Goal: Task Accomplishment & Management: Manage account settings

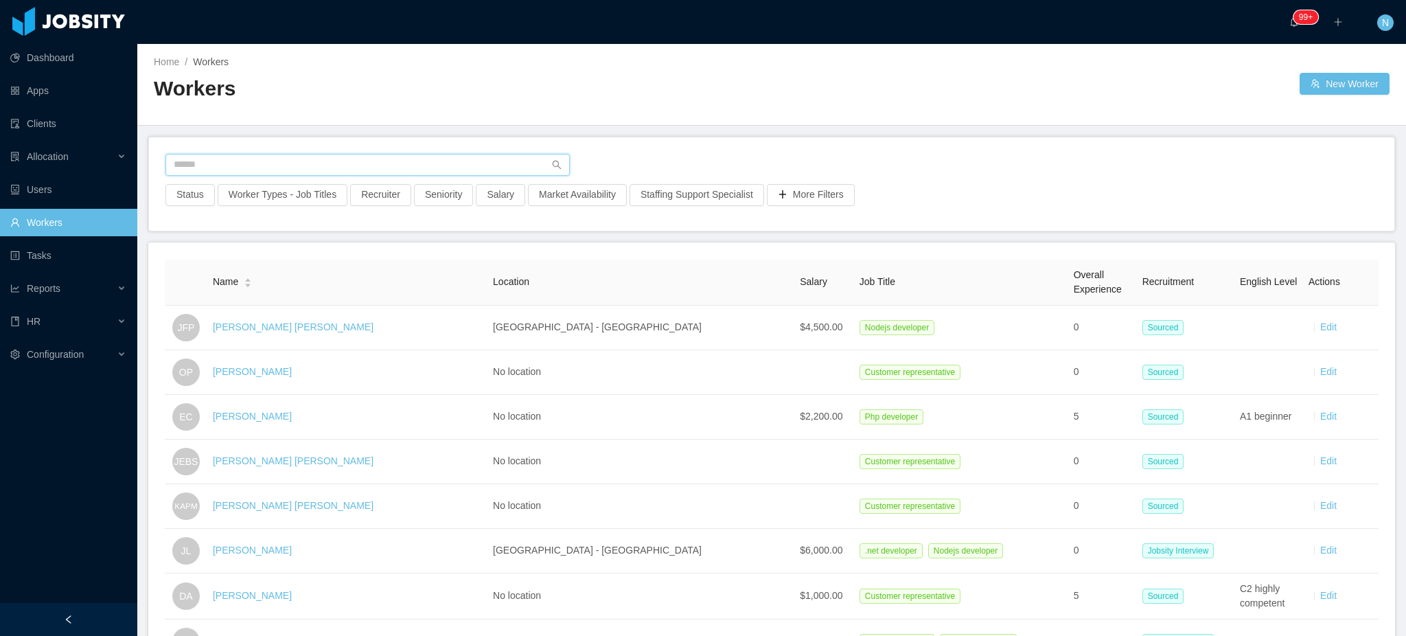
click at [453, 163] on input "text" at bounding box center [367, 165] width 404 height 22
type input "**********"
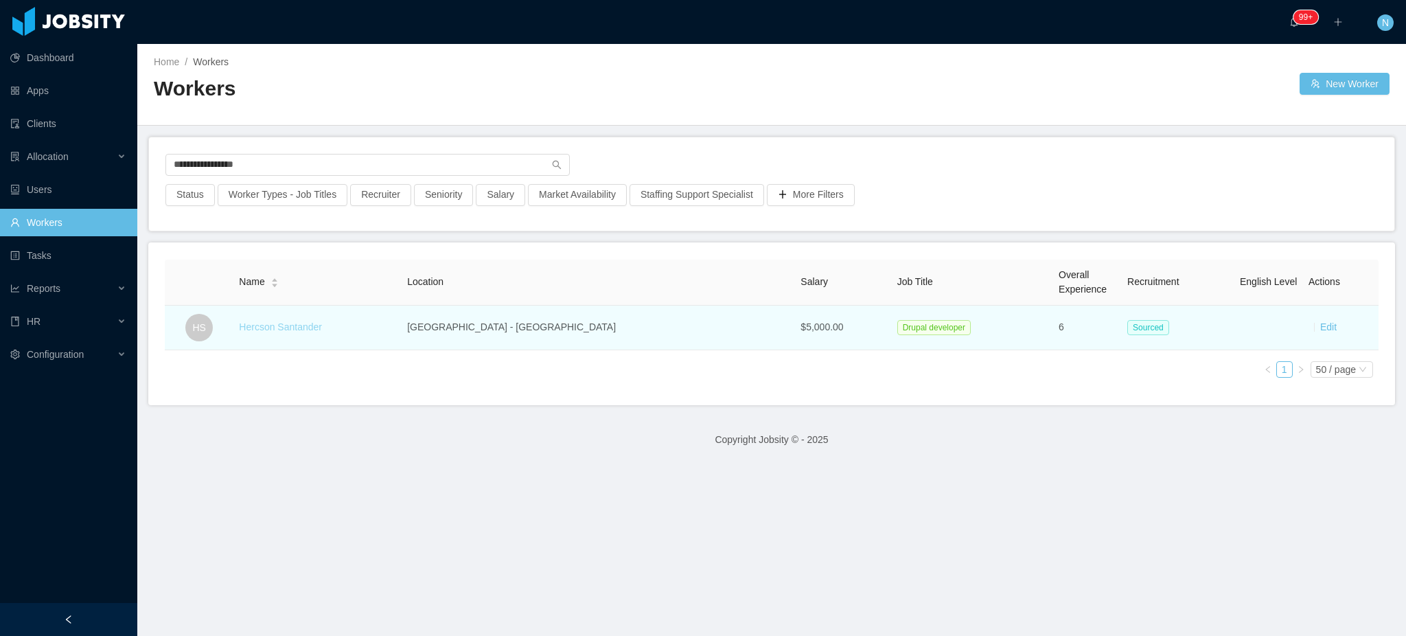
click at [322, 328] on link "Hercson Santander" at bounding box center [280, 326] width 83 height 11
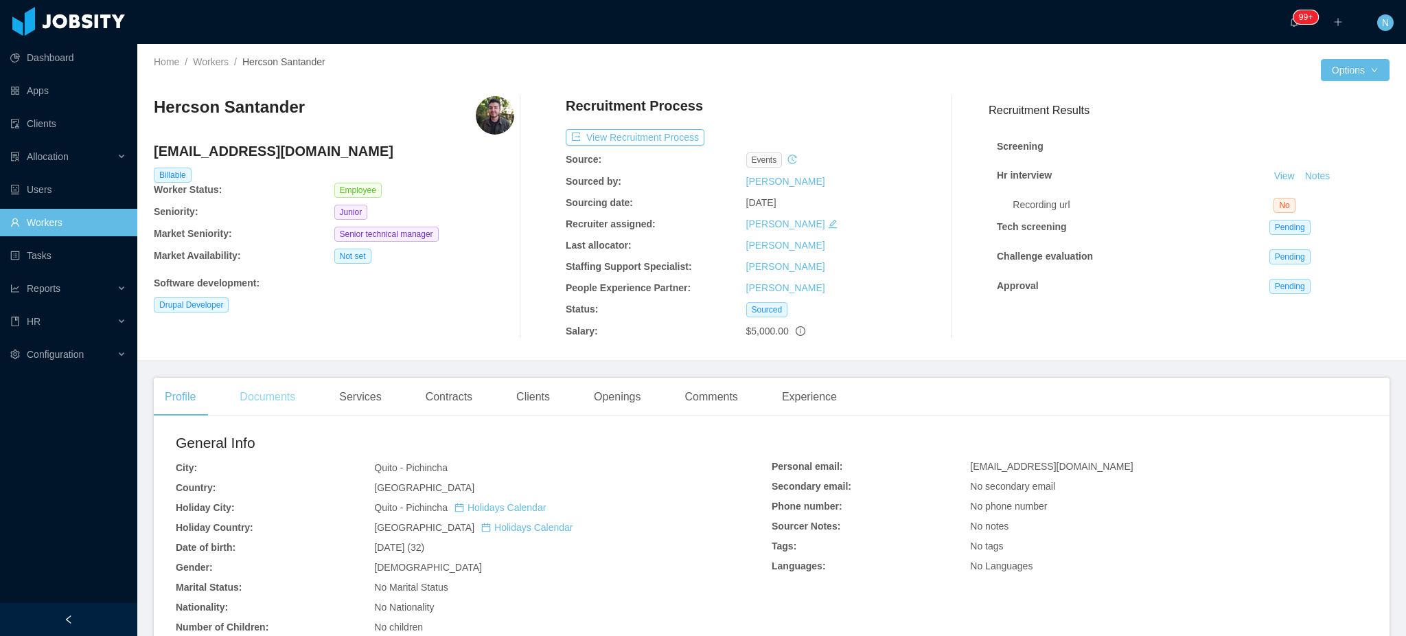
click at [273, 384] on div "Documents" at bounding box center [268, 397] width 78 height 38
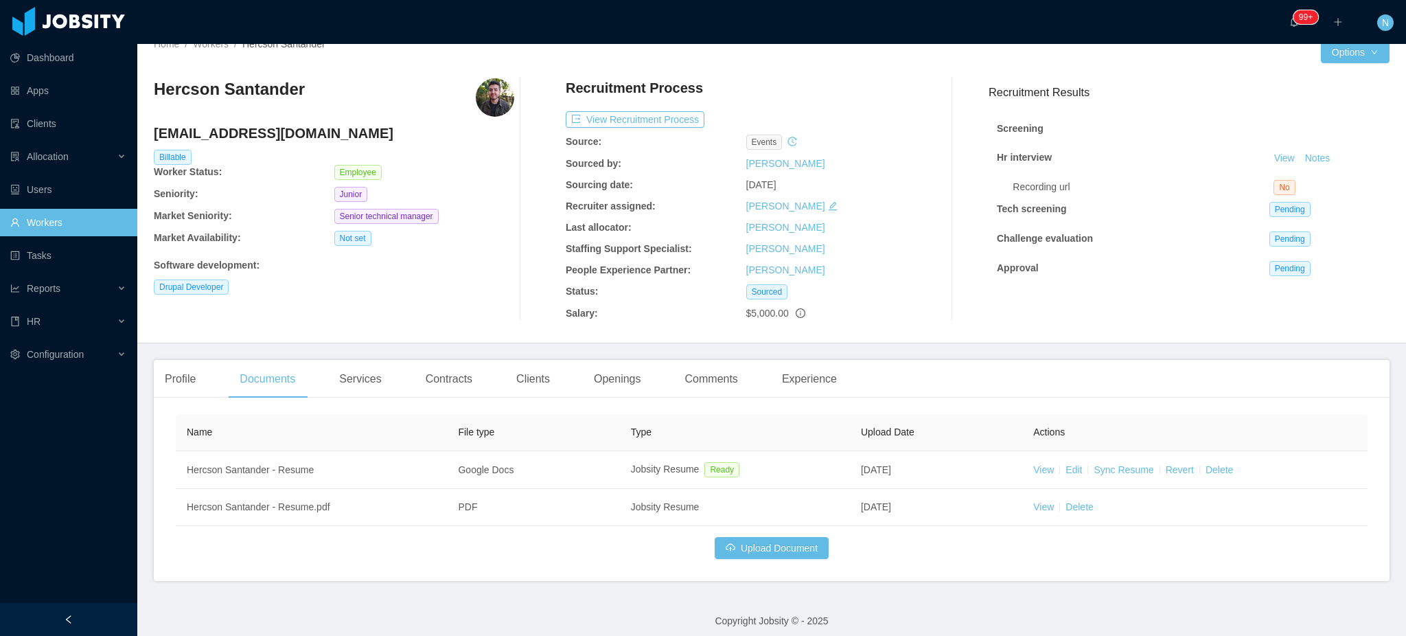
scroll to position [28, 0]
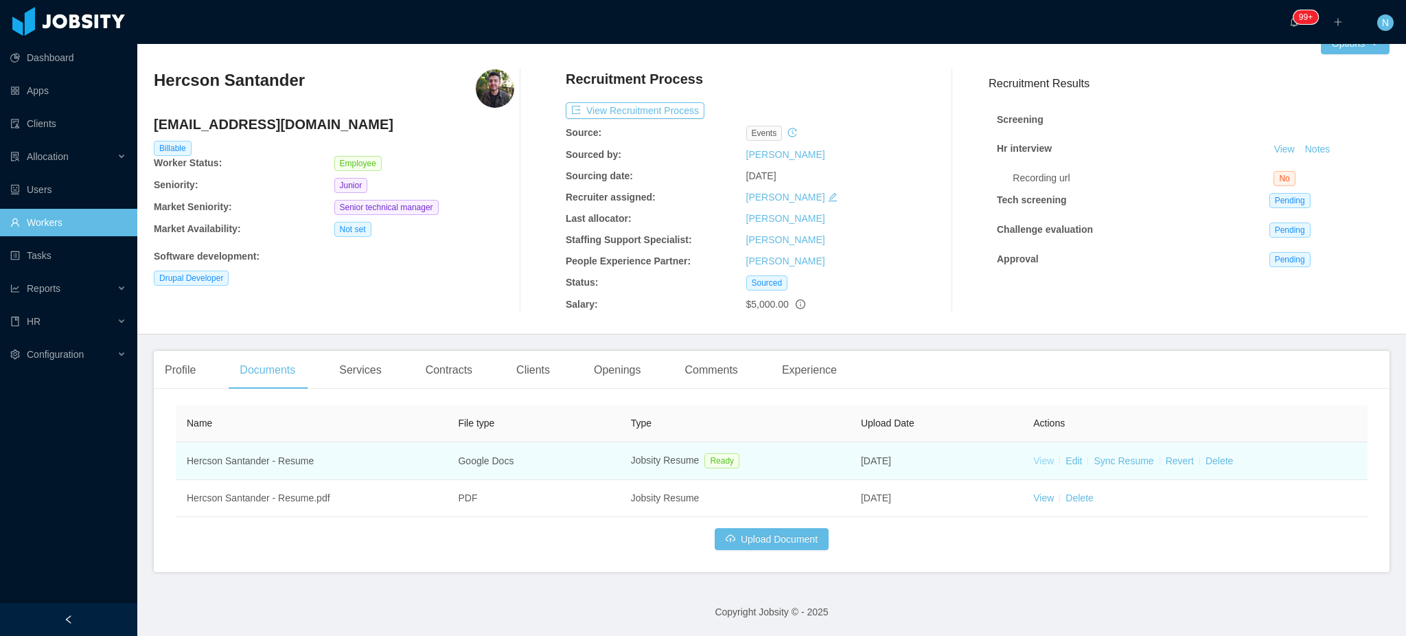
click at [1033, 459] on link "View" at bounding box center [1043, 460] width 21 height 11
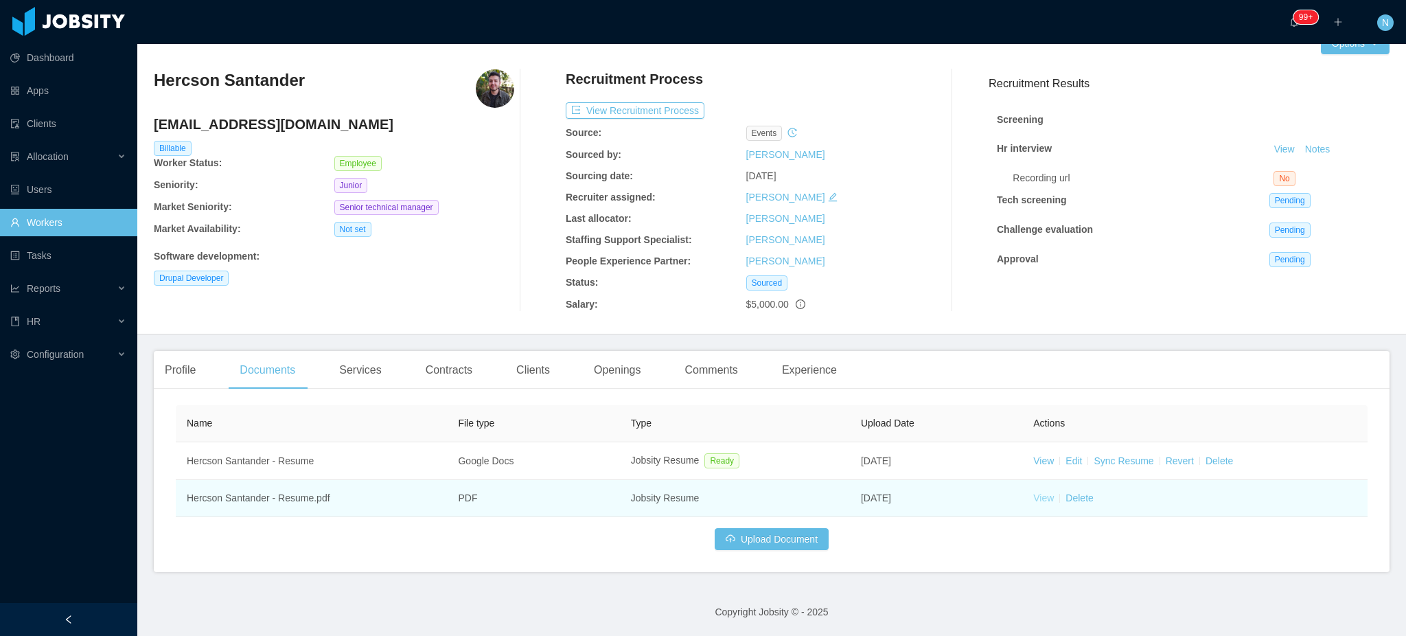
click at [1039, 496] on link "View" at bounding box center [1043, 497] width 21 height 11
click at [1036, 503] on link "View" at bounding box center [1043, 497] width 21 height 11
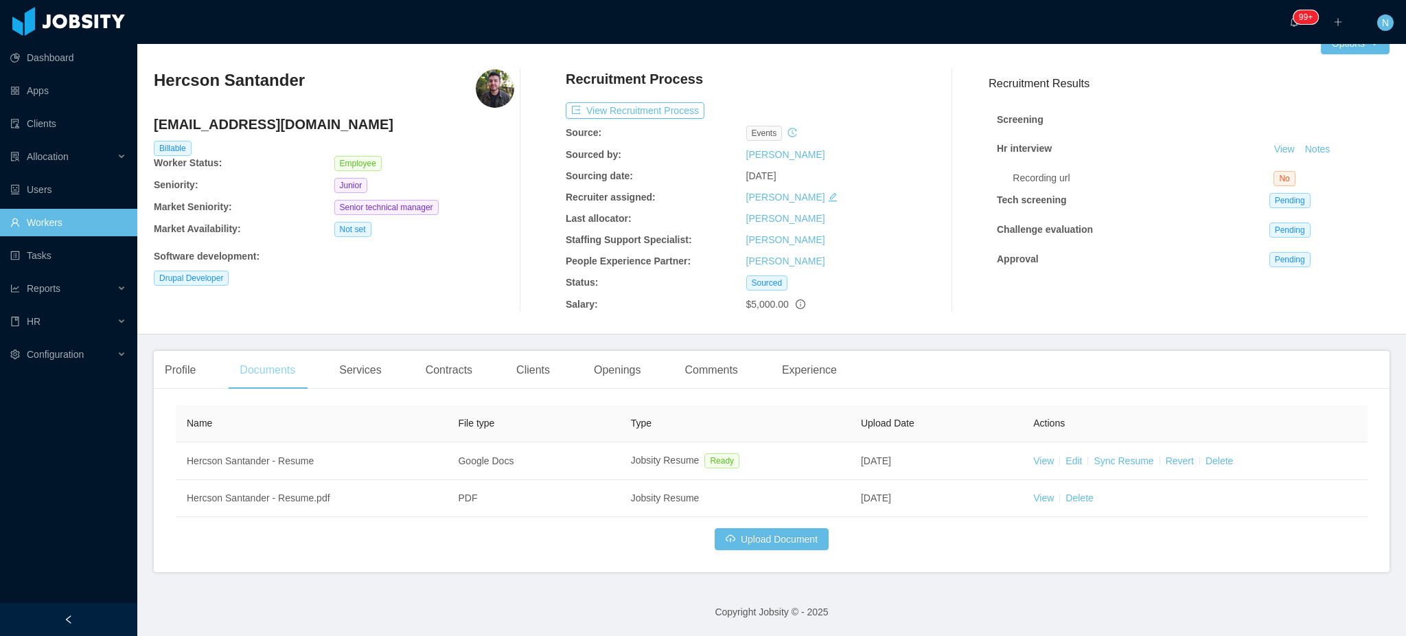
click at [266, 368] on div "Documents" at bounding box center [268, 370] width 78 height 38
click at [789, 539] on button "Upload Document" at bounding box center [772, 539] width 114 height 22
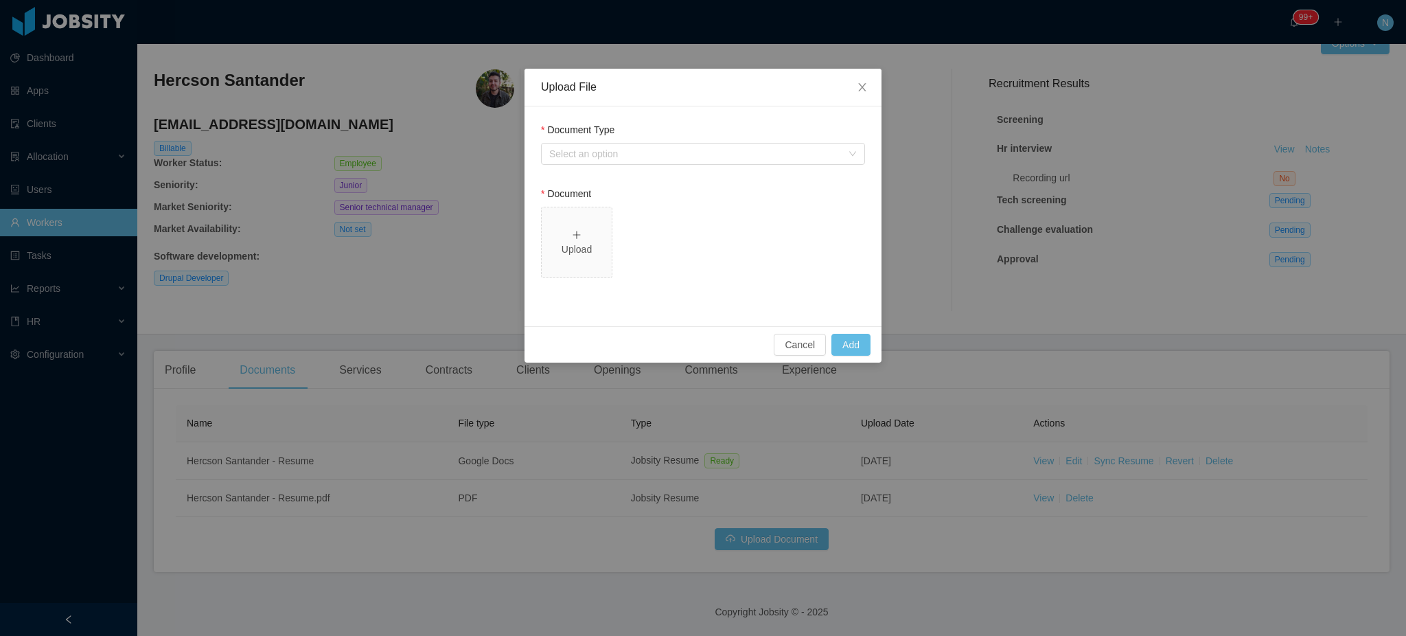
click at [498, 413] on div "Upload File Document Type Select an option Document Upload Cancel Add" at bounding box center [703, 318] width 1406 height 636
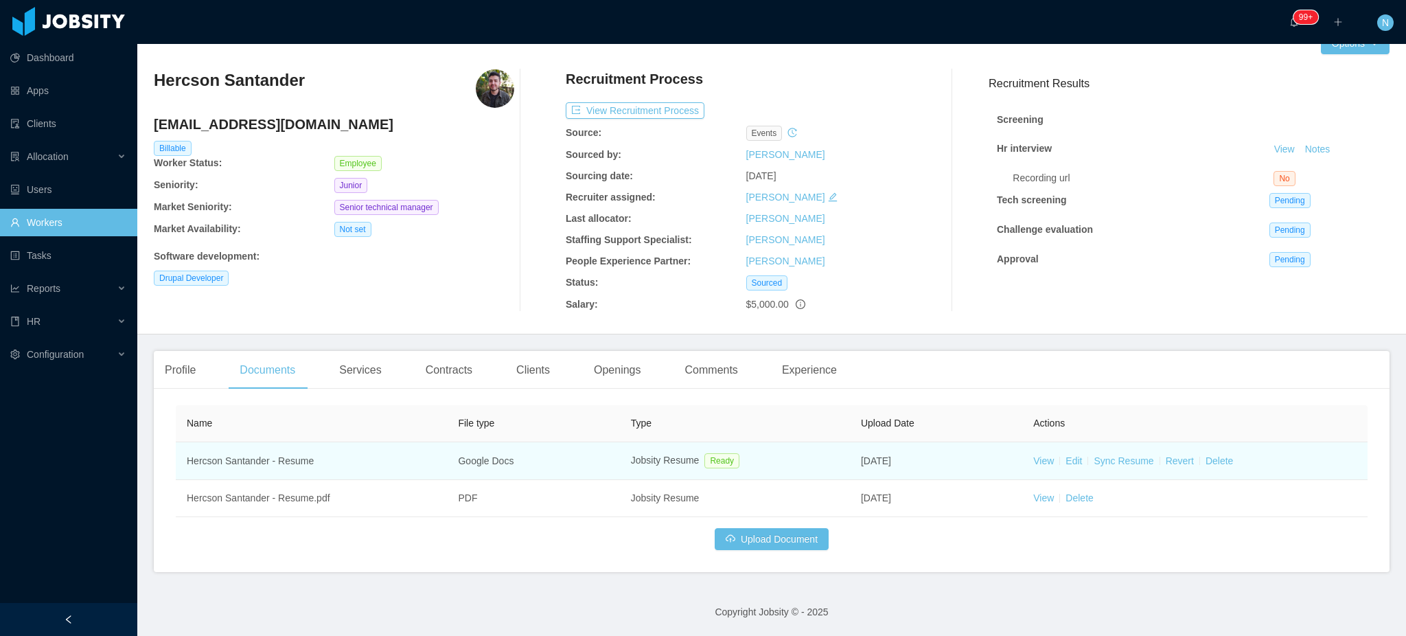
drag, startPoint x: 860, startPoint y: 463, endPoint x: 939, endPoint y: 462, distance: 78.3
click at [939, 462] on td "Jun 23rd, 2021" at bounding box center [936, 461] width 172 height 38
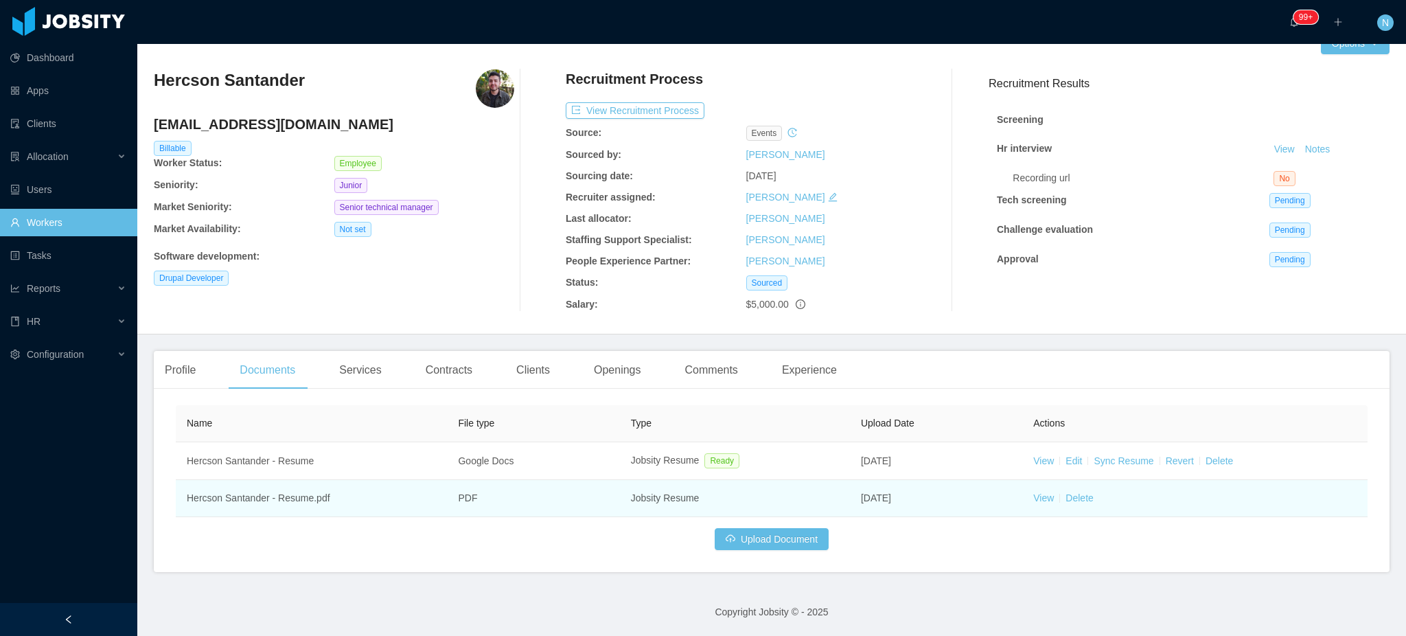
drag, startPoint x: 863, startPoint y: 509, endPoint x: 930, endPoint y: 502, distance: 67.6
click at [930, 502] on td "Jun 24th, 2021" at bounding box center [936, 498] width 172 height 37
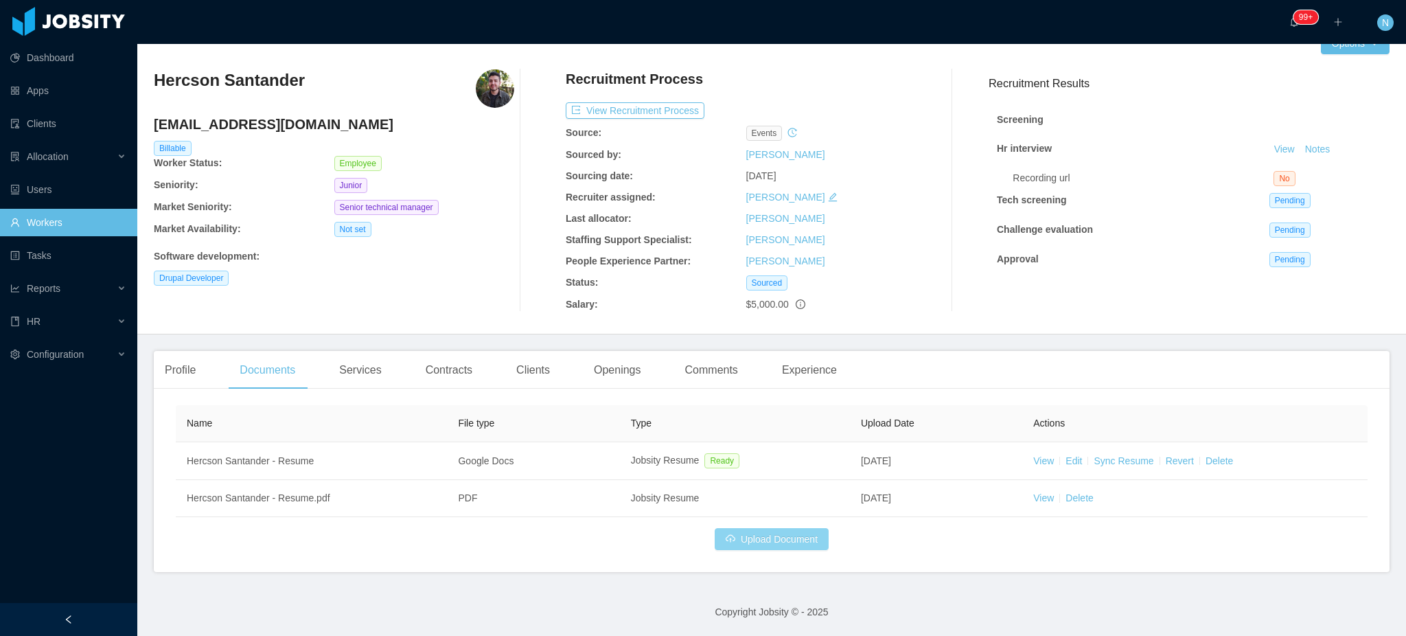
click at [757, 542] on button "Upload Document" at bounding box center [772, 539] width 114 height 22
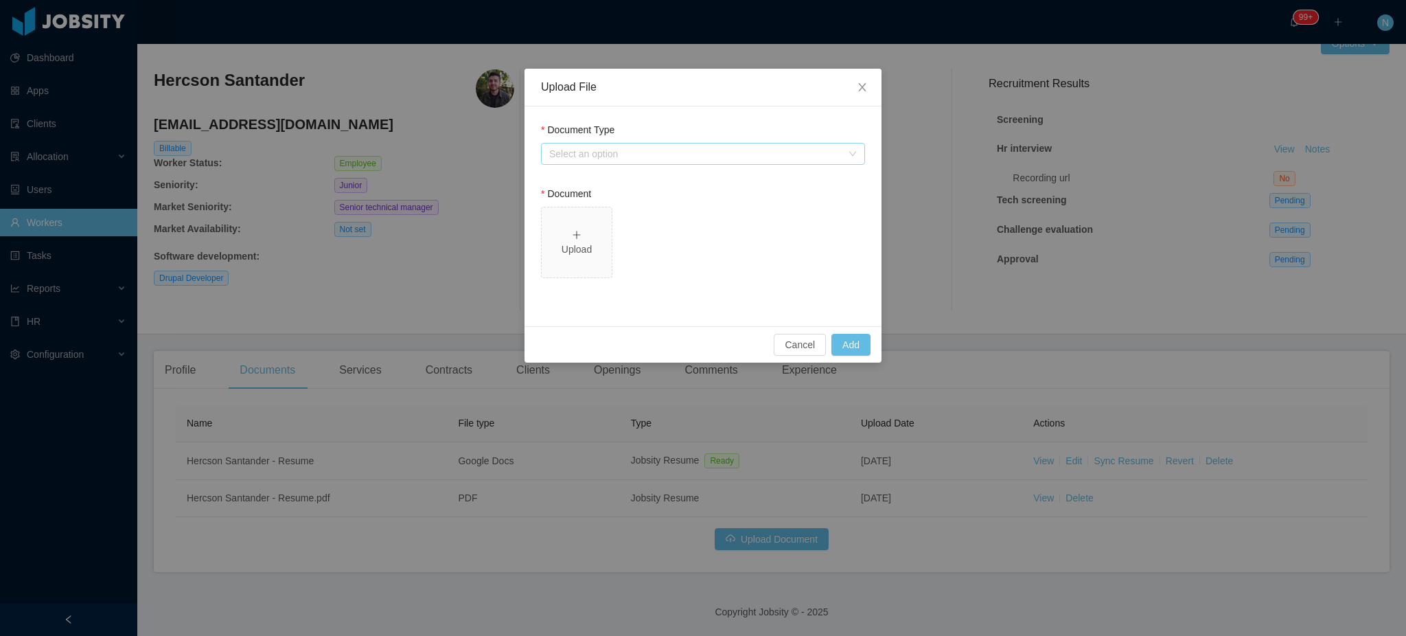
click at [689, 155] on div "Select an option" at bounding box center [695, 154] width 293 height 14
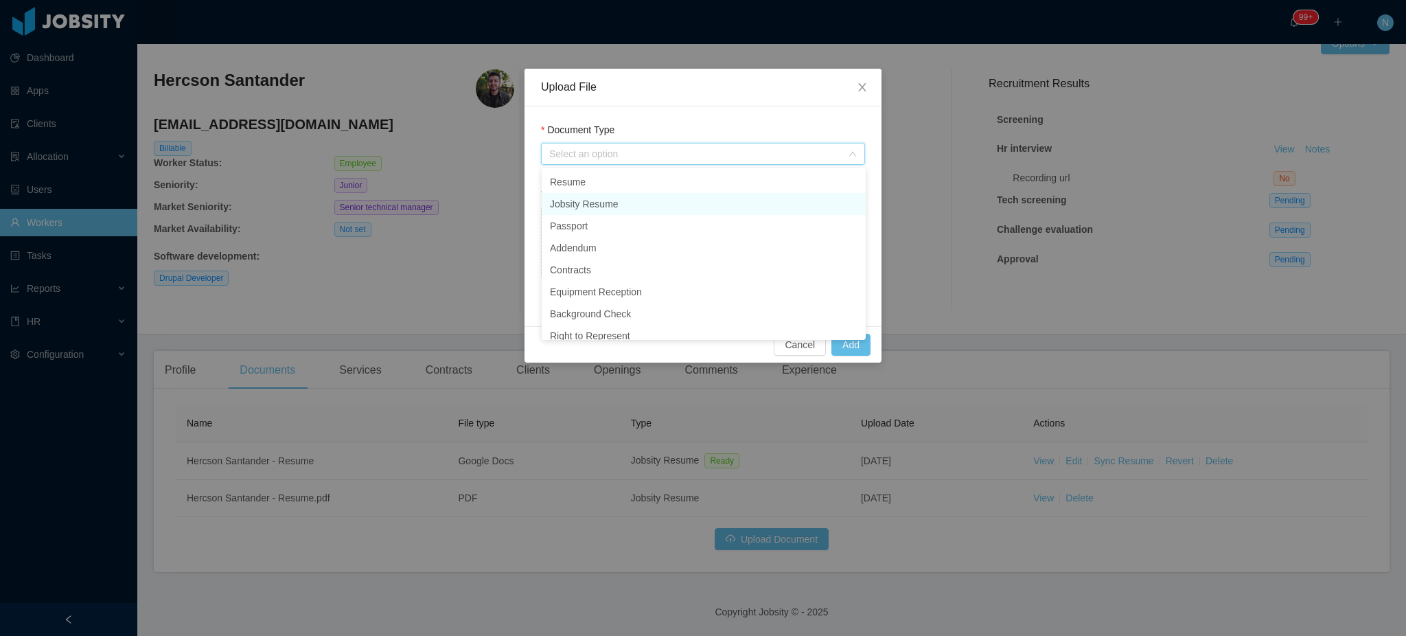
click at [610, 204] on li "Jobsity Resume" at bounding box center [704, 204] width 324 height 22
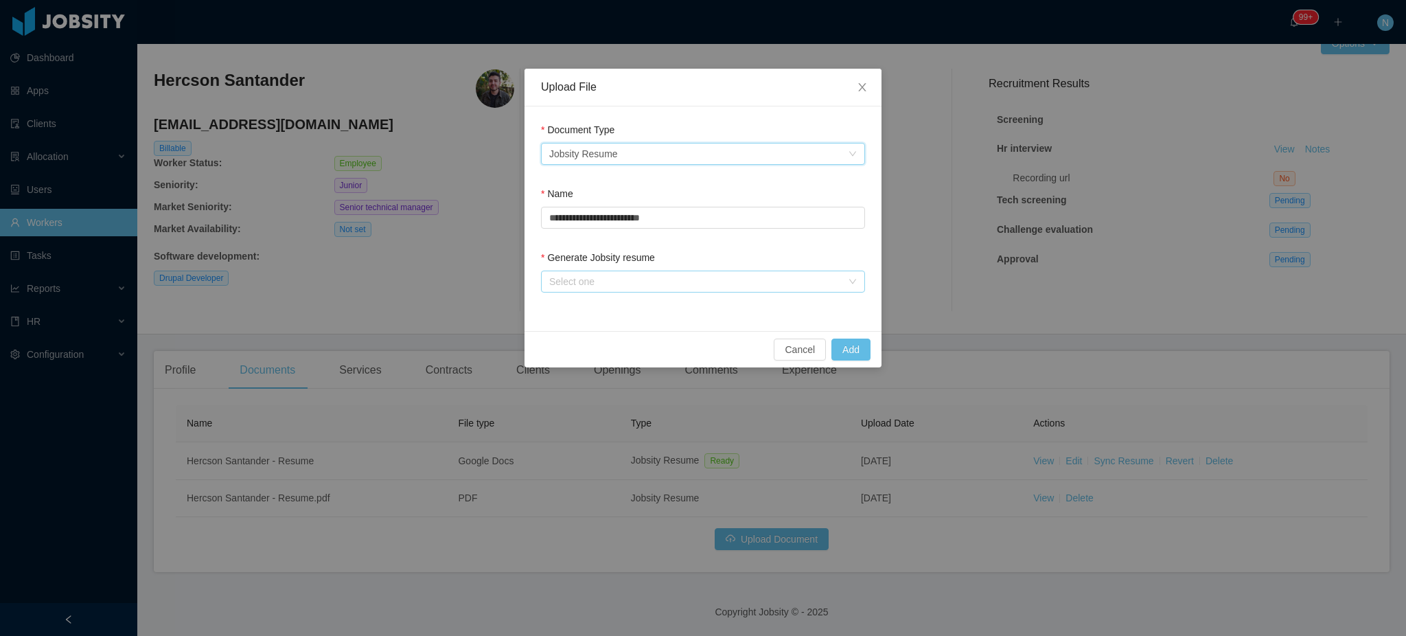
click at [598, 284] on div "Select one" at bounding box center [695, 282] width 293 height 14
click at [607, 305] on li "From Template" at bounding box center [704, 310] width 324 height 22
click at [862, 348] on button "Add" at bounding box center [851, 350] width 39 height 22
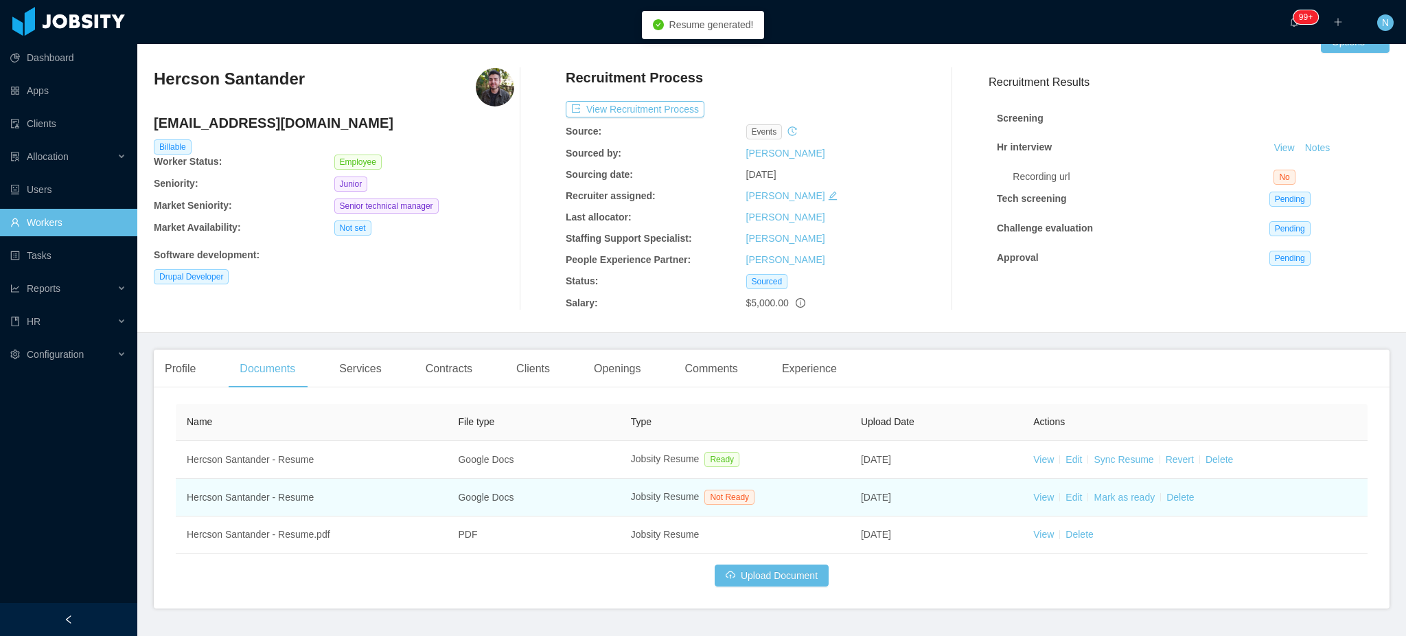
click at [944, 505] on td "Aug 14th, 2025" at bounding box center [936, 498] width 172 height 38
click at [1040, 501] on link "View" at bounding box center [1043, 497] width 21 height 11
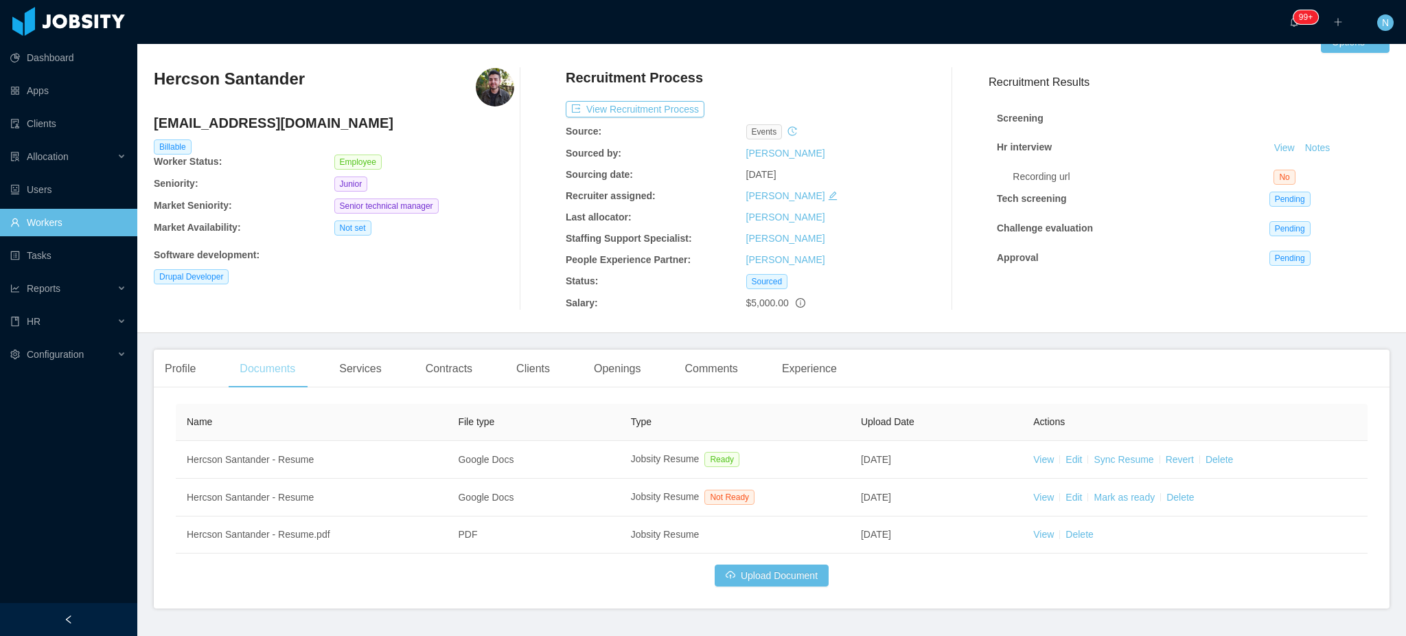
drag, startPoint x: 198, startPoint y: 370, endPoint x: 249, endPoint y: 376, distance: 51.2
click at [198, 370] on div "Profile" at bounding box center [180, 369] width 53 height 38
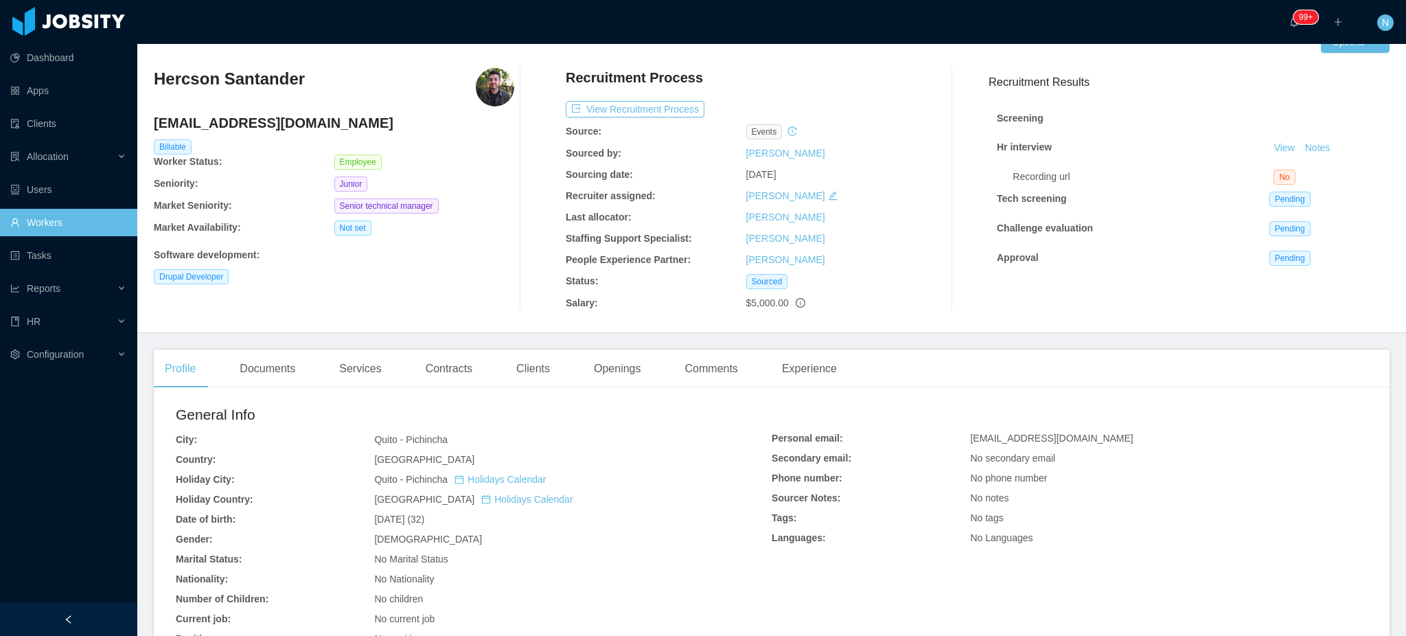
click at [1037, 439] on span "hercsonsantander@hotmail.com" at bounding box center [1051, 438] width 163 height 11
copy span "hercsonsantander@hotmail.com"
click at [271, 363] on div "Documents" at bounding box center [268, 369] width 78 height 38
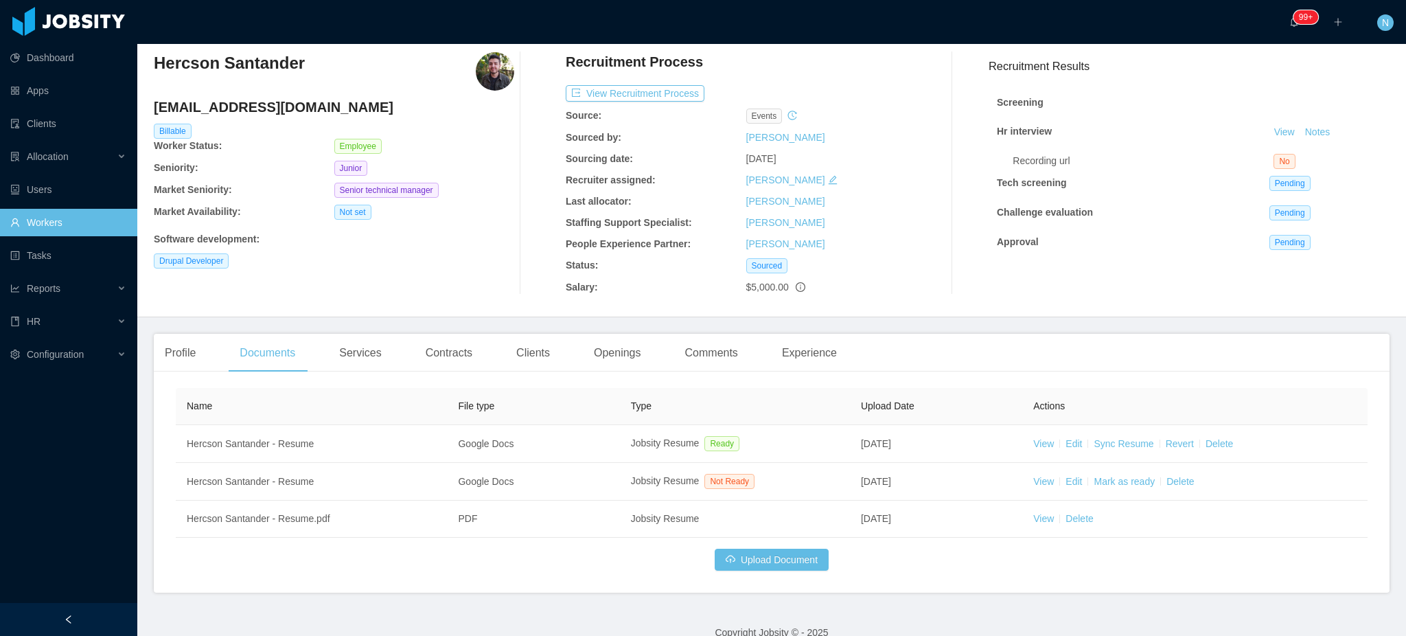
scroll to position [67, 0]
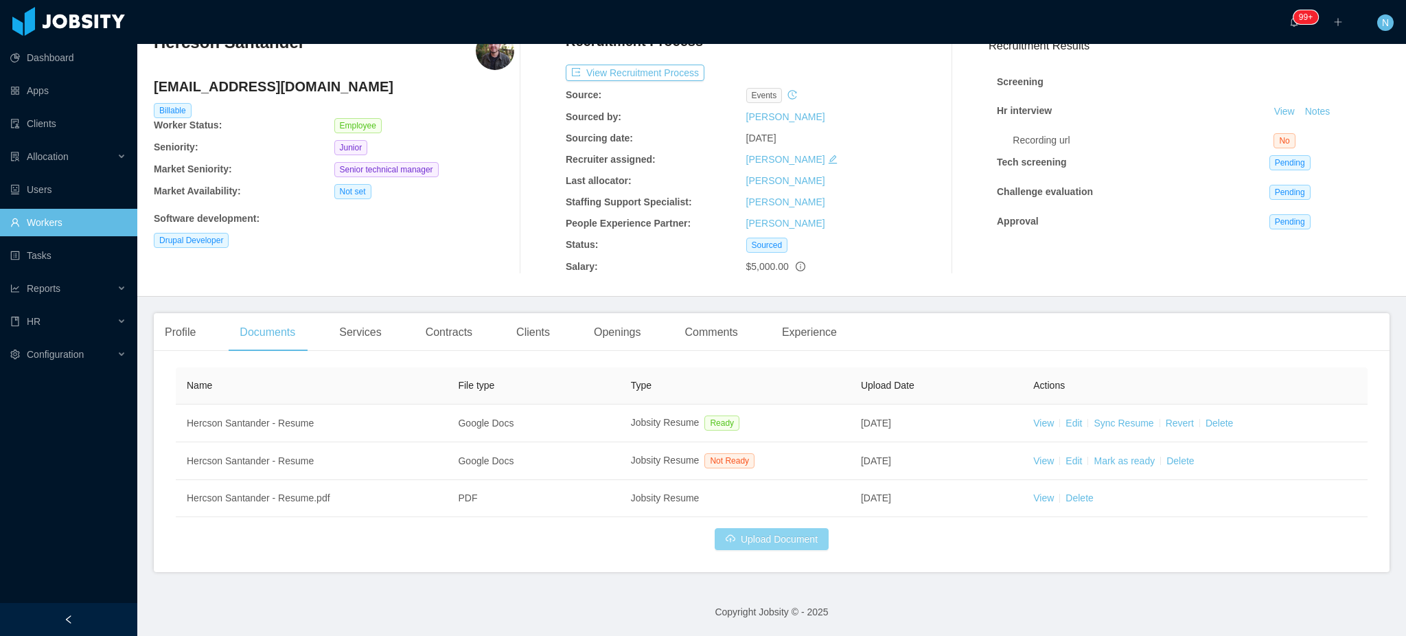
click at [775, 540] on button "Upload Document" at bounding box center [772, 539] width 114 height 22
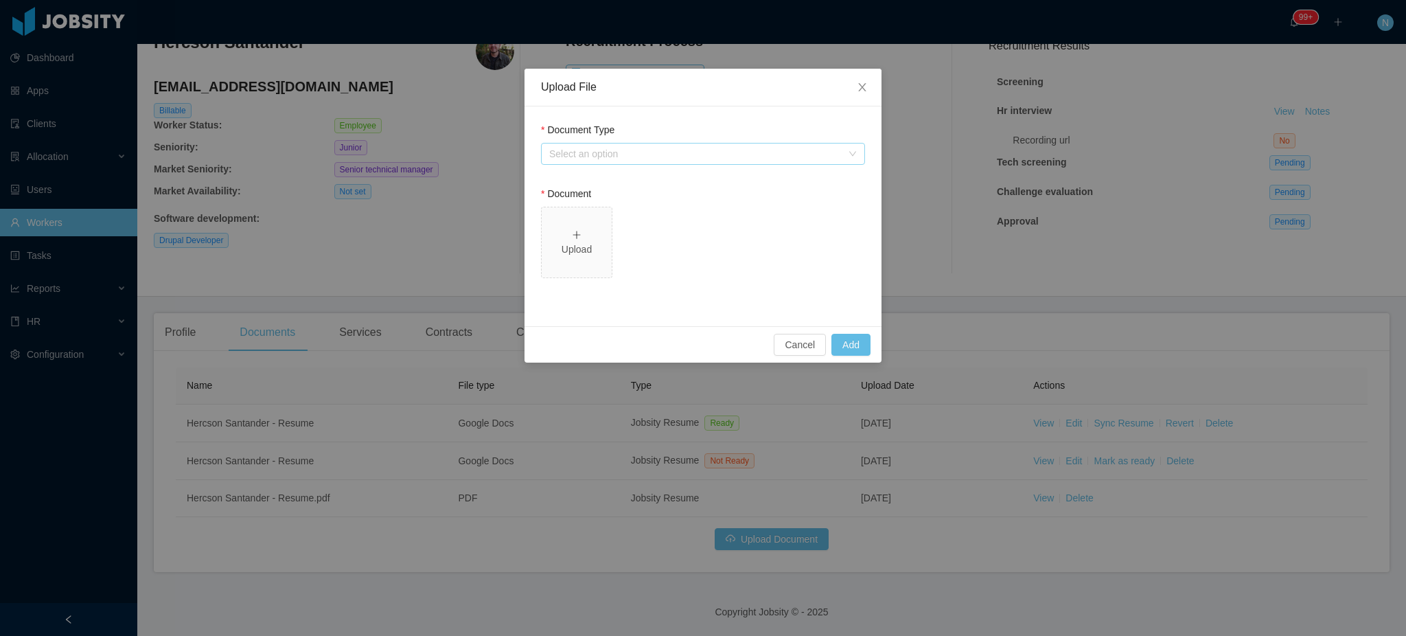
click at [667, 151] on div "Select an option" at bounding box center [695, 154] width 293 height 14
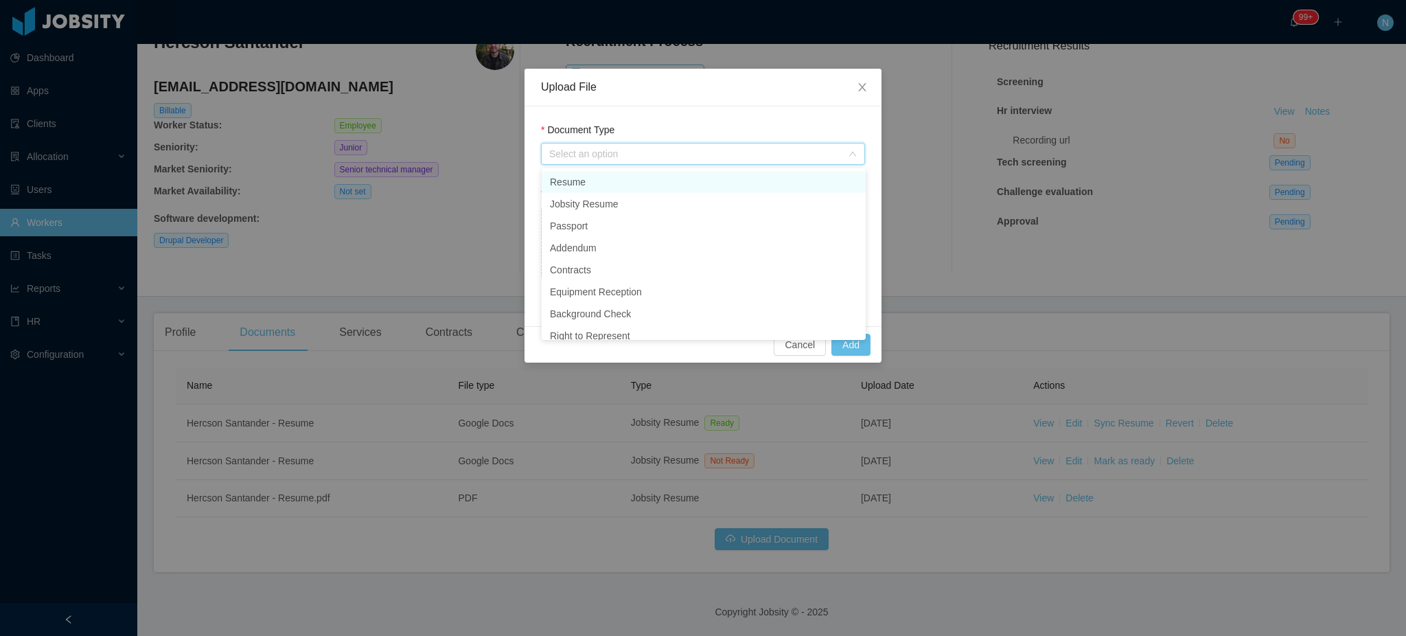
click at [645, 174] on li "Resume" at bounding box center [704, 182] width 324 height 22
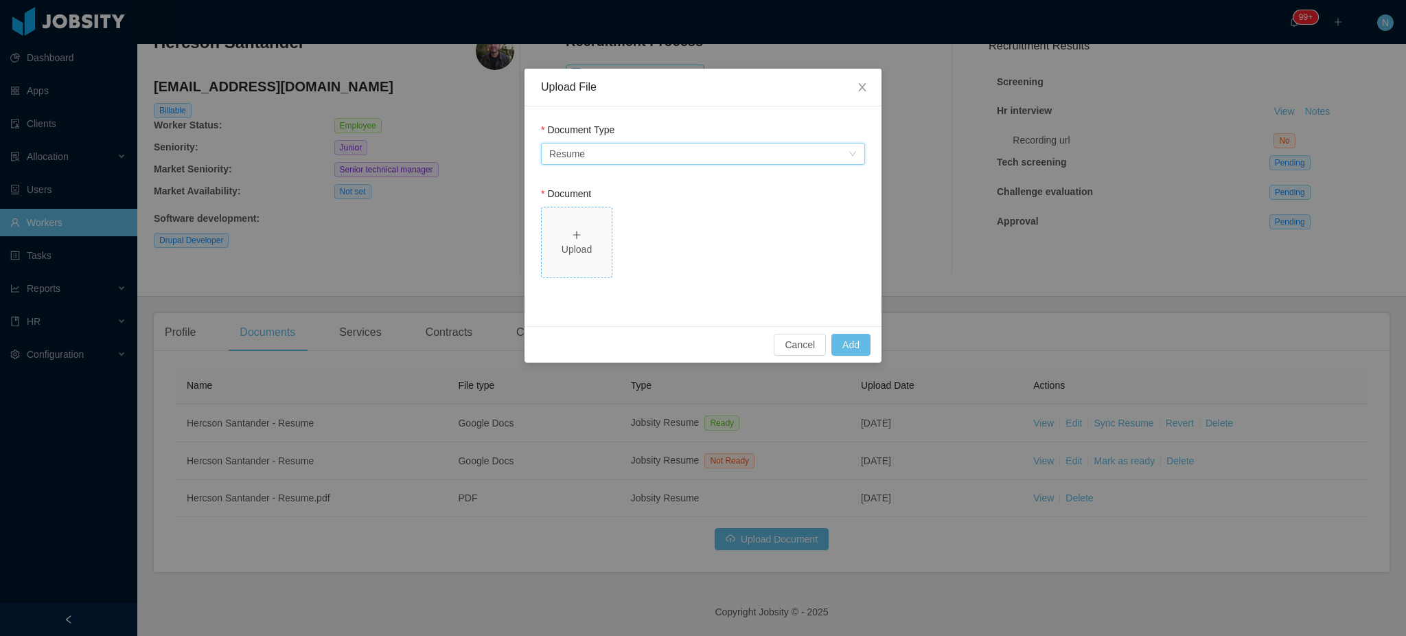
click at [569, 253] on div "Upload" at bounding box center [576, 249] width 59 height 14
click at [847, 348] on button "Add" at bounding box center [851, 345] width 39 height 22
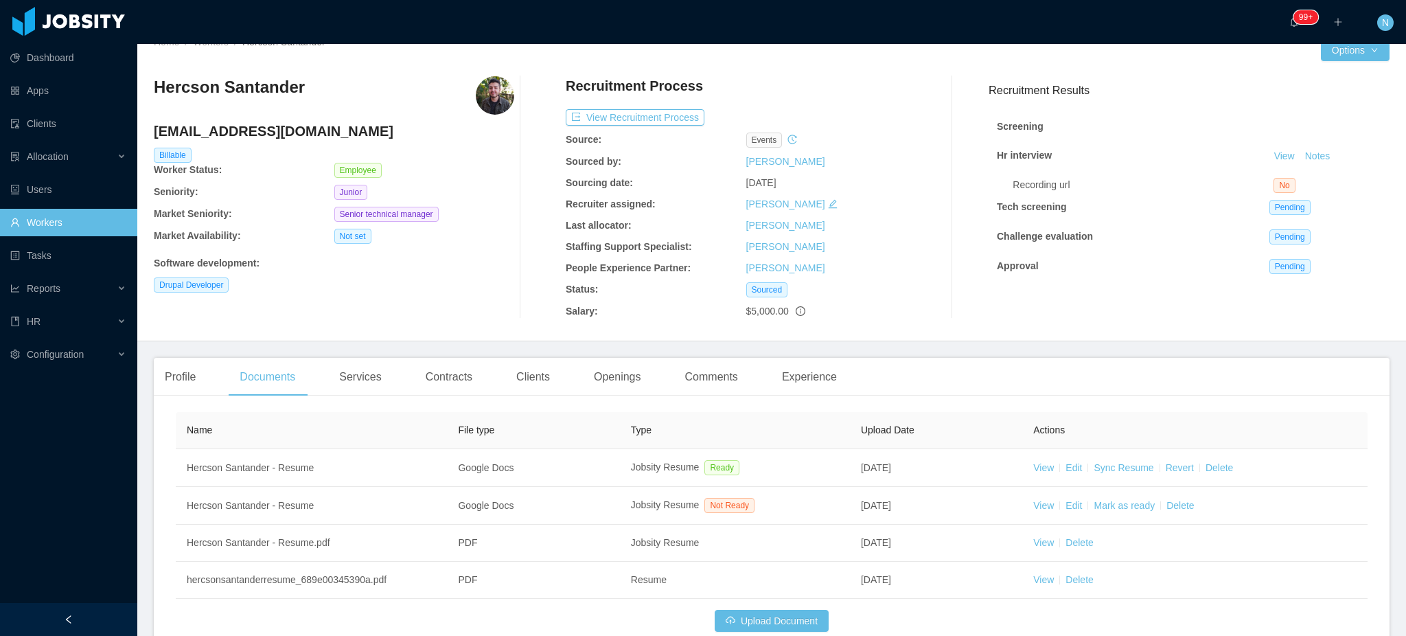
scroll to position [0, 0]
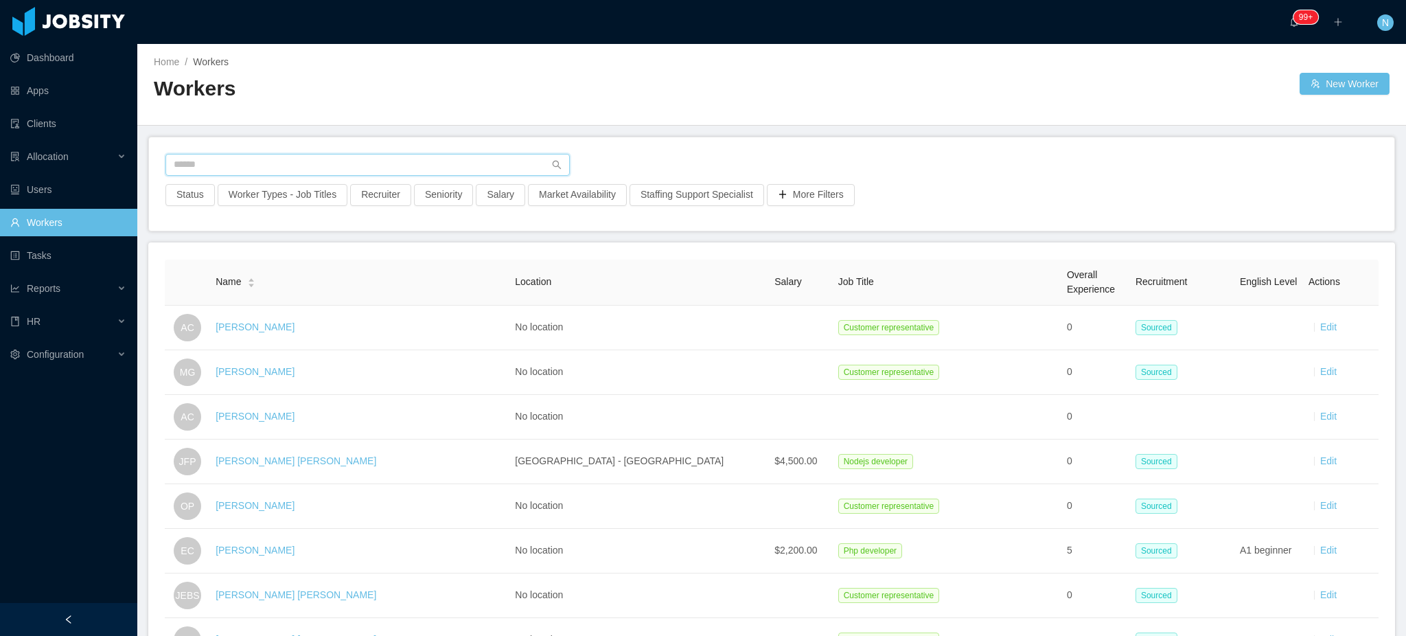
click at [371, 168] on input "text" at bounding box center [367, 165] width 404 height 22
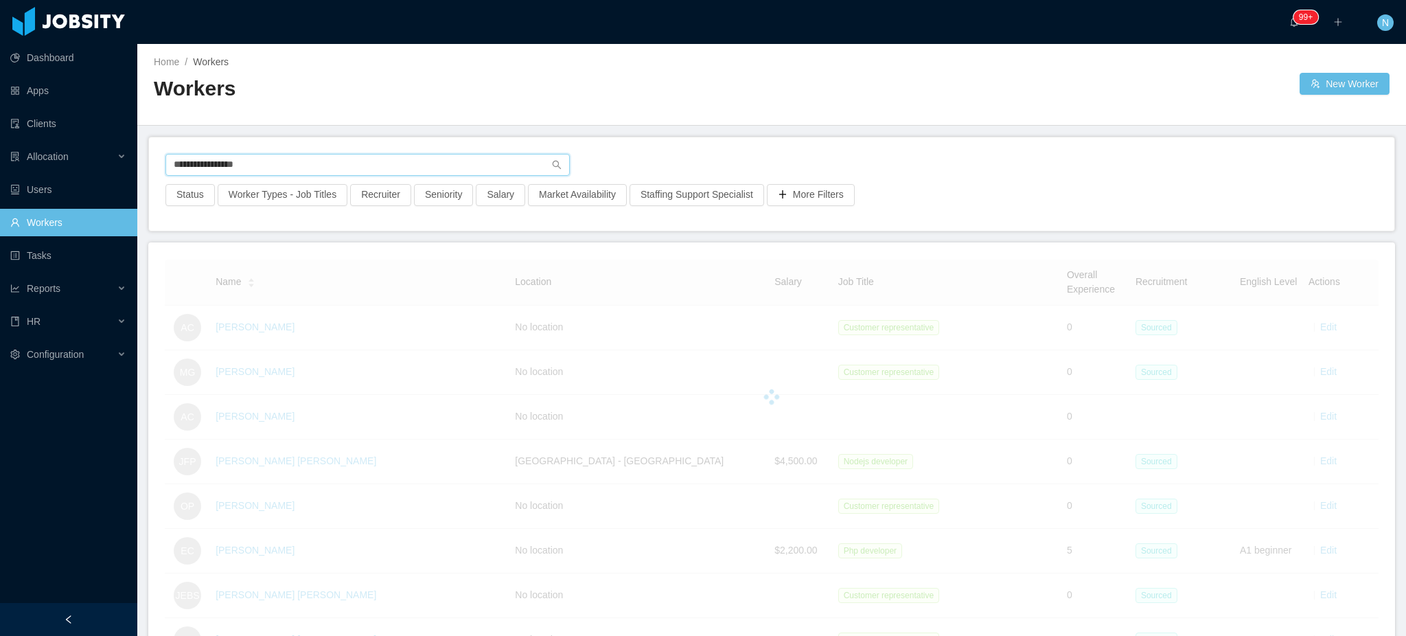
type input "**********"
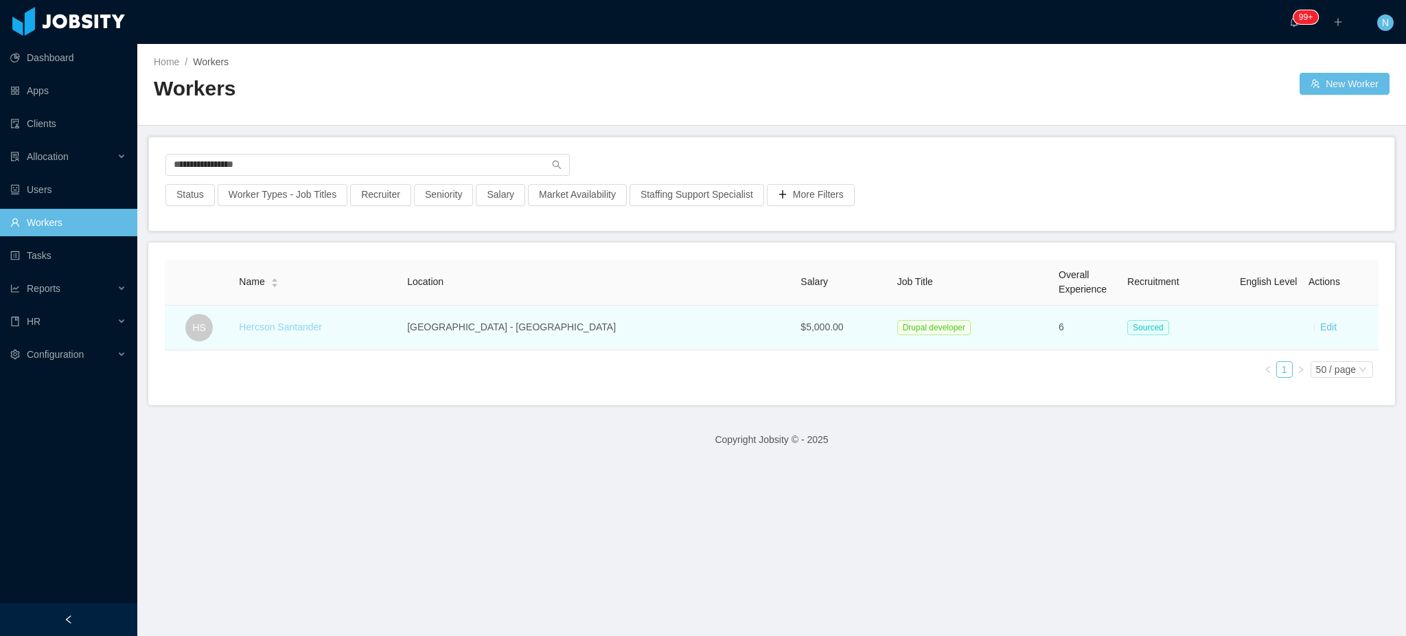
click at [320, 326] on link "Hercson Santander" at bounding box center [280, 326] width 83 height 11
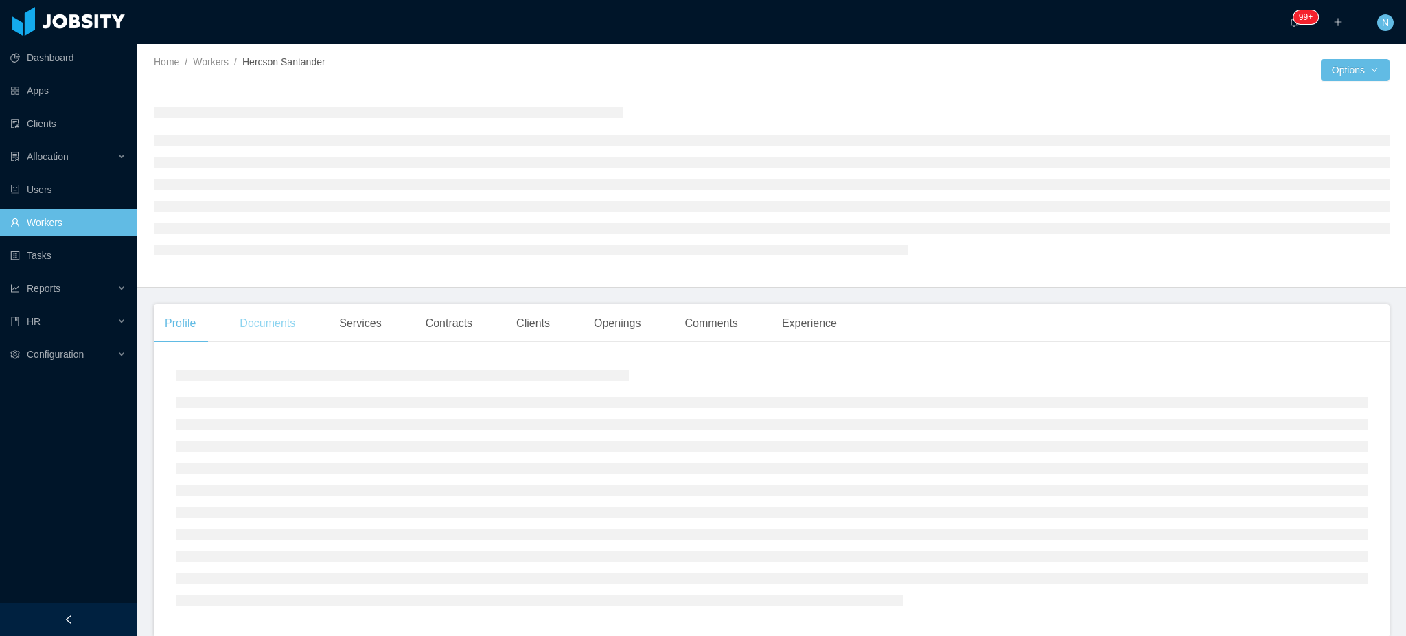
click at [275, 320] on div "Documents" at bounding box center [268, 323] width 78 height 38
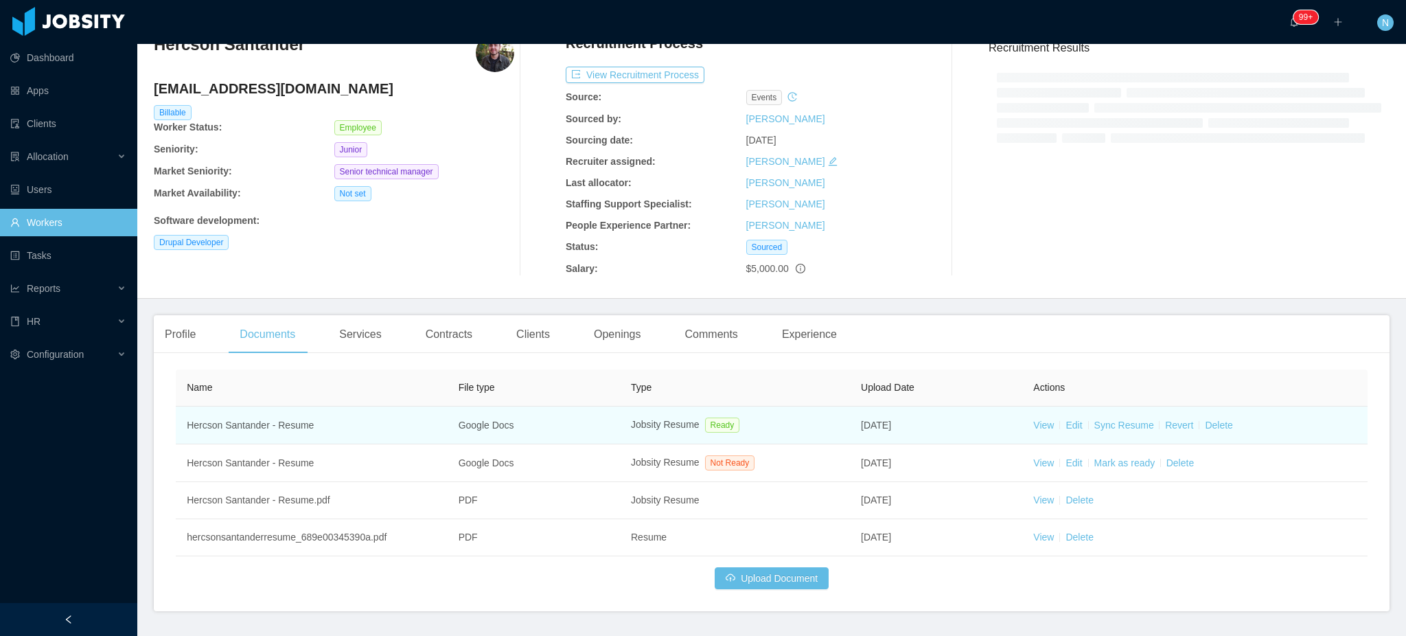
scroll to position [104, 0]
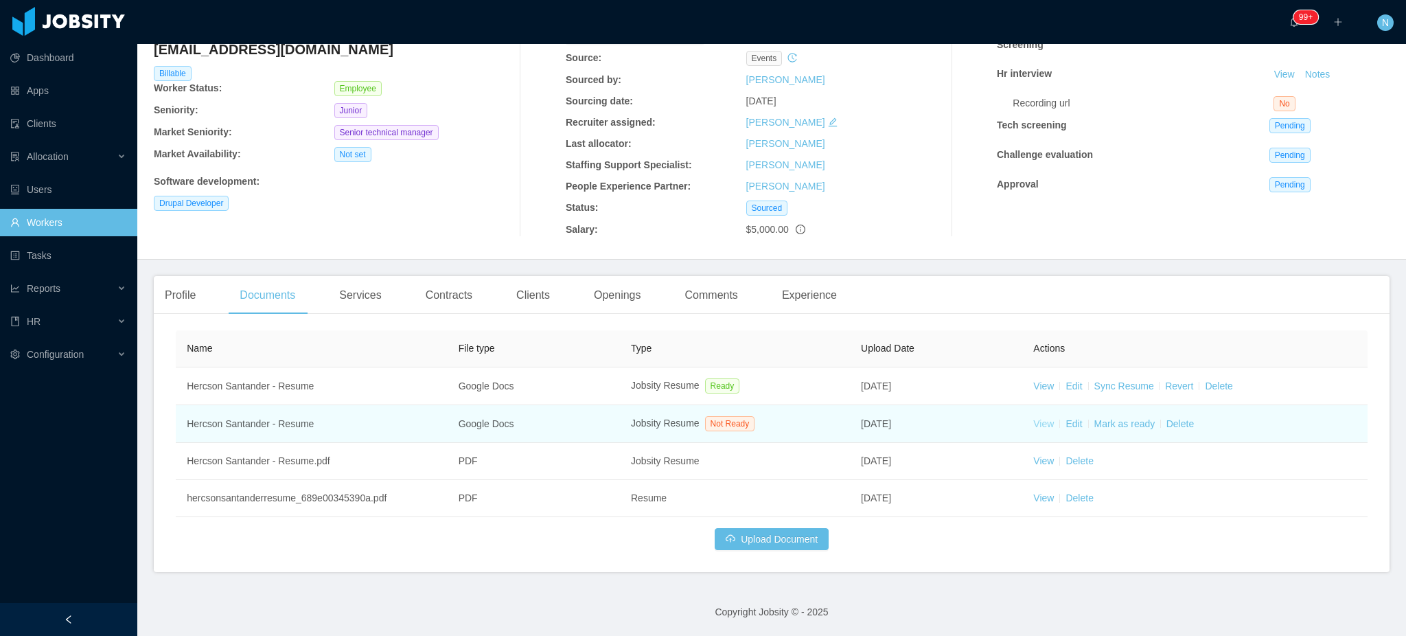
click at [1036, 424] on link "View" at bounding box center [1043, 423] width 21 height 11
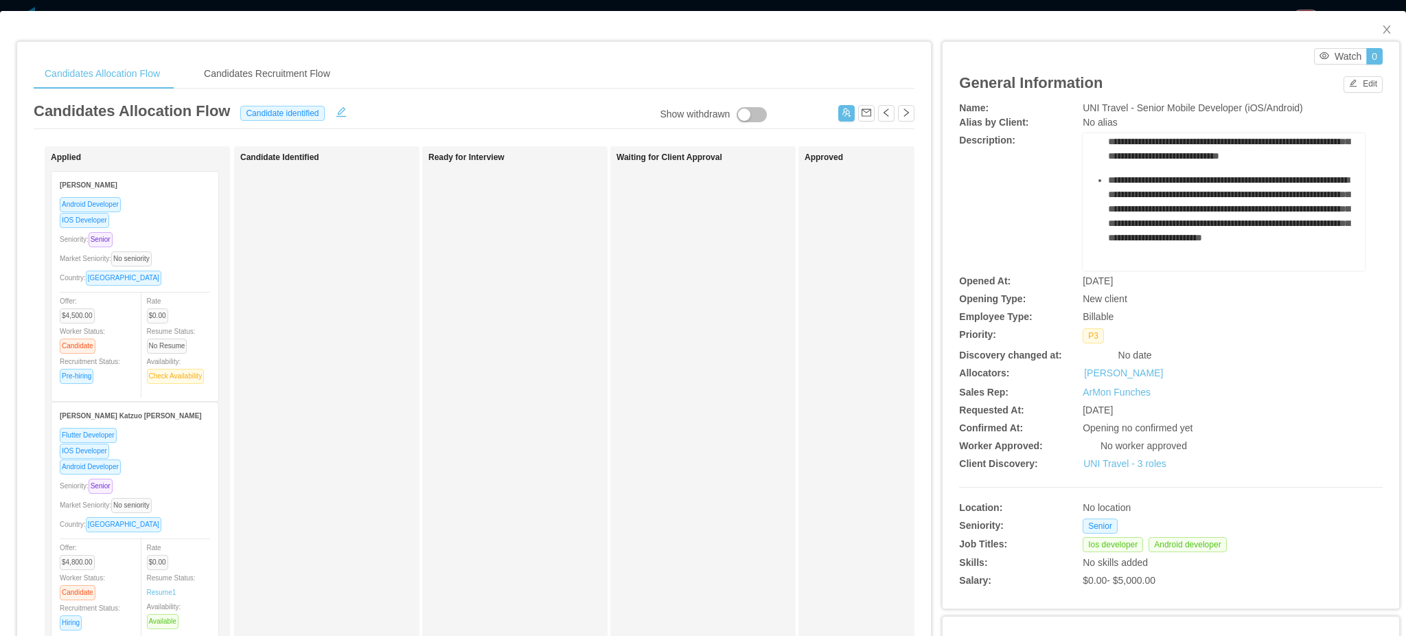
scroll to position [418, 0]
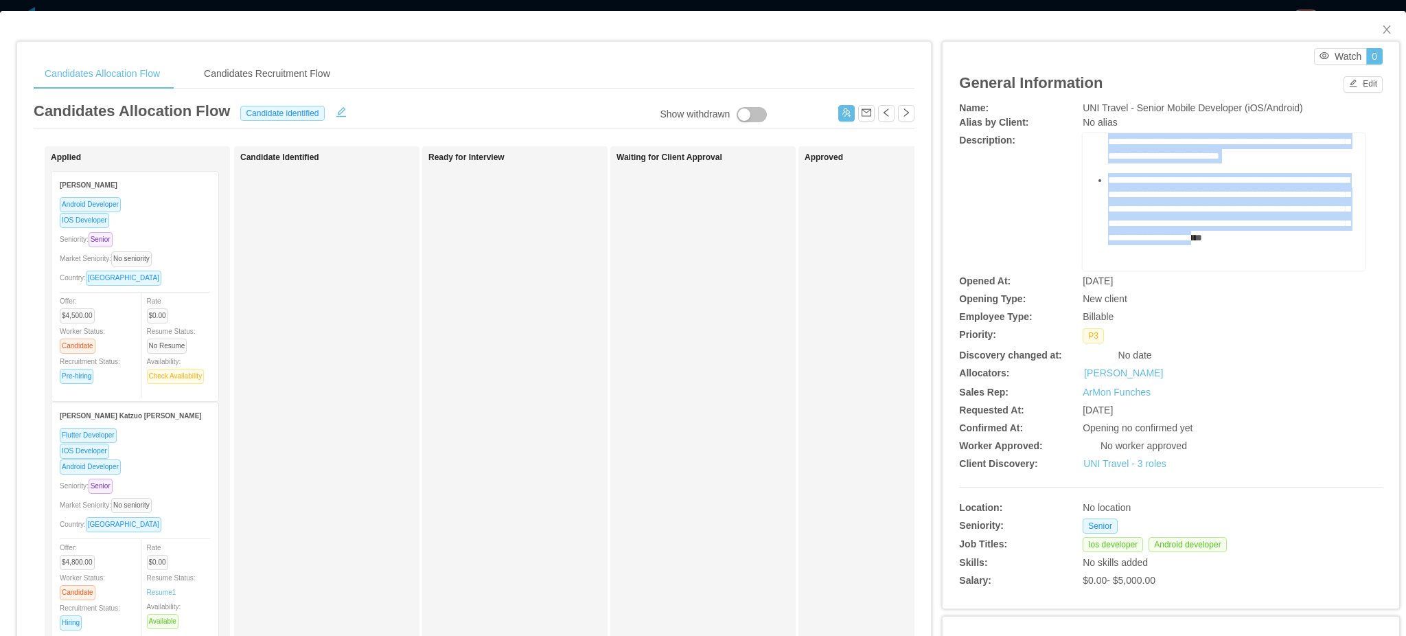
drag, startPoint x: 1084, startPoint y: 158, endPoint x: 1281, endPoint y: 216, distance: 205.5
click at [1281, 216] on div "**********" at bounding box center [1224, 67] width 261 height 407
copy div "**********"
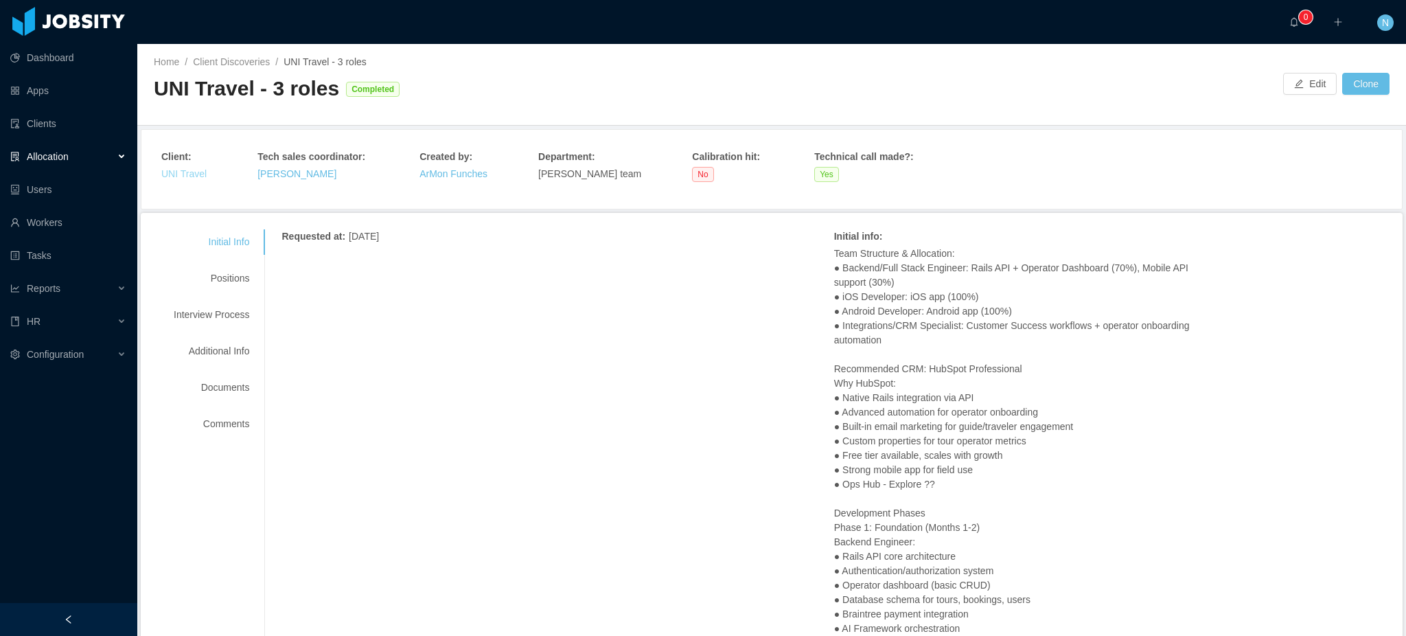
click at [200, 170] on link "UNI Travel" at bounding box center [183, 173] width 45 height 11
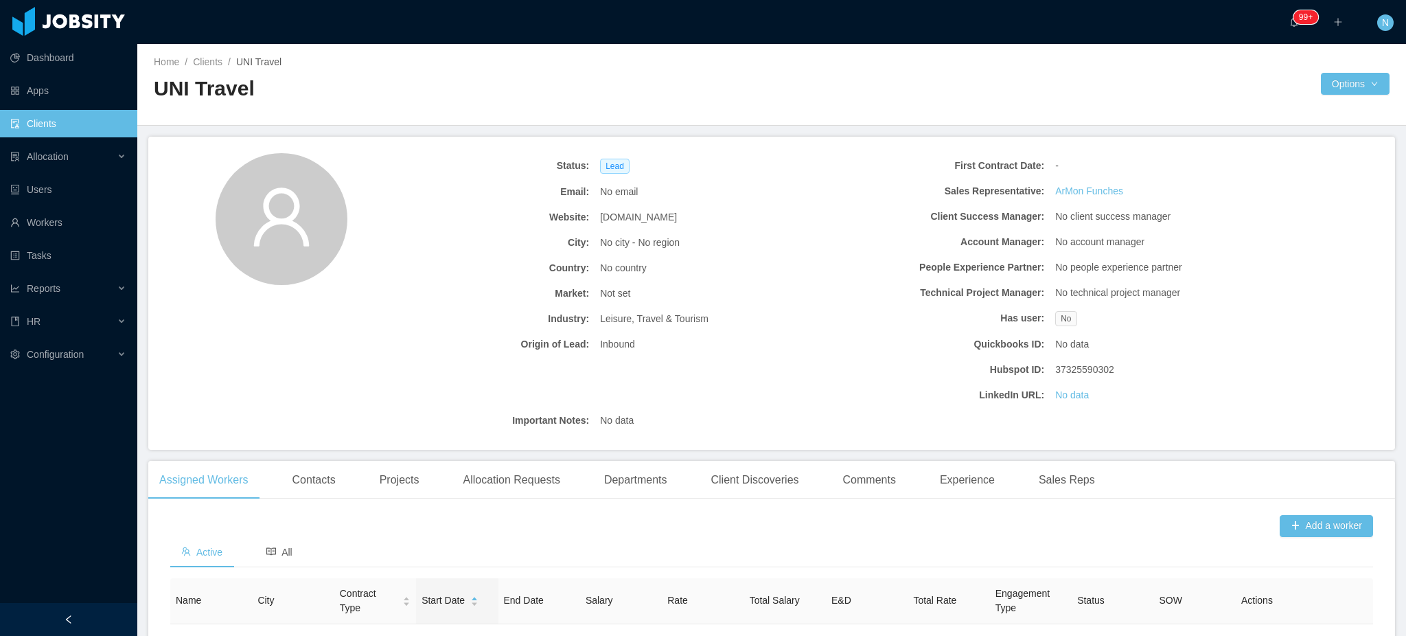
click at [634, 219] on span "[DOMAIN_NAME]" at bounding box center [638, 217] width 77 height 14
click at [635, 219] on span "[DOMAIN_NAME]" at bounding box center [638, 217] width 77 height 14
copy span "[DOMAIN_NAME]"
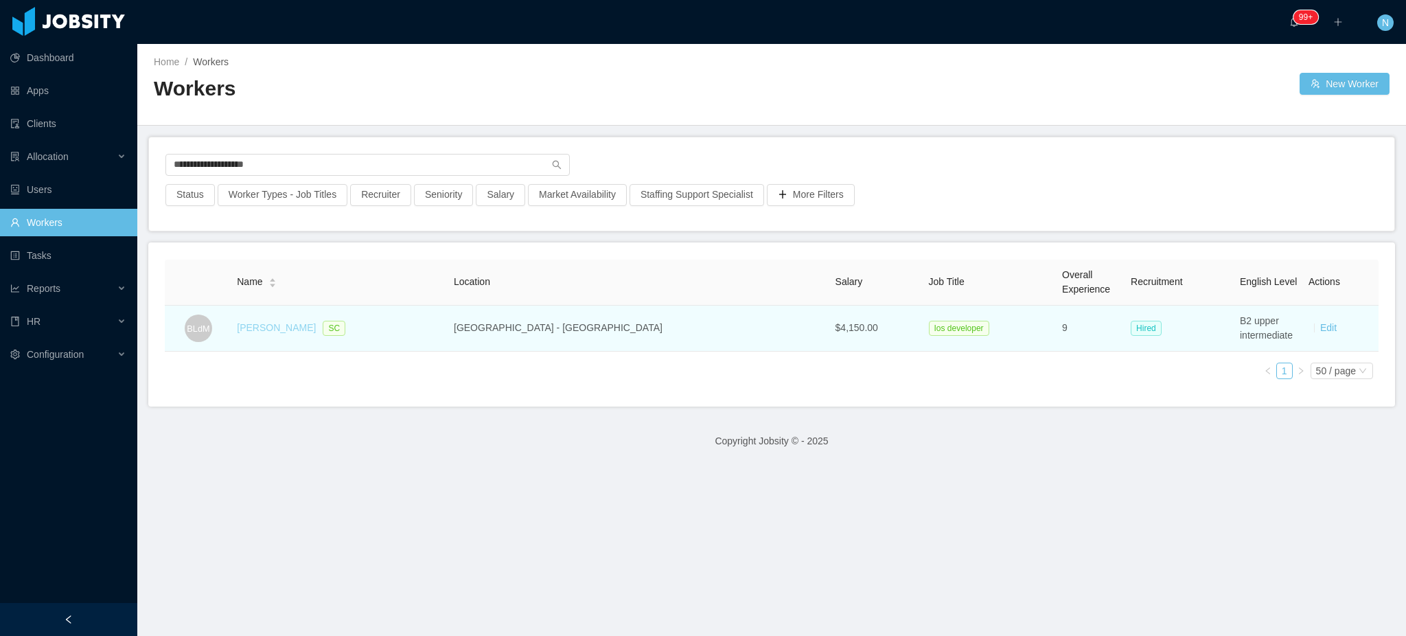
click at [303, 326] on link "[PERSON_NAME]" at bounding box center [276, 327] width 79 height 11
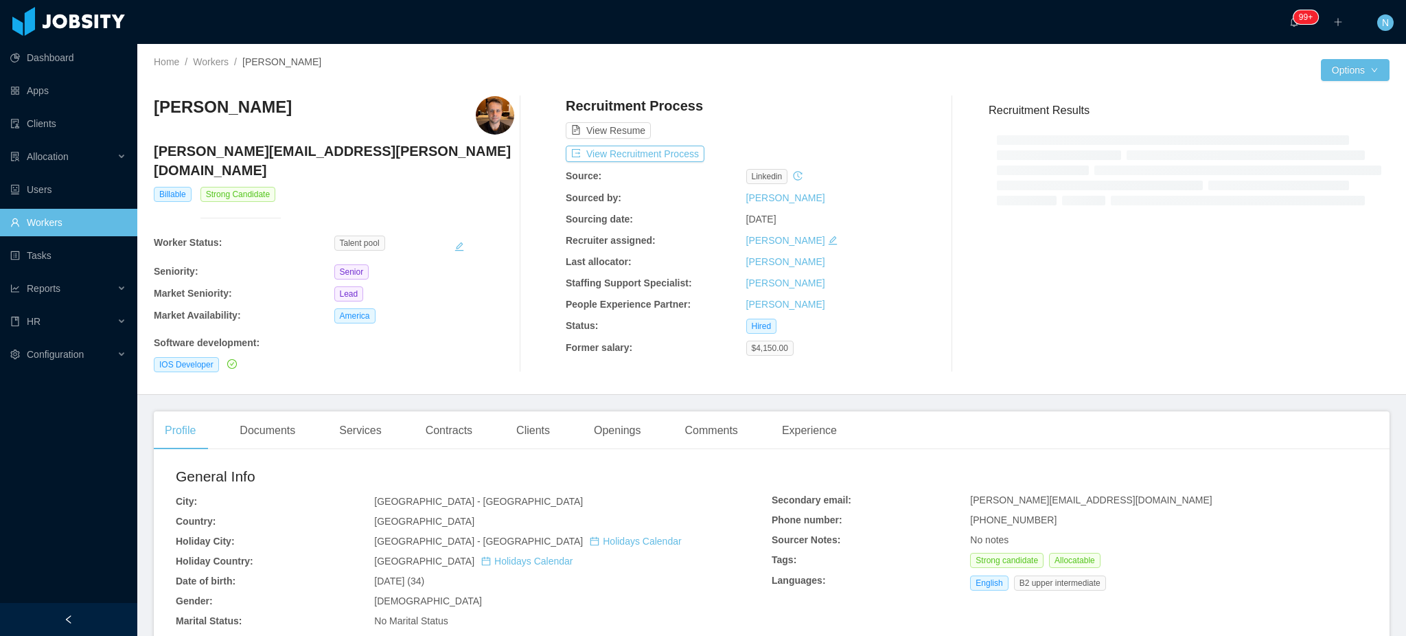
click at [1007, 514] on span "[PHONE_NUMBER]" at bounding box center [1013, 519] width 87 height 11
click at [1007, 502] on div "Secondary email: [PERSON_NAME][EMAIL_ADDRESS][DOMAIN_NAME] Phone number: [PHONE…" at bounding box center [1070, 544] width 596 height 103
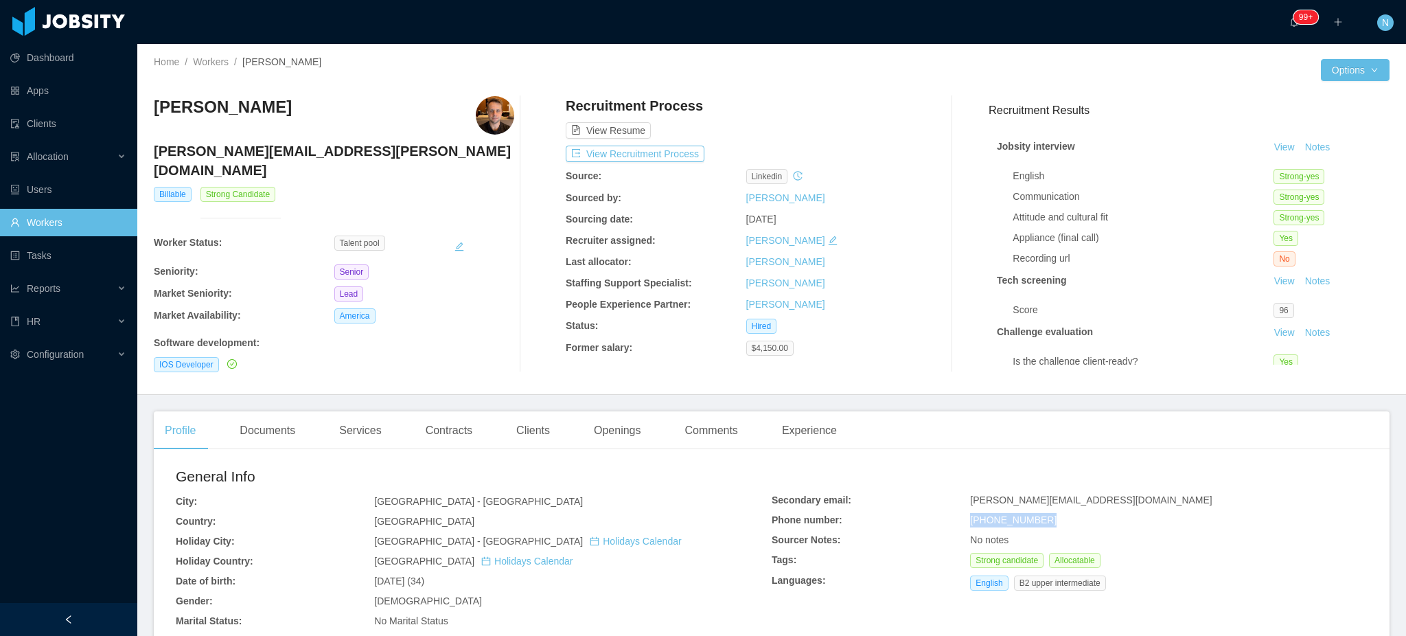
copy span "[PHONE_NUMBER]"
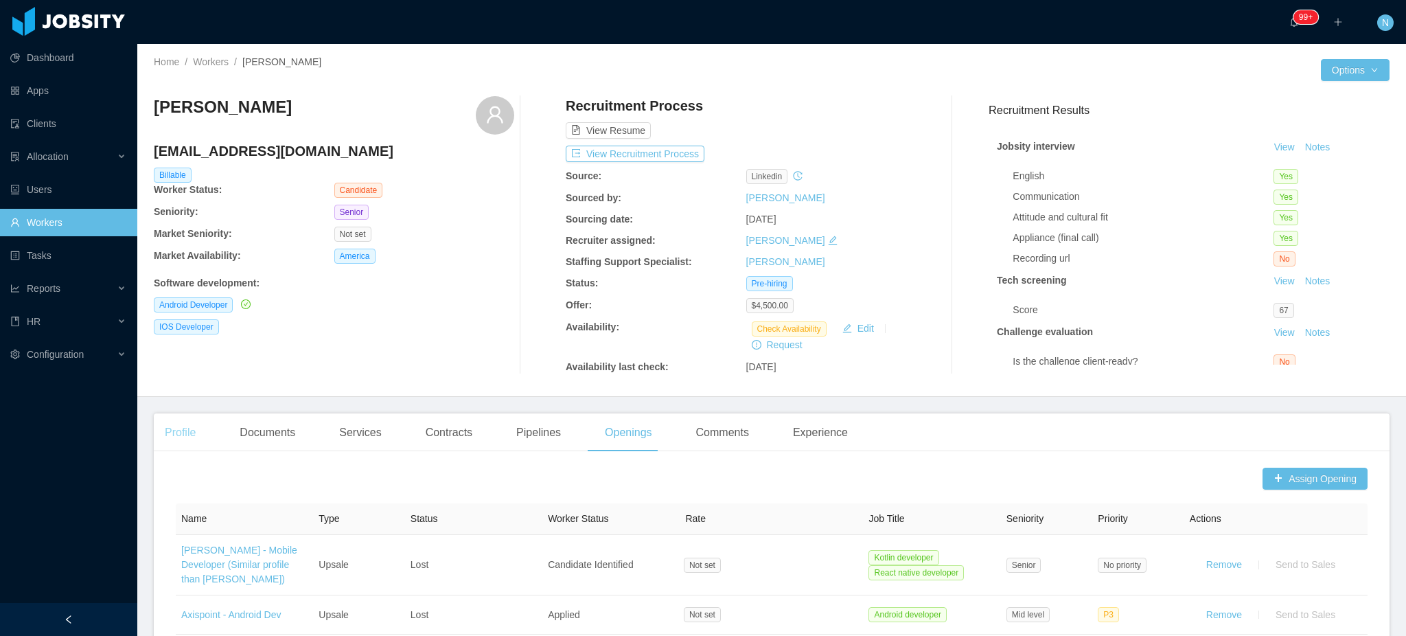
click at [196, 437] on div "Profile" at bounding box center [180, 432] width 53 height 38
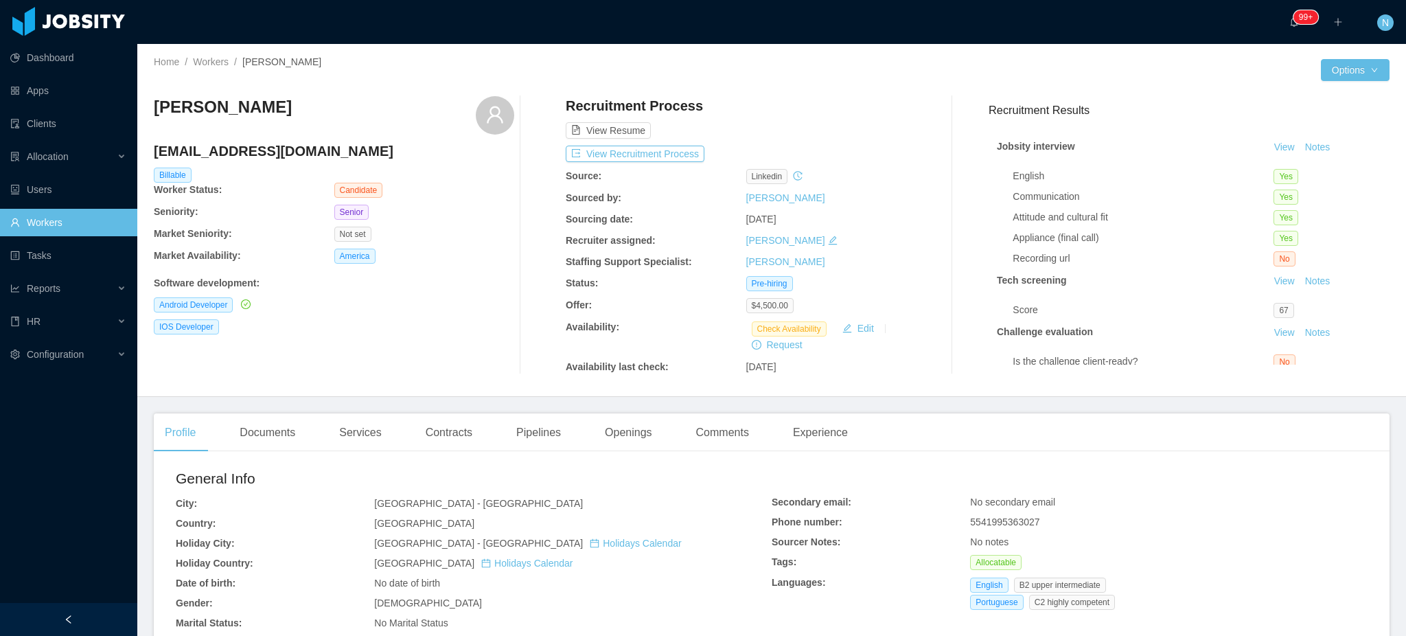
click at [1012, 523] on span "5541995363027" at bounding box center [1004, 521] width 69 height 11
copy span "5541995363027"
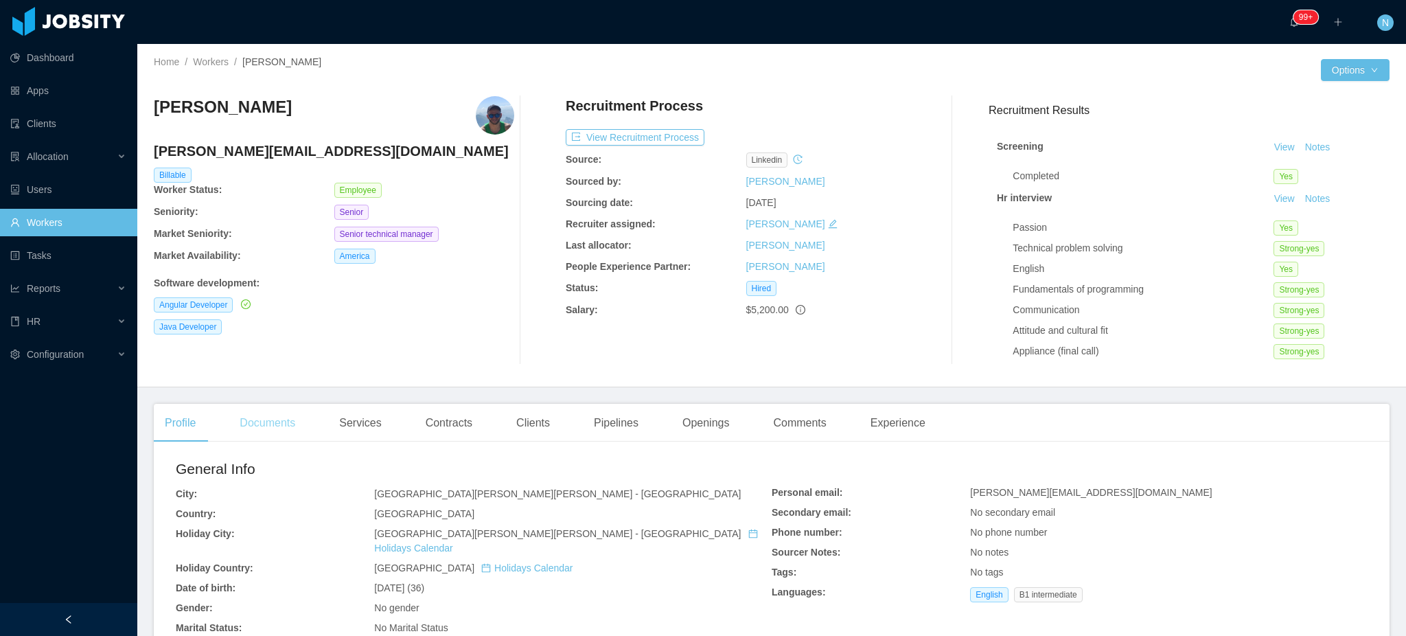
click at [292, 422] on div "Documents" at bounding box center [268, 423] width 78 height 38
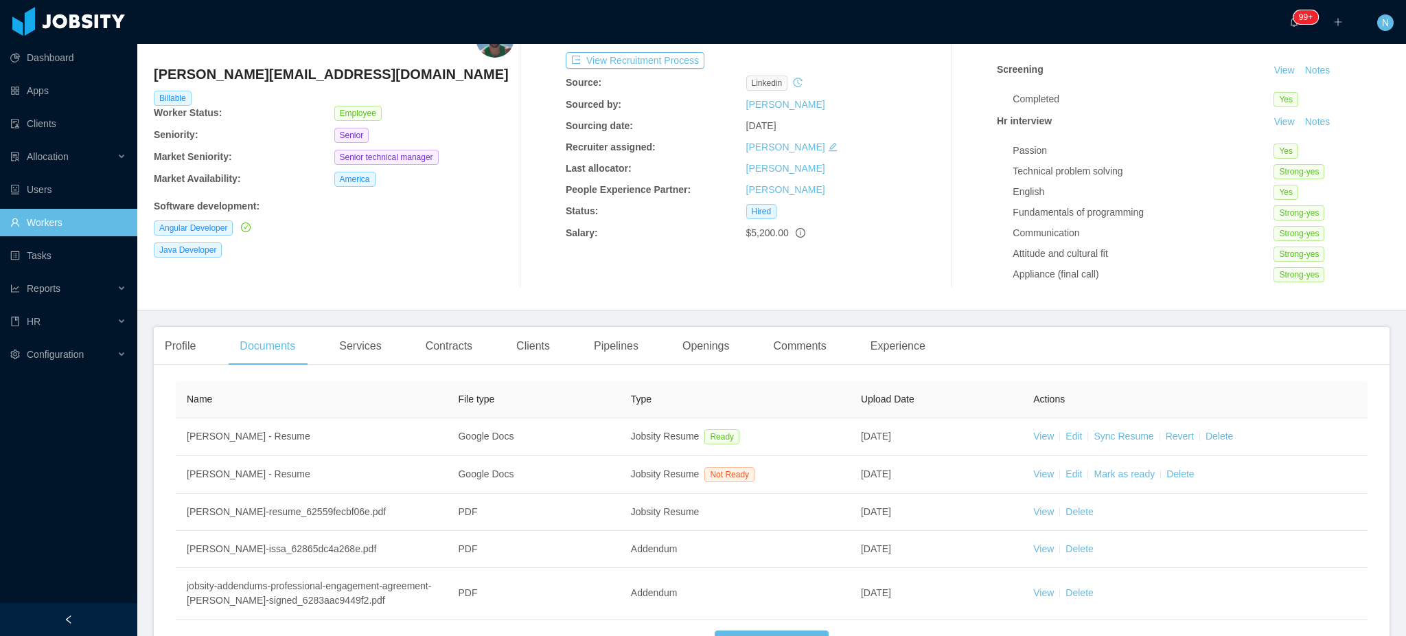
scroll to position [180, 0]
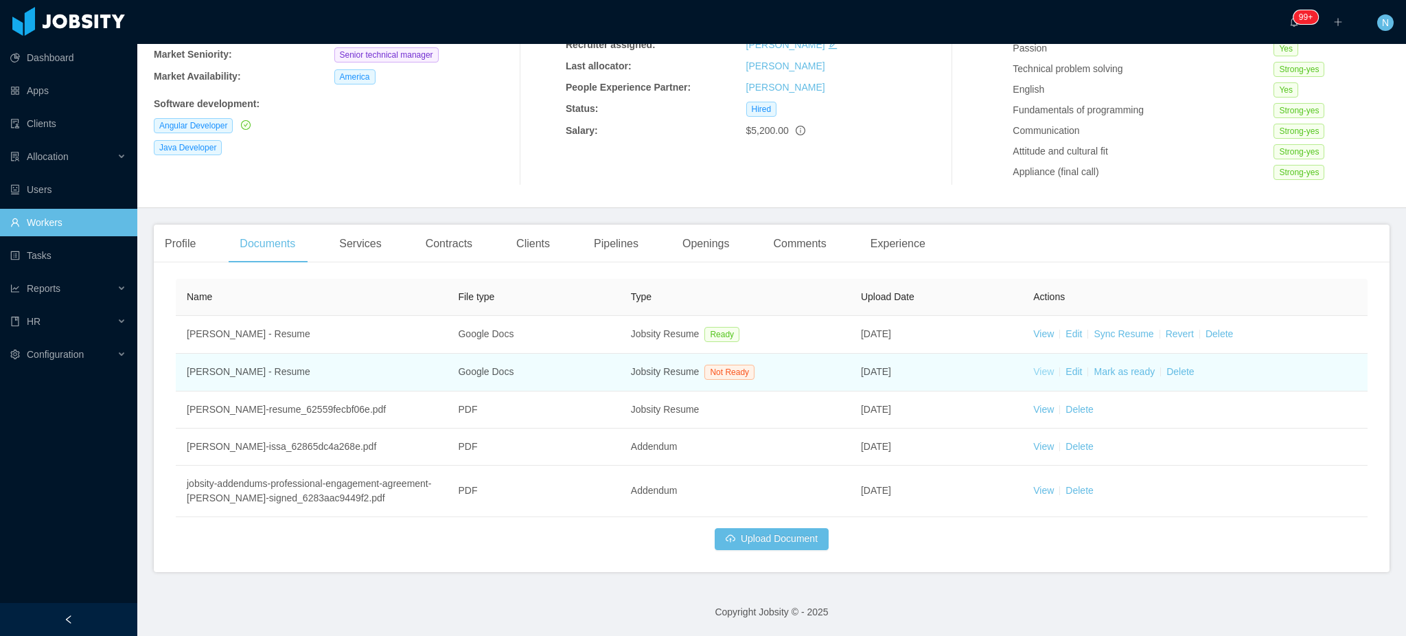
click at [1033, 368] on link "View" at bounding box center [1043, 371] width 21 height 11
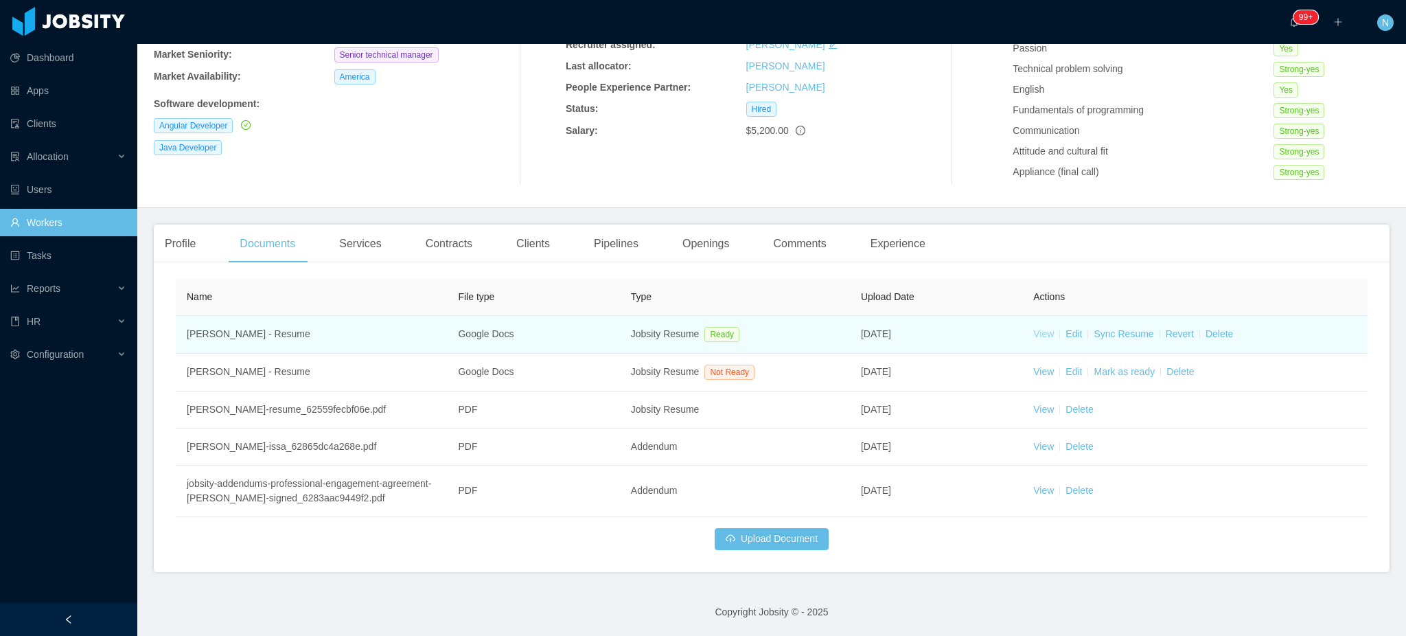
click at [1036, 336] on link "View" at bounding box center [1043, 333] width 21 height 11
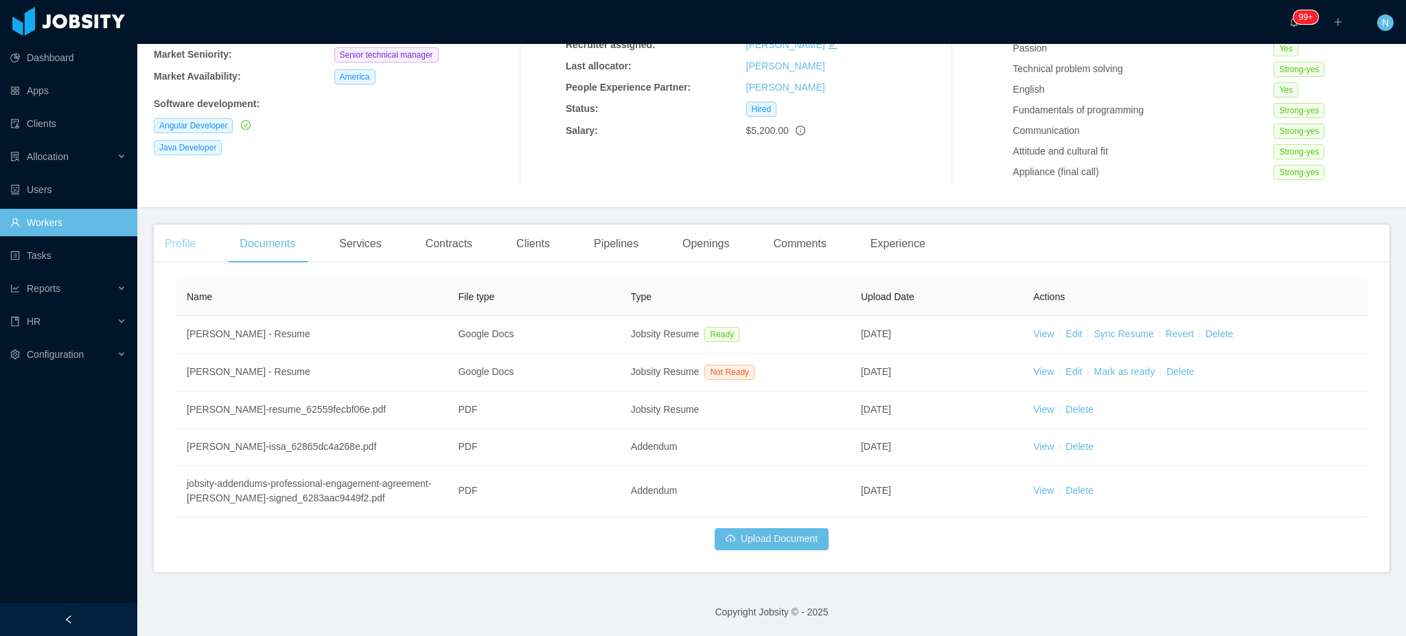
click at [169, 245] on div "Profile" at bounding box center [180, 244] width 53 height 38
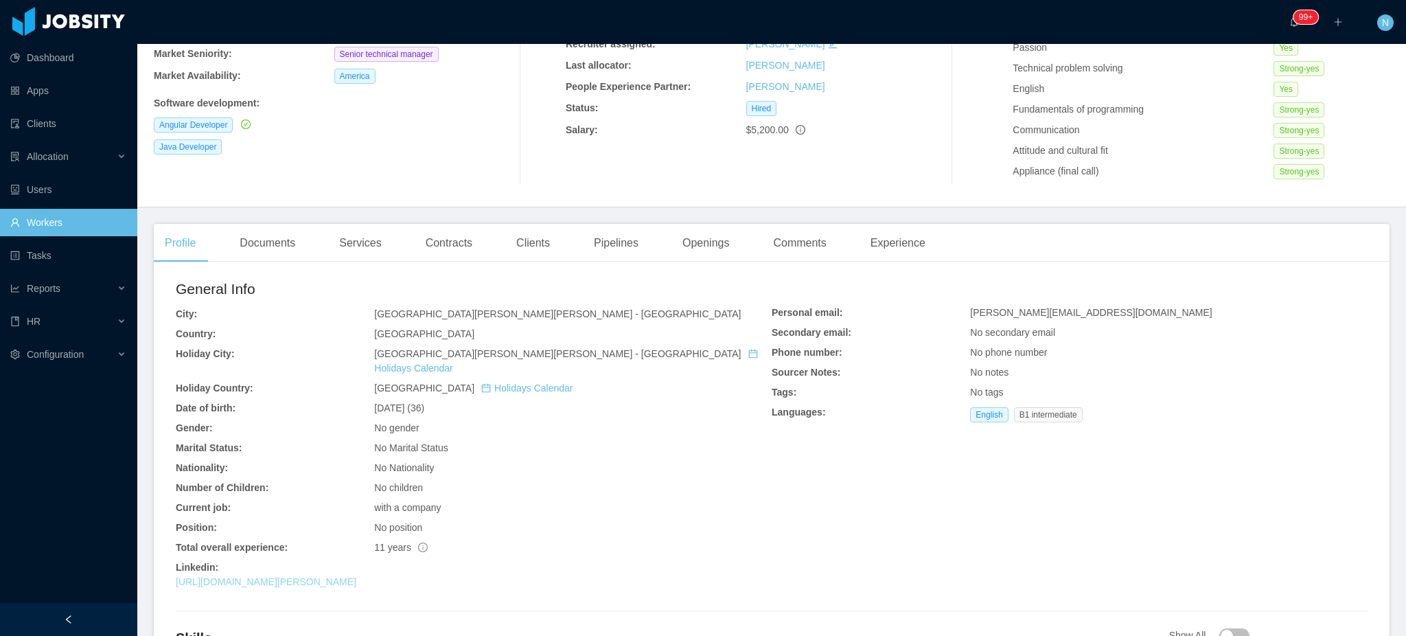
click at [343, 576] on link "[URL][DOMAIN_NAME][PERSON_NAME]" at bounding box center [266, 581] width 181 height 11
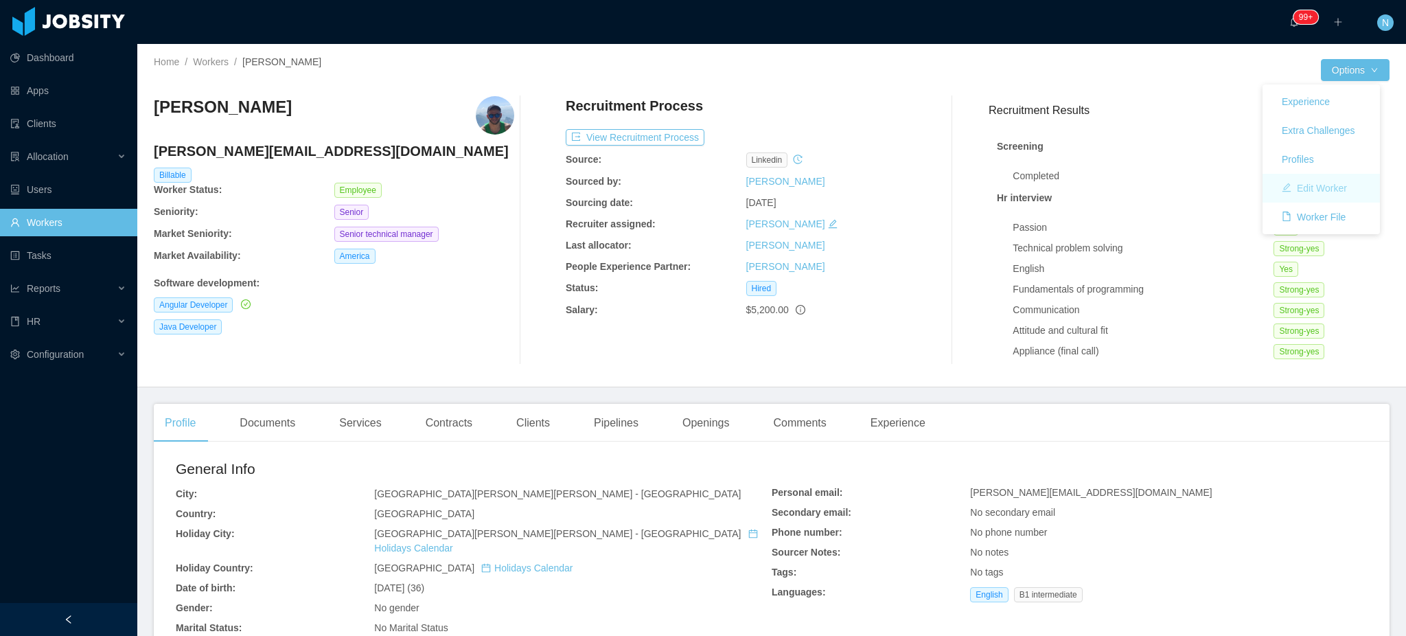
click at [1308, 192] on button "Edit Worker" at bounding box center [1314, 188] width 87 height 22
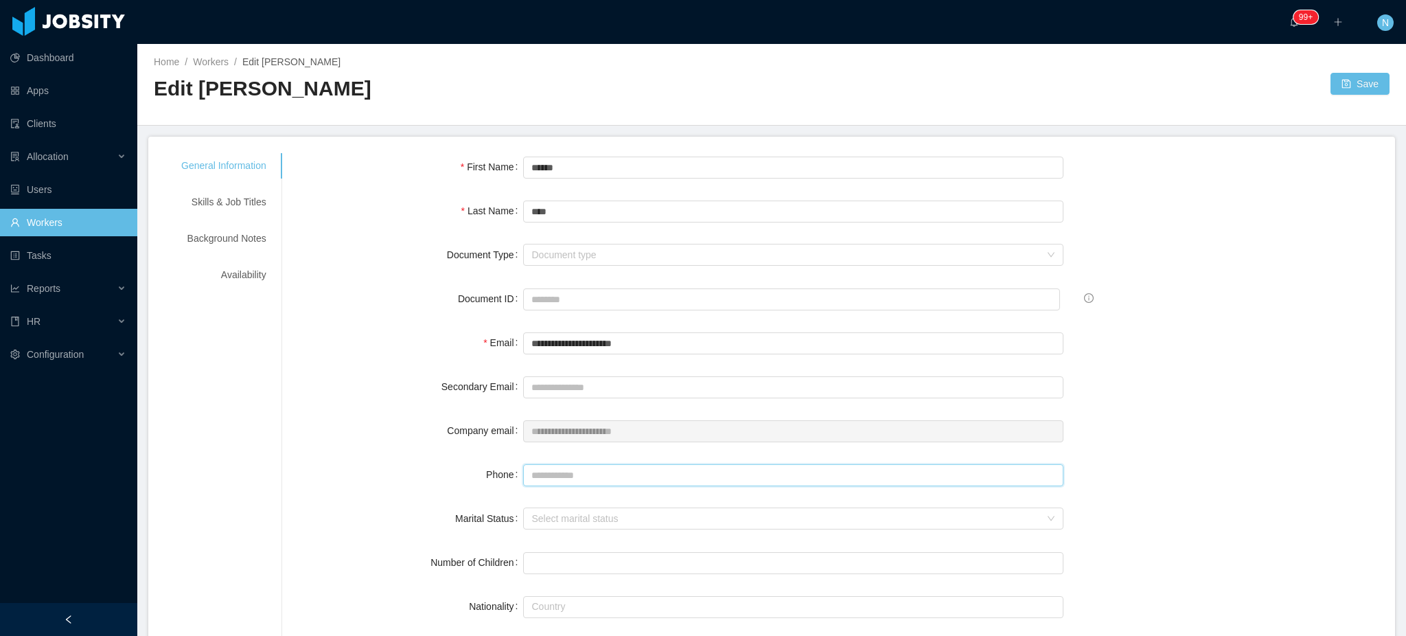
drag, startPoint x: 567, startPoint y: 476, endPoint x: 578, endPoint y: 472, distance: 12.2
click at [567, 475] on input "Phone" at bounding box center [793, 475] width 540 height 22
paste input "**********"
click at [556, 473] on input "**********" at bounding box center [793, 475] width 540 height 22
click at [544, 477] on input "**********" at bounding box center [793, 475] width 540 height 22
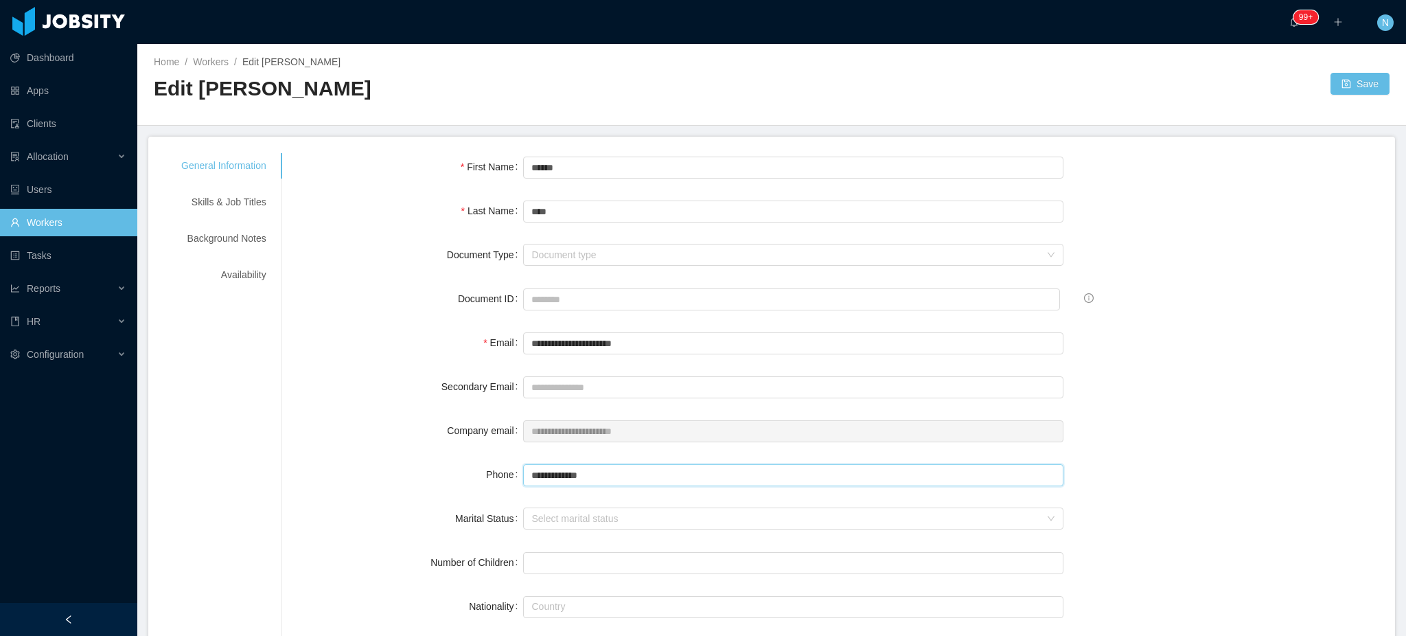
click at [532, 474] on input "**********" at bounding box center [793, 475] width 540 height 22
type input "**********"
click at [580, 478] on input "**********" at bounding box center [793, 475] width 540 height 22
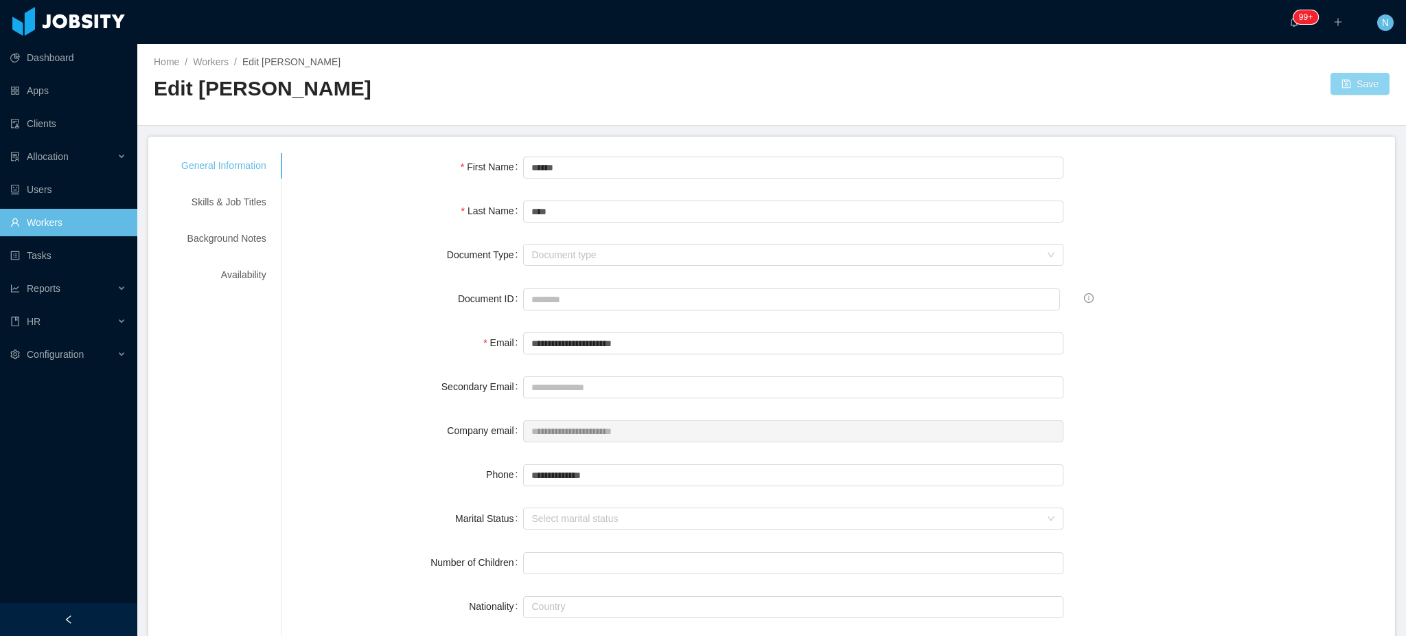
click at [1351, 82] on button "Save" at bounding box center [1360, 84] width 59 height 22
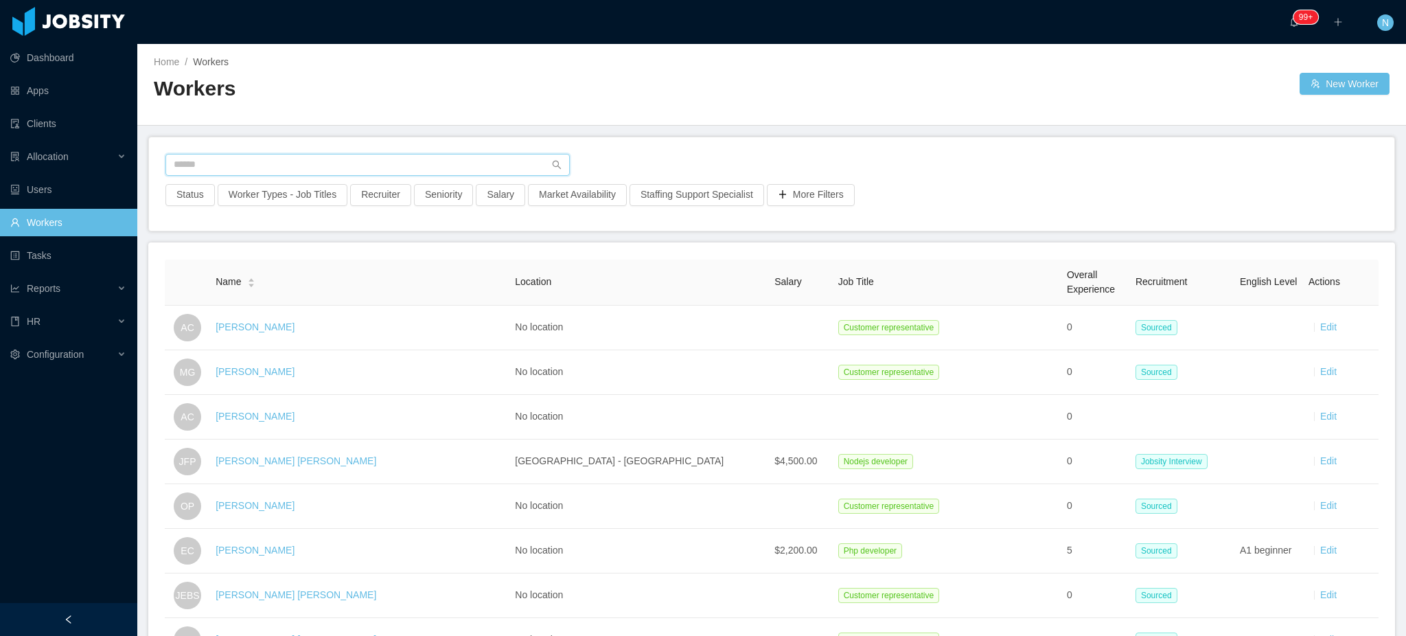
drag, startPoint x: 396, startPoint y: 152, endPoint x: 393, endPoint y: 163, distance: 10.7
click at [394, 159] on input "text" at bounding box center [367, 165] width 404 height 22
click at [396, 165] on input "text" at bounding box center [367, 165] width 404 height 22
type input "****"
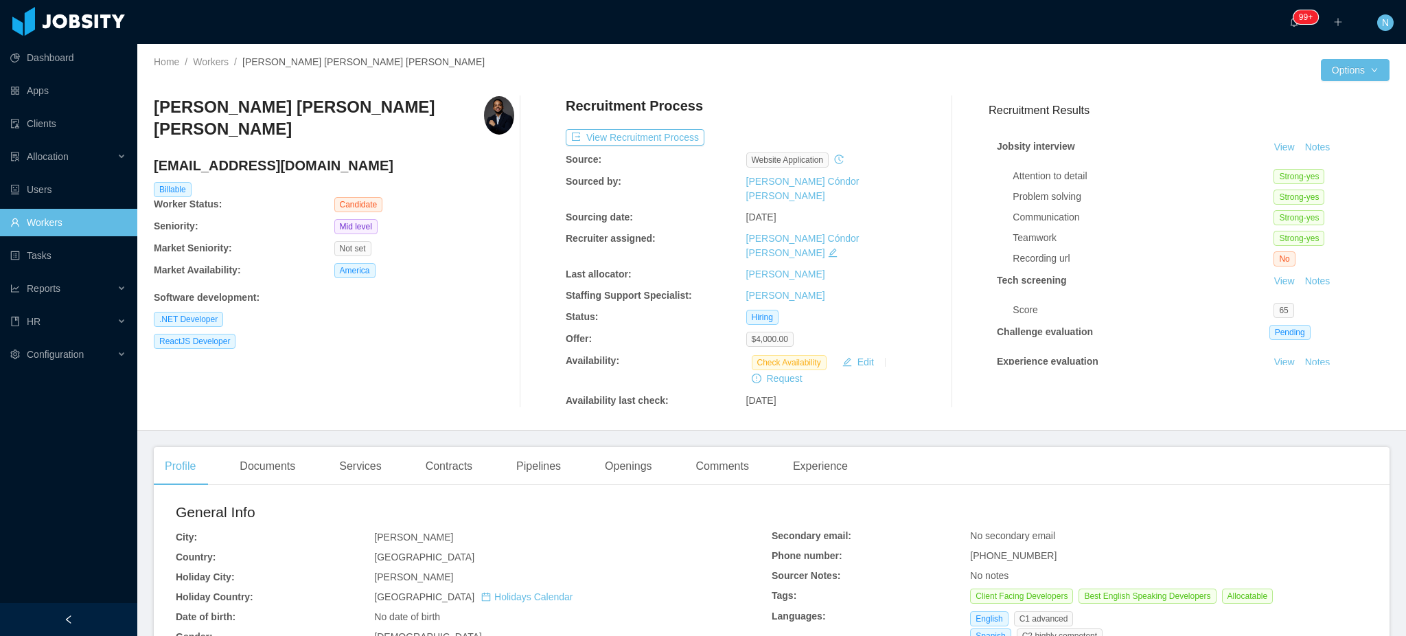
click at [1003, 550] on span "[PHONE_NUMBER]" at bounding box center [1013, 555] width 87 height 11
copy span "[PHONE_NUMBER]"
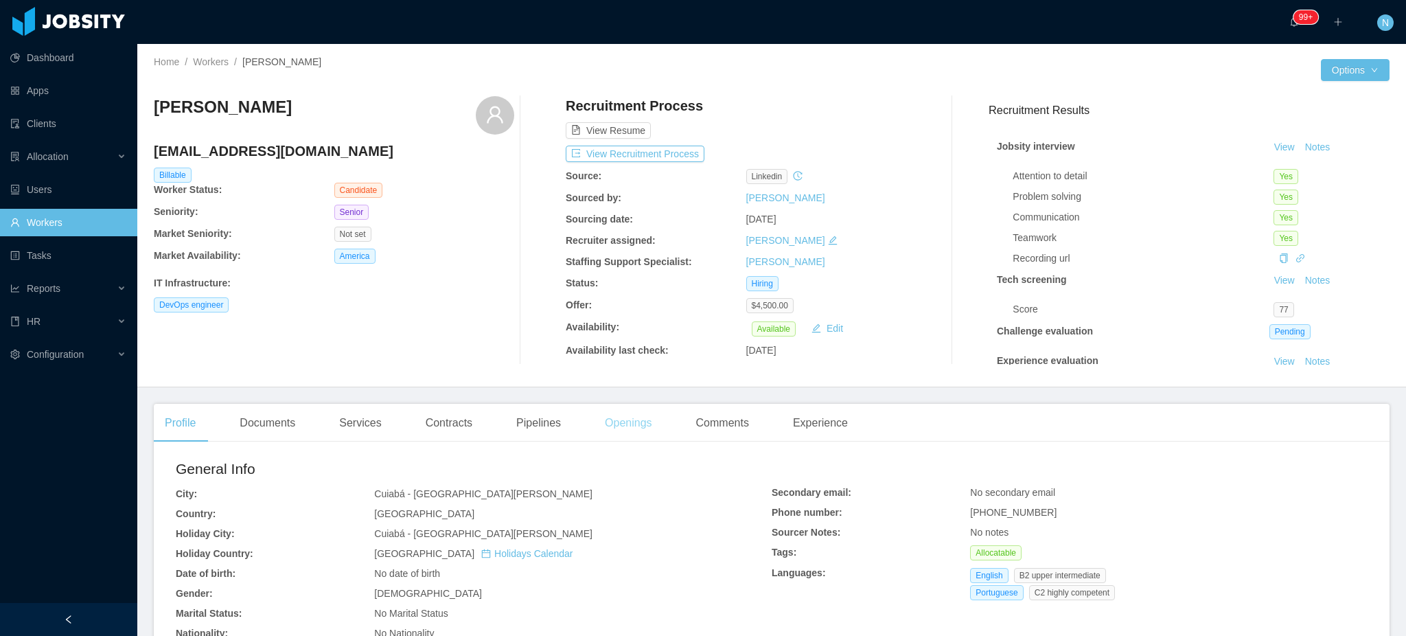
click at [624, 429] on div "Openings" at bounding box center [628, 423] width 69 height 38
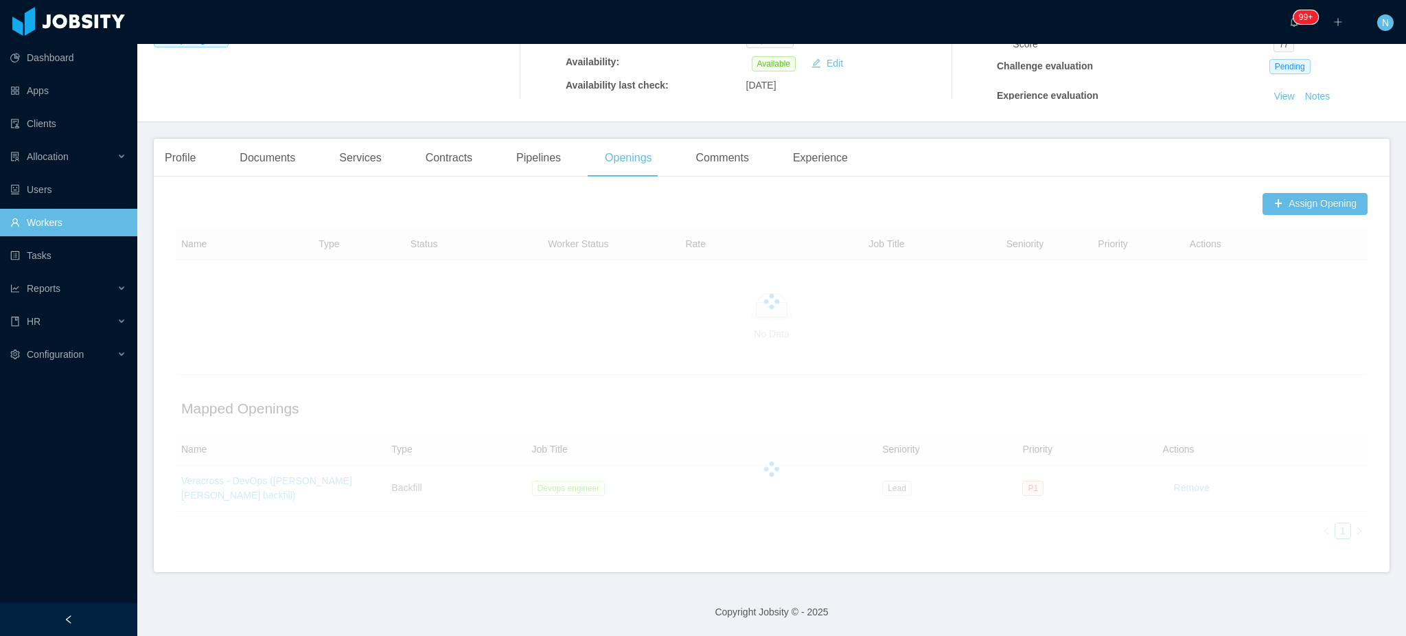
scroll to position [249, 0]
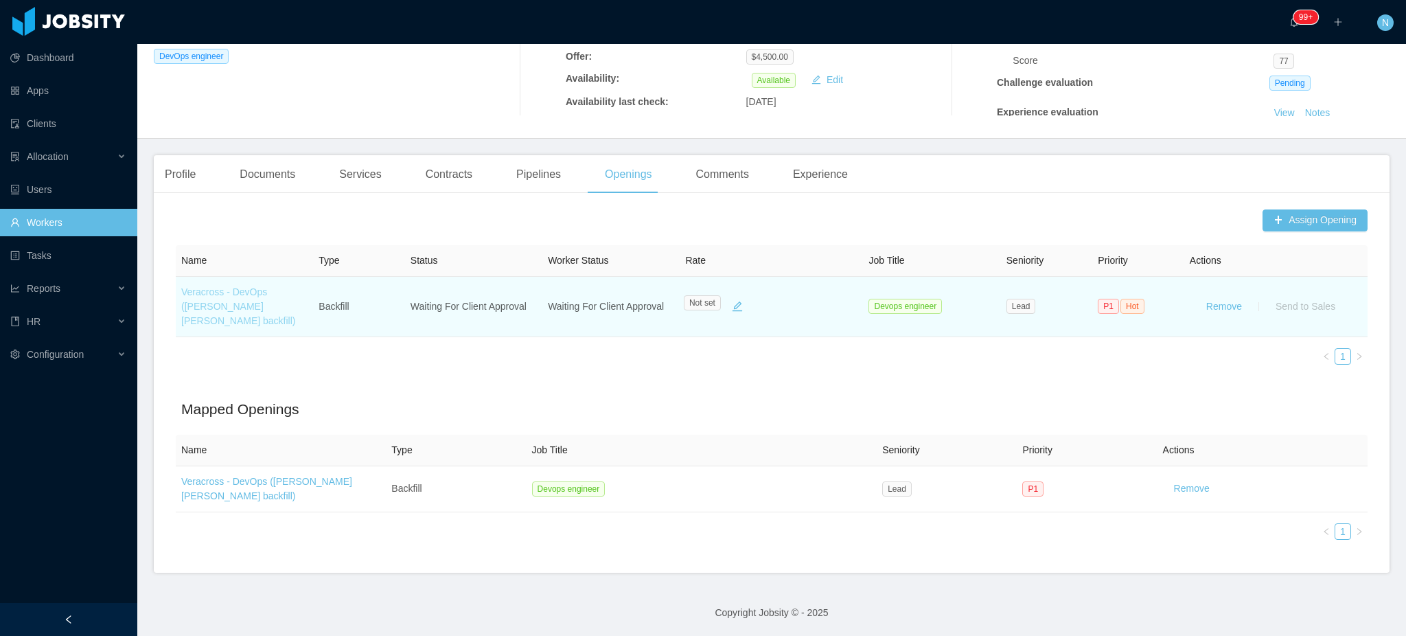
click at [249, 306] on link "Veracross - DevOps (Fabricio de Andrade Araujo's backfill)" at bounding box center [238, 306] width 114 height 40
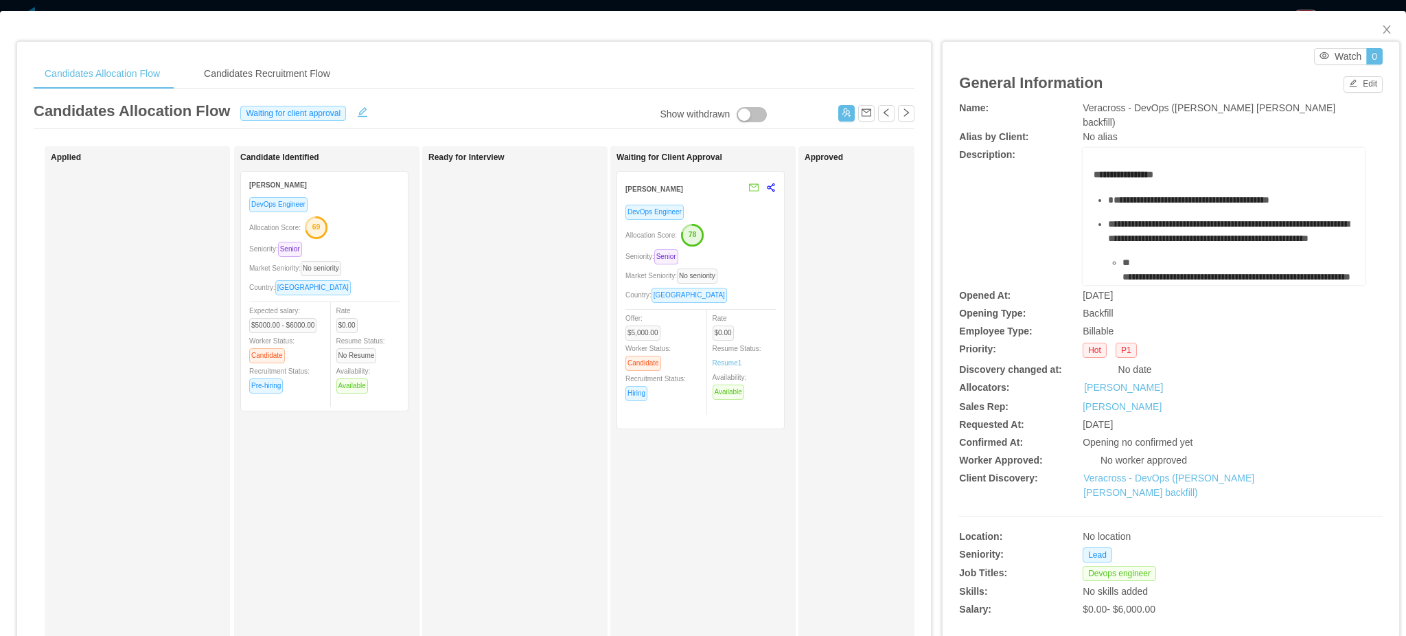
click at [747, 278] on div "Market Seniority: No seniority" at bounding box center [701, 276] width 150 height 16
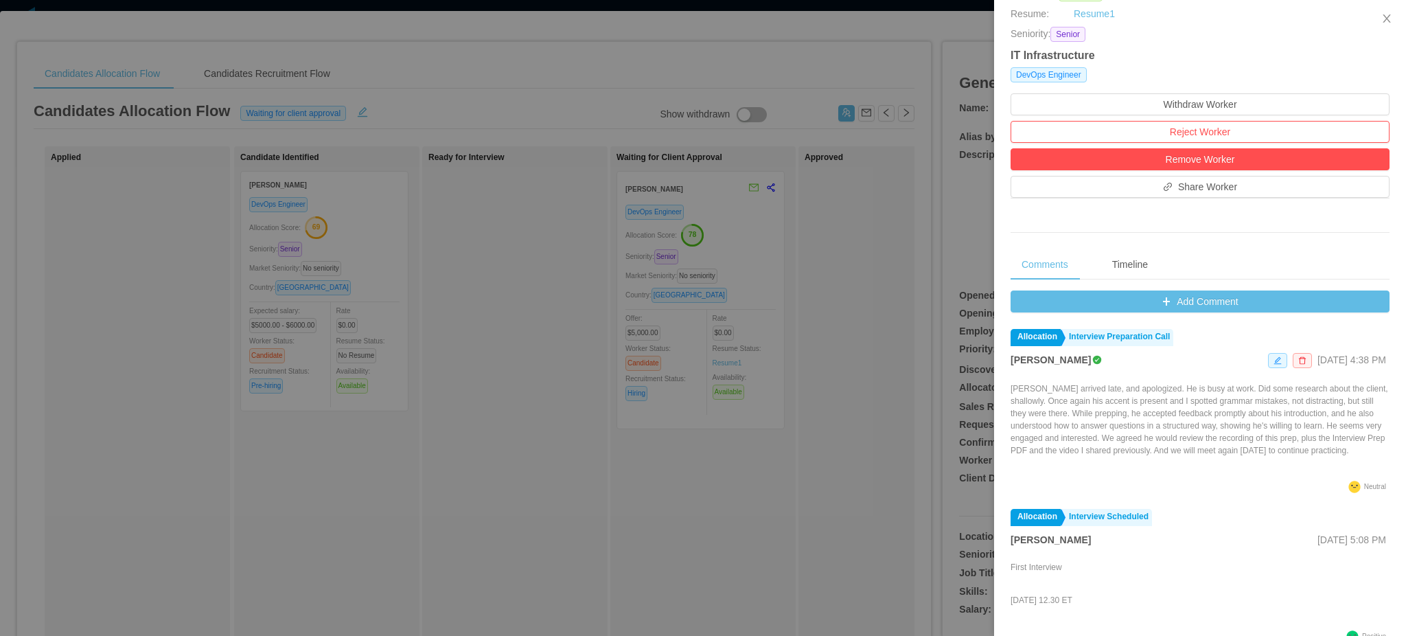
scroll to position [366, 0]
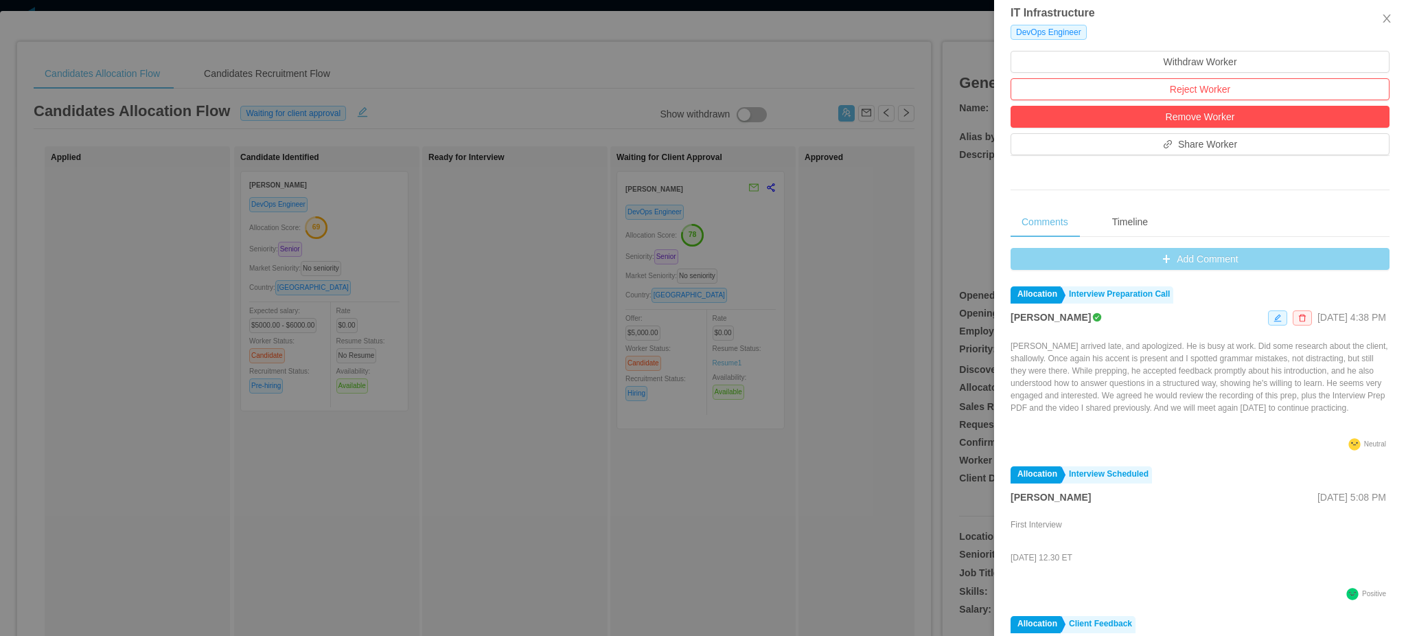
click at [1122, 262] on button "Add Comment" at bounding box center [1200, 259] width 379 height 22
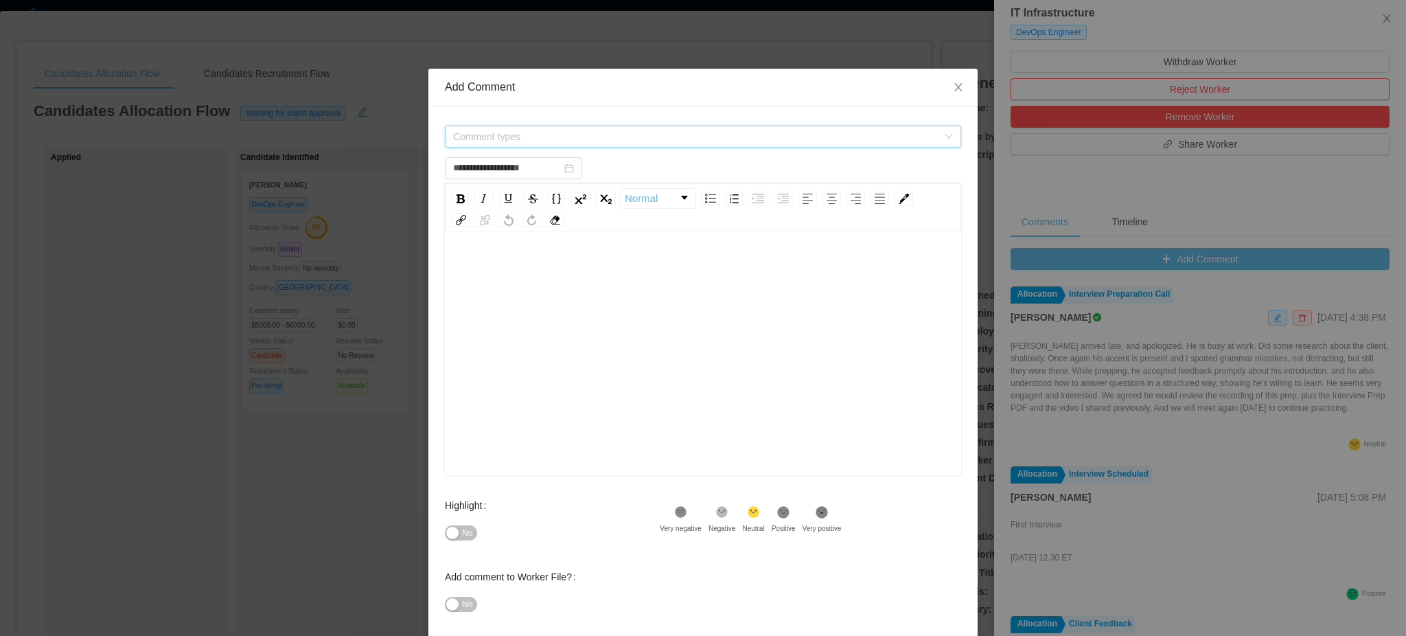
click at [542, 138] on span "Comment types" at bounding box center [695, 137] width 485 height 14
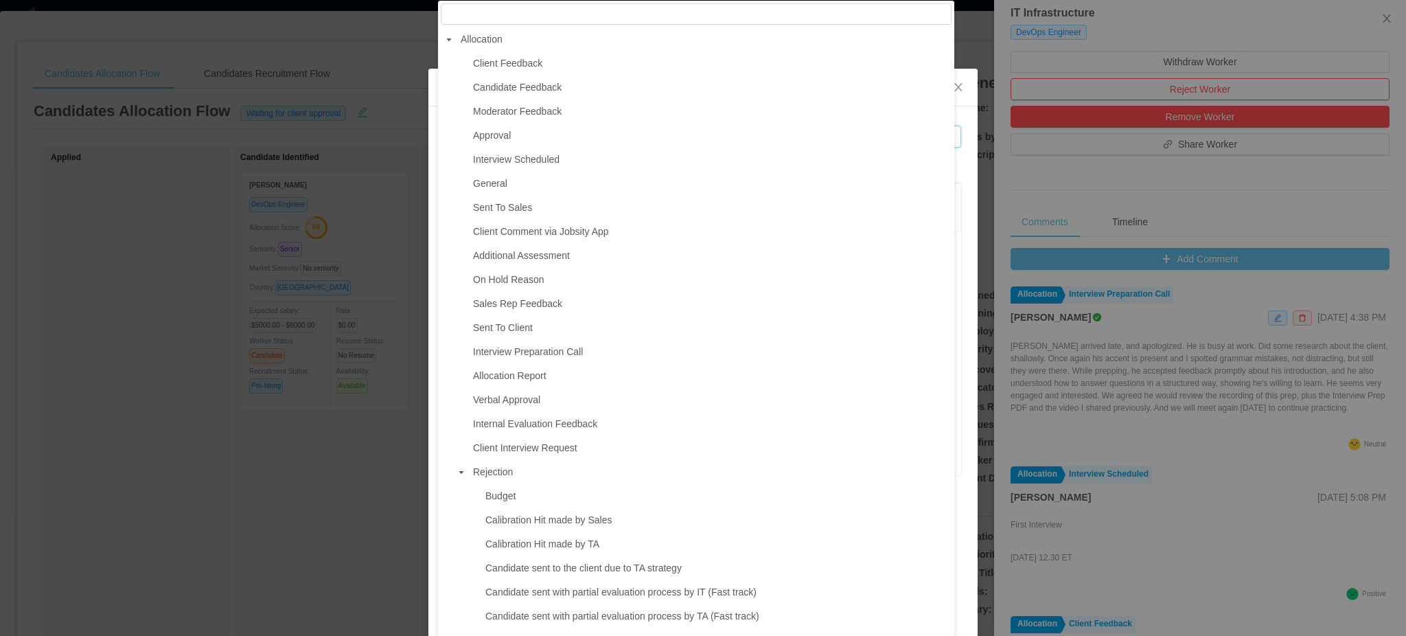
click at [460, 474] on icon "icon: caret-down" at bounding box center [461, 472] width 5 height 3
click at [459, 500] on icon "icon: caret-down" at bounding box center [461, 496] width 7 height 7
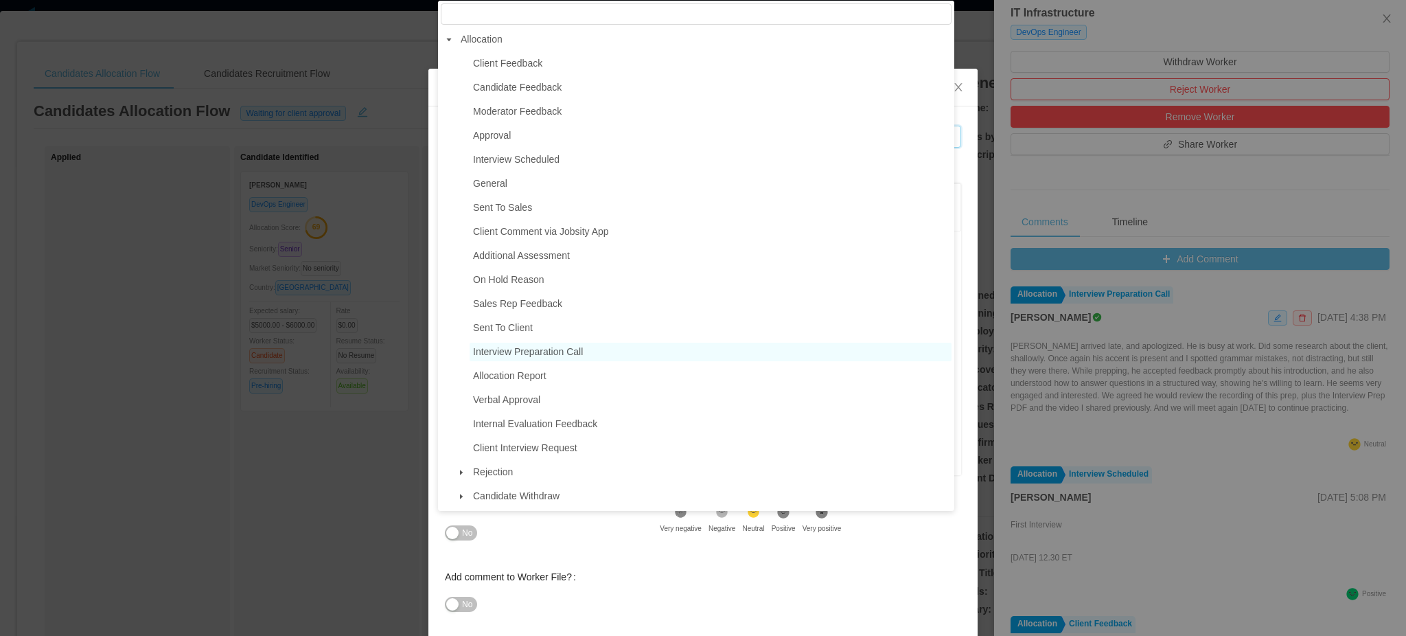
click at [547, 355] on span "Interview Preparation Call" at bounding box center [528, 351] width 110 height 11
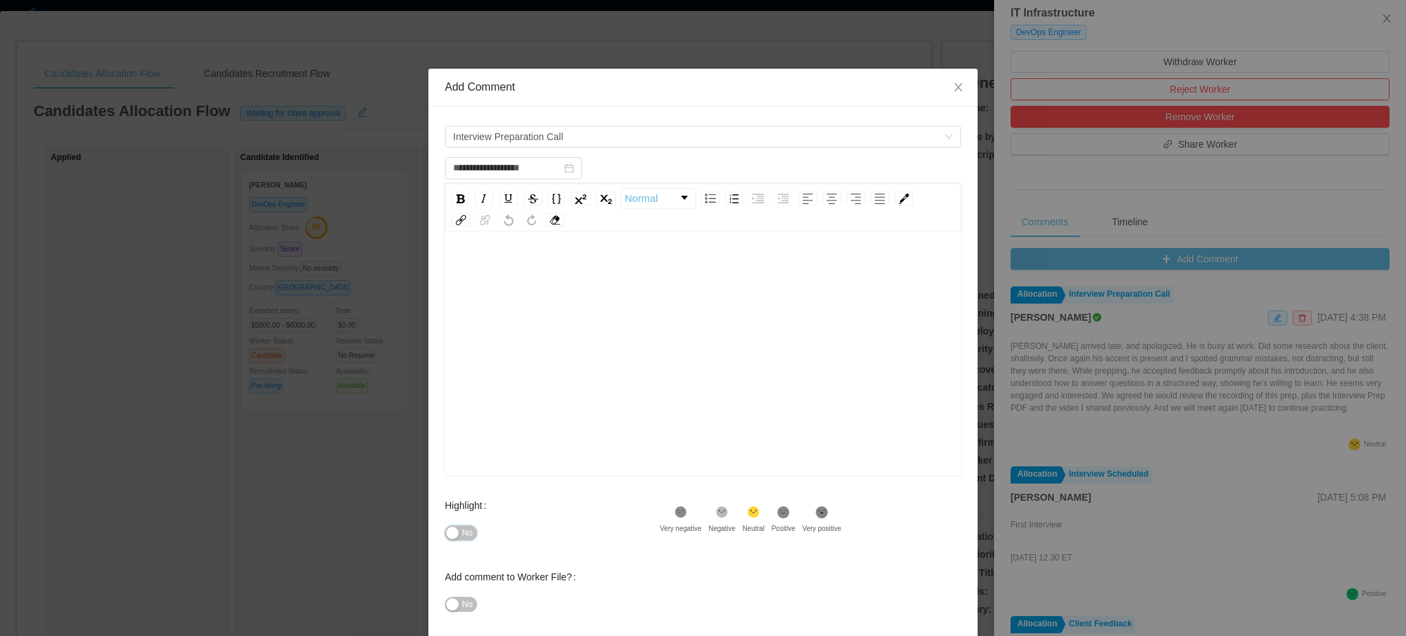
drag, startPoint x: 461, startPoint y: 535, endPoint x: 470, endPoint y: 479, distance: 56.2
click at [462, 534] on span "No" at bounding box center [467, 533] width 10 height 14
type input "**********"
click at [560, 297] on div "rdw-editor" at bounding box center [703, 375] width 495 height 240
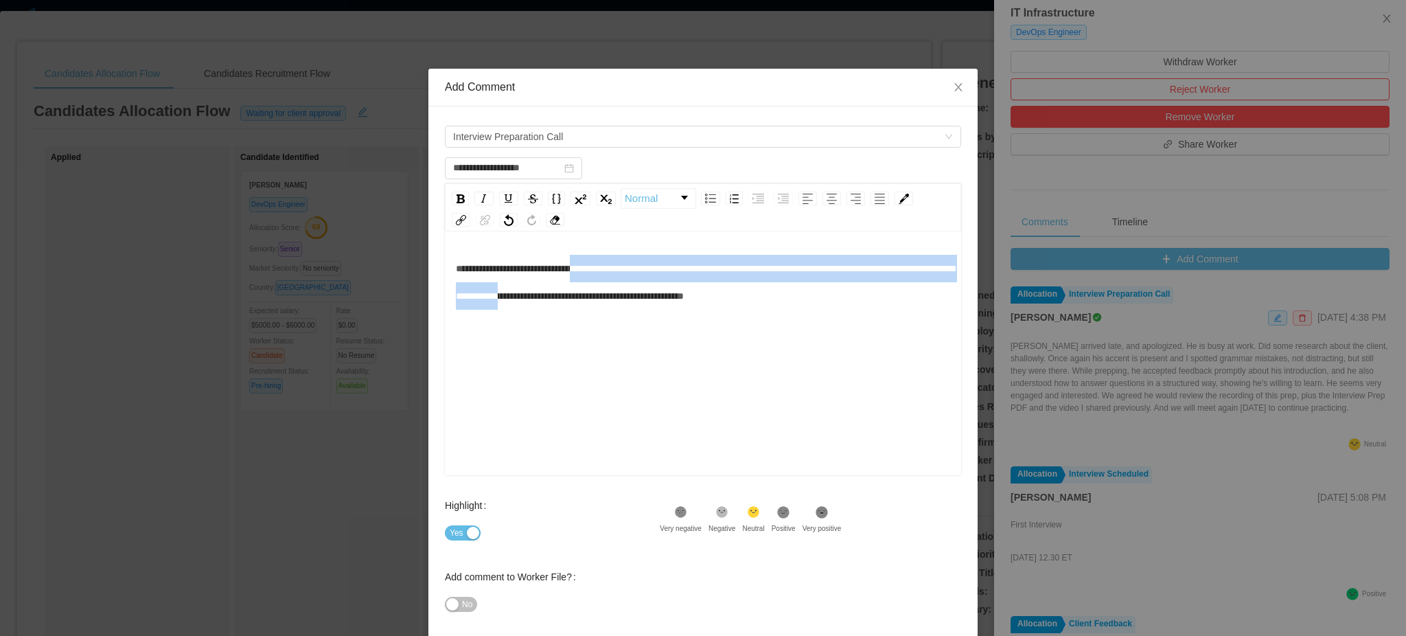
drag, startPoint x: 617, startPoint y: 267, endPoint x: 664, endPoint y: 303, distance: 59.3
click at [664, 303] on div "**********" at bounding box center [703, 282] width 495 height 55
drag, startPoint x: 654, startPoint y: 273, endPoint x: 694, endPoint y: 308, distance: 53.0
click at [694, 308] on div "**********" at bounding box center [703, 282] width 495 height 55
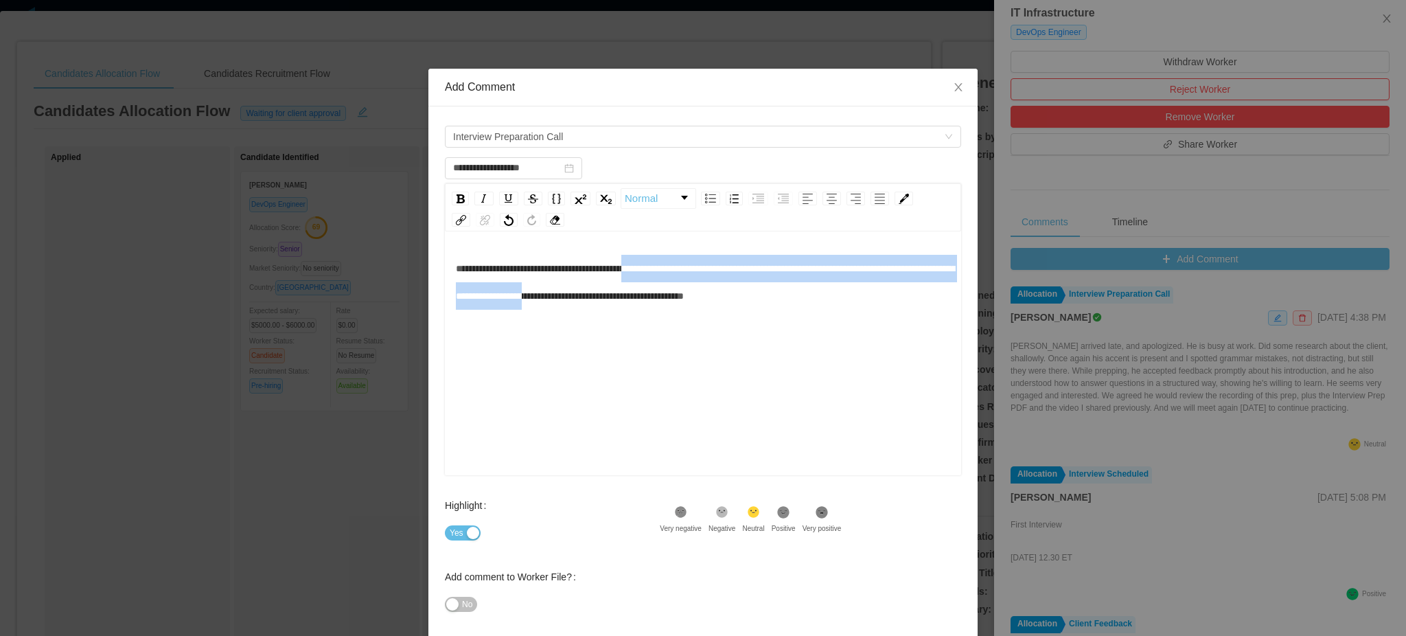
drag, startPoint x: 694, startPoint y: 308, endPoint x: 841, endPoint y: 315, distance: 147.1
click at [694, 308] on div "**********" at bounding box center [703, 282] width 495 height 55
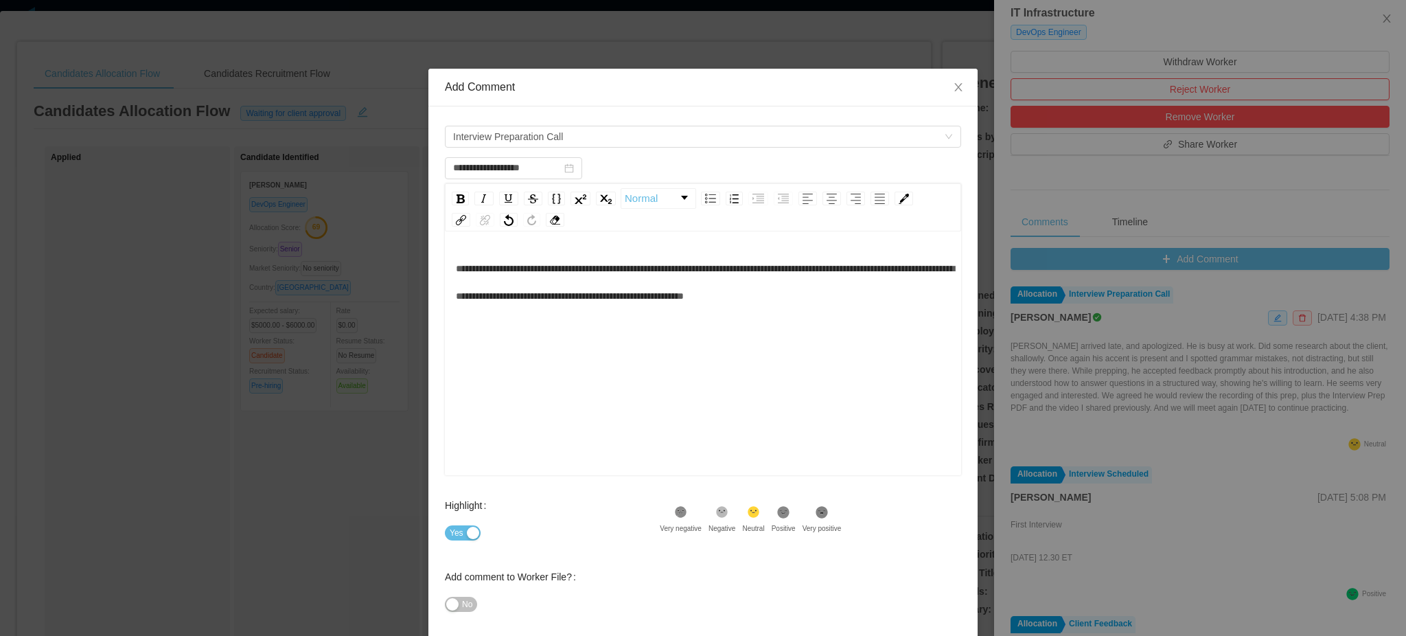
click at [915, 297] on div "**********" at bounding box center [703, 282] width 495 height 55
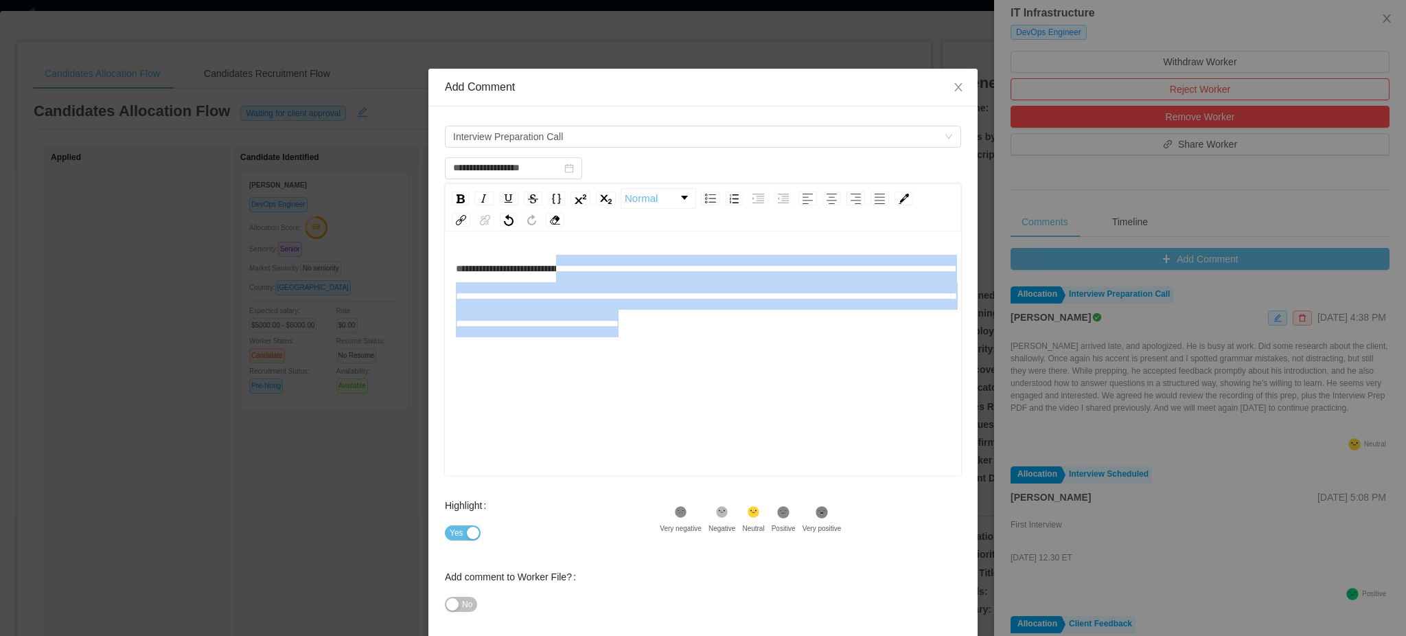
drag, startPoint x: 576, startPoint y: 266, endPoint x: 589, endPoint y: 350, distance: 84.1
click at [589, 337] on div "**********" at bounding box center [703, 296] width 495 height 82
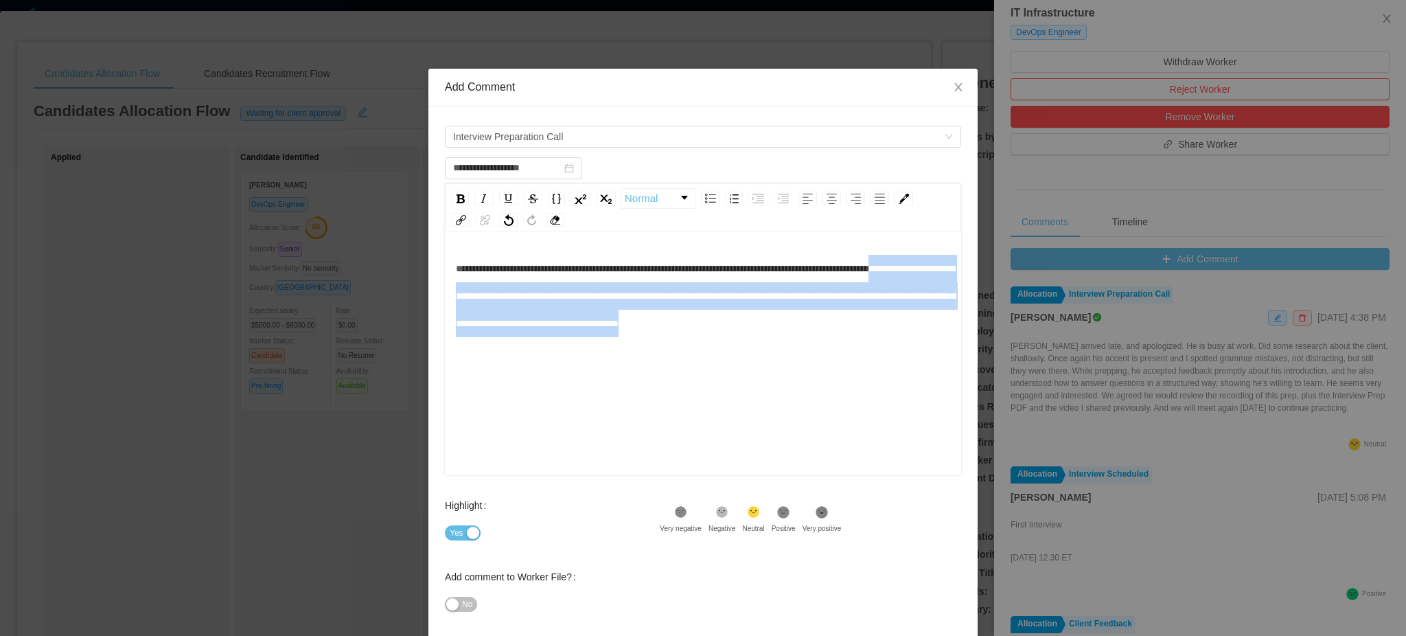
drag, startPoint x: 511, startPoint y: 293, endPoint x: 517, endPoint y: 349, distance: 56.0
click at [517, 337] on div "**********" at bounding box center [703, 296] width 495 height 82
drag, startPoint x: 604, startPoint y: 317, endPoint x: 618, endPoint y: 356, distance: 42.1
click at [618, 337] on div "**********" at bounding box center [703, 296] width 495 height 82
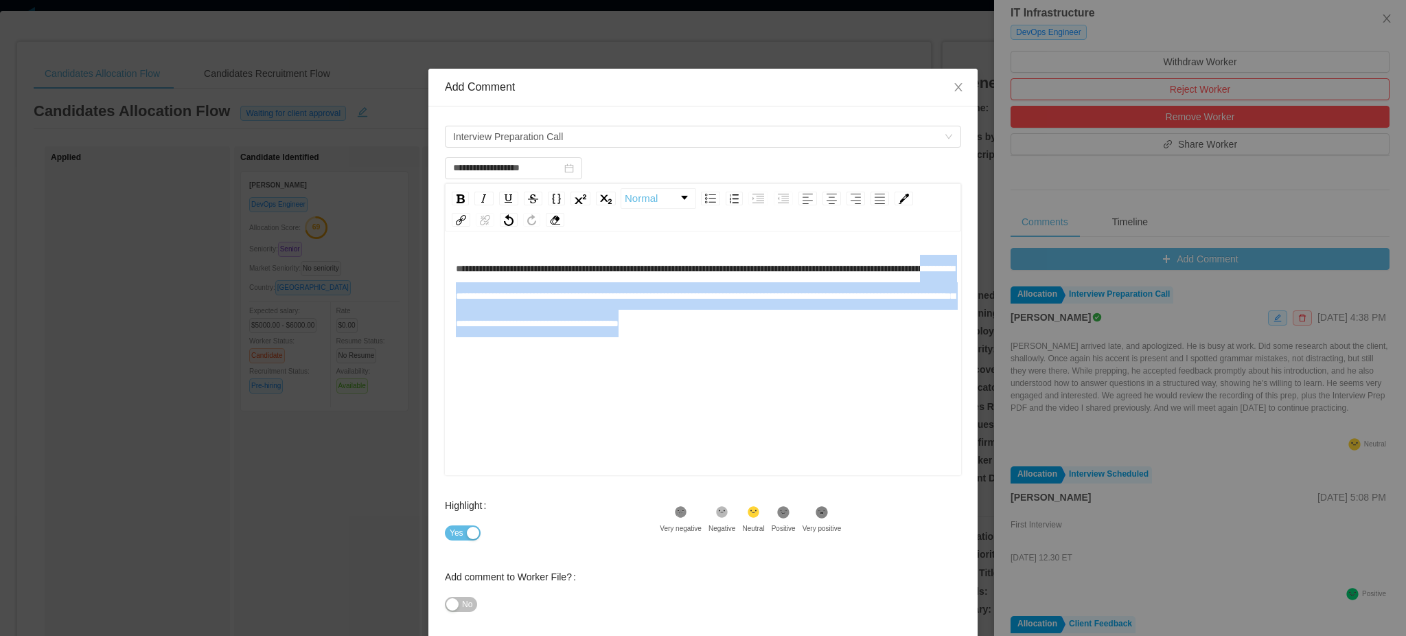
click at [618, 337] on div "**********" at bounding box center [703, 296] width 495 height 82
drag, startPoint x: 821, startPoint y: 318, endPoint x: 827, endPoint y: 345, distance: 28.2
click at [827, 337] on div "**********" at bounding box center [703, 296] width 495 height 82
drag, startPoint x: 534, startPoint y: 331, endPoint x: 541, endPoint y: 360, distance: 29.8
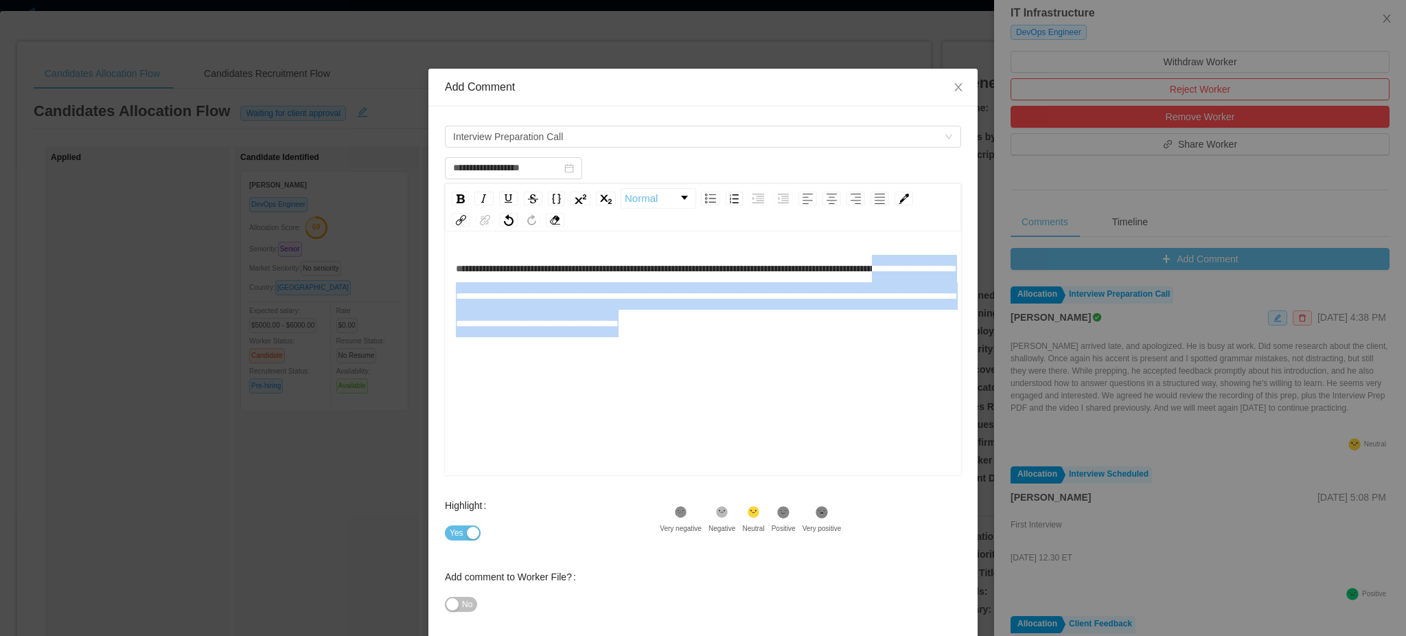
click at [541, 337] on div "**********" at bounding box center [703, 296] width 495 height 82
click at [580, 367] on div "**********" at bounding box center [703, 375] width 495 height 240
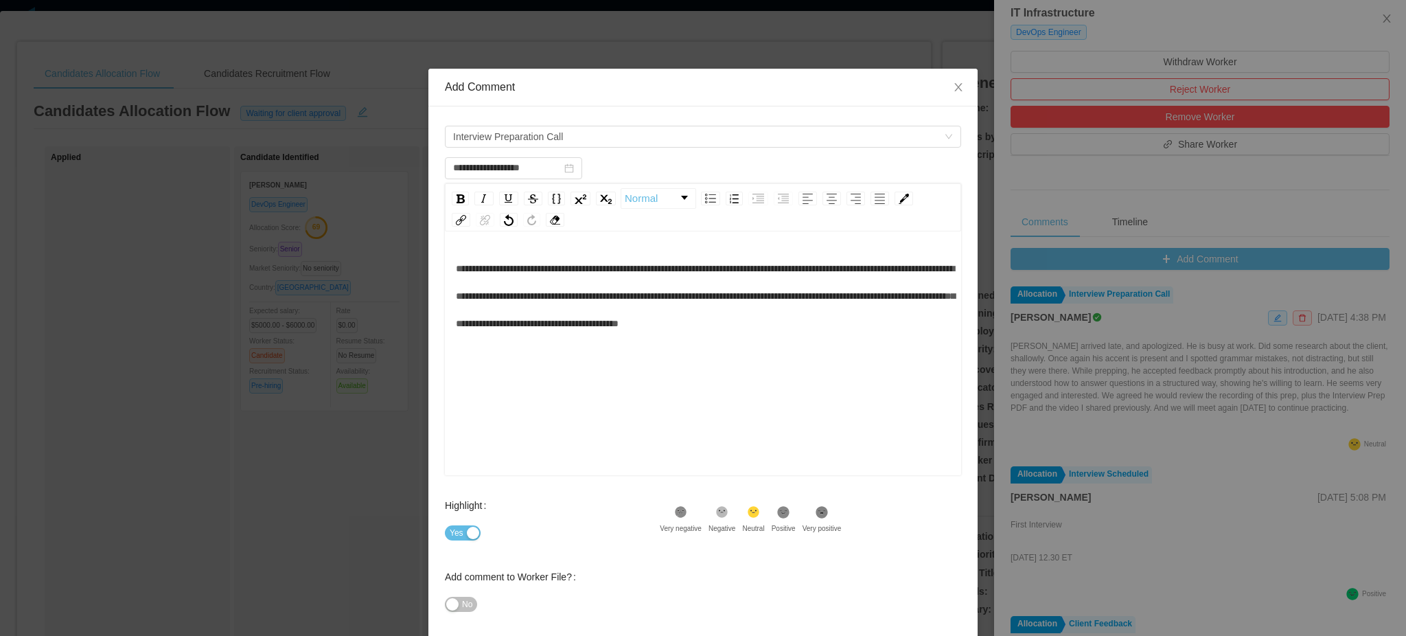
click at [584, 323] on span "**********" at bounding box center [705, 296] width 499 height 65
click at [578, 325] on span "**********" at bounding box center [705, 296] width 499 height 65
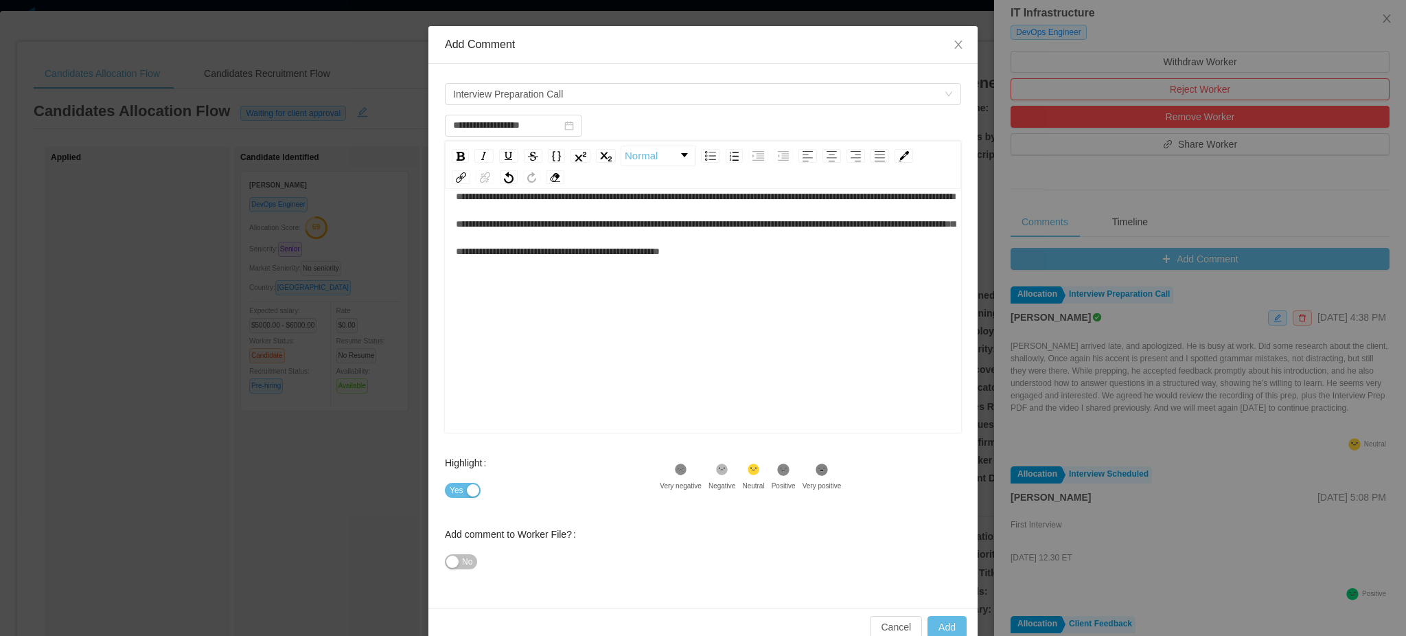
scroll to position [67, 0]
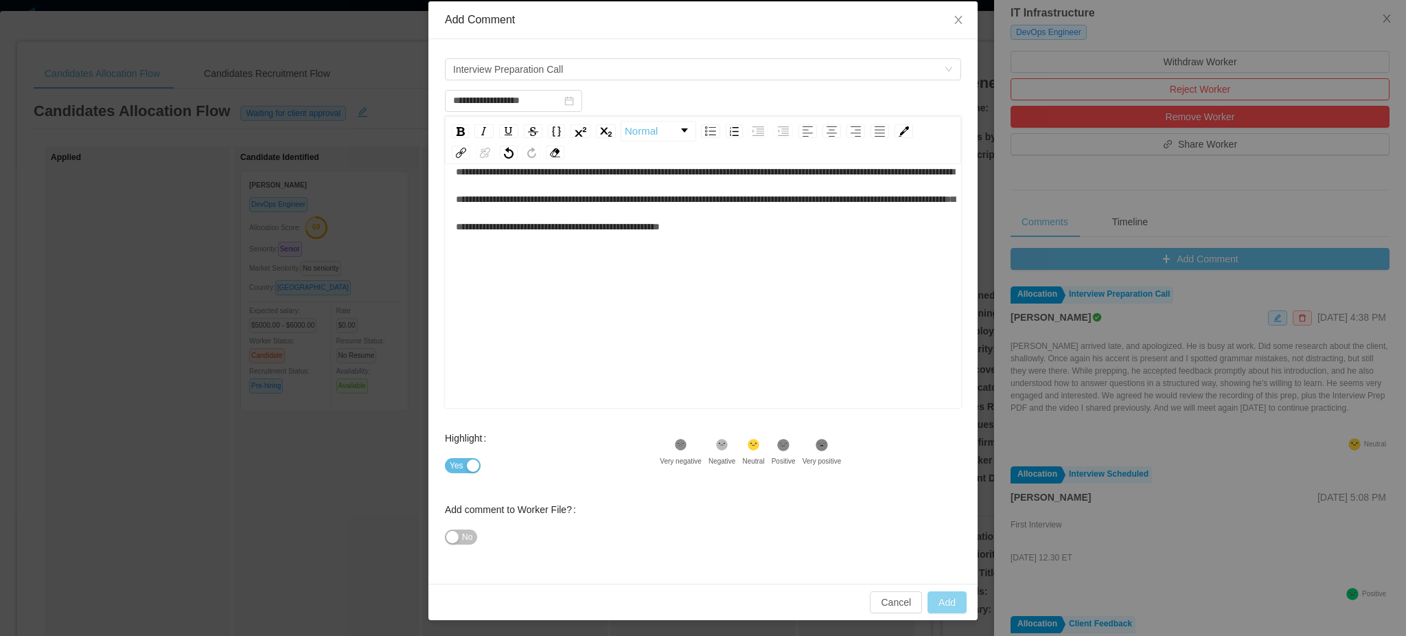
type input "**********"
click at [931, 601] on button "Add" at bounding box center [947, 602] width 39 height 22
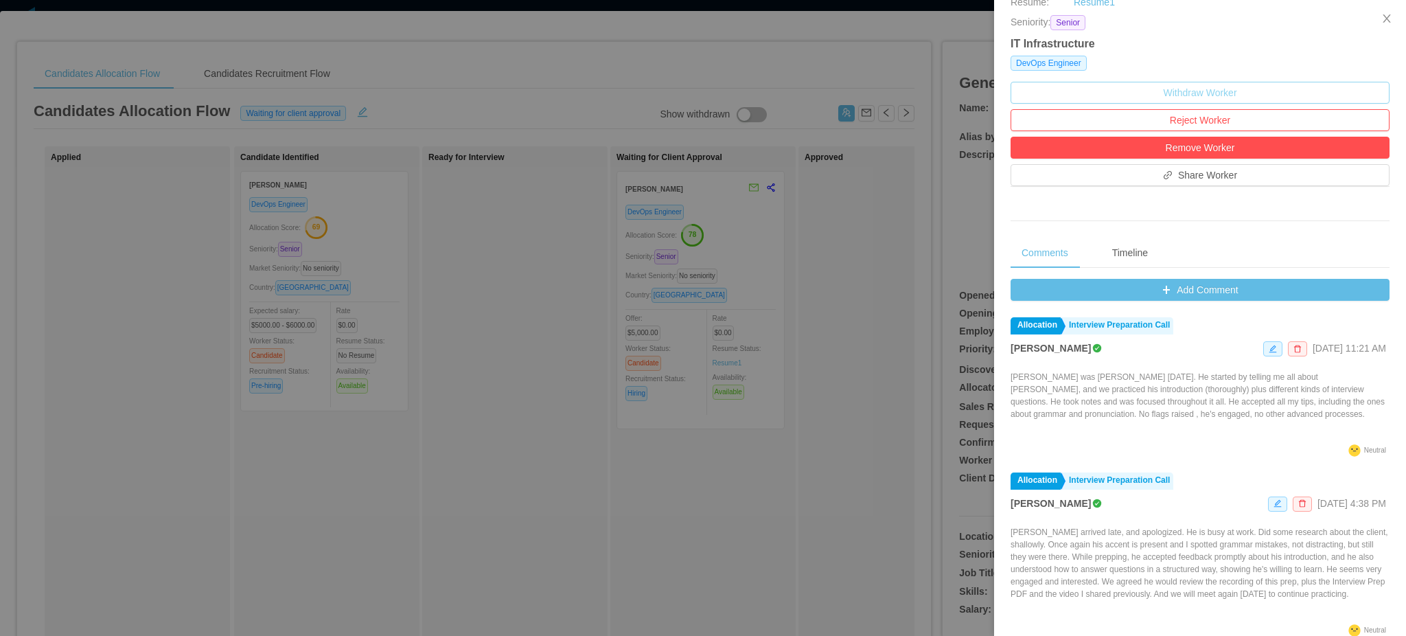
scroll to position [366, 0]
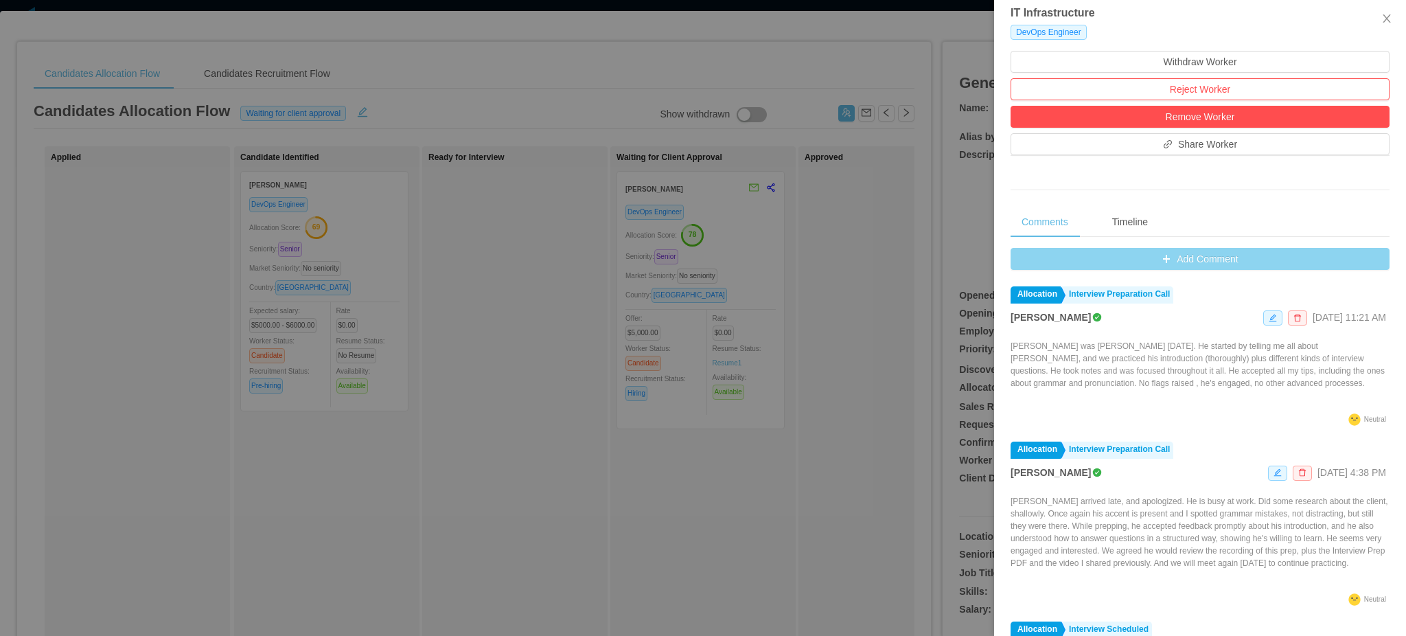
click at [1189, 261] on button "Add Comment" at bounding box center [1200, 259] width 379 height 22
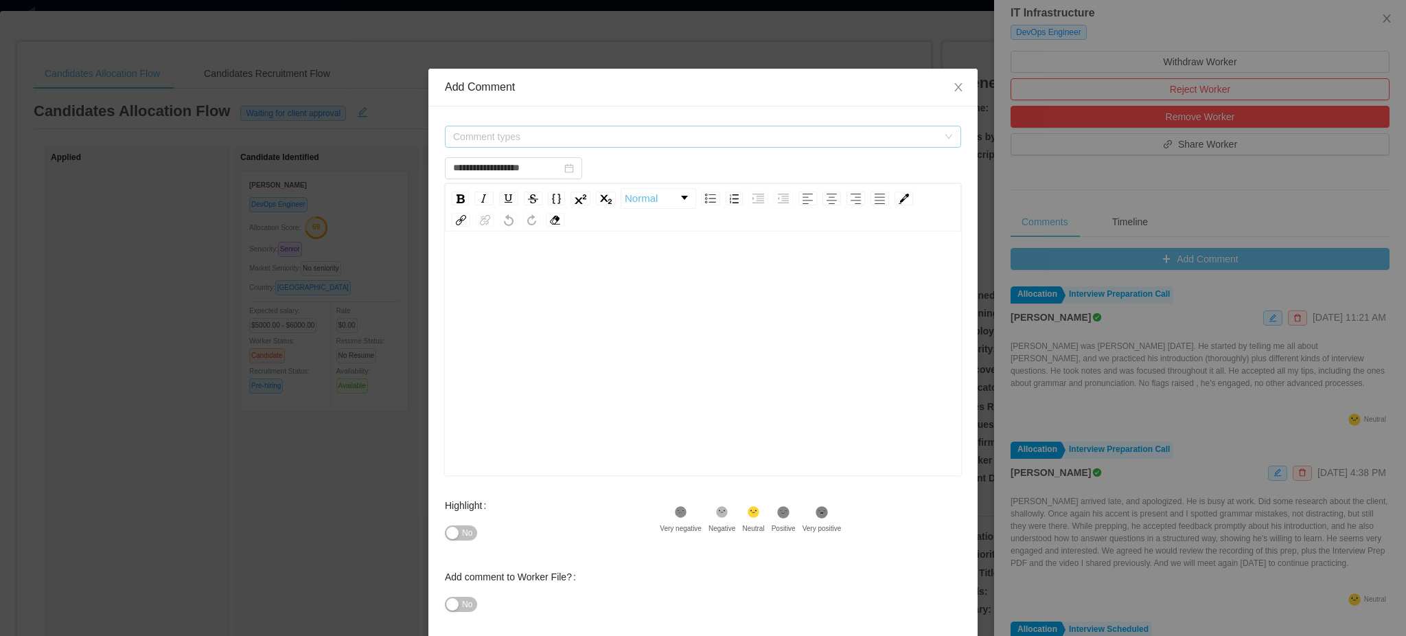
click at [774, 140] on span "Comment types" at bounding box center [695, 137] width 485 height 14
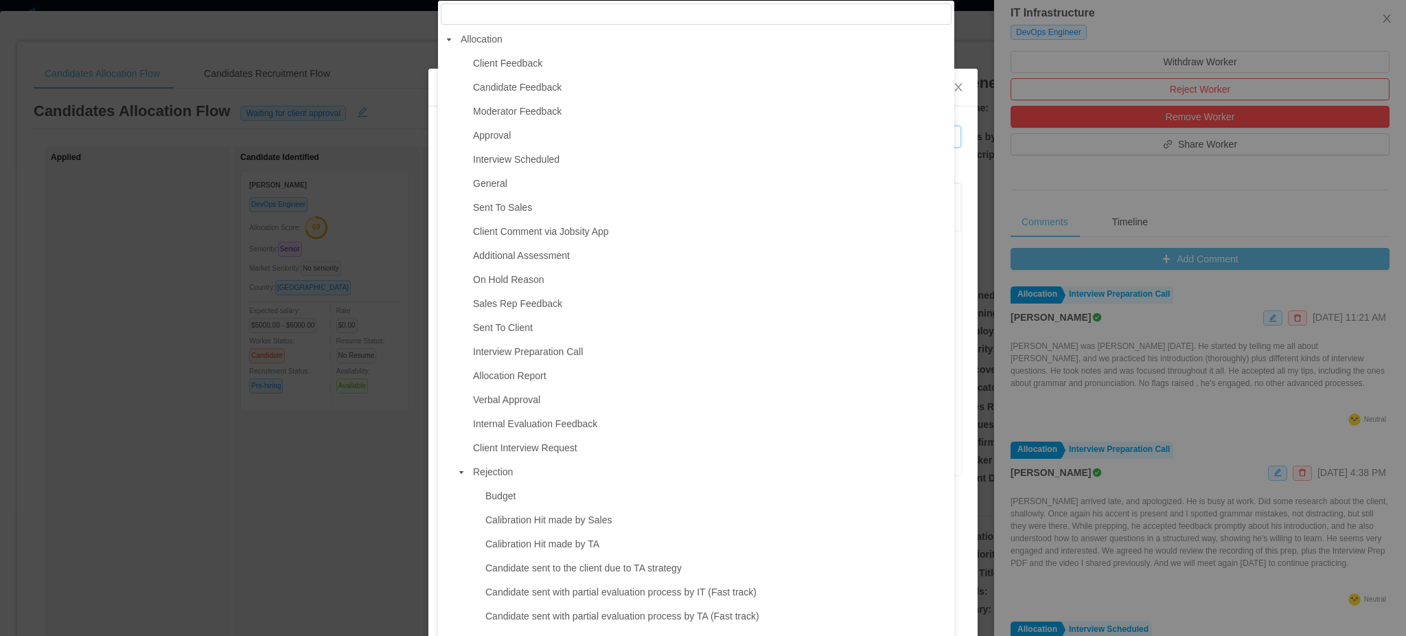
click at [461, 476] on icon "icon: caret-down" at bounding box center [461, 472] width 7 height 7
click at [464, 503] on span at bounding box center [461, 496] width 16 height 16
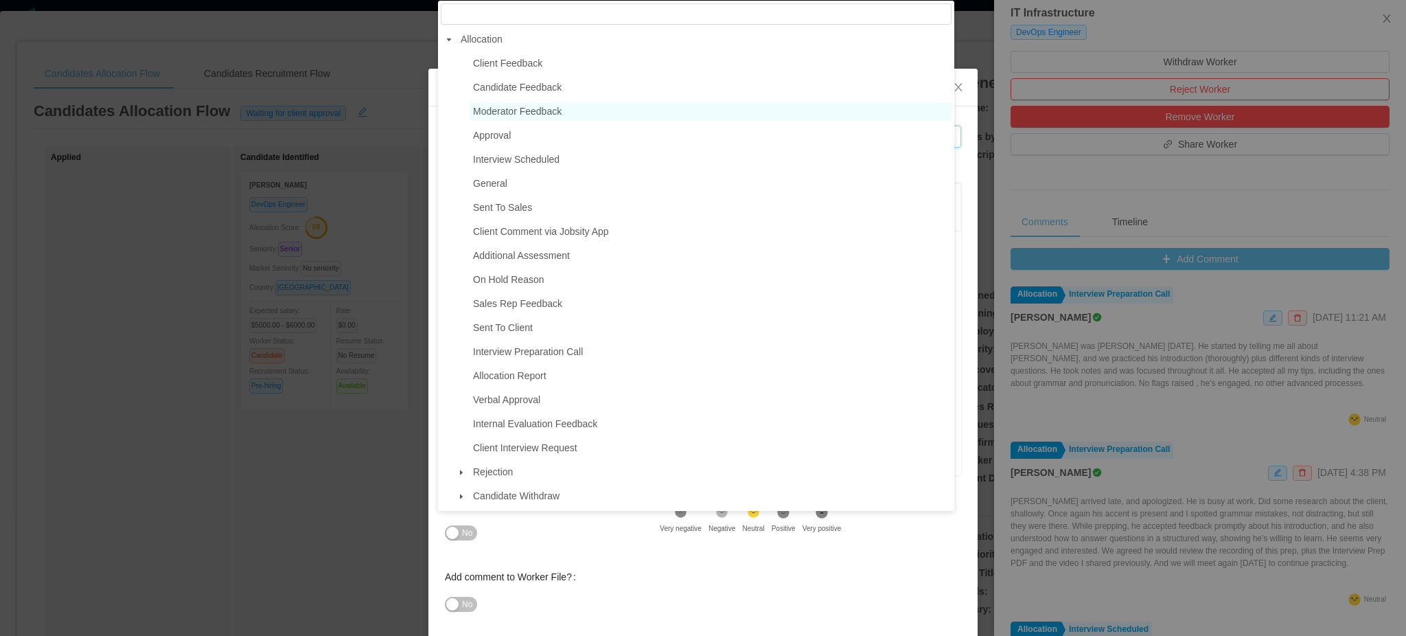
click at [533, 105] on span "Moderator Feedback" at bounding box center [711, 111] width 482 height 19
type input "**********"
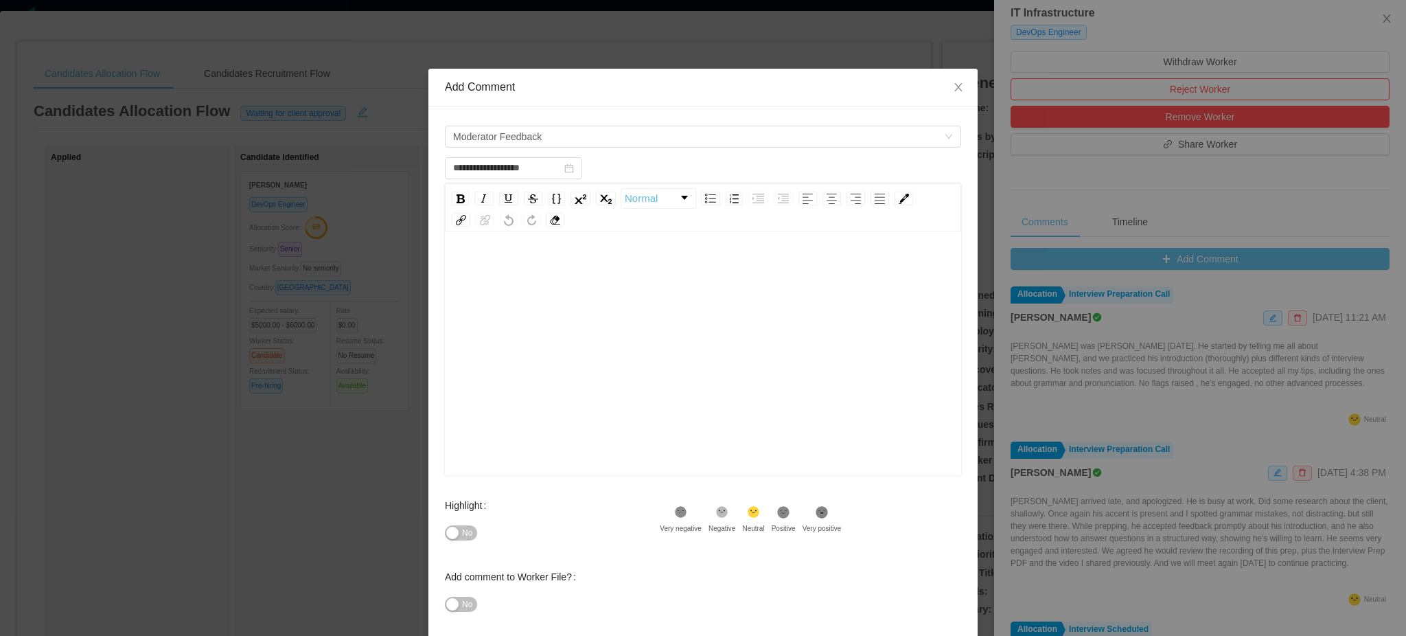
click at [561, 325] on div "rdw-editor" at bounding box center [703, 375] width 495 height 240
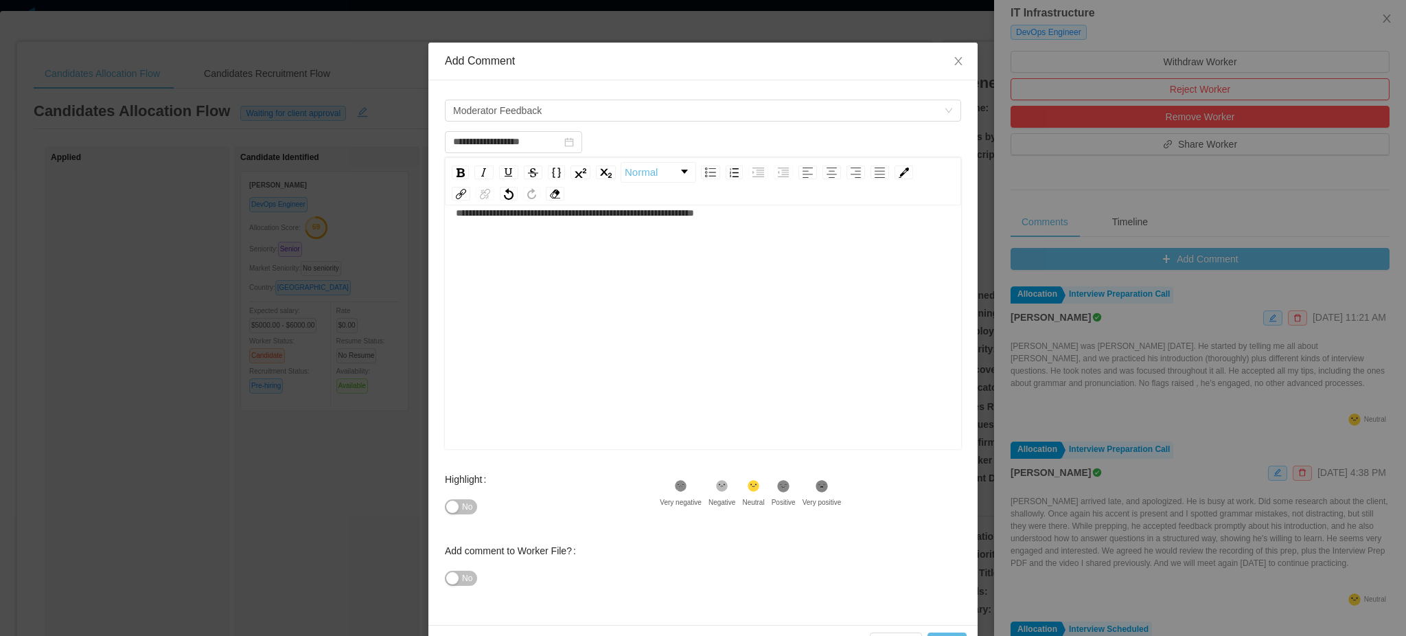
scroll to position [67, 0]
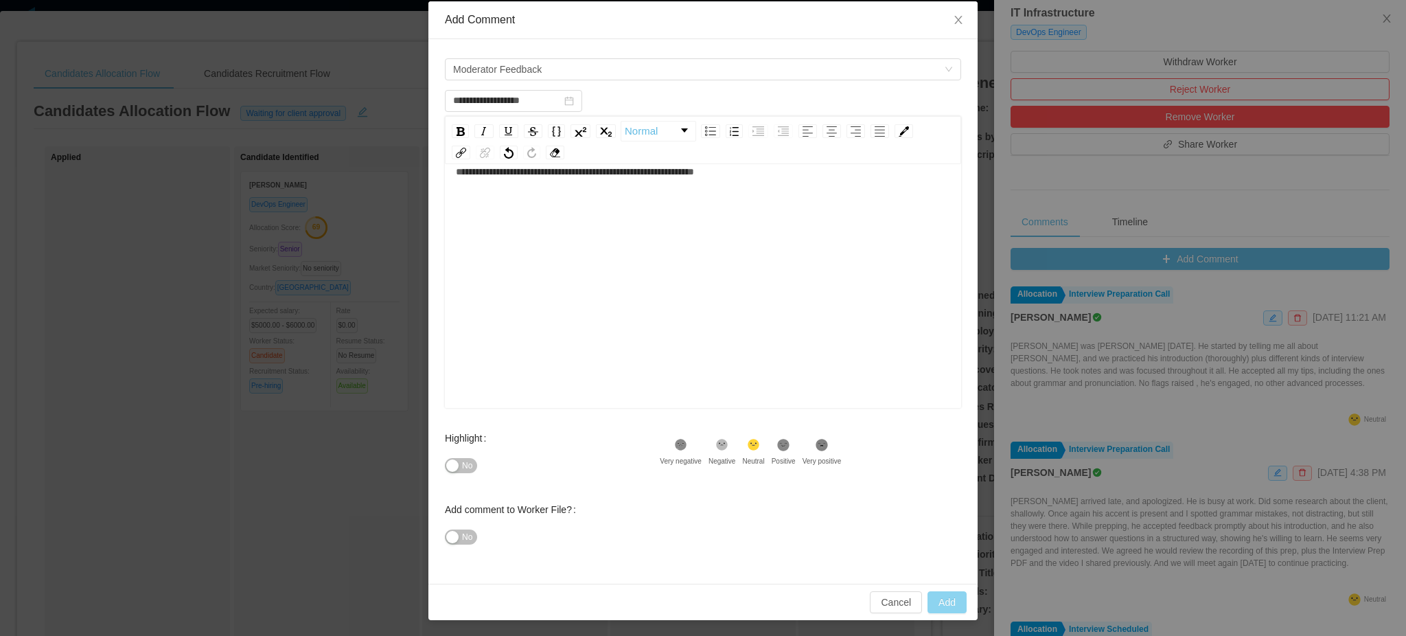
type input "**********"
click at [942, 602] on button "Add" at bounding box center [947, 602] width 39 height 22
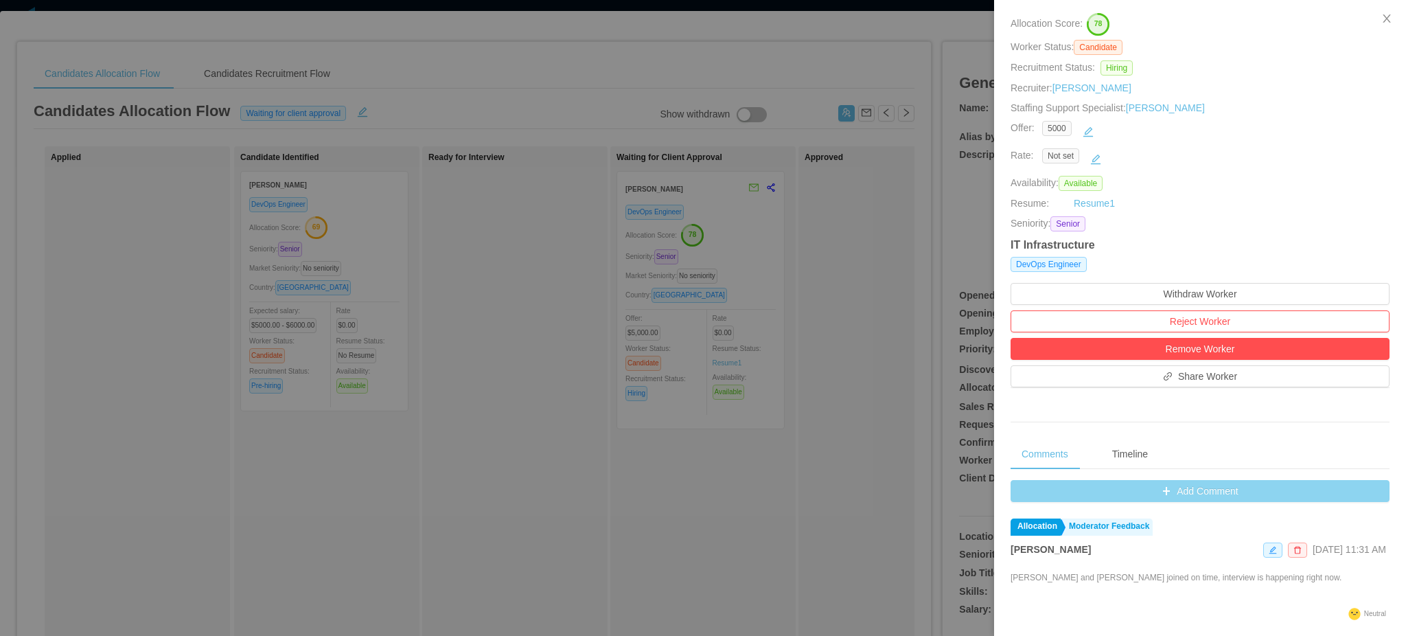
scroll to position [0, 0]
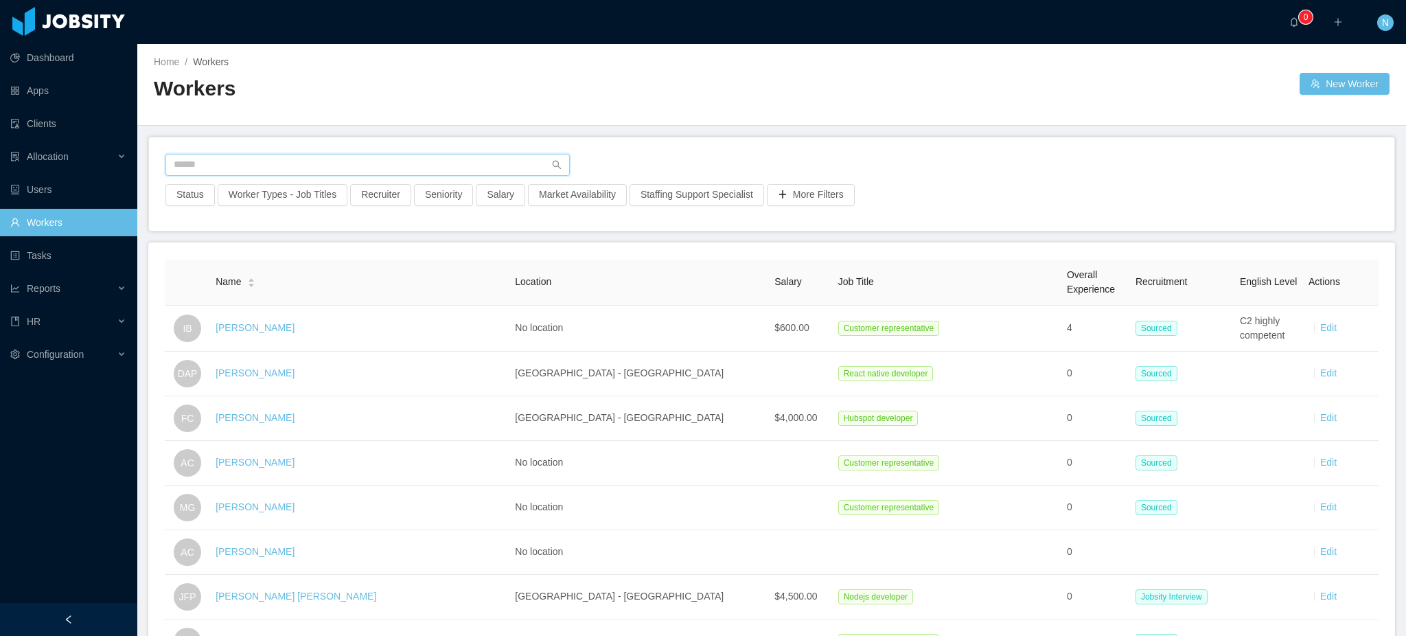
click at [293, 161] on input "text" at bounding box center [367, 165] width 404 height 22
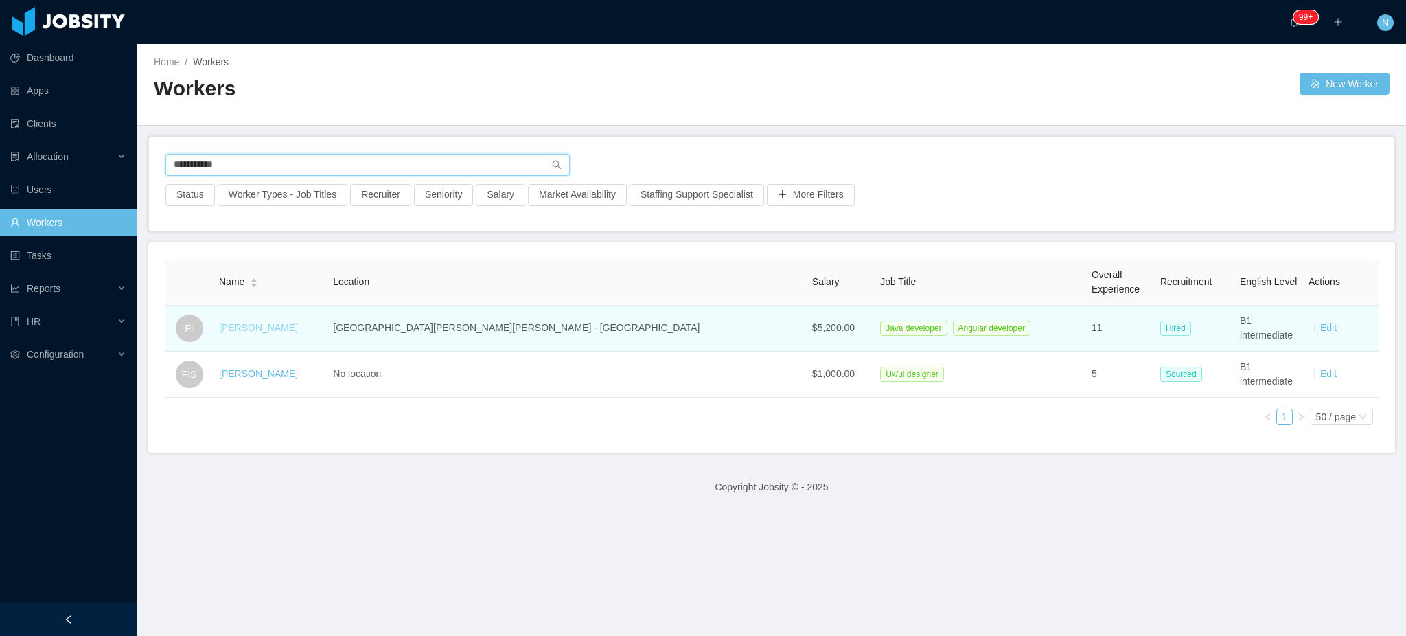
type input "**********"
click at [271, 332] on link "Felipe Issa" at bounding box center [258, 327] width 79 height 11
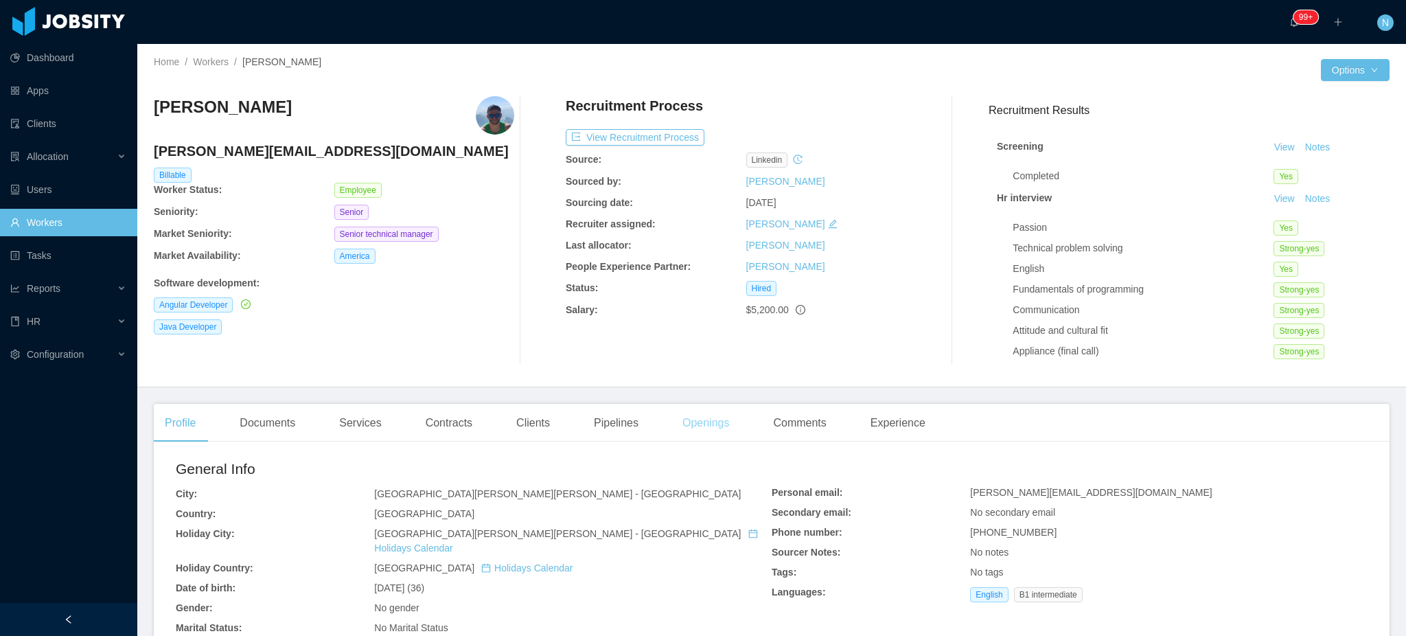
click at [705, 423] on div "Openings" at bounding box center [706, 423] width 69 height 38
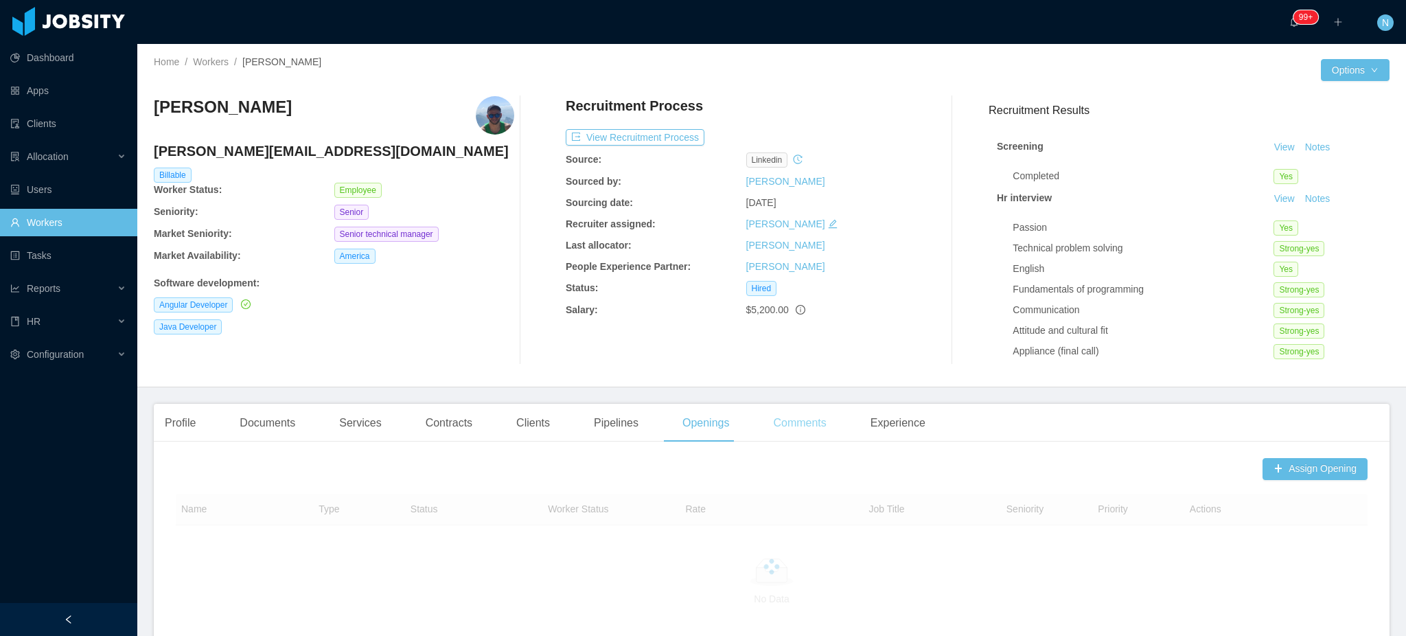
click at [780, 422] on div "Comments" at bounding box center [799, 423] width 75 height 38
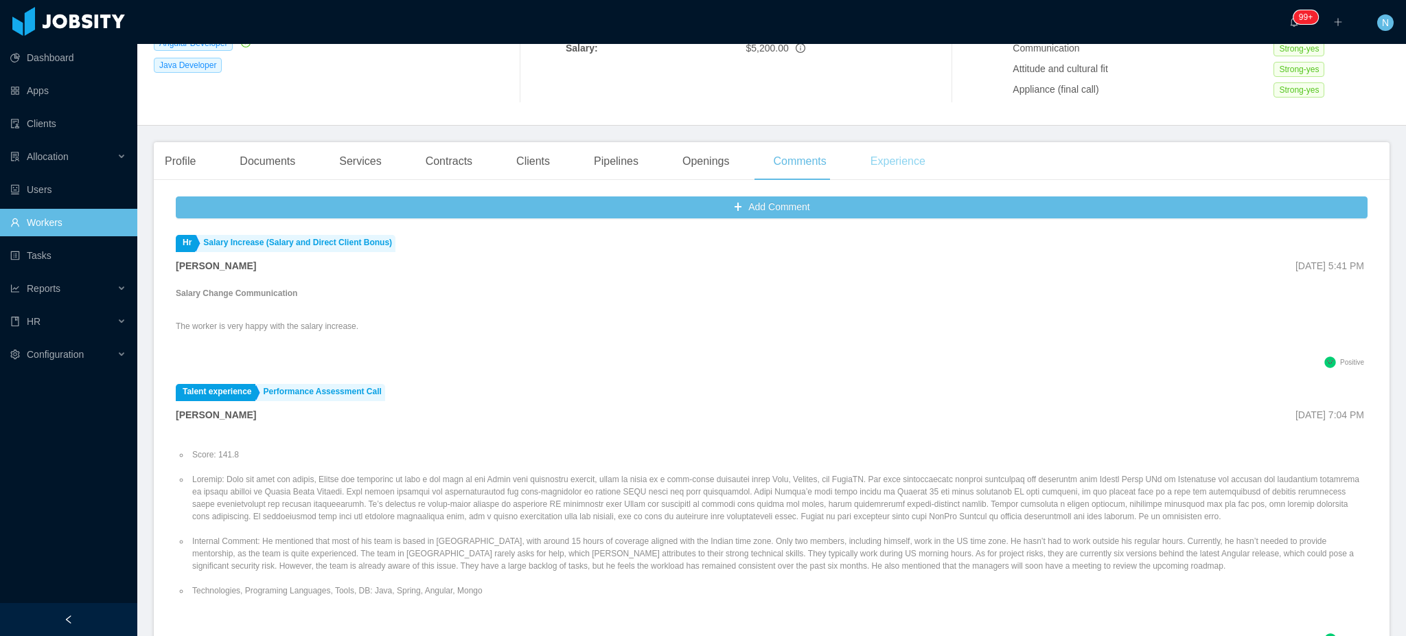
scroll to position [275, 0]
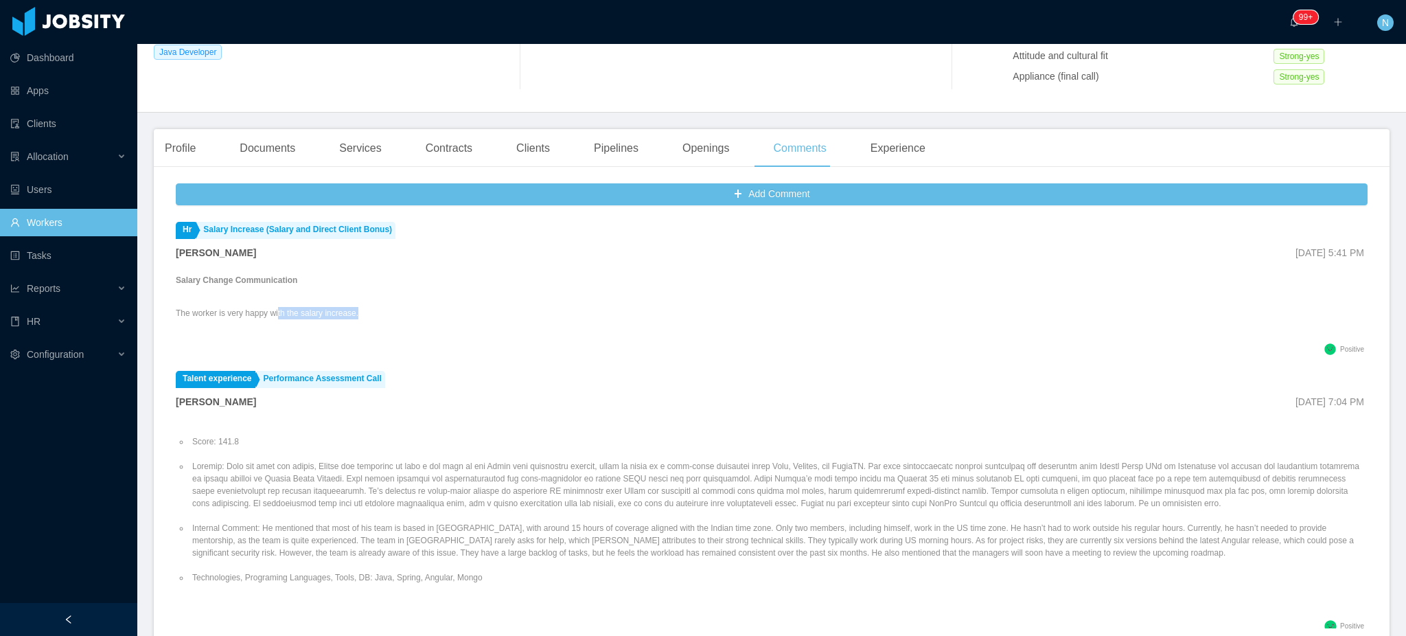
drag, startPoint x: 277, startPoint y: 317, endPoint x: 404, endPoint y: 315, distance: 127.0
click at [404, 315] on div "Salary Change Communication The worker is very happy with the salary increase." at bounding box center [772, 305] width 1192 height 69
click at [876, 150] on div "Experience" at bounding box center [898, 148] width 77 height 38
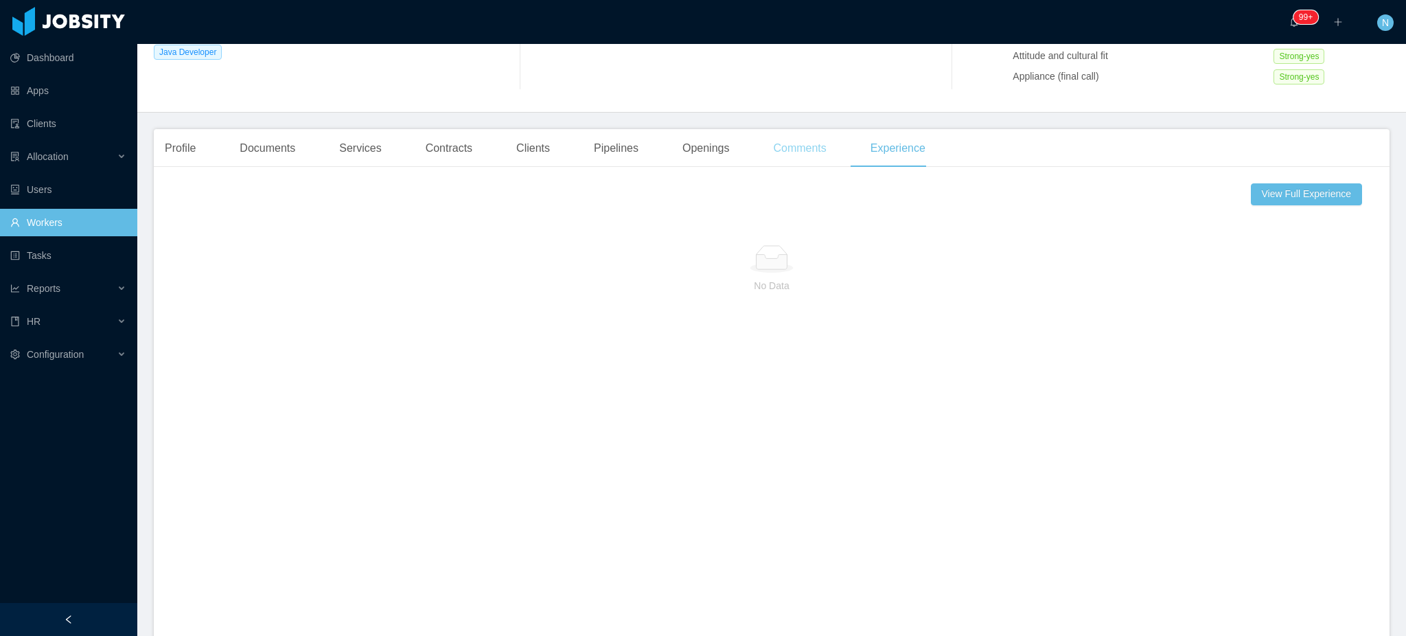
click at [785, 149] on div "Comments" at bounding box center [799, 148] width 75 height 38
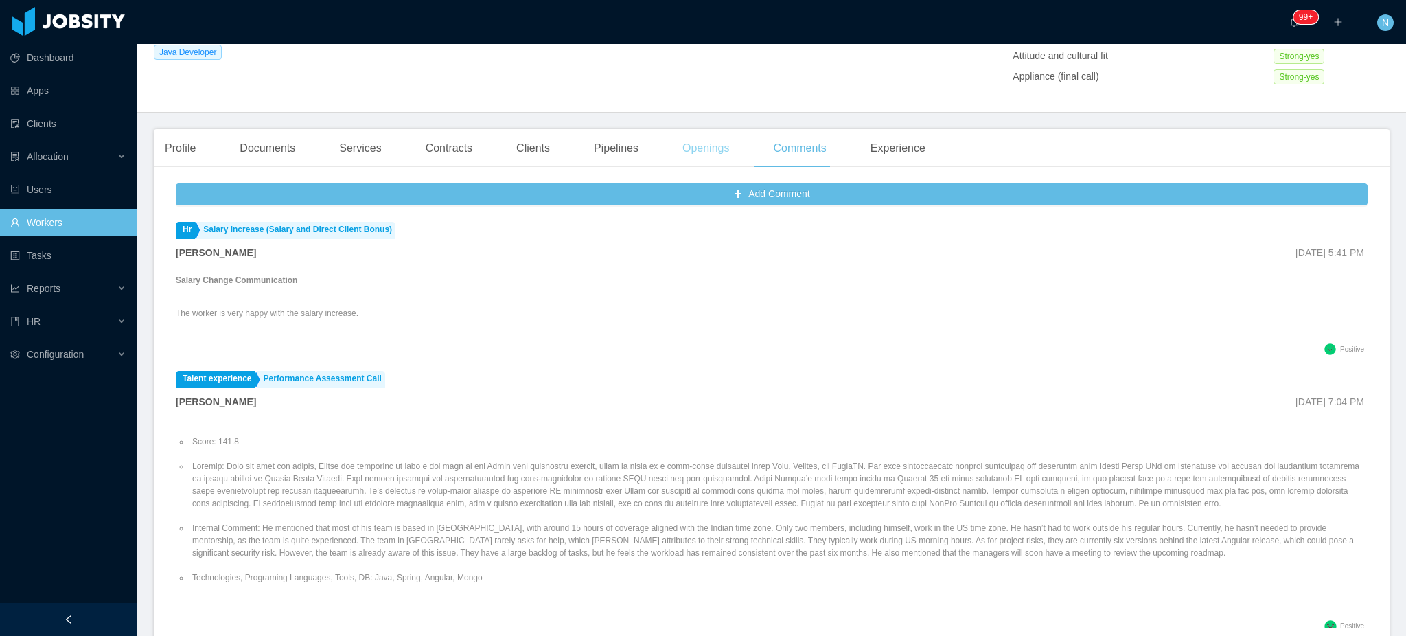
click at [714, 152] on div "Openings" at bounding box center [706, 148] width 69 height 38
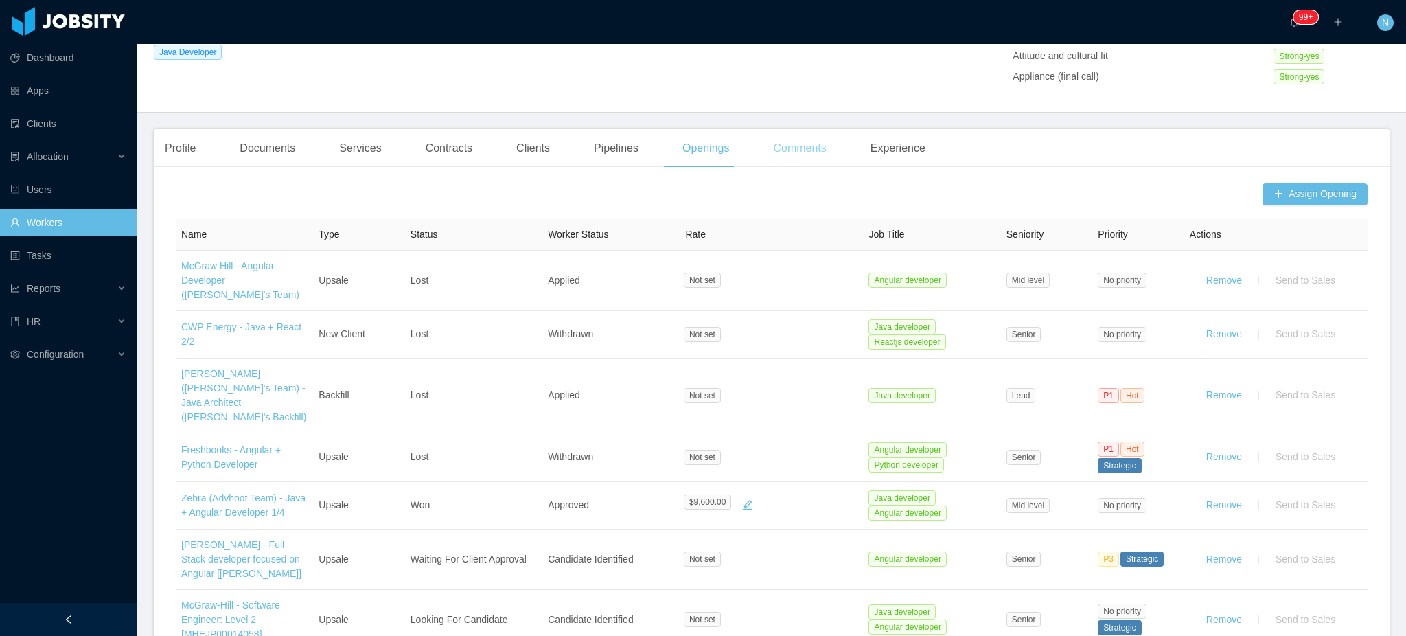
click at [802, 147] on div "Comments" at bounding box center [799, 148] width 75 height 38
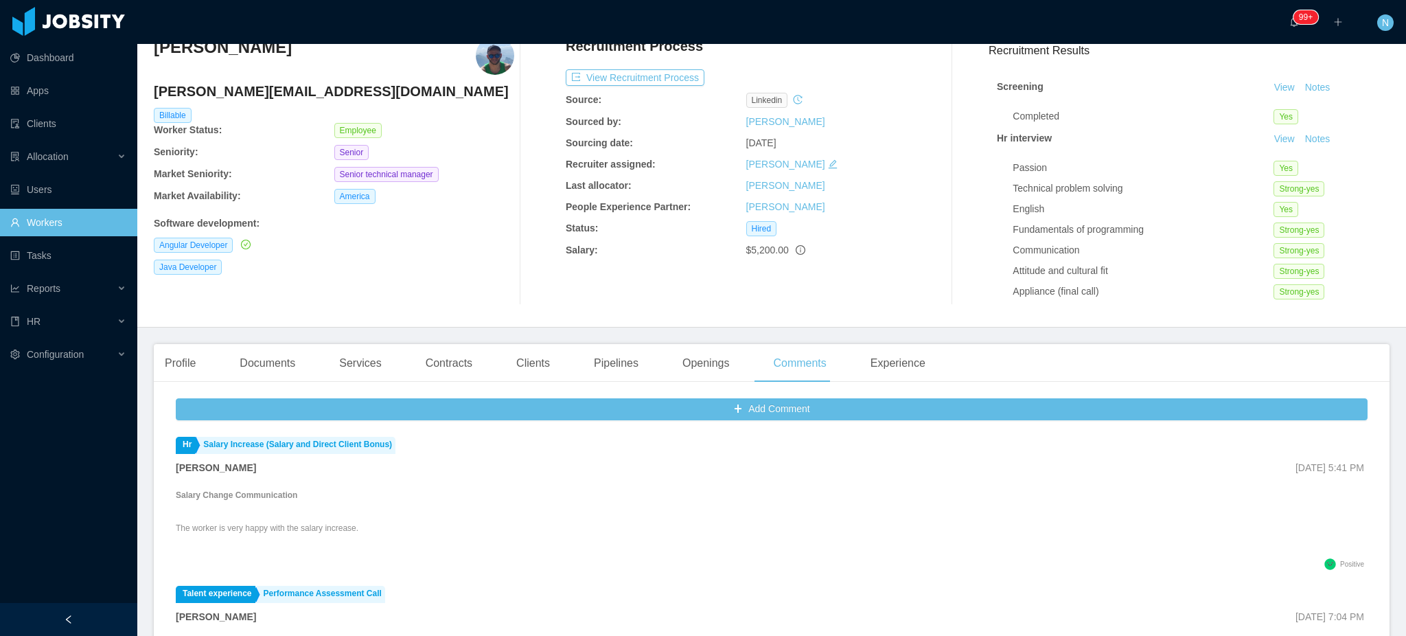
scroll to position [91, 0]
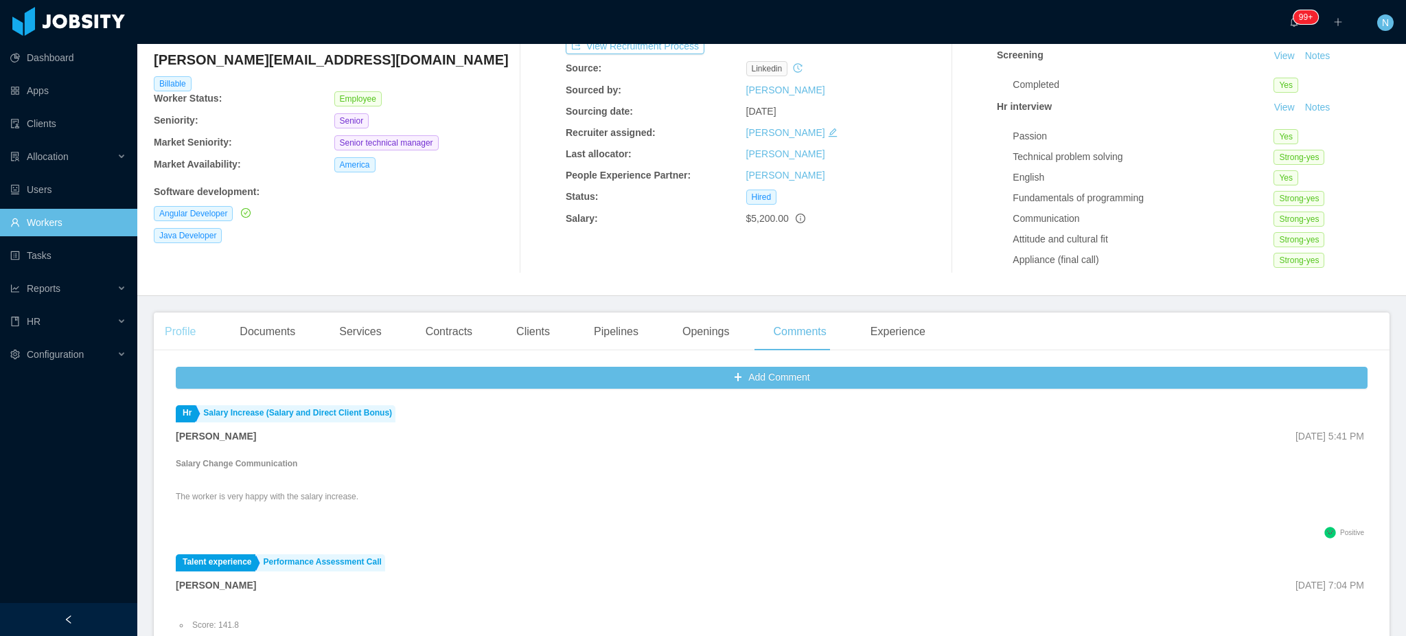
click at [174, 327] on div "Profile" at bounding box center [180, 331] width 53 height 38
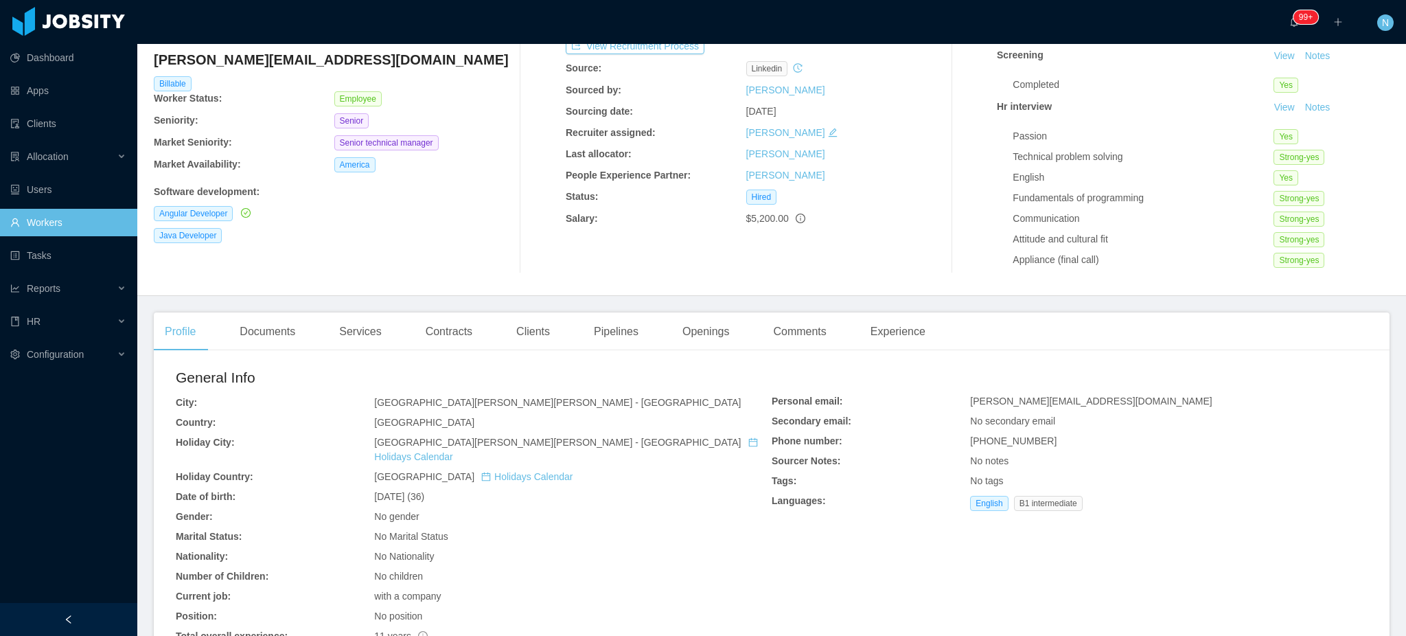
click at [247, 62] on h4 "felipe.issa@jobsity.com" at bounding box center [334, 59] width 361 height 19
copy h4 "felipe.issa@jobsity.com"
click at [432, 330] on div "Contracts" at bounding box center [449, 331] width 69 height 38
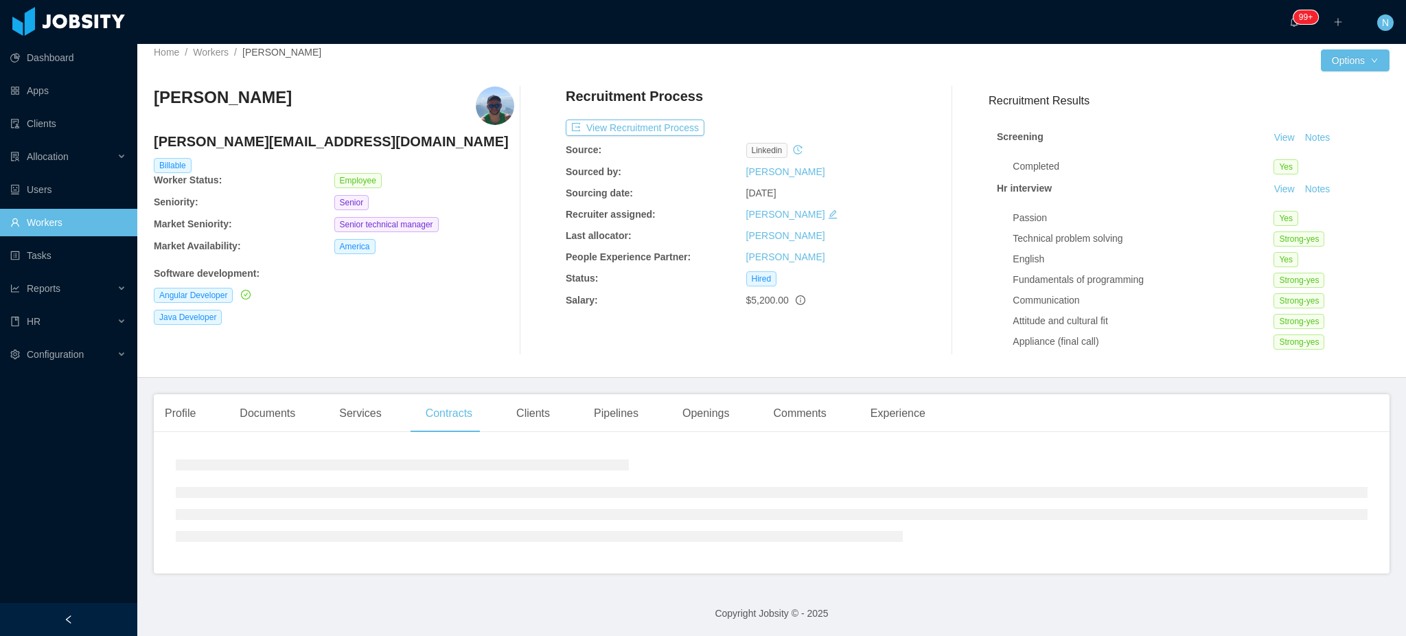
scroll to position [36, 0]
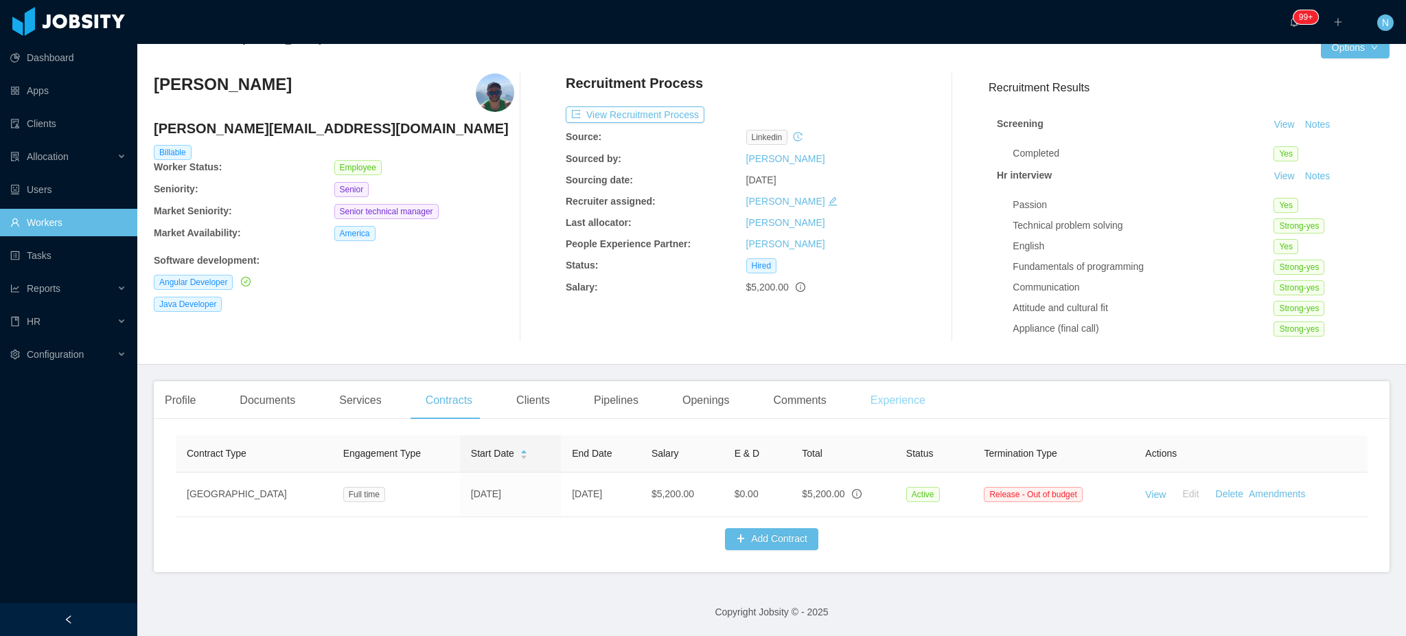
click at [885, 391] on div "Experience" at bounding box center [898, 400] width 77 height 38
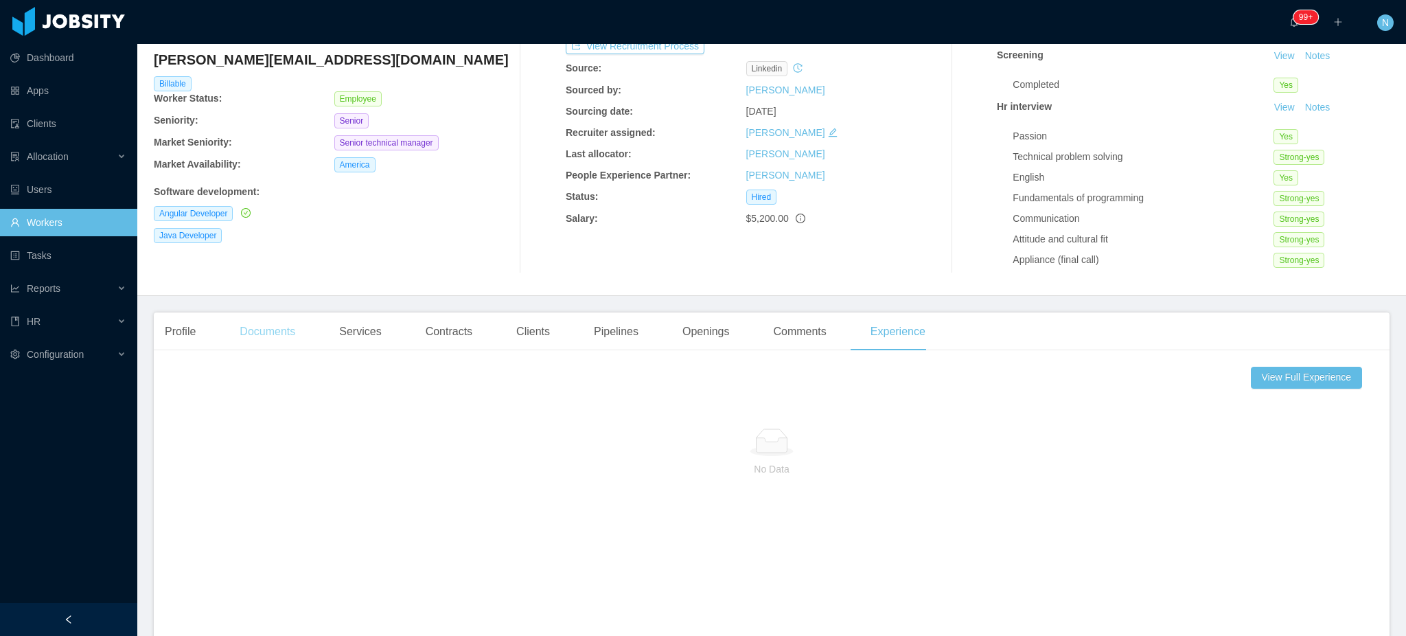
click at [249, 331] on div "Documents" at bounding box center [268, 331] width 78 height 38
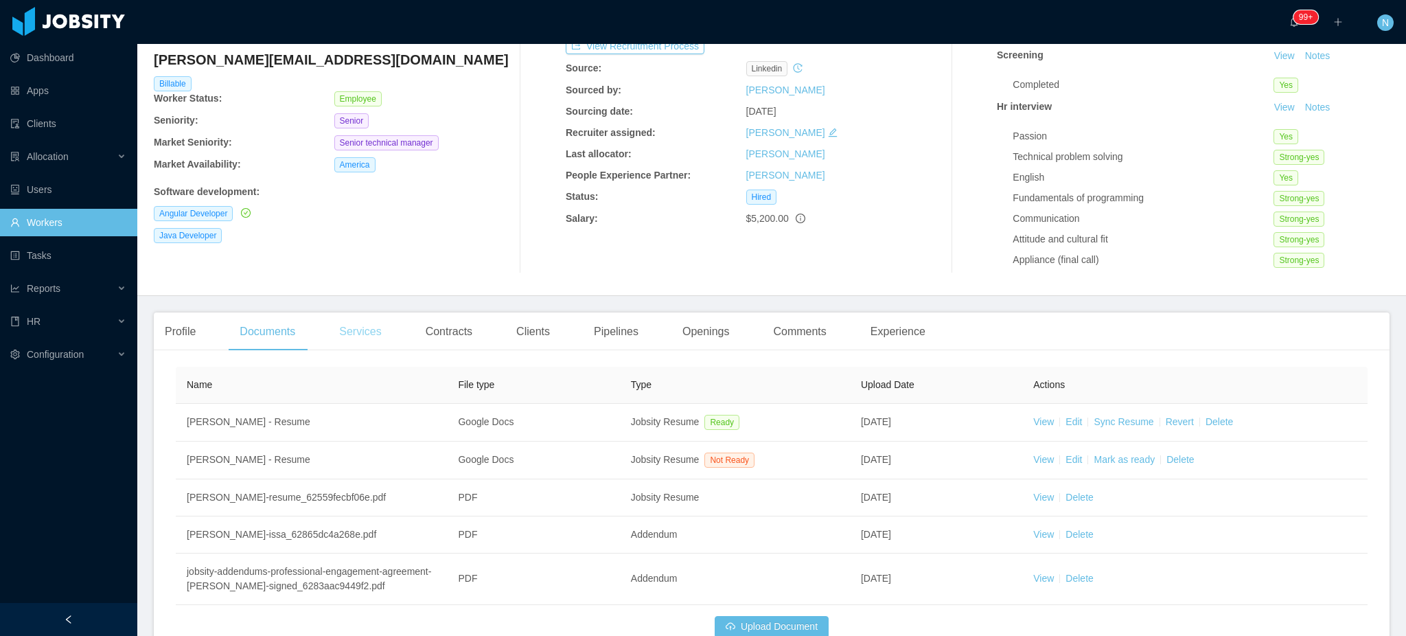
click at [369, 330] on div "Services" at bounding box center [360, 331] width 64 height 38
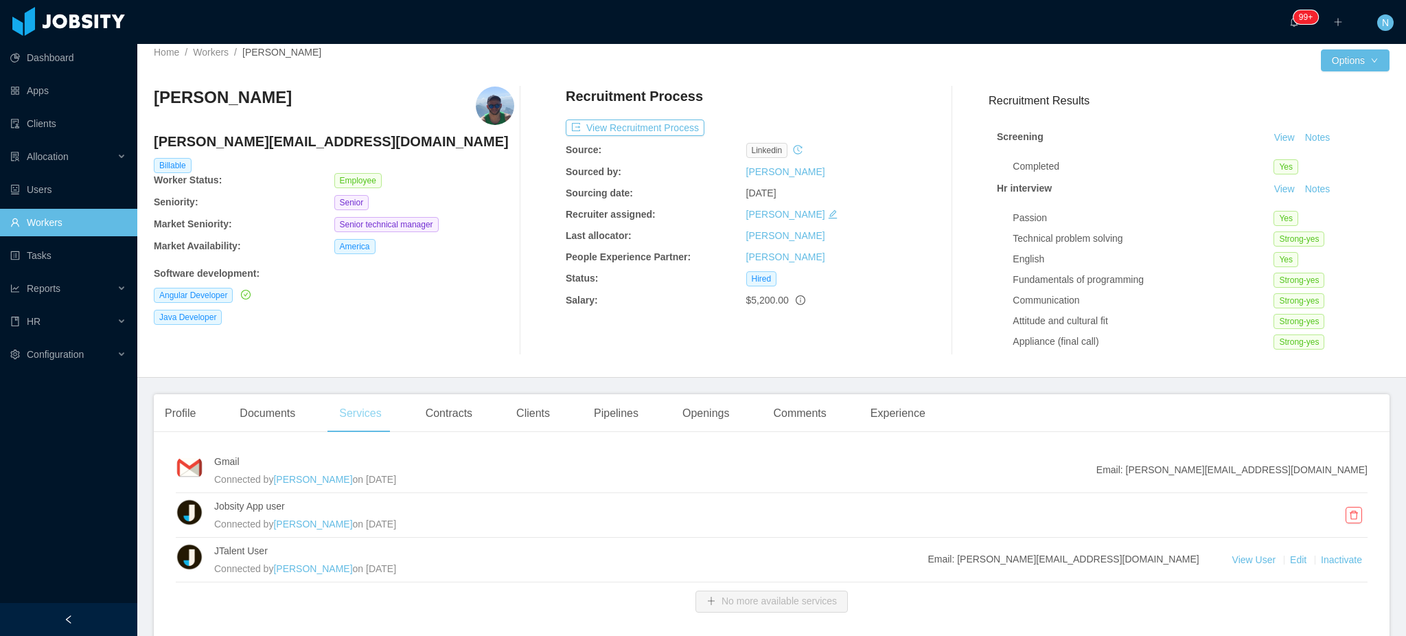
scroll to position [80, 0]
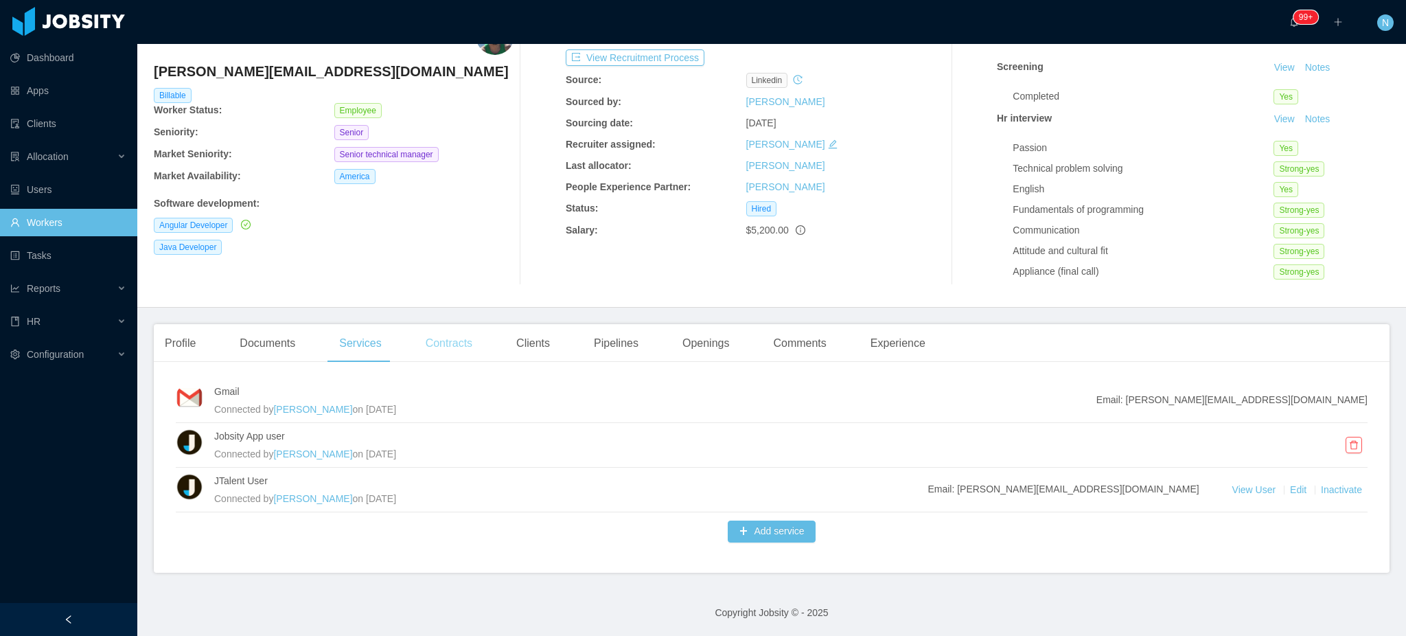
click at [459, 345] on div "Contracts" at bounding box center [449, 343] width 69 height 38
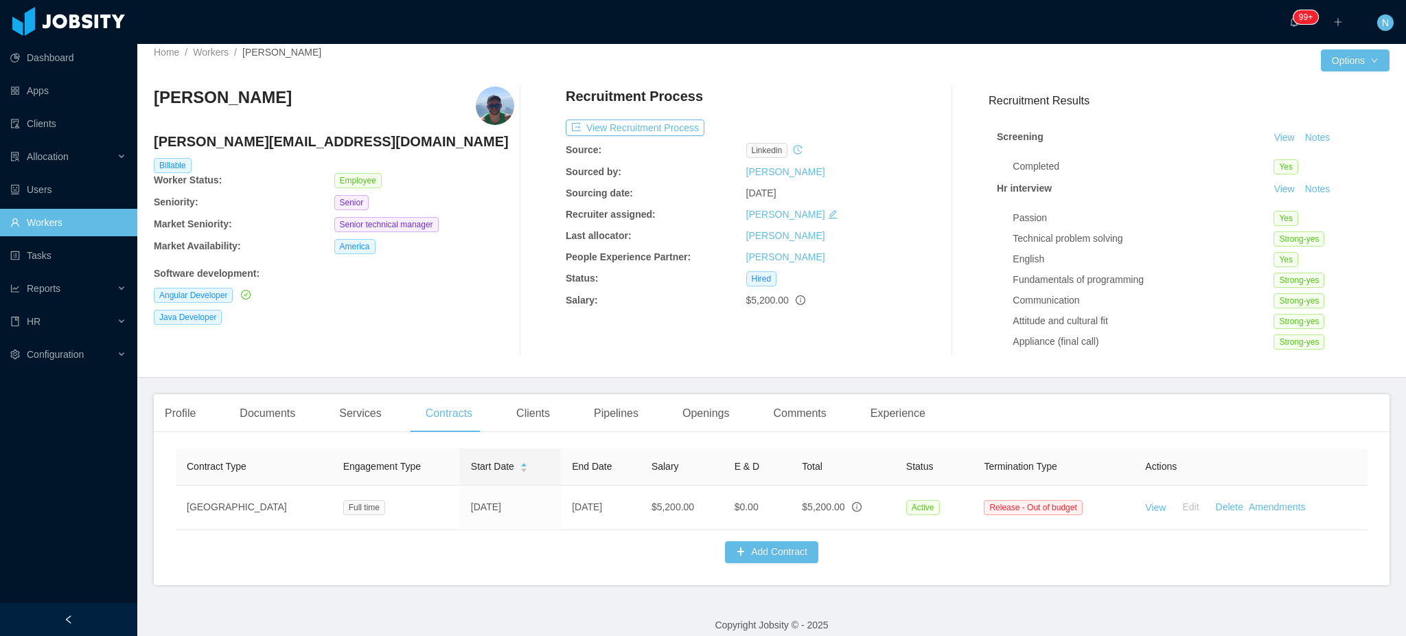
scroll to position [36, 0]
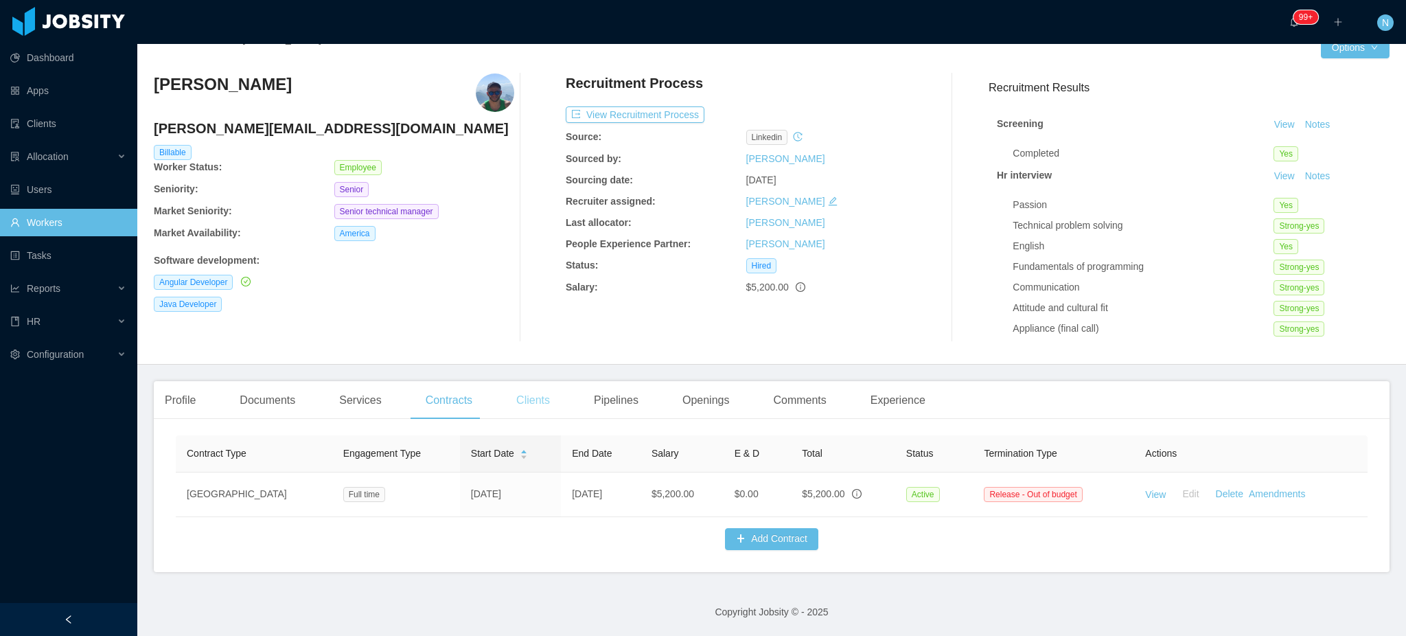
click at [534, 391] on div "Clients" at bounding box center [533, 400] width 56 height 38
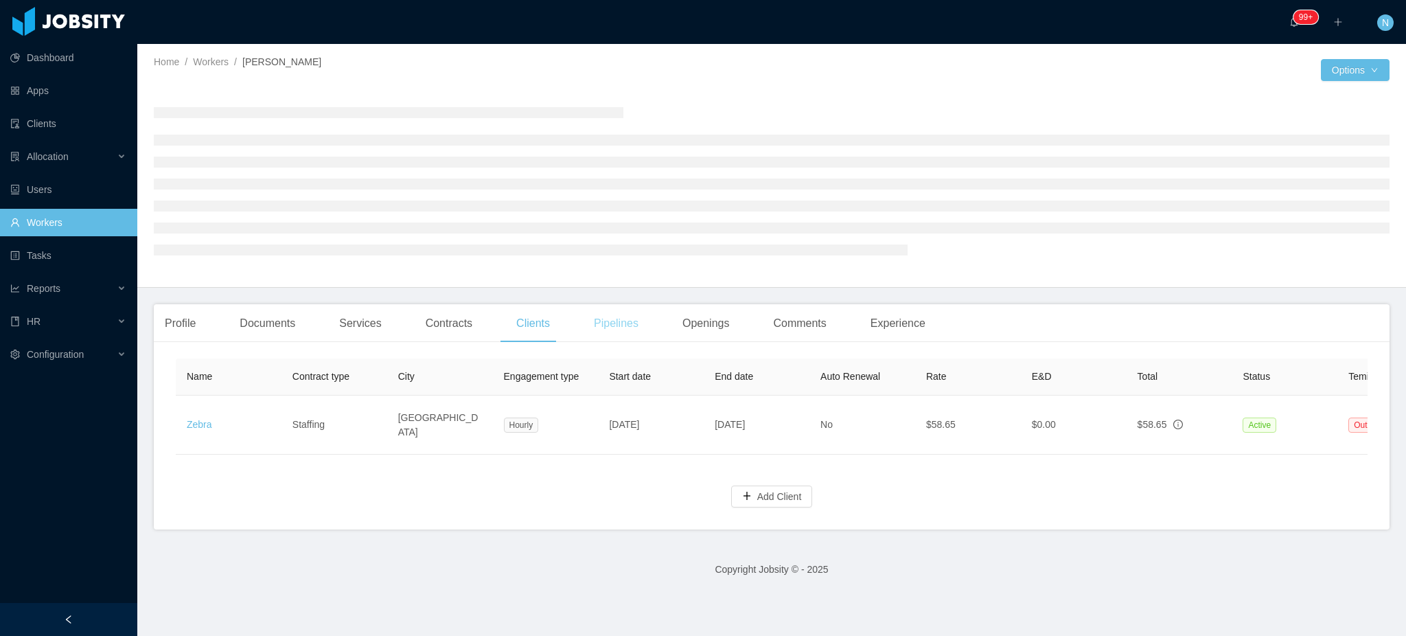
click at [599, 328] on div "Pipelines" at bounding box center [616, 323] width 67 height 38
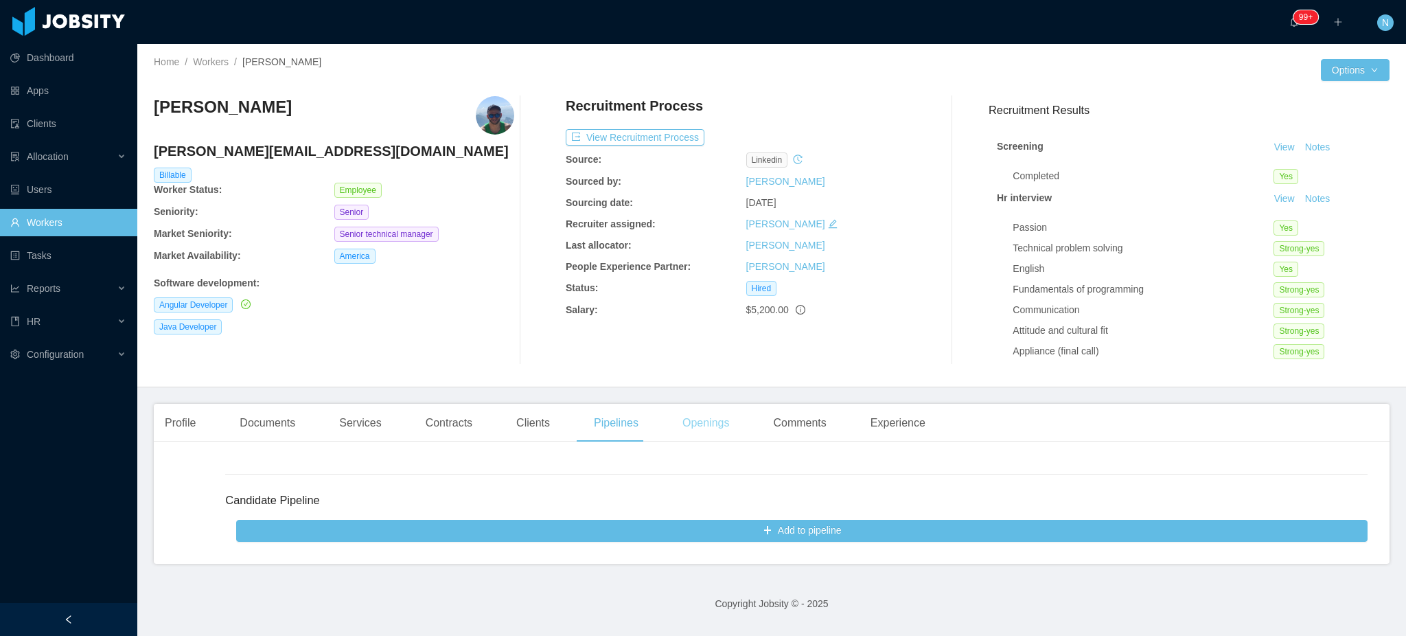
click at [702, 428] on div "Openings" at bounding box center [706, 423] width 69 height 38
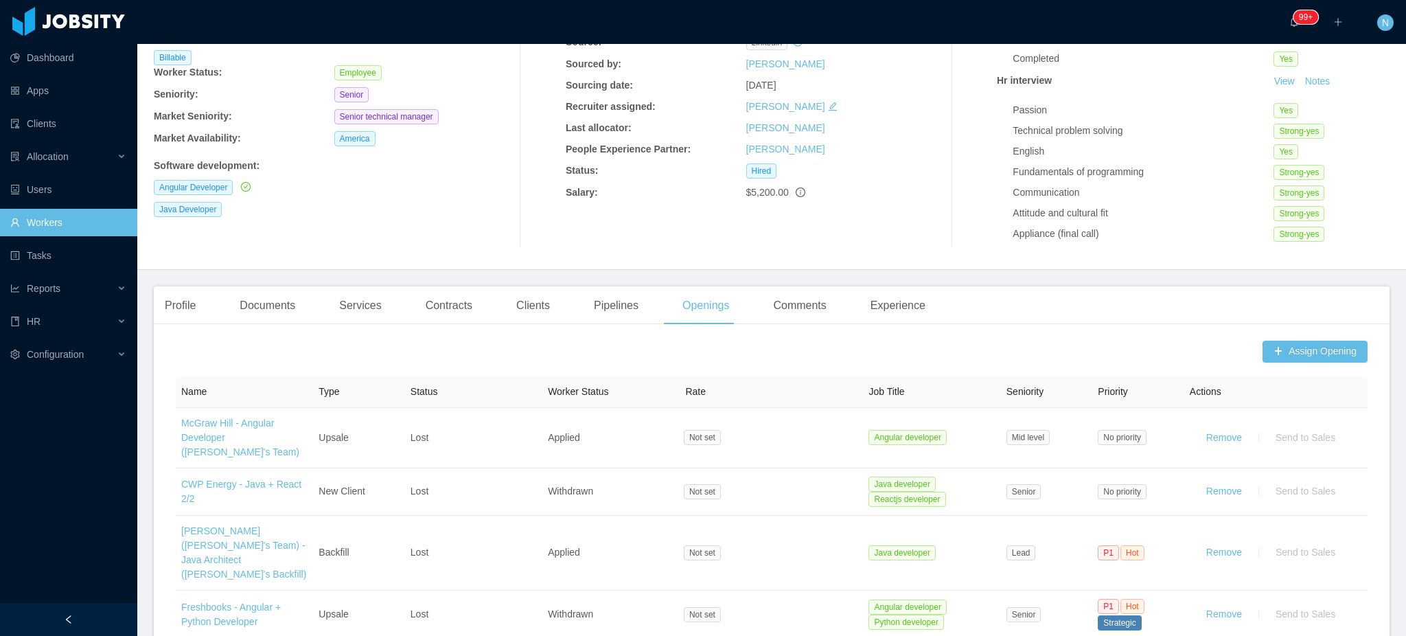
scroll to position [91, 0]
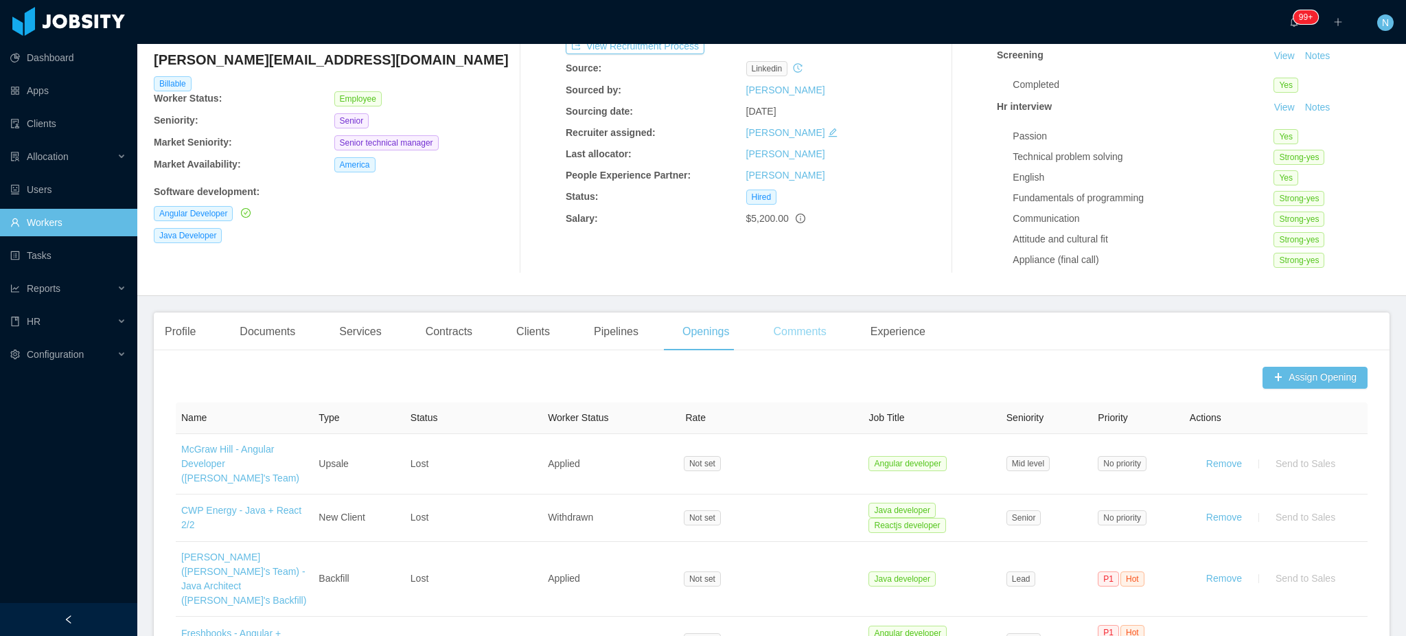
click at [787, 334] on div "Comments" at bounding box center [799, 331] width 75 height 38
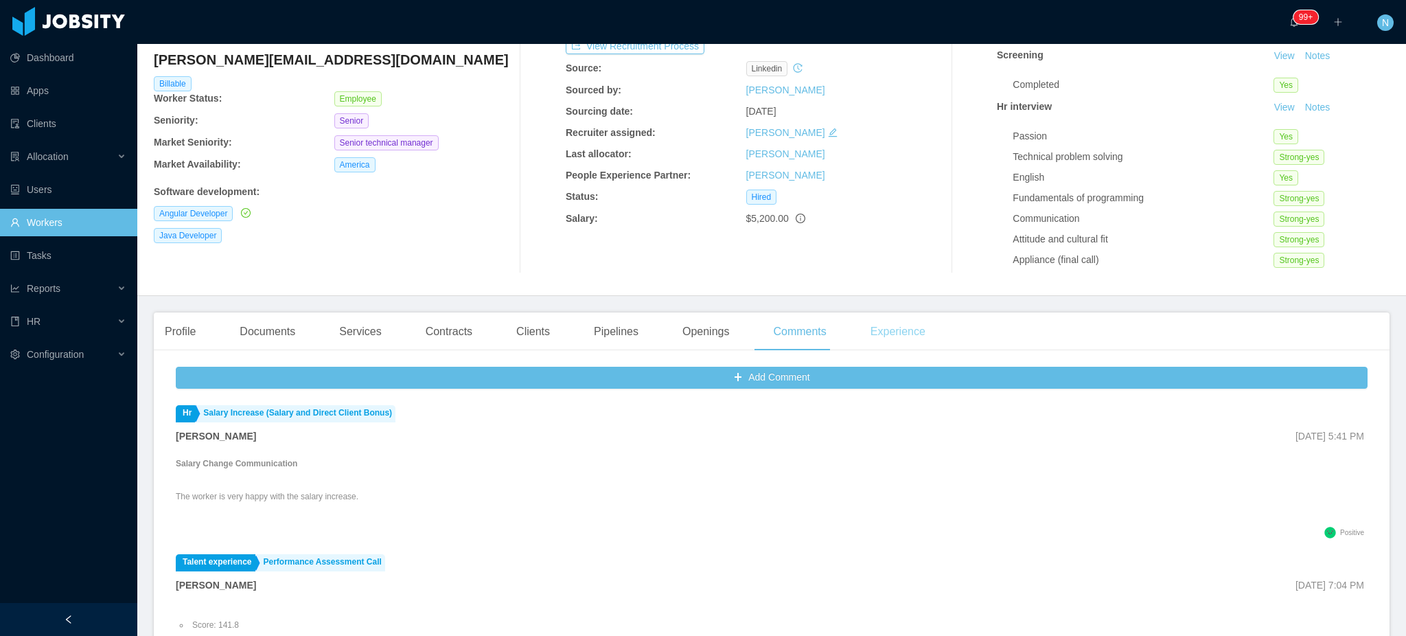
click at [906, 330] on div "Experience" at bounding box center [898, 331] width 77 height 38
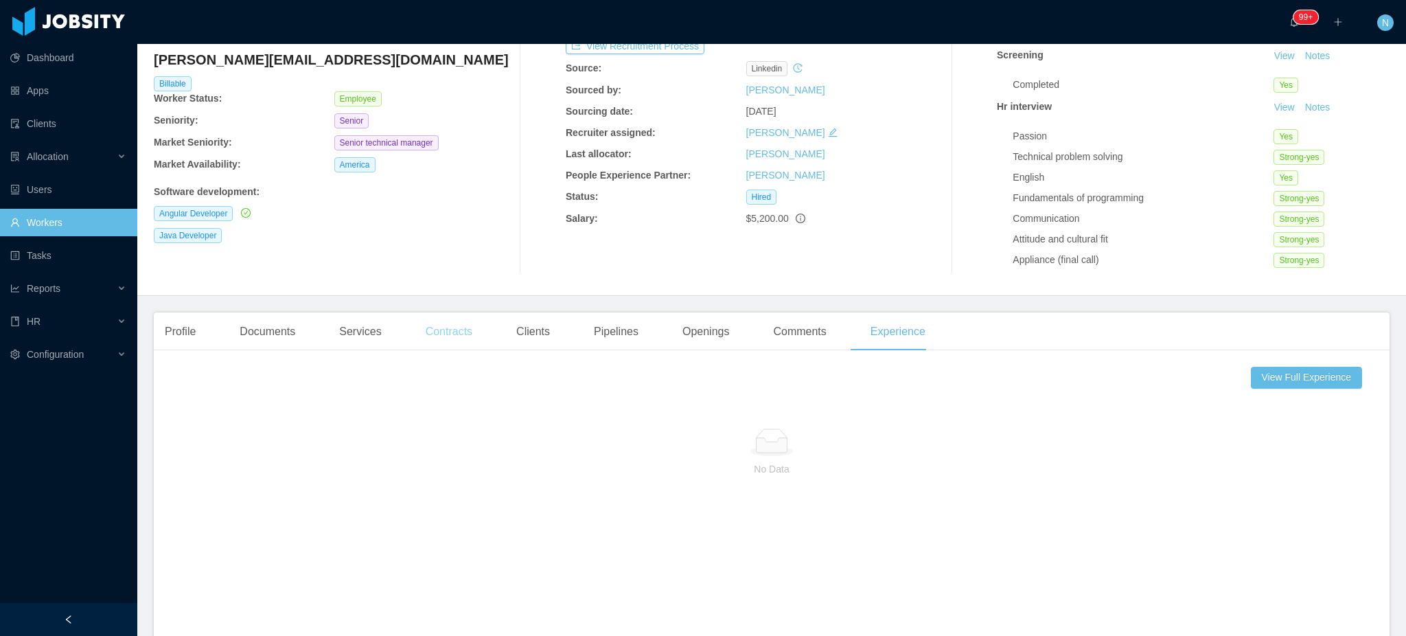
click at [461, 328] on div "Contracts" at bounding box center [449, 331] width 69 height 38
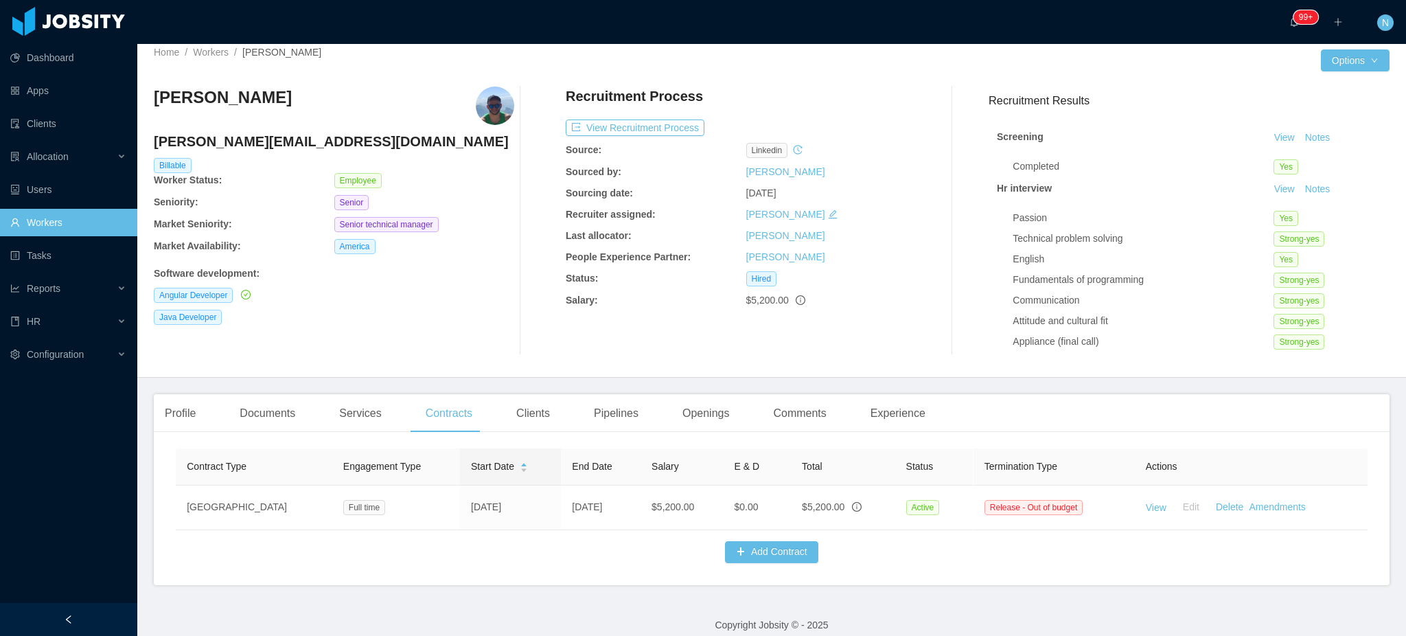
scroll to position [36, 0]
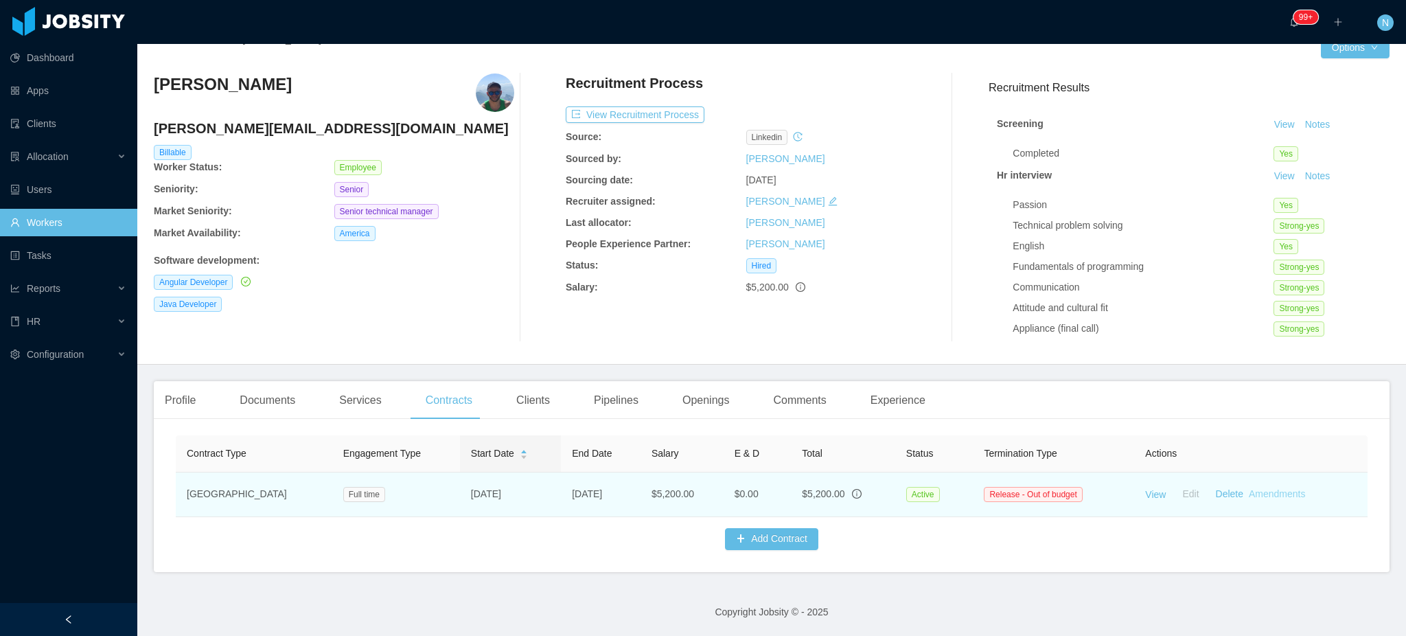
click at [1261, 488] on link "Amendments" at bounding box center [1277, 493] width 56 height 11
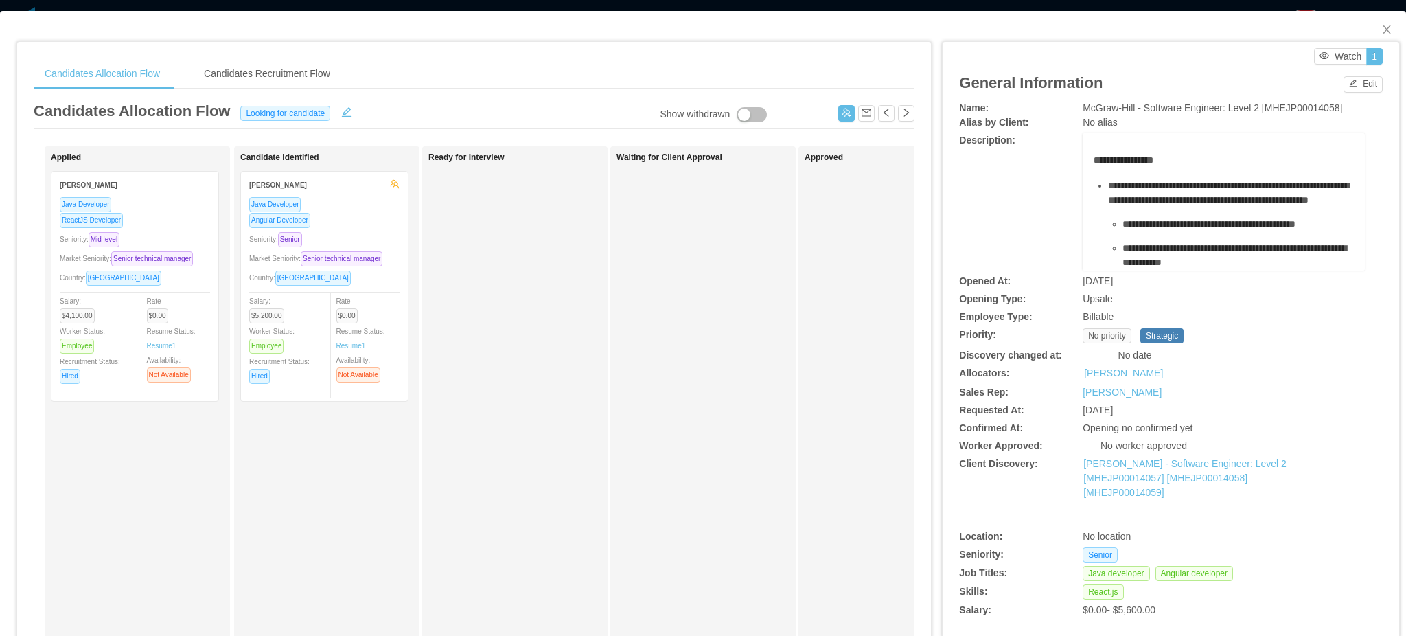
scroll to position [288, 0]
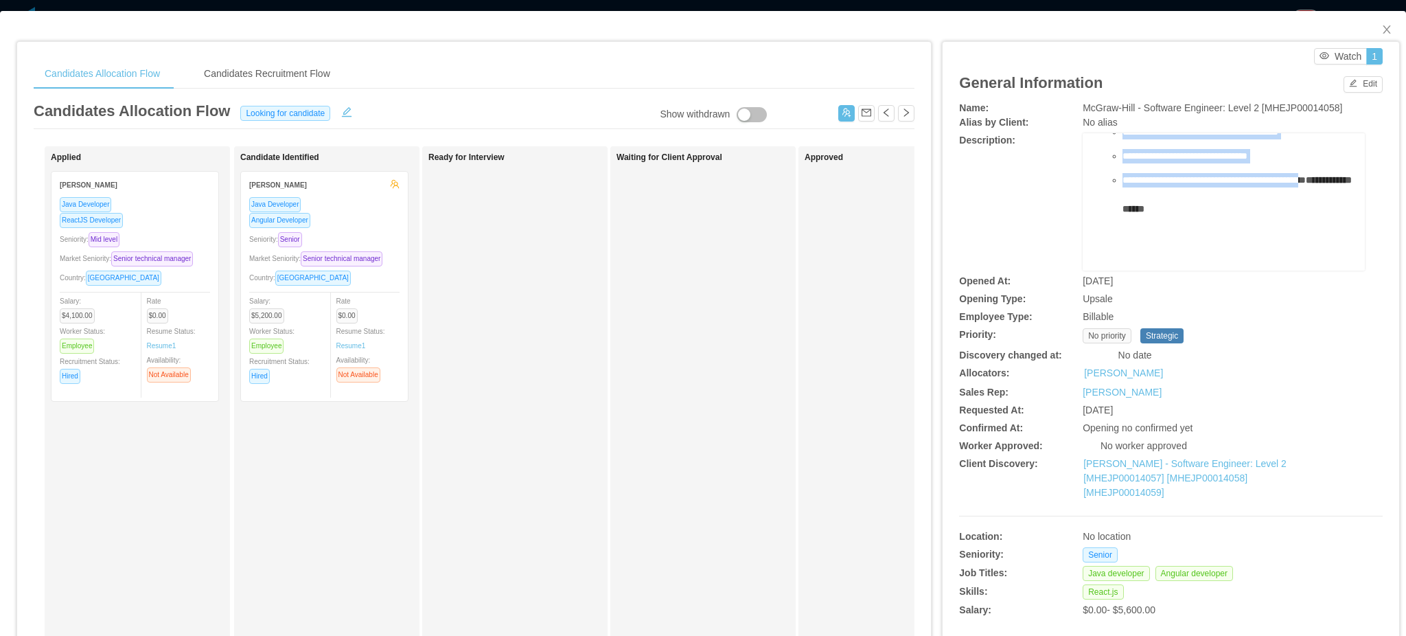
drag, startPoint x: 1083, startPoint y: 160, endPoint x: 1280, endPoint y: 157, distance: 197.1
click at [1280, 157] on div "**********" at bounding box center [1224, 103] width 261 height 334
copy div "**********"
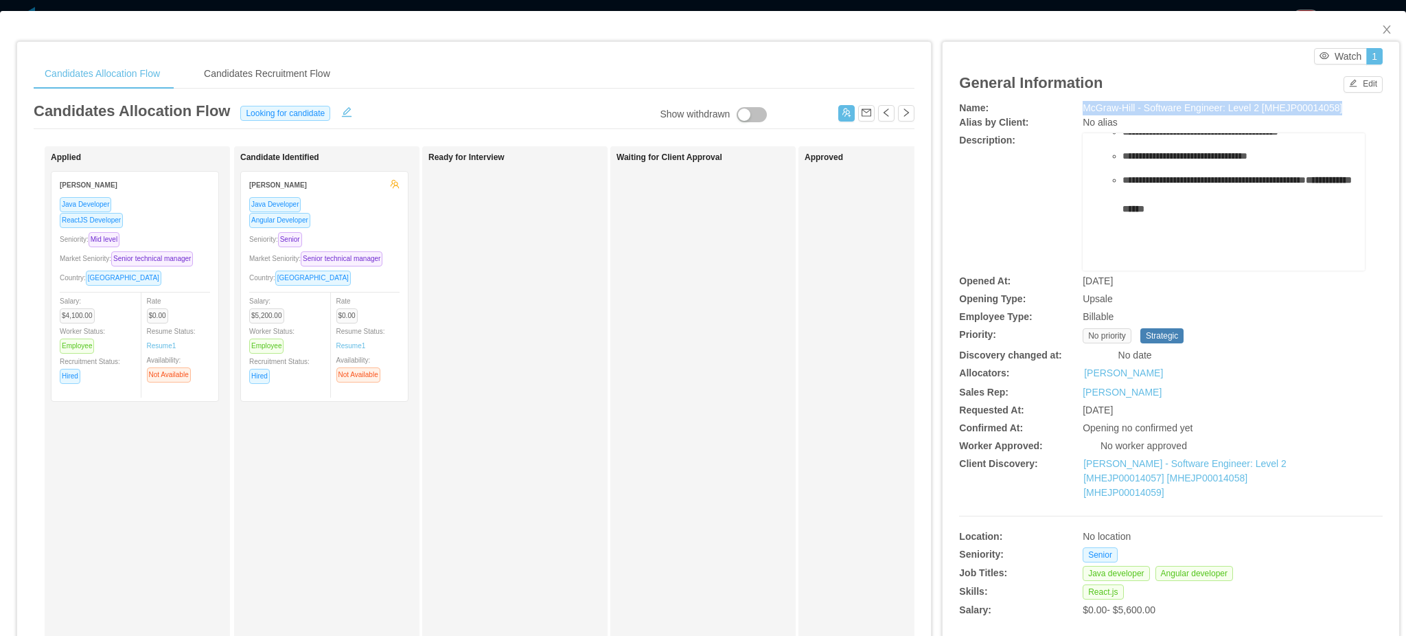
drag, startPoint x: 1071, startPoint y: 111, endPoint x: 1340, endPoint y: 108, distance: 269.2
click at [1340, 108] on div "Name: [PERSON_NAME] - Software Engineer: Level 2 [MHEJP00014058]" at bounding box center [1171, 108] width 424 height 14
copy div "McGraw-Hill - Software Engineer: Level 2 [MHEJP00014058]"
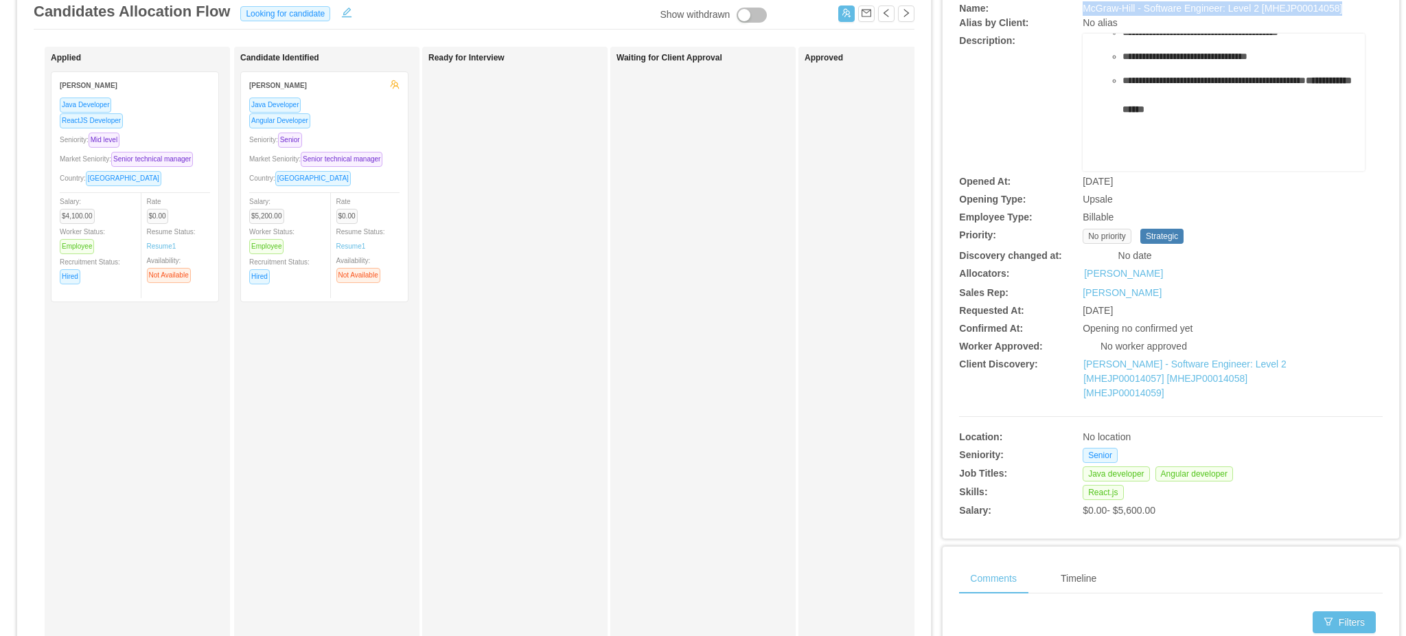
scroll to position [0, 0]
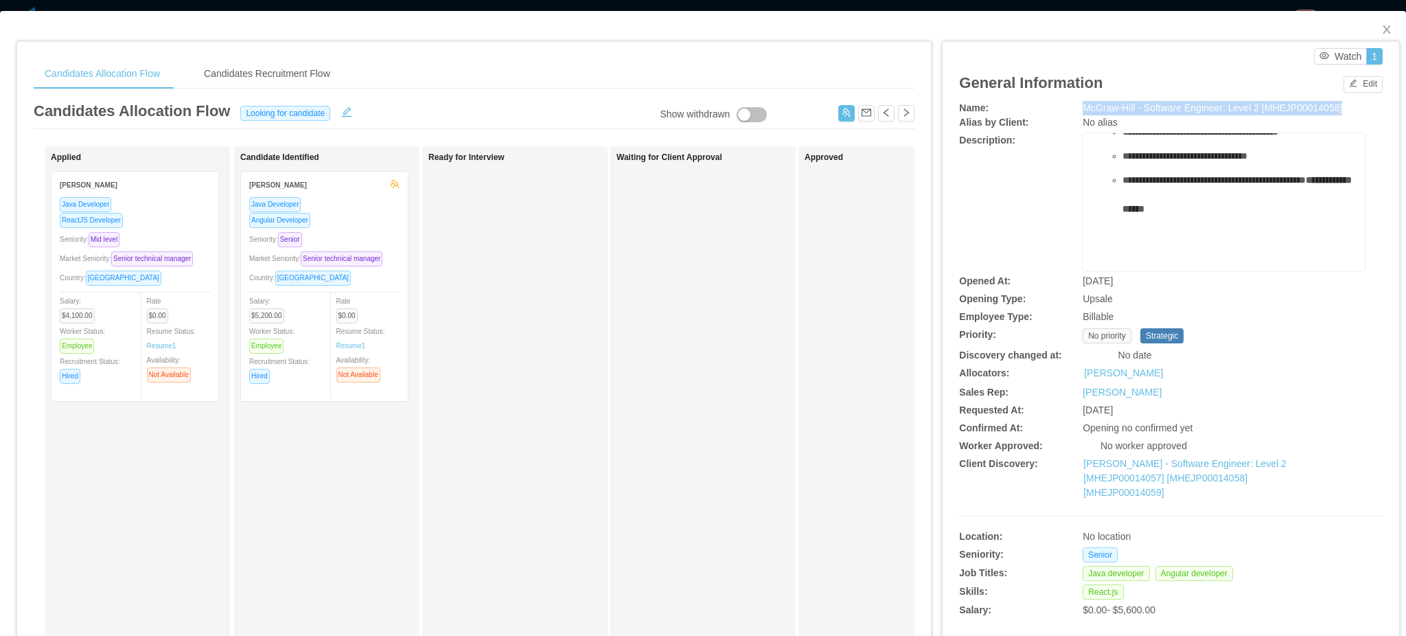
click at [1182, 109] on span "McGraw-Hill - Software Engineer: Level 2 [MHEJP00014058]" at bounding box center [1213, 107] width 260 height 11
click at [1176, 173] on div "**********" at bounding box center [1239, 209] width 232 height 72
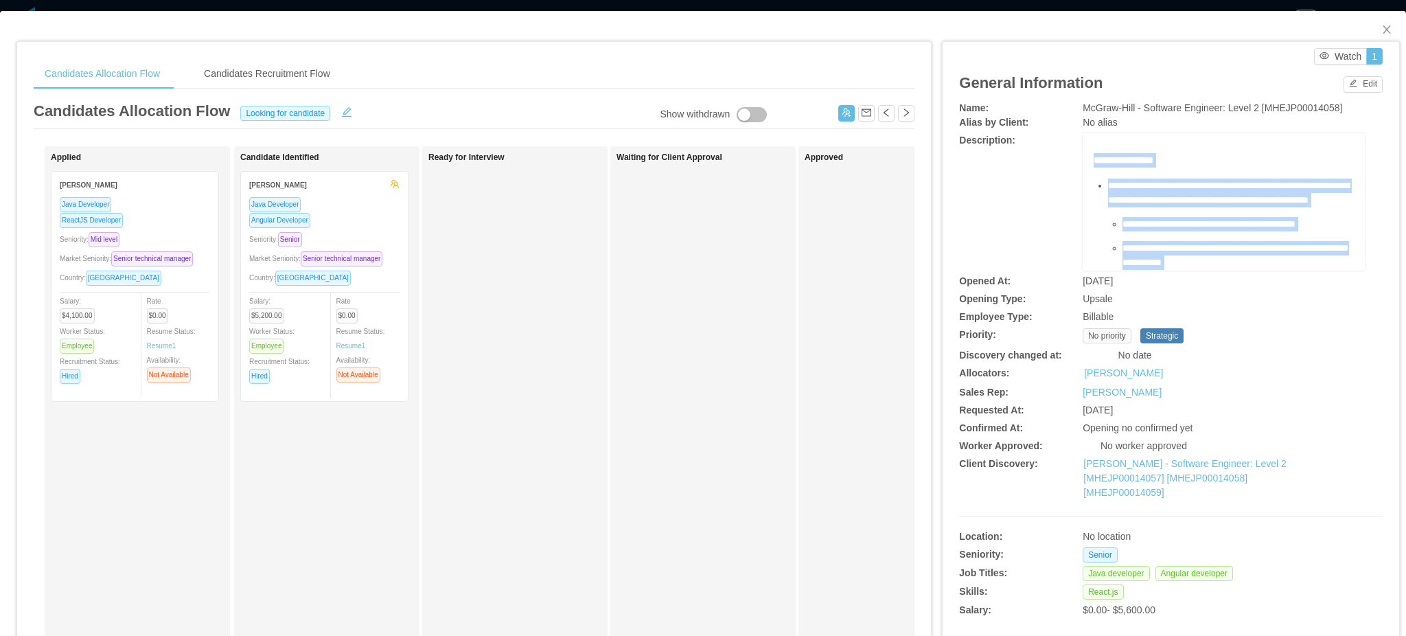
drag, startPoint x: 1146, startPoint y: 150, endPoint x: 1081, endPoint y: 159, distance: 65.8
click at [1083, 159] on div "**********" at bounding box center [1224, 201] width 282 height 137
copy div "**********"
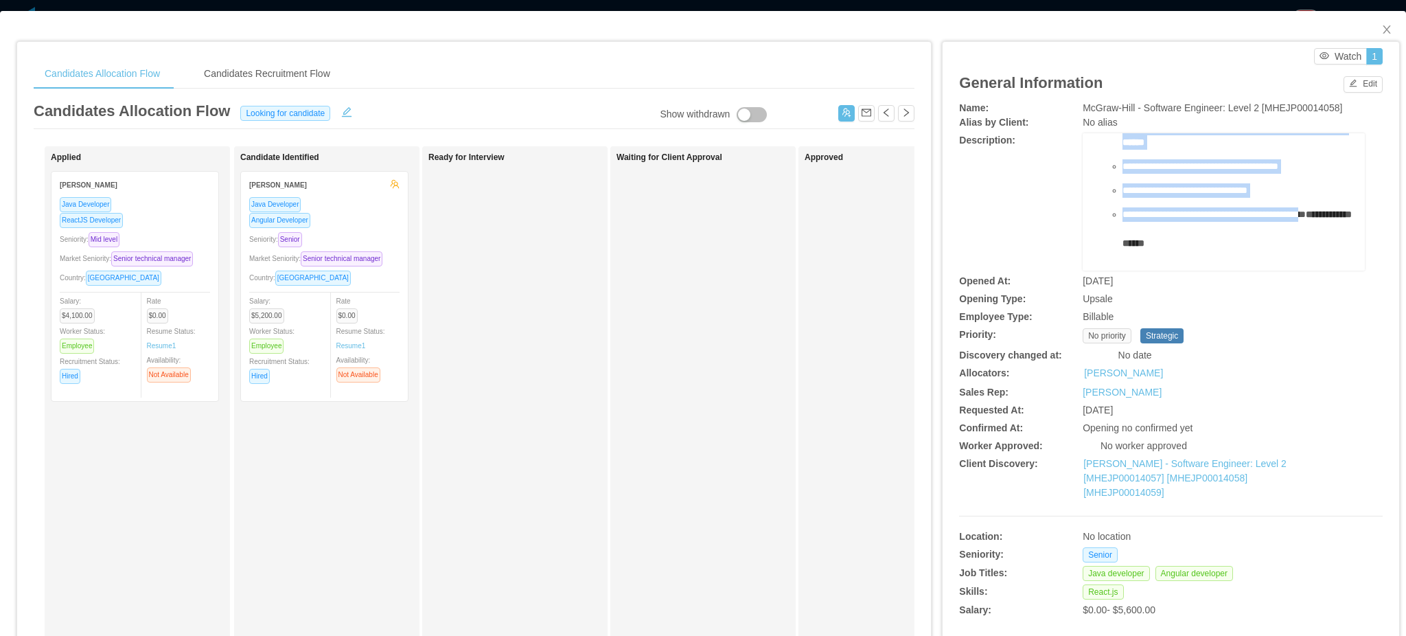
click at [1212, 195] on span "**********" at bounding box center [1185, 190] width 125 height 10
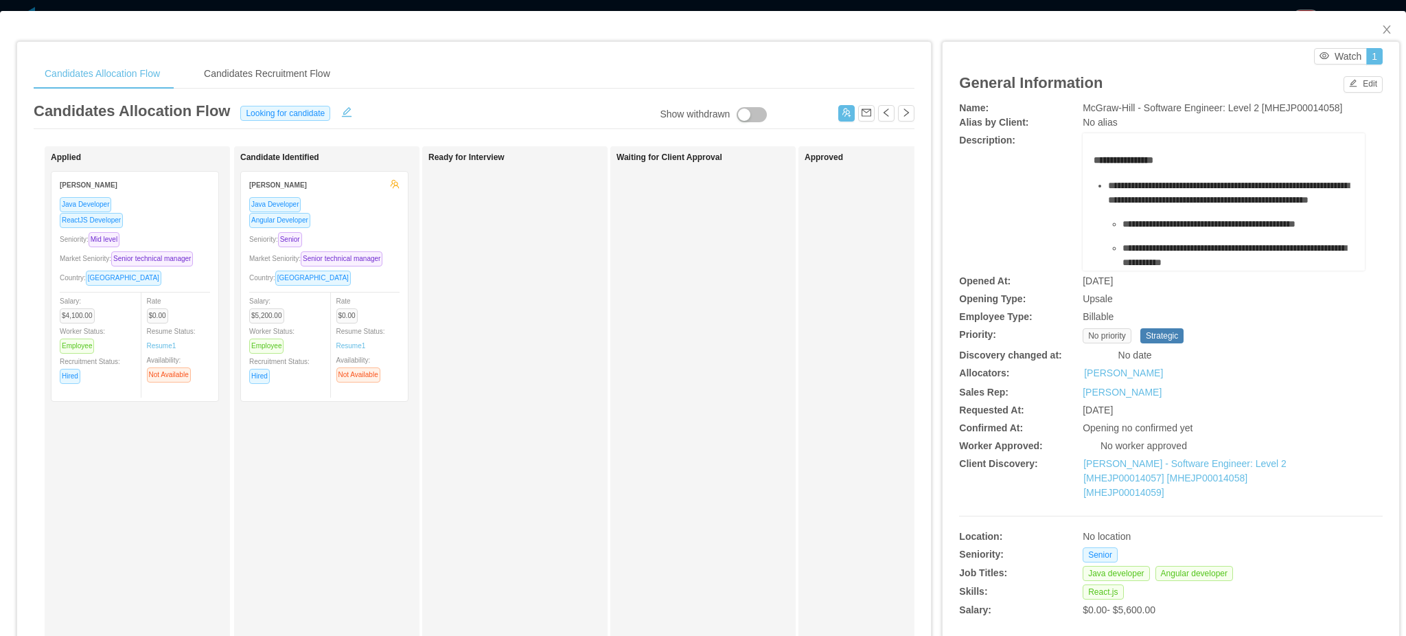
click at [1104, 108] on span "McGraw-Hill - Software Engineer: Level 2 [MHEJP00014058]" at bounding box center [1213, 107] width 260 height 11
copy span "McGraw-Hill - Software Engineer: Level 2 [MHEJP00014058]"
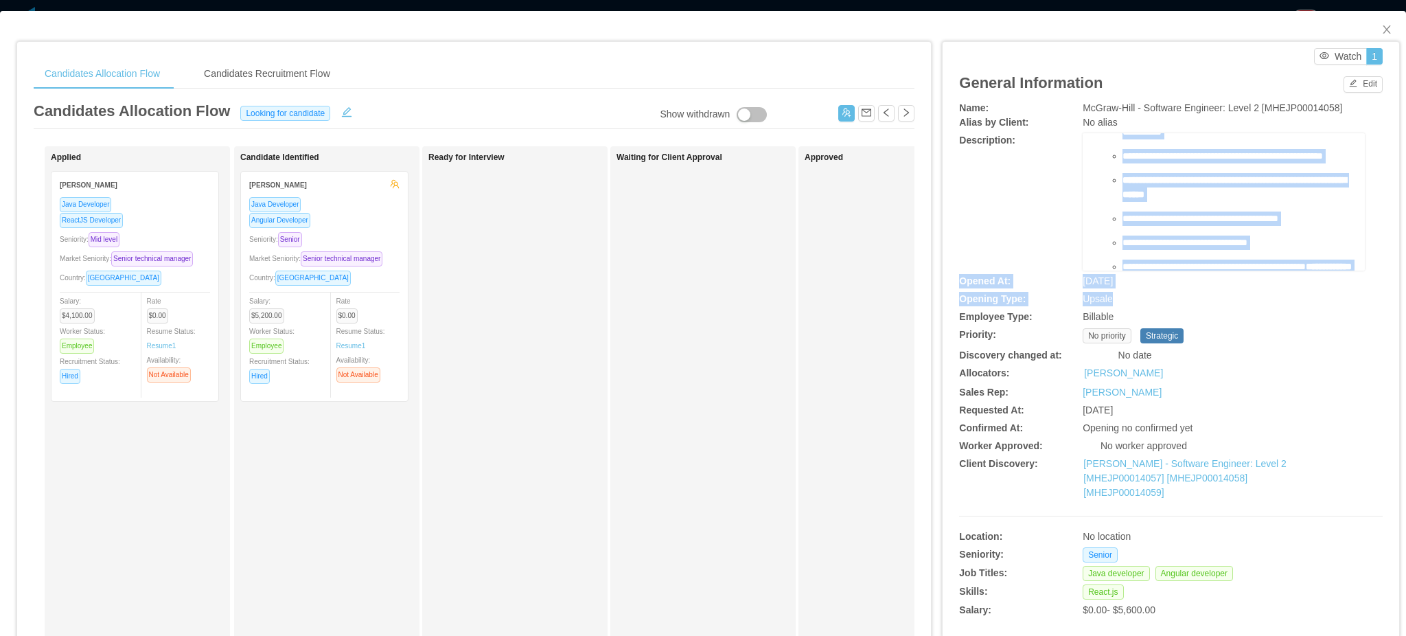
scroll to position [288, 0]
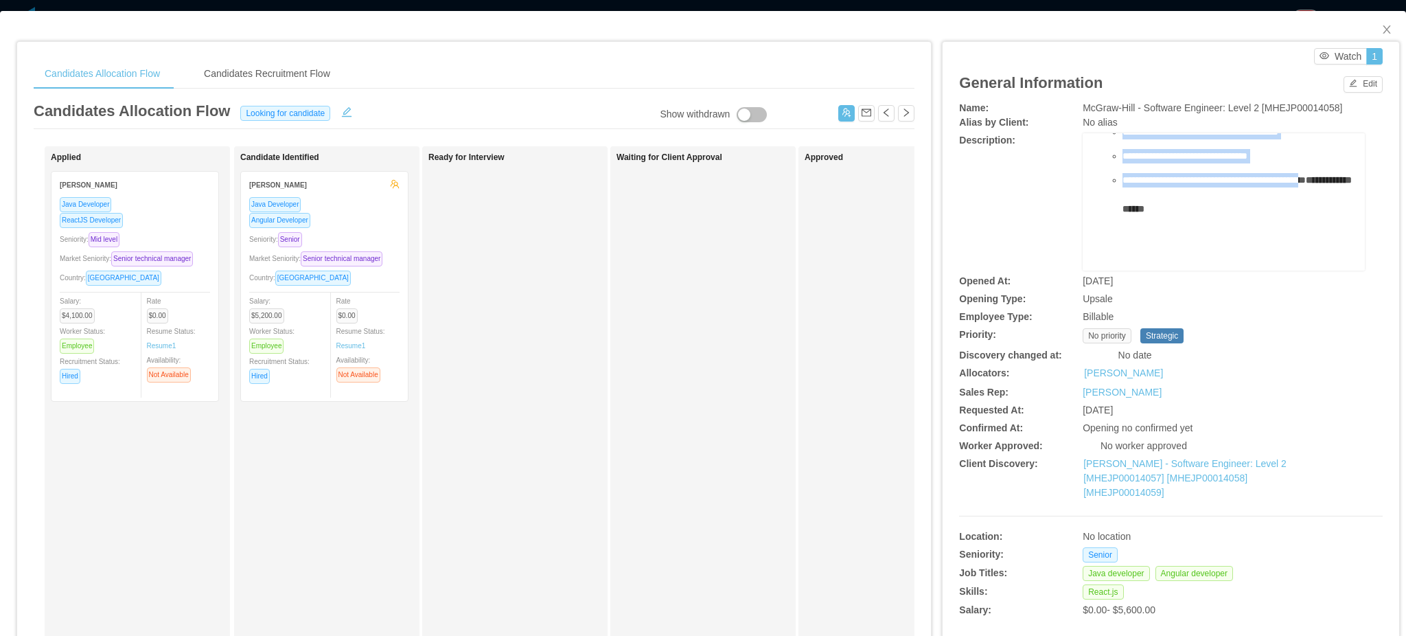
drag, startPoint x: 1084, startPoint y: 161, endPoint x: 1192, endPoint y: 157, distance: 108.6
click at [1192, 157] on div "**********" at bounding box center [1224, 103] width 261 height 334
copy div "**********"
click at [1325, 231] on div "**********" at bounding box center [1239, 209] width 232 height 72
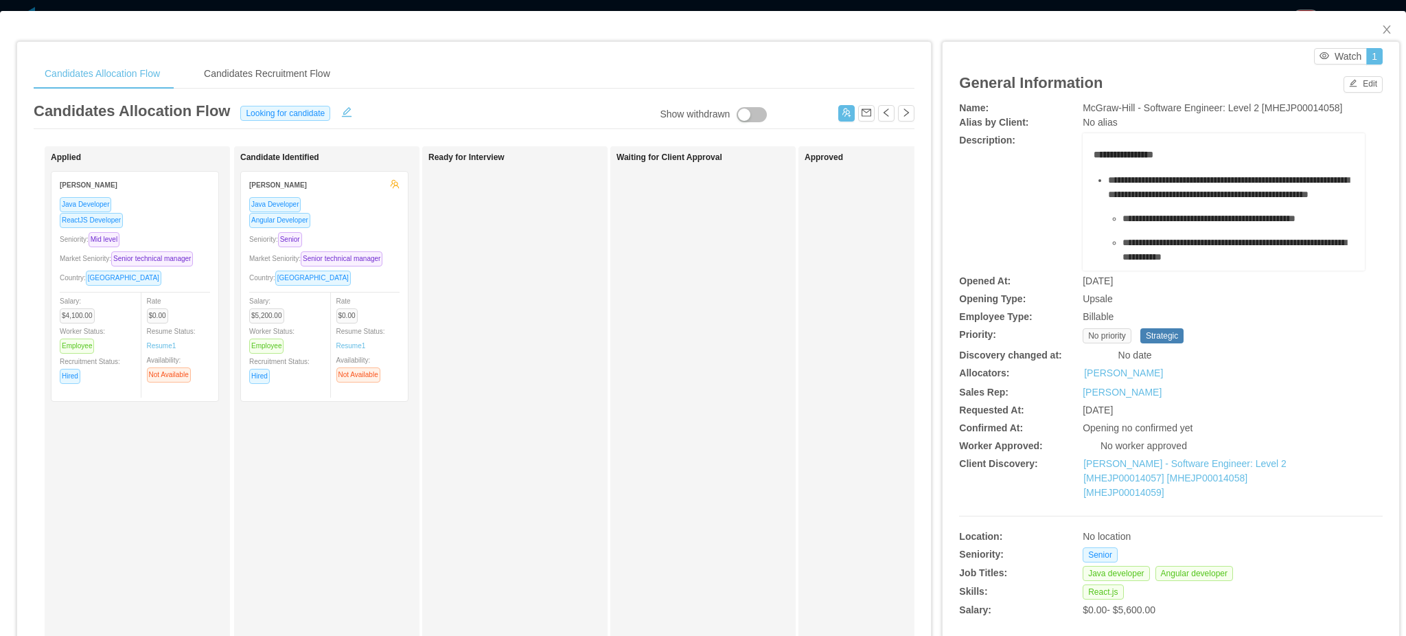
scroll to position [0, 0]
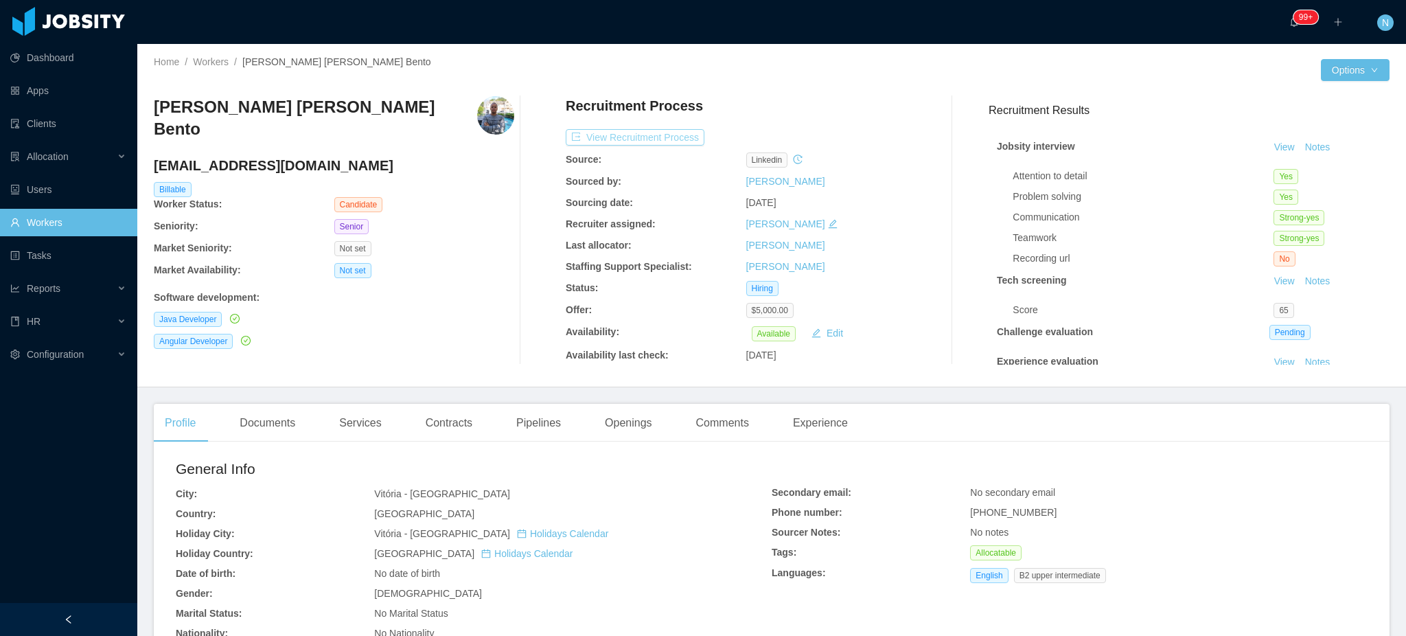
click at [638, 137] on button "View Recruitment Process" at bounding box center [635, 137] width 139 height 16
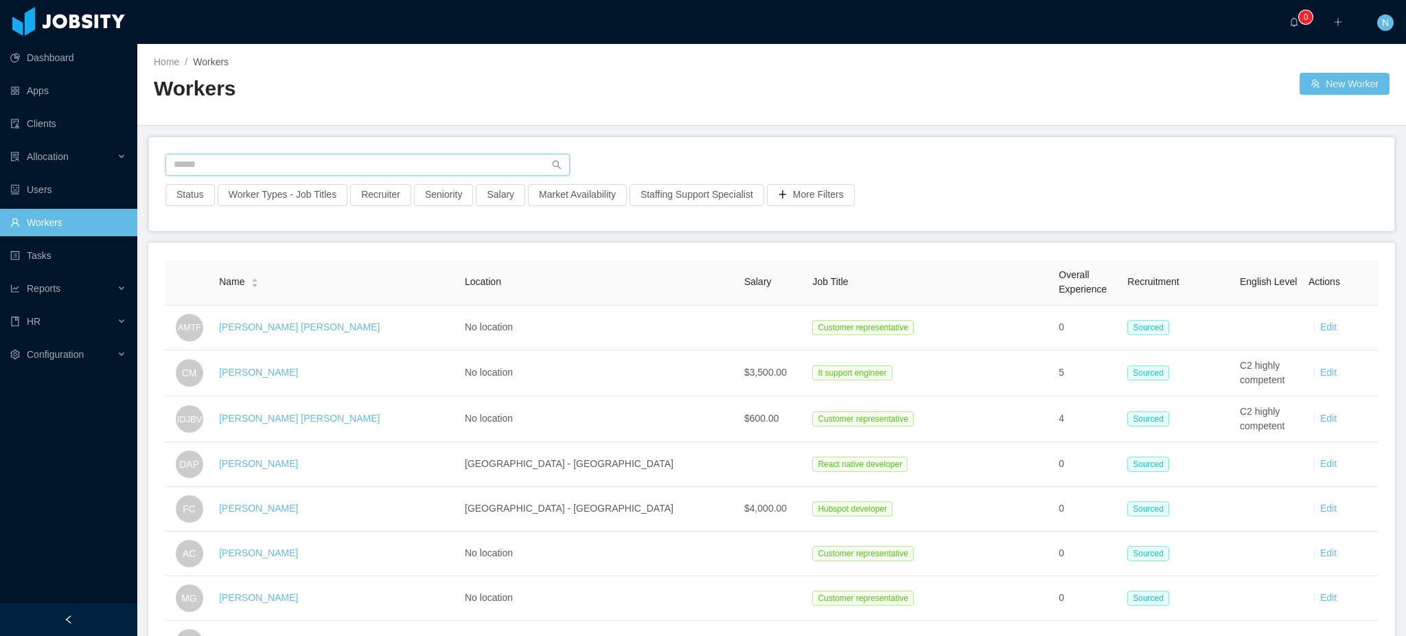
click at [402, 162] on input "text" at bounding box center [367, 165] width 404 height 22
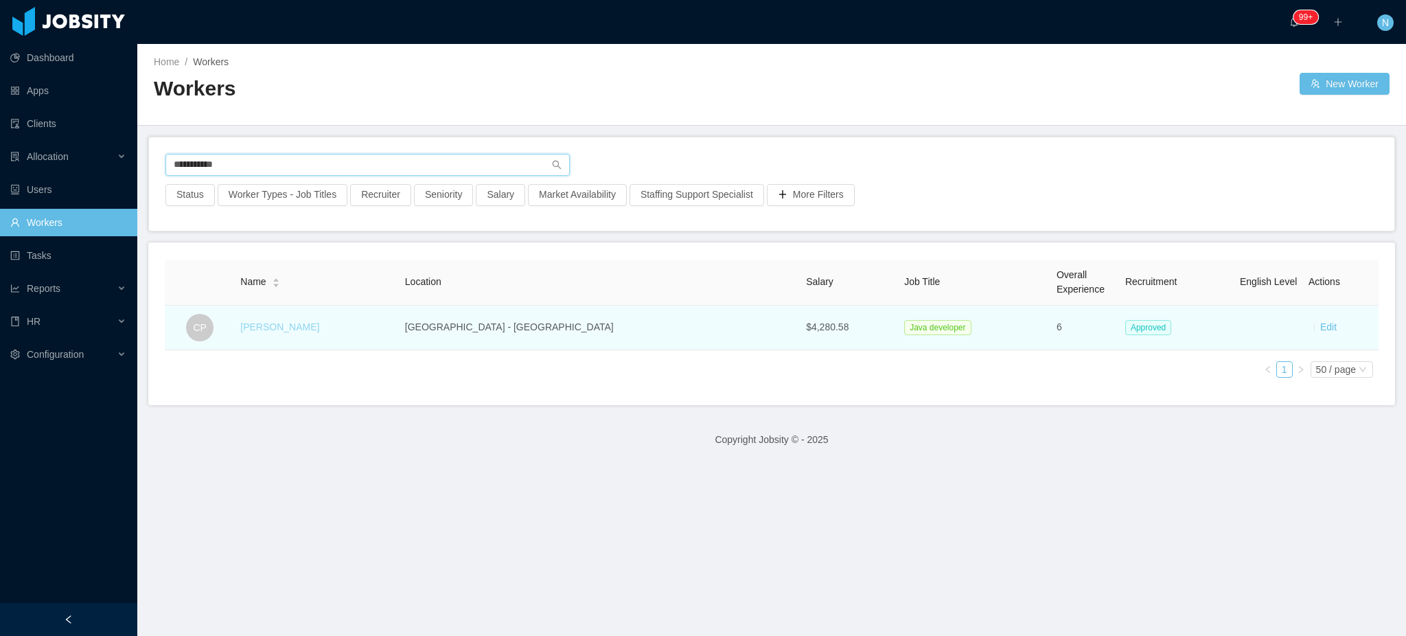
type input "**********"
click at [290, 331] on link "[PERSON_NAME]" at bounding box center [279, 326] width 79 height 11
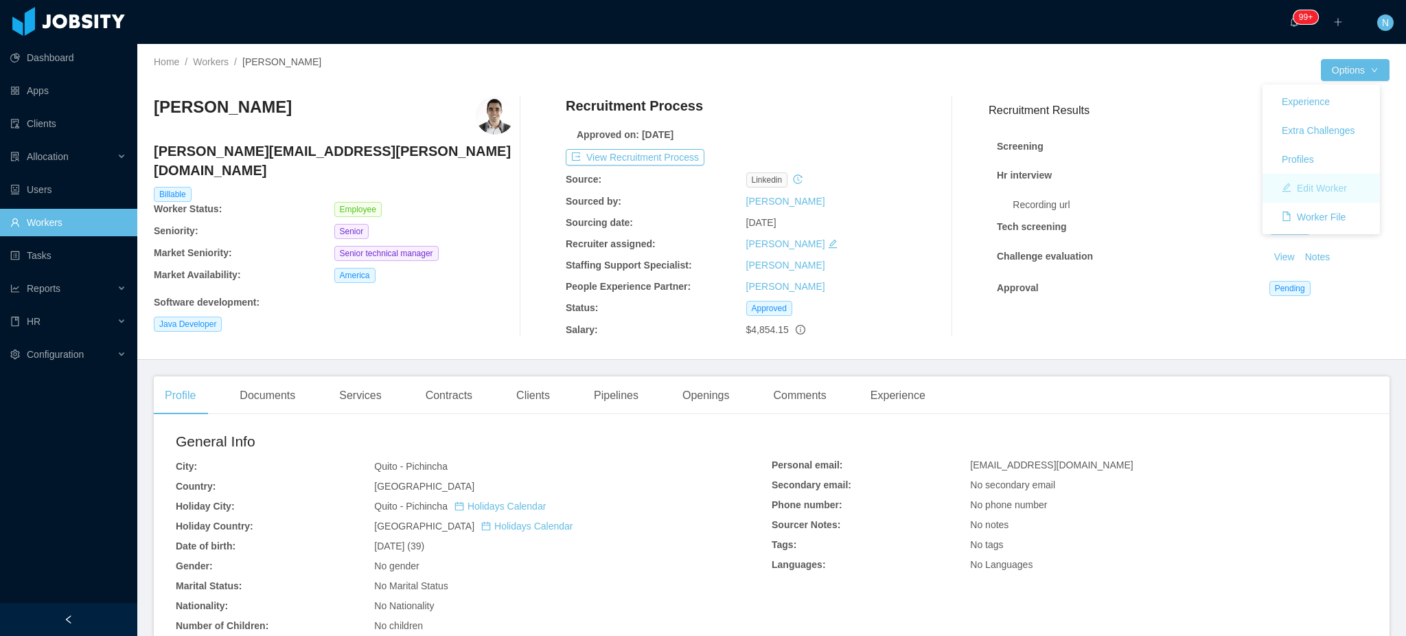
click at [1332, 188] on button "Edit Worker" at bounding box center [1314, 188] width 87 height 22
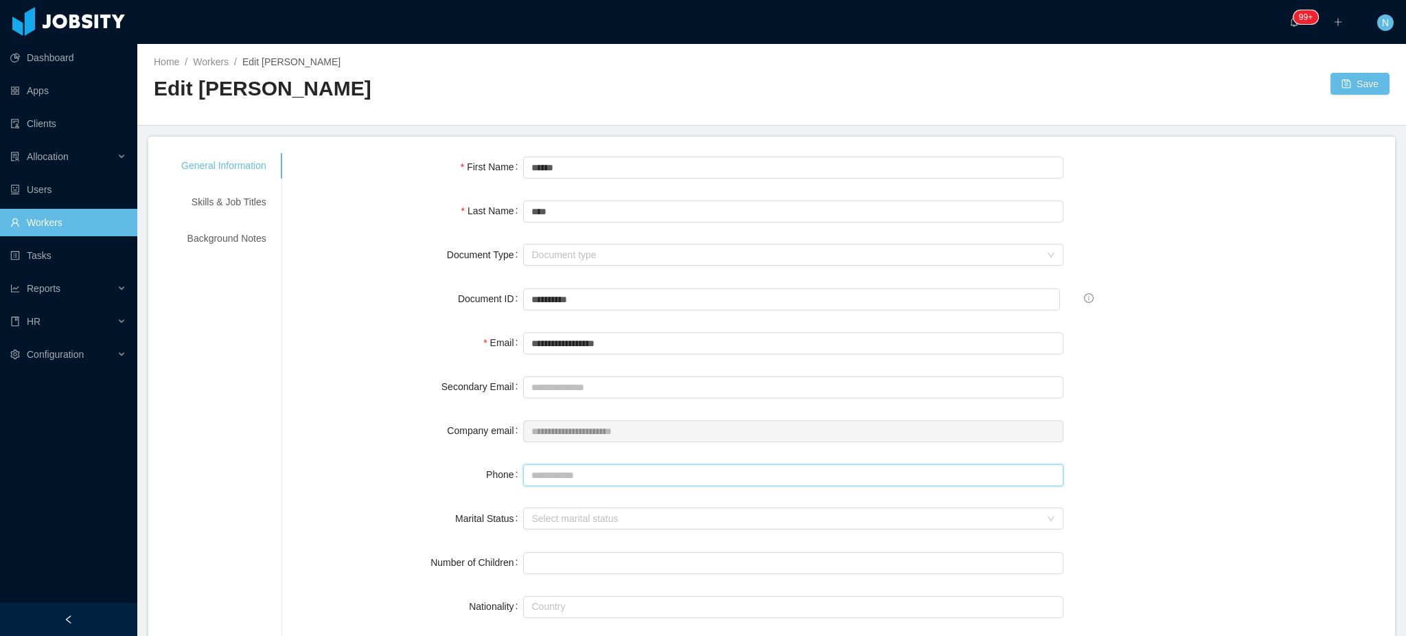
click at [563, 483] on input "Phone" at bounding box center [793, 475] width 540 height 22
type input "*"
paste input "*********"
type input "**********"
click at [1331, 73] on button "Save" at bounding box center [1360, 84] width 59 height 22
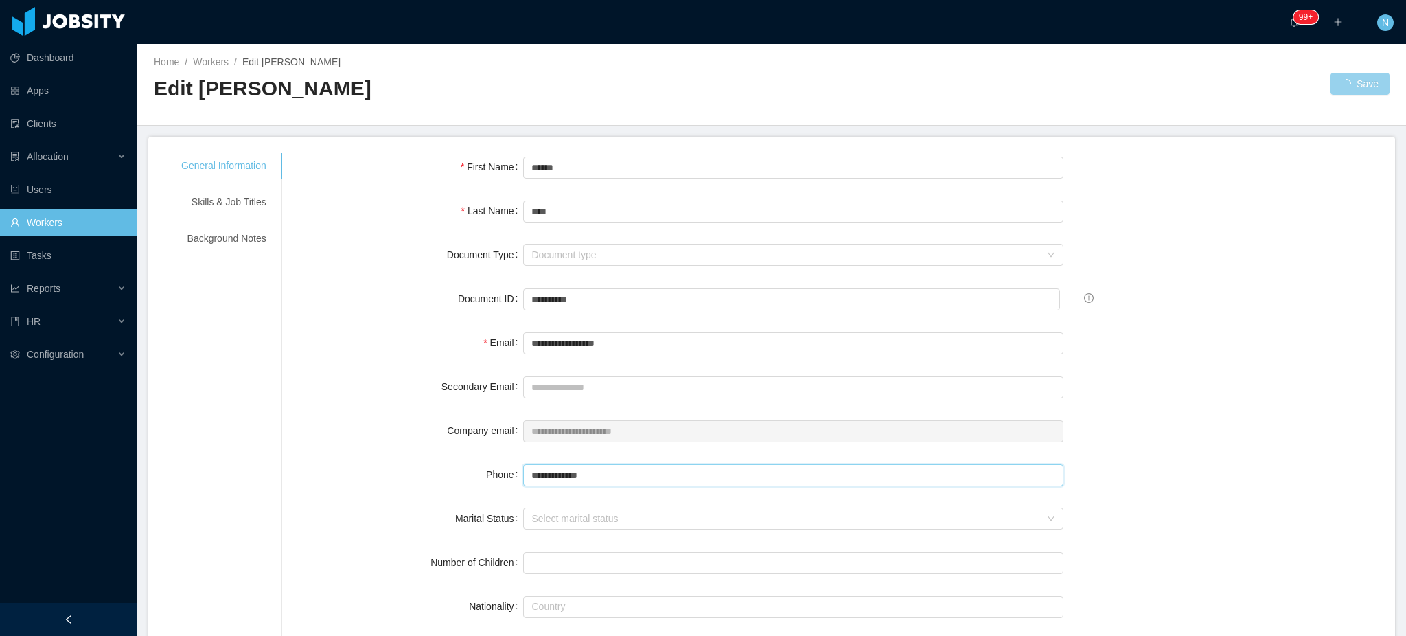
click at [563, 477] on input "**********" at bounding box center [793, 475] width 540 height 22
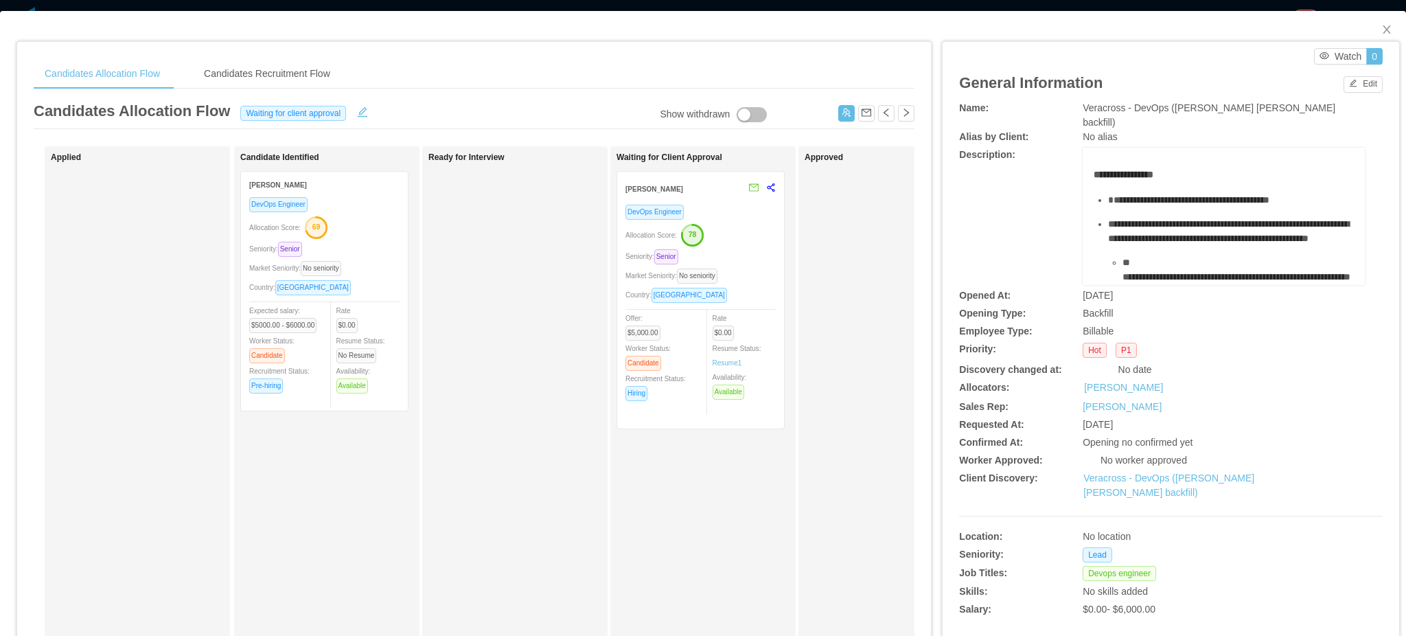
click at [764, 295] on div "Country: Brazil" at bounding box center [701, 295] width 150 height 16
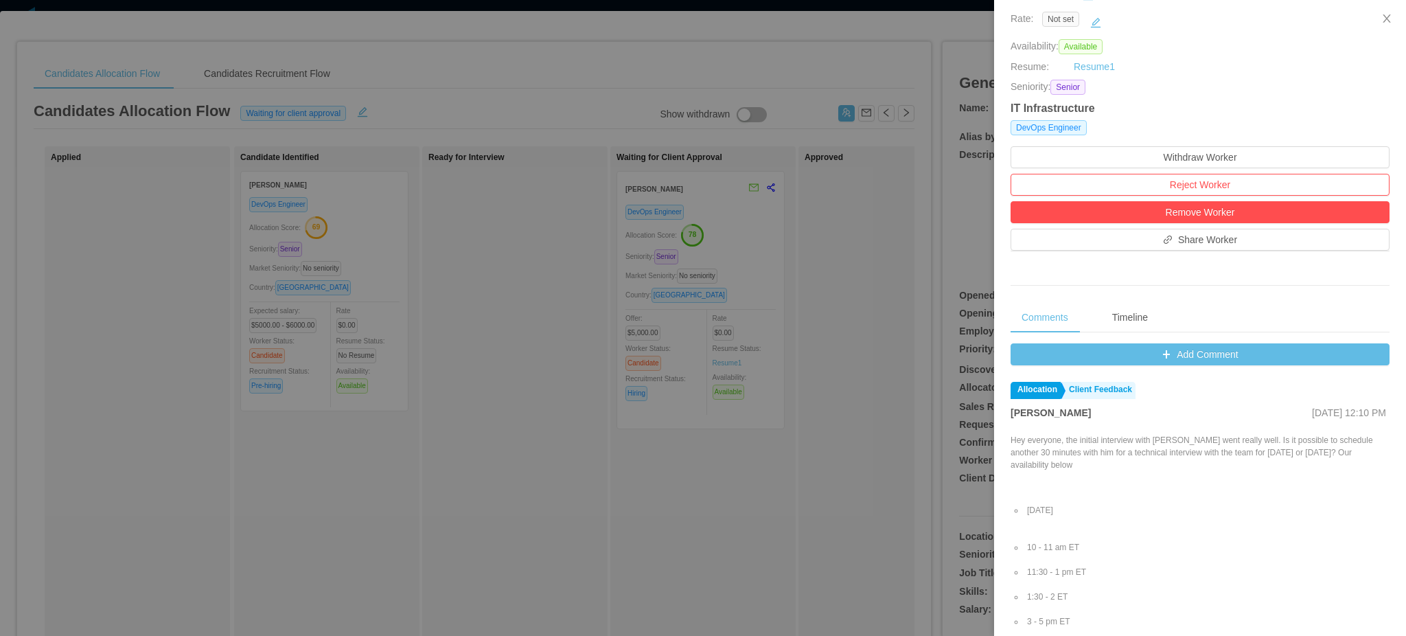
scroll to position [275, 0]
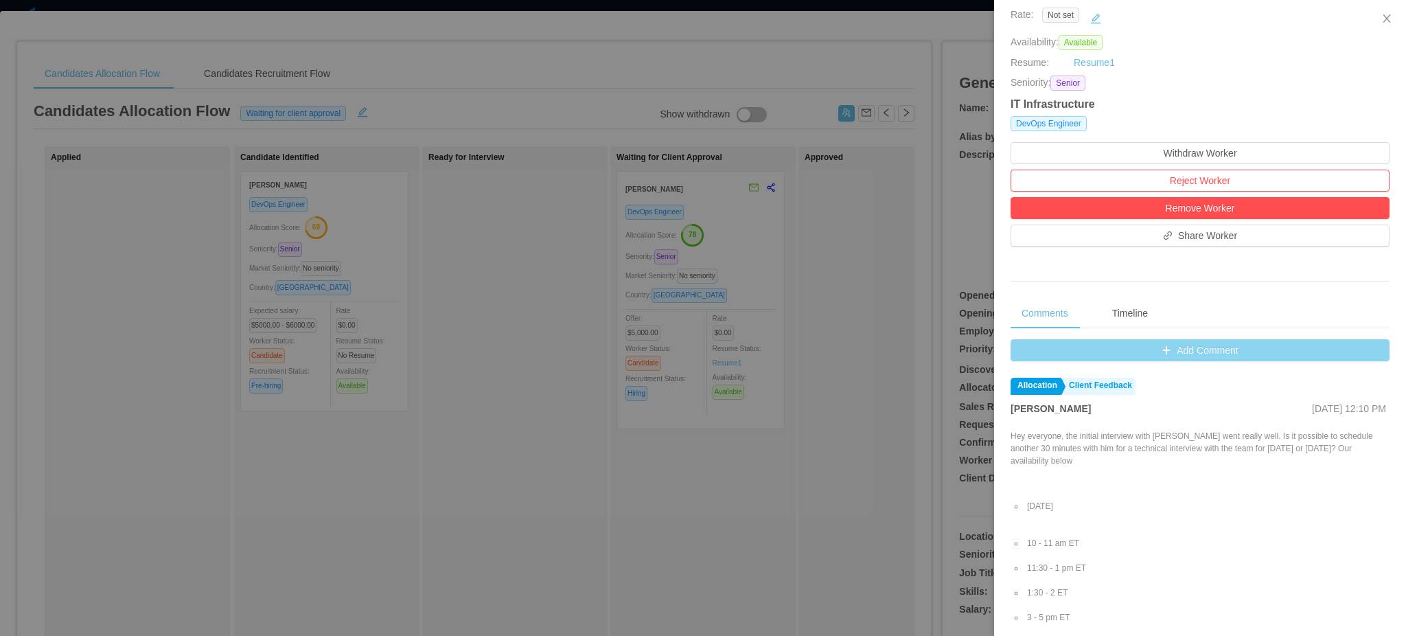
click at [1195, 358] on button "Add Comment" at bounding box center [1200, 350] width 379 height 22
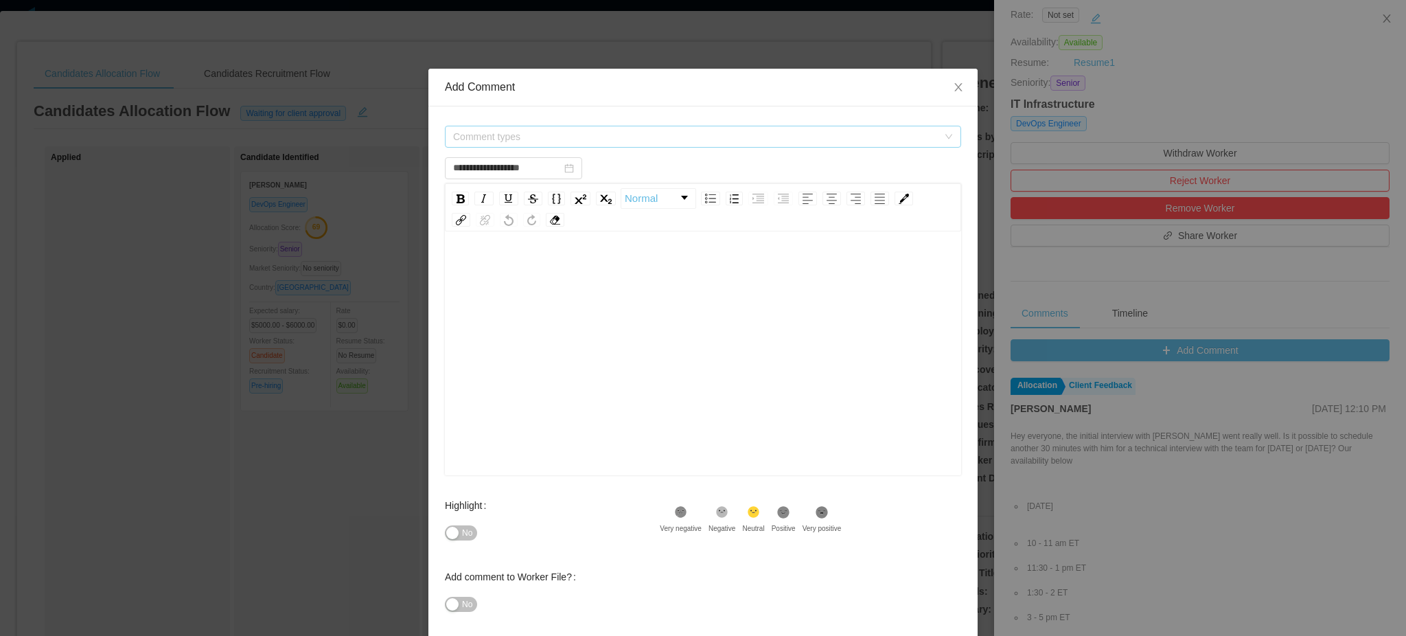
click at [573, 126] on span "Comment types" at bounding box center [703, 137] width 516 height 22
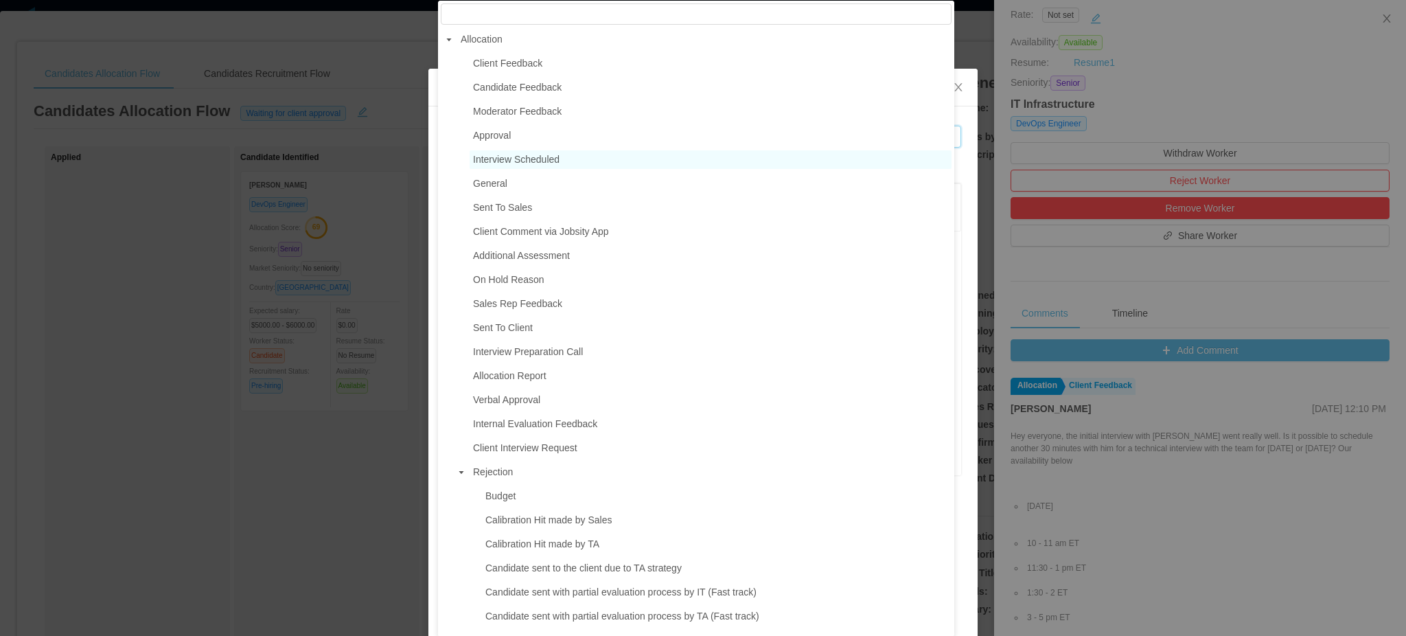
click at [525, 159] on span "Interview Scheduled" at bounding box center [516, 159] width 87 height 11
type input "**********"
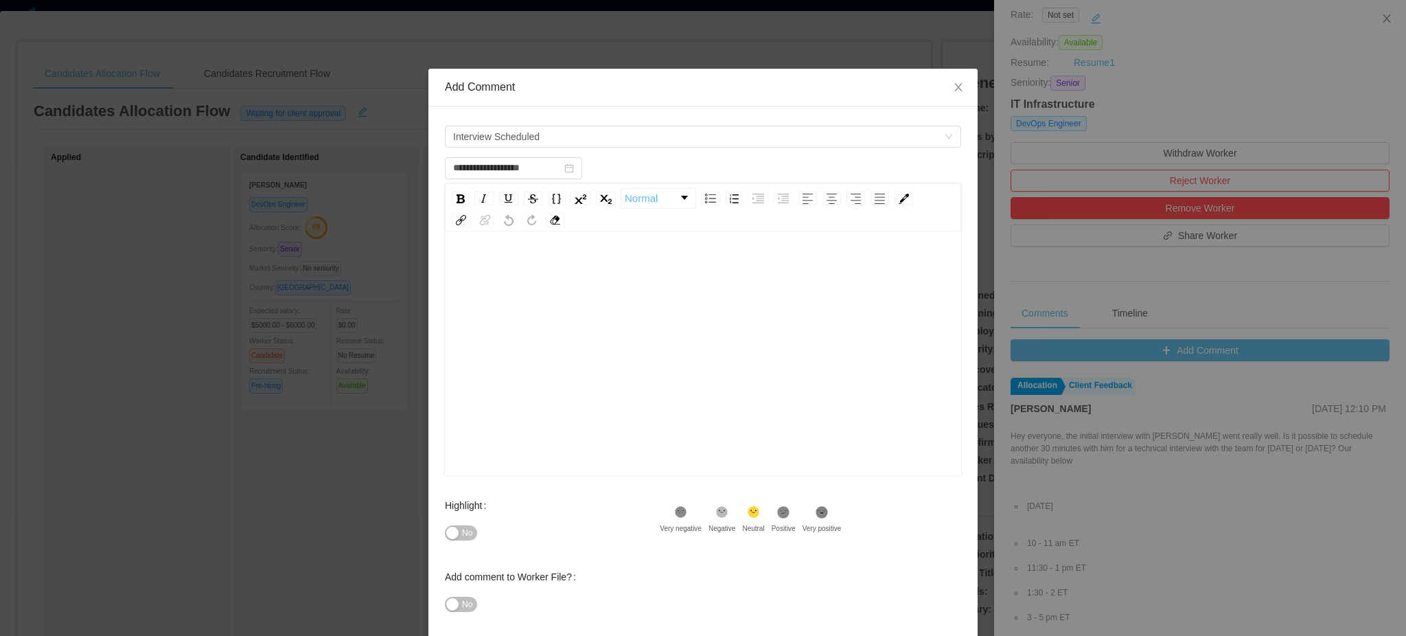
click at [550, 272] on div "rdw-editor" at bounding box center [703, 268] width 495 height 27
click at [550, 264] on span "**********" at bounding box center [503, 269] width 94 height 10
click at [661, 275] on div "**********" at bounding box center [703, 268] width 495 height 27
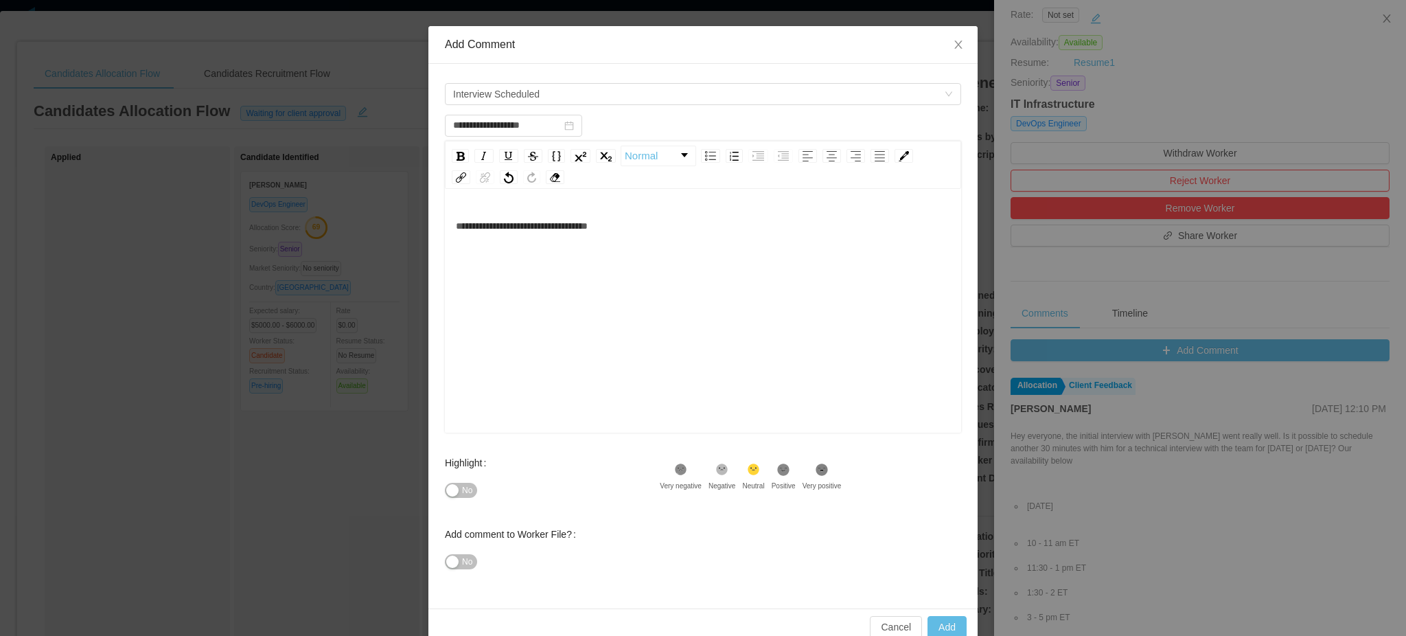
scroll to position [67, 0]
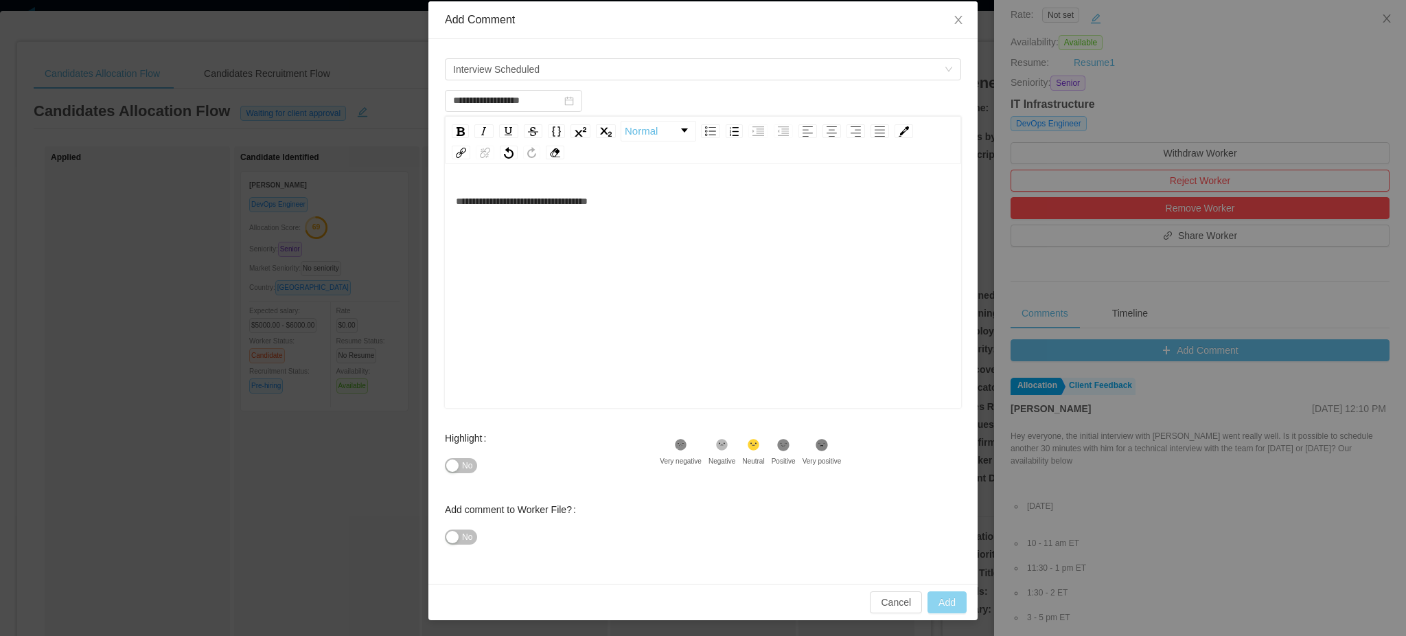
type input "**********"
click at [937, 601] on button "Add" at bounding box center [947, 602] width 39 height 22
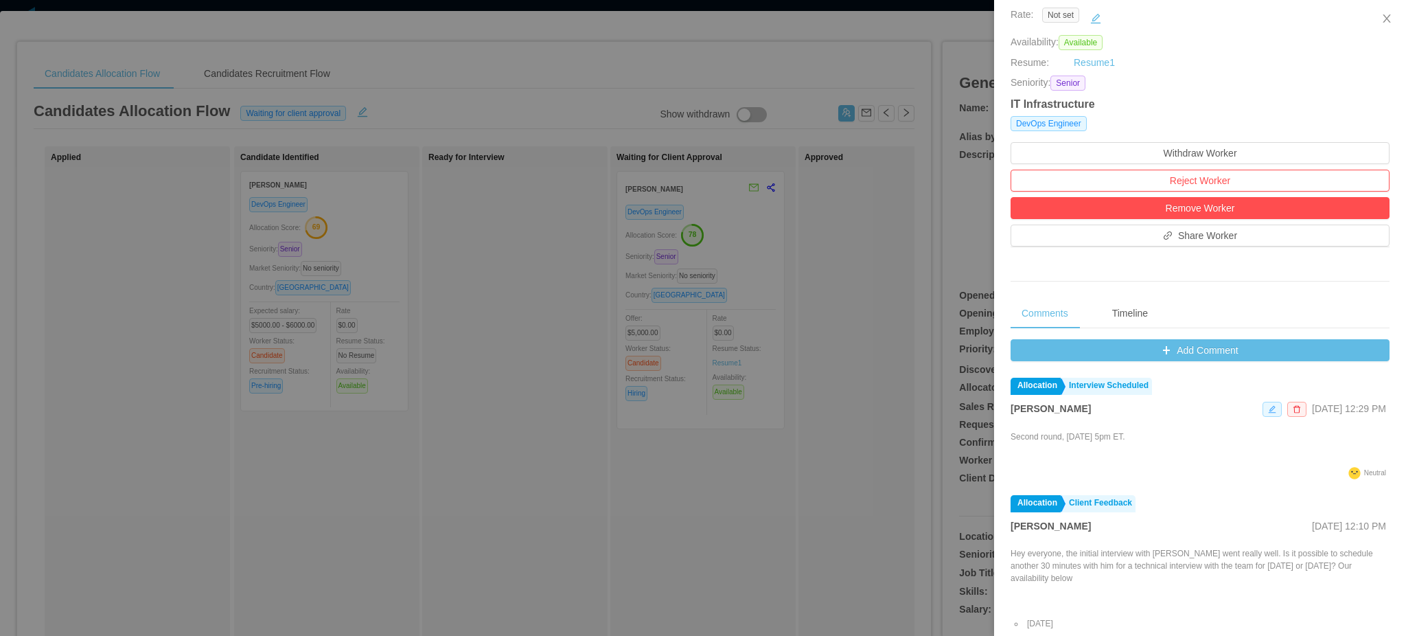
click at [1263, 417] on span at bounding box center [1272, 409] width 19 height 15
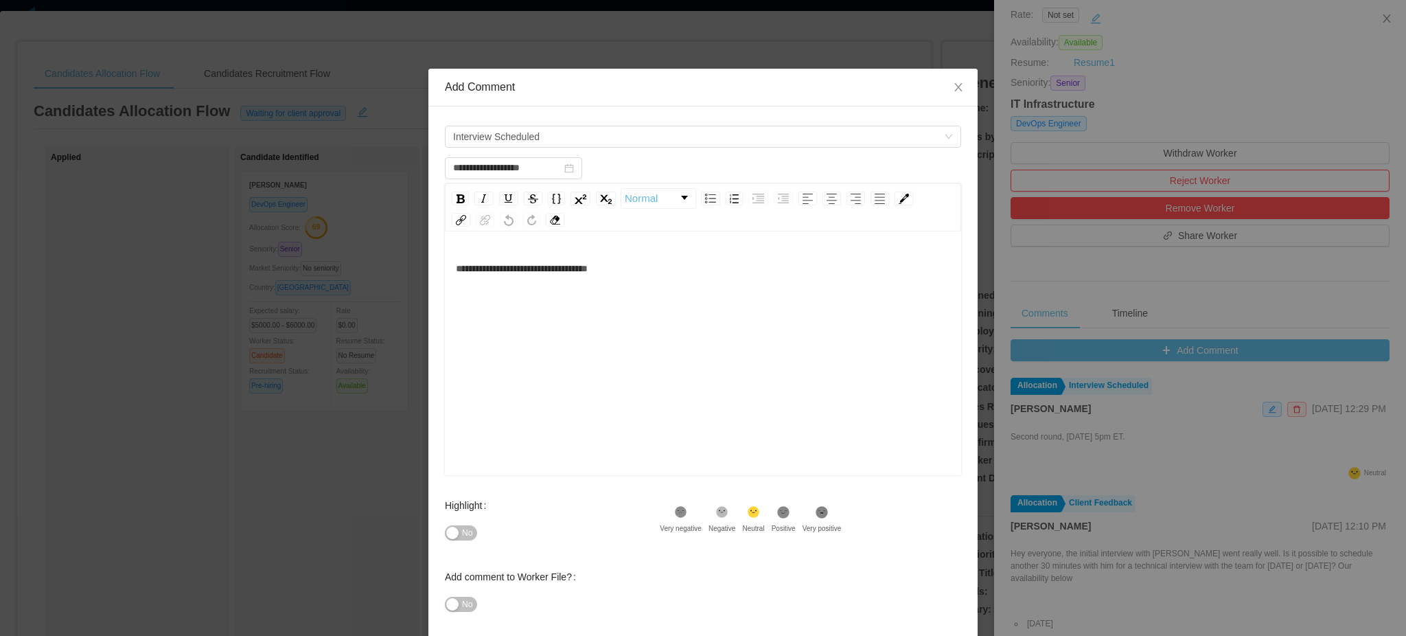
drag, startPoint x: 599, startPoint y: 270, endPoint x: 630, endPoint y: 214, distance: 64.0
click at [588, 268] on span "**********" at bounding box center [522, 269] width 132 height 10
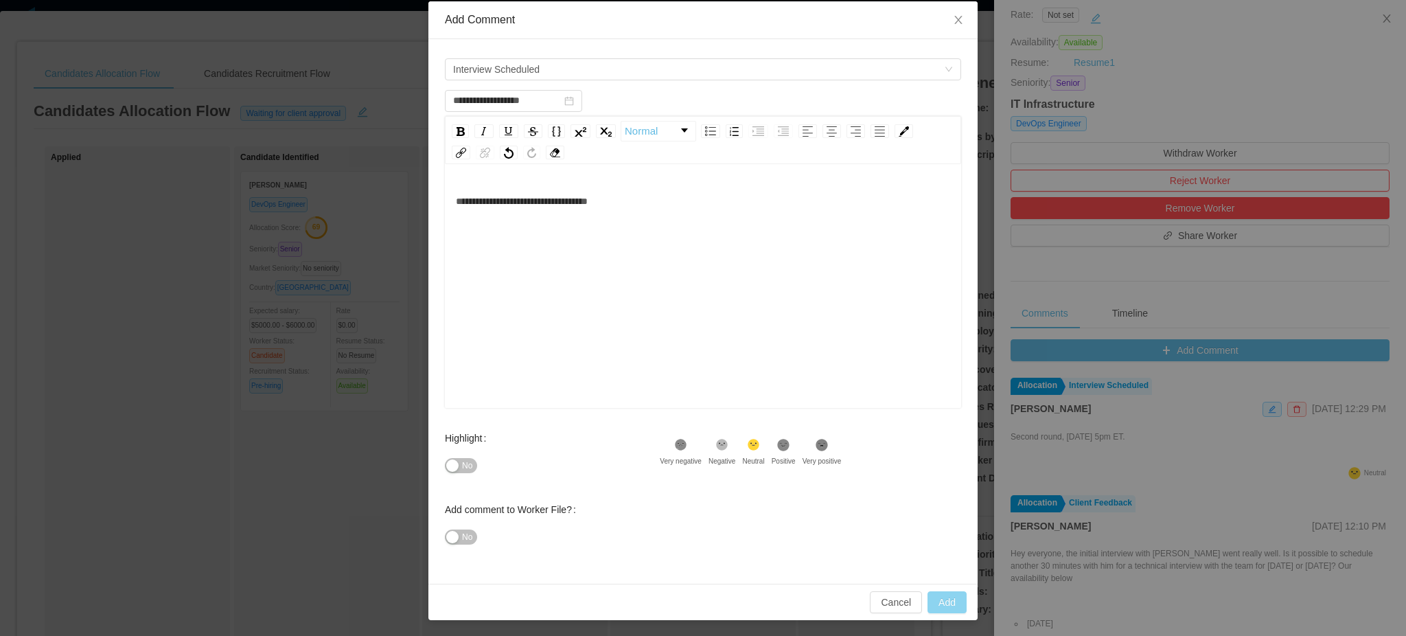
click at [949, 603] on button "Add" at bounding box center [947, 602] width 39 height 22
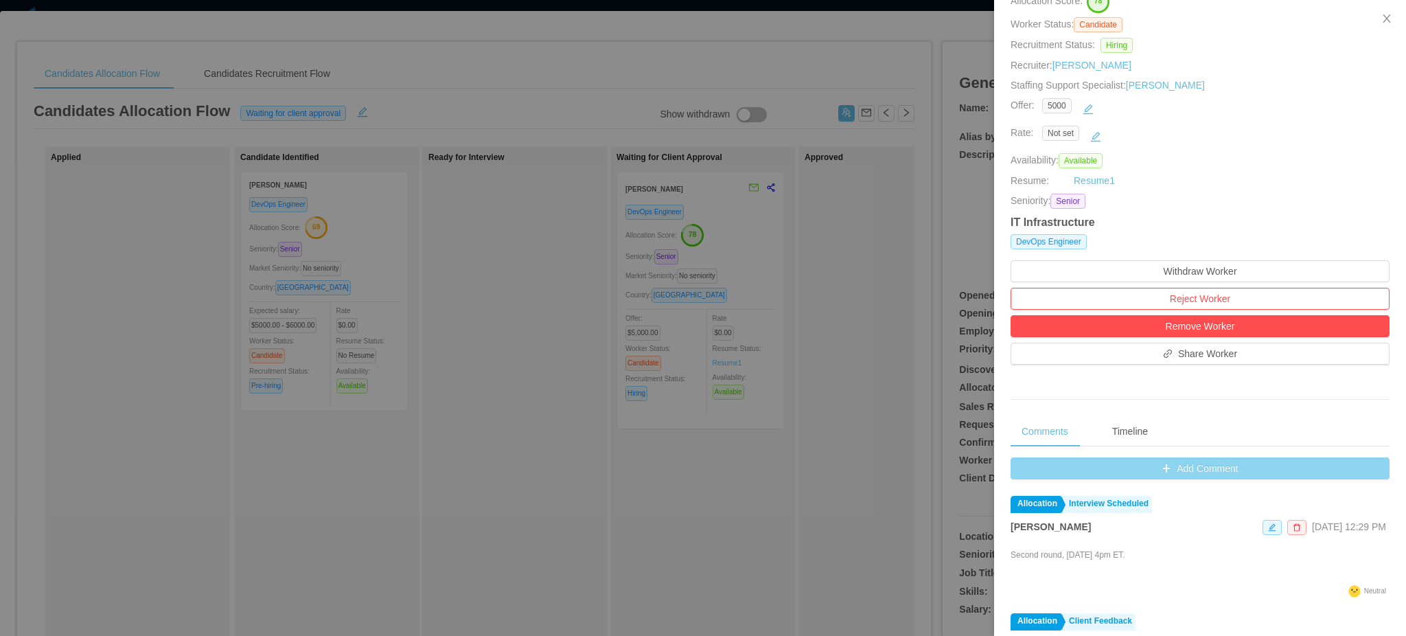
scroll to position [0, 0]
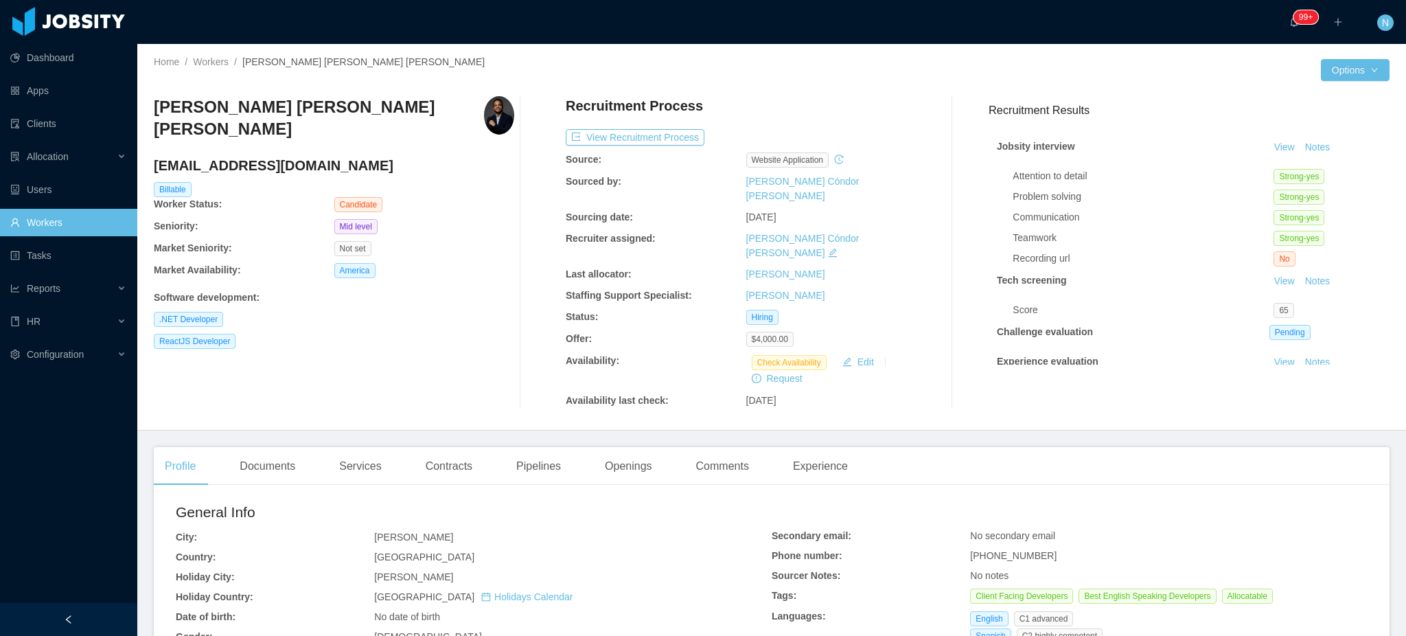
click at [1014, 550] on span "[PHONE_NUMBER]" at bounding box center [1013, 555] width 87 height 11
copy span "[PHONE_NUMBER]"
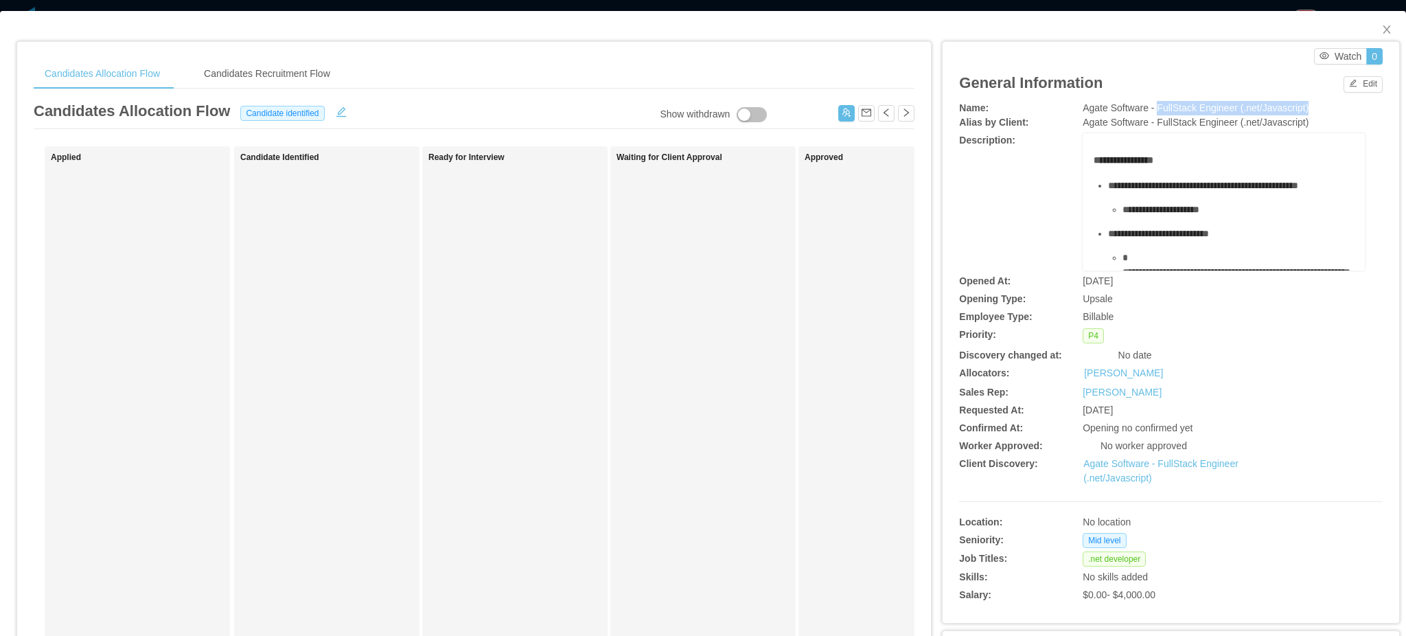
drag, startPoint x: 1145, startPoint y: 106, endPoint x: 1297, endPoint y: 108, distance: 151.8
click at [1297, 108] on div "Agate Software - FullStack Engineer (.net/Javascript)" at bounding box center [1224, 108] width 282 height 14
copy span "FullStack Engineer (.net/Javascript)"
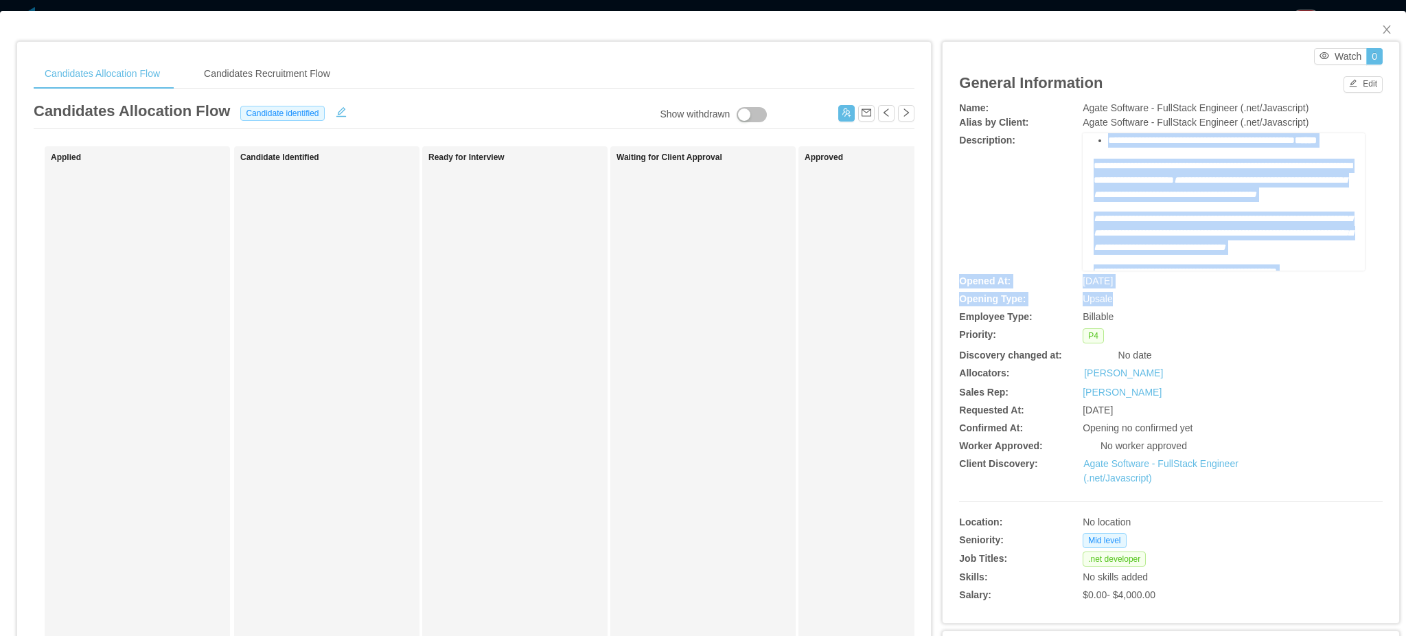
scroll to position [586, 0]
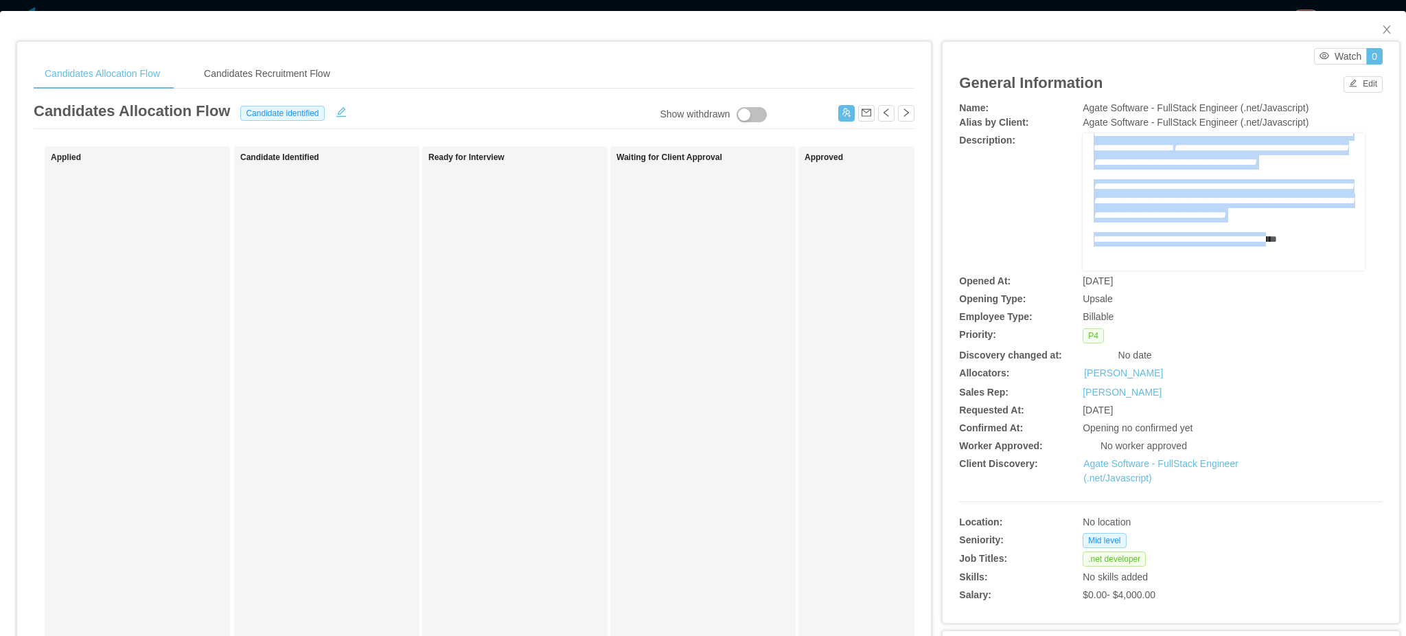
drag, startPoint x: 1084, startPoint y: 161, endPoint x: 1308, endPoint y: 218, distance: 230.8
copy div "**********"
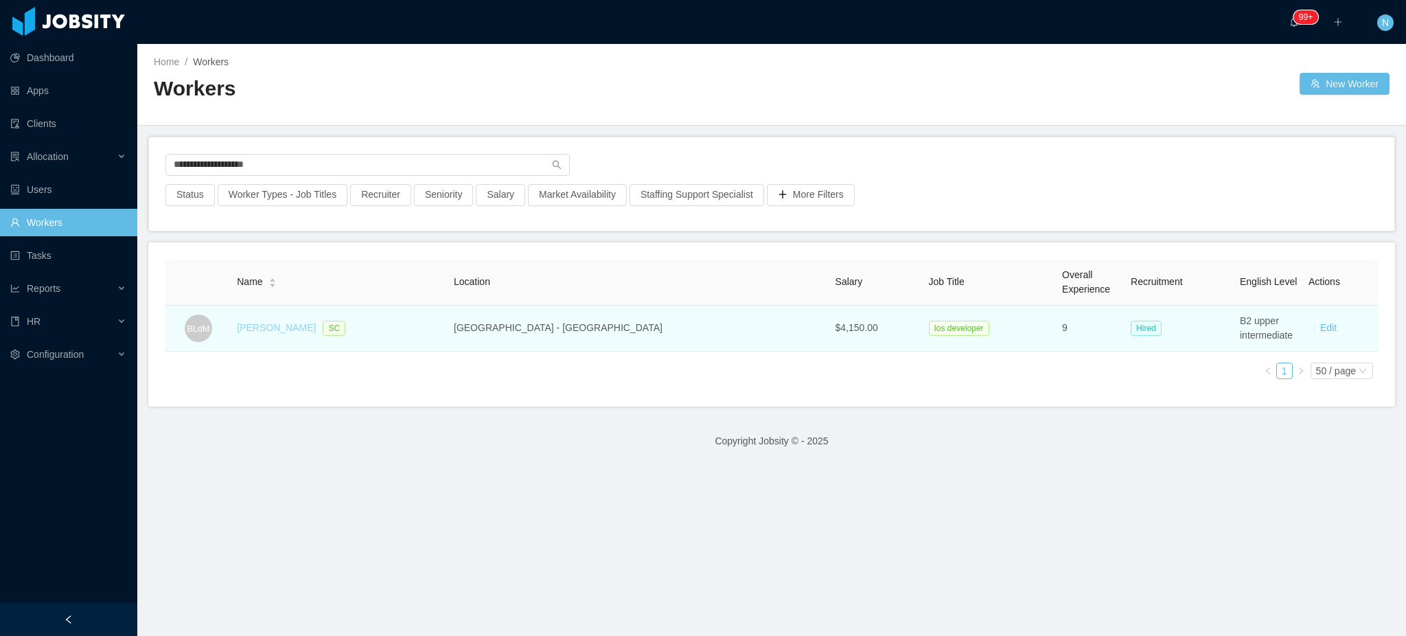
click at [315, 331] on link "[PERSON_NAME]" at bounding box center [276, 327] width 79 height 11
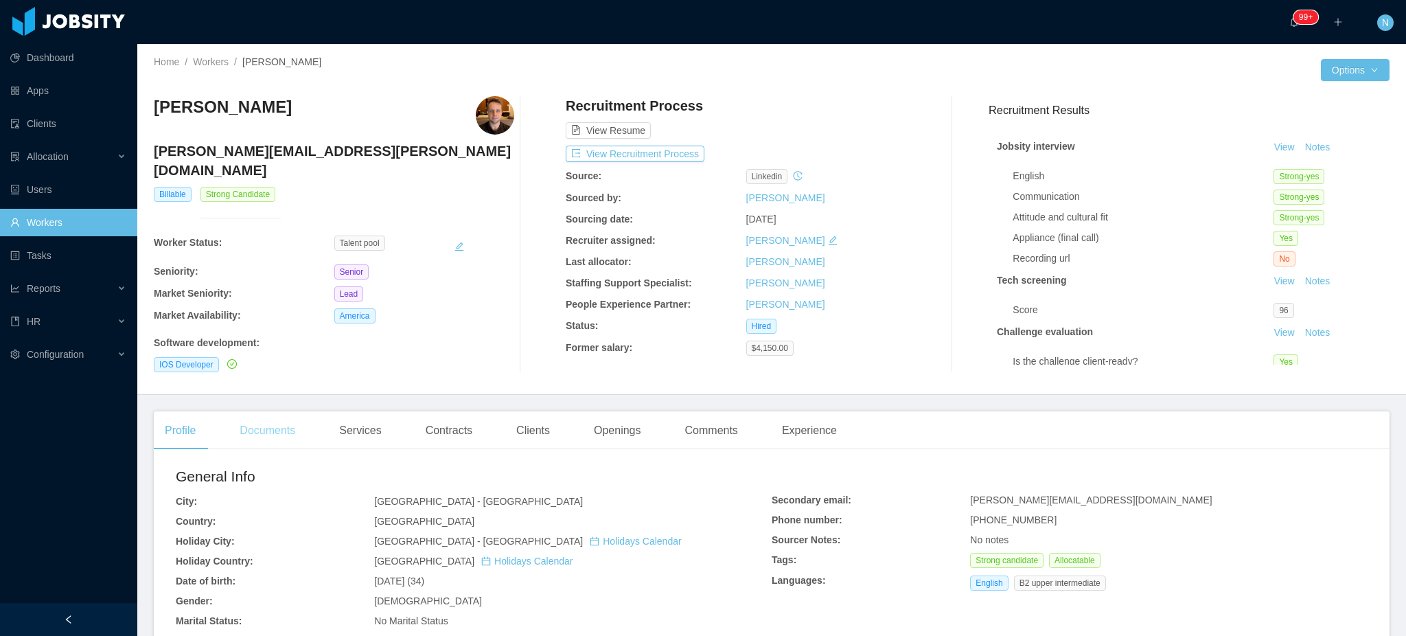
click at [288, 419] on div "Documents" at bounding box center [268, 430] width 78 height 38
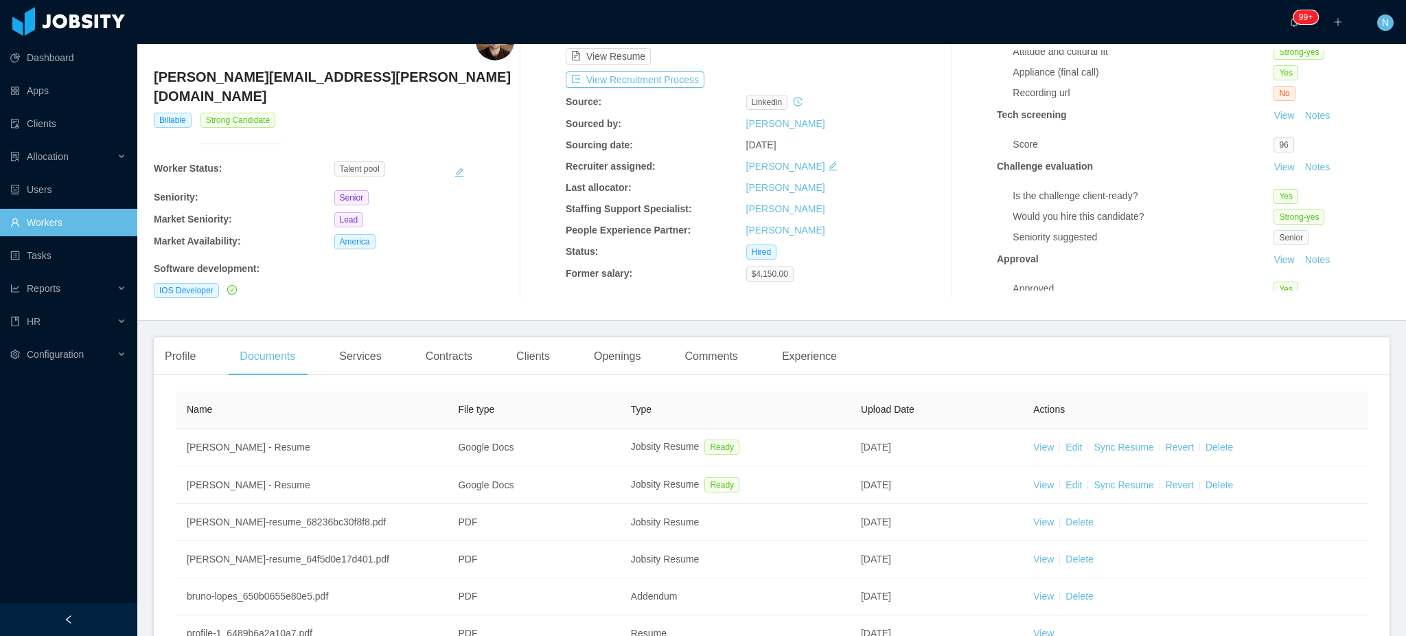
scroll to position [193, 0]
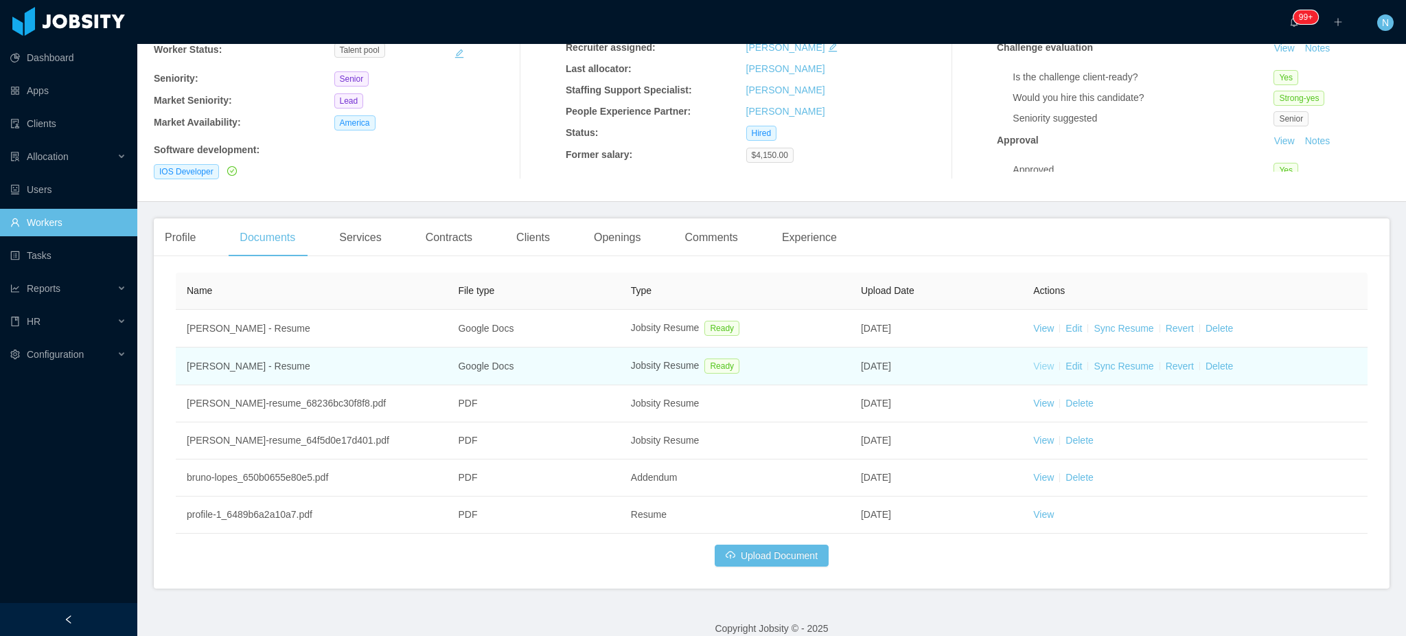
click at [1037, 362] on link "View" at bounding box center [1043, 366] width 21 height 11
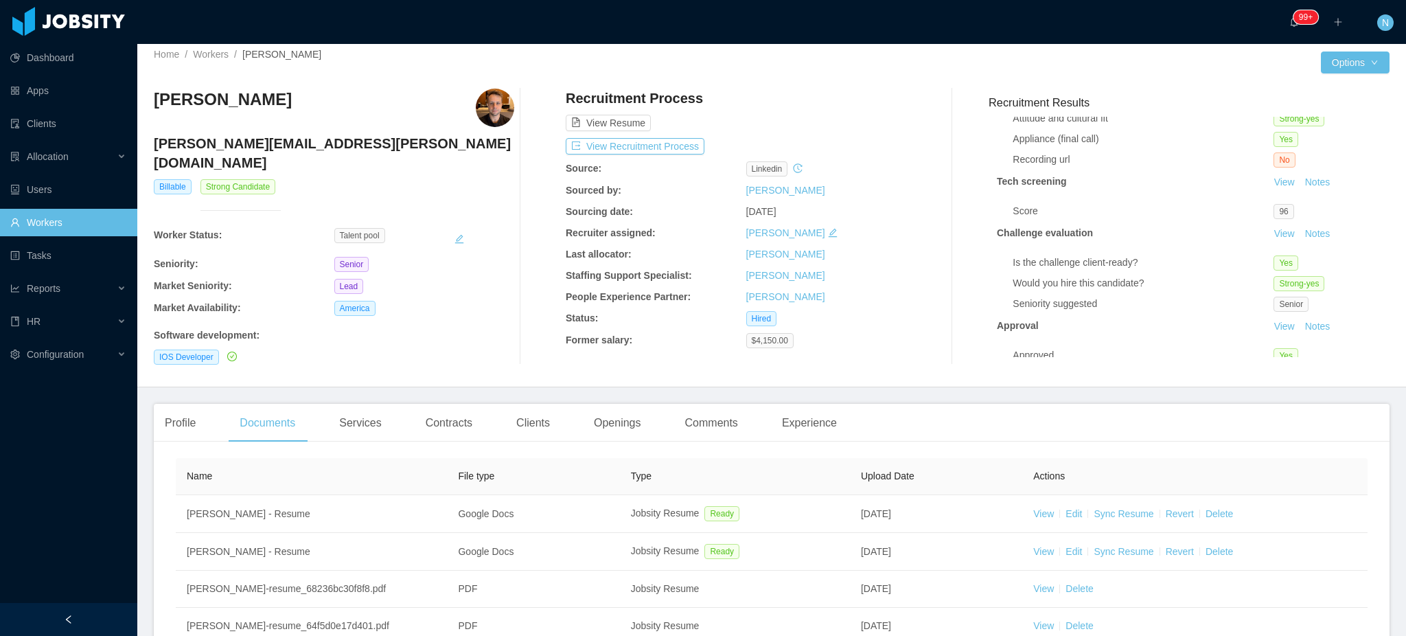
scroll to position [0, 0]
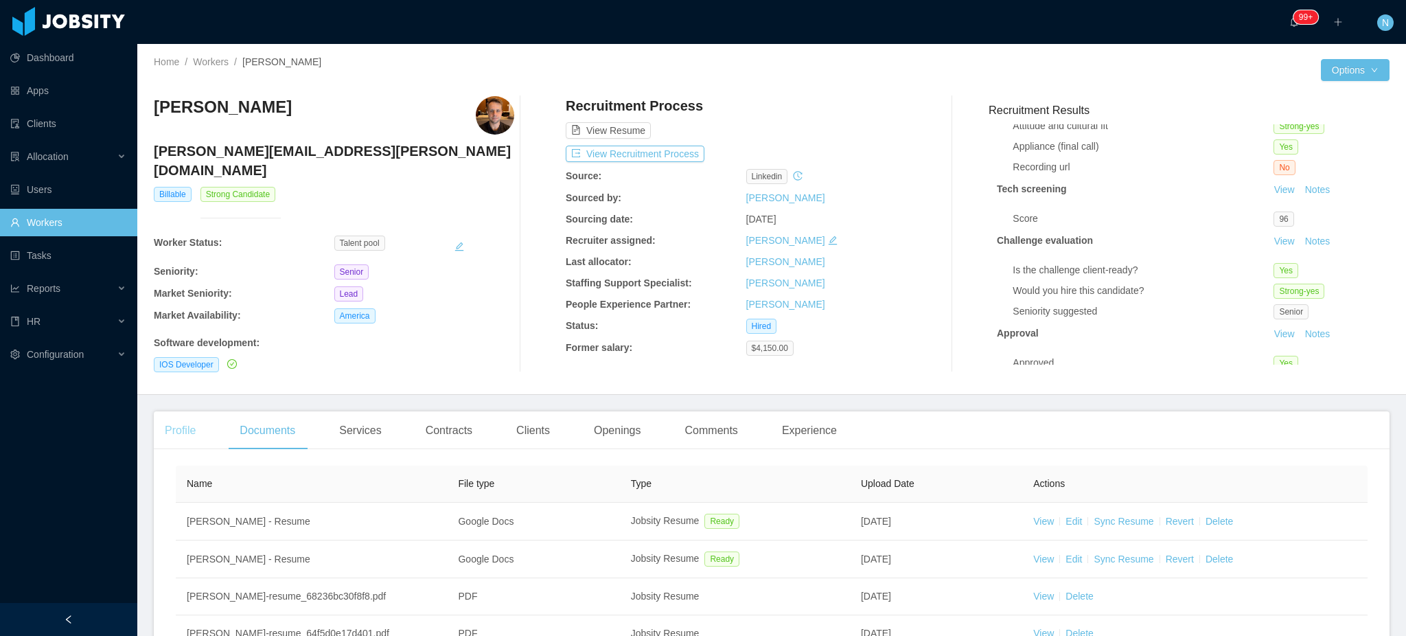
click at [184, 417] on div "Profile" at bounding box center [180, 430] width 53 height 38
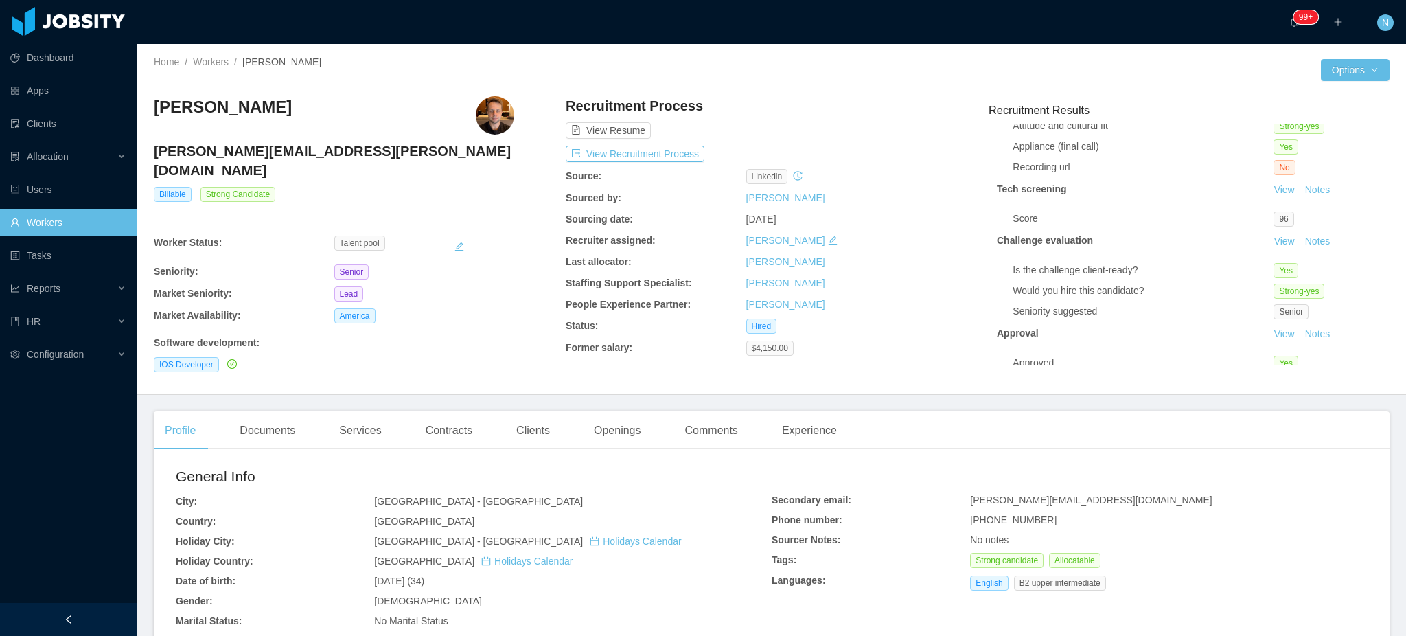
click at [1035, 494] on span "[PERSON_NAME][EMAIL_ADDRESS][DOMAIN_NAME]" at bounding box center [1091, 499] width 242 height 11
copy span "[PERSON_NAME][EMAIL_ADDRESS][DOMAIN_NAME]"
click at [424, 422] on div "Contracts" at bounding box center [449, 430] width 69 height 38
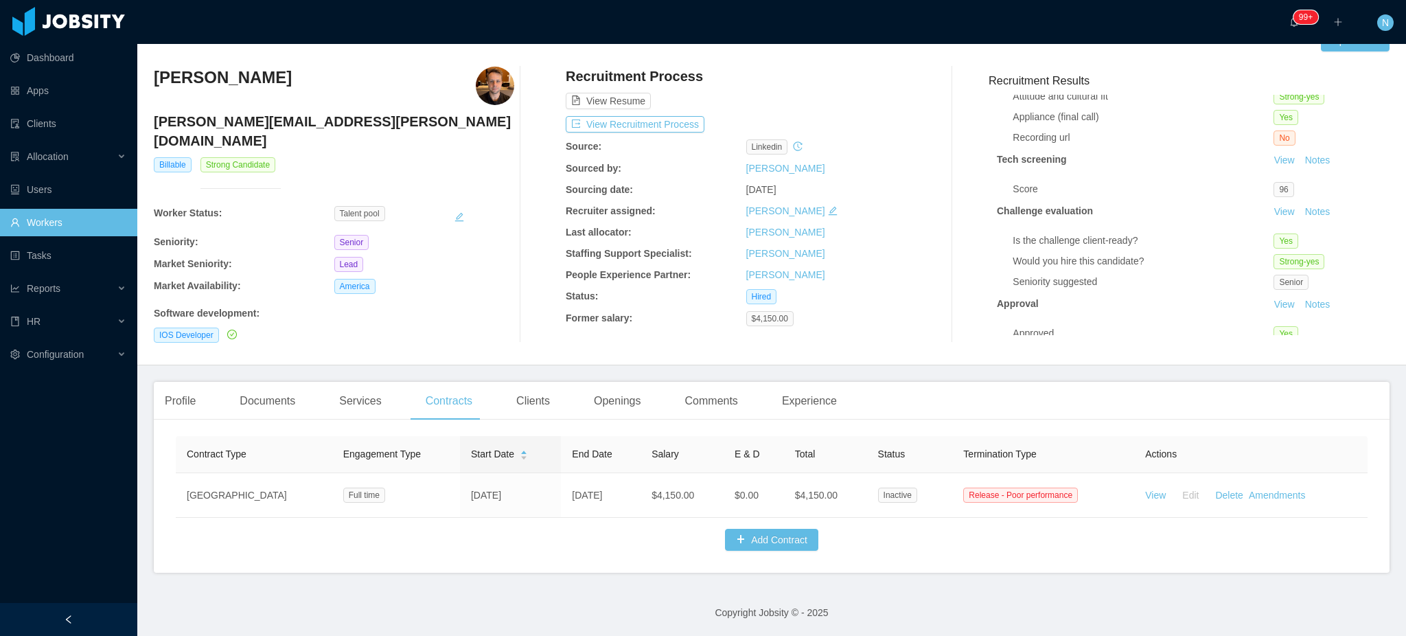
scroll to position [36, 0]
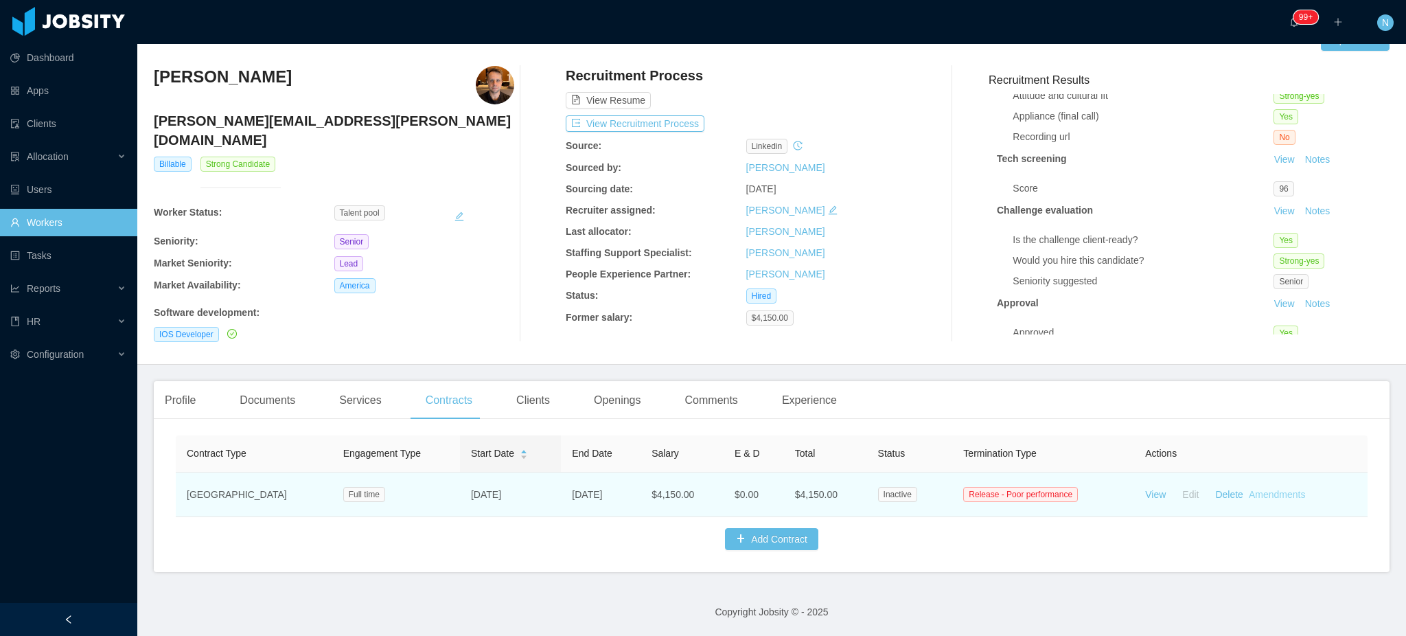
click at [1251, 489] on link "Amendments" at bounding box center [1277, 494] width 56 height 11
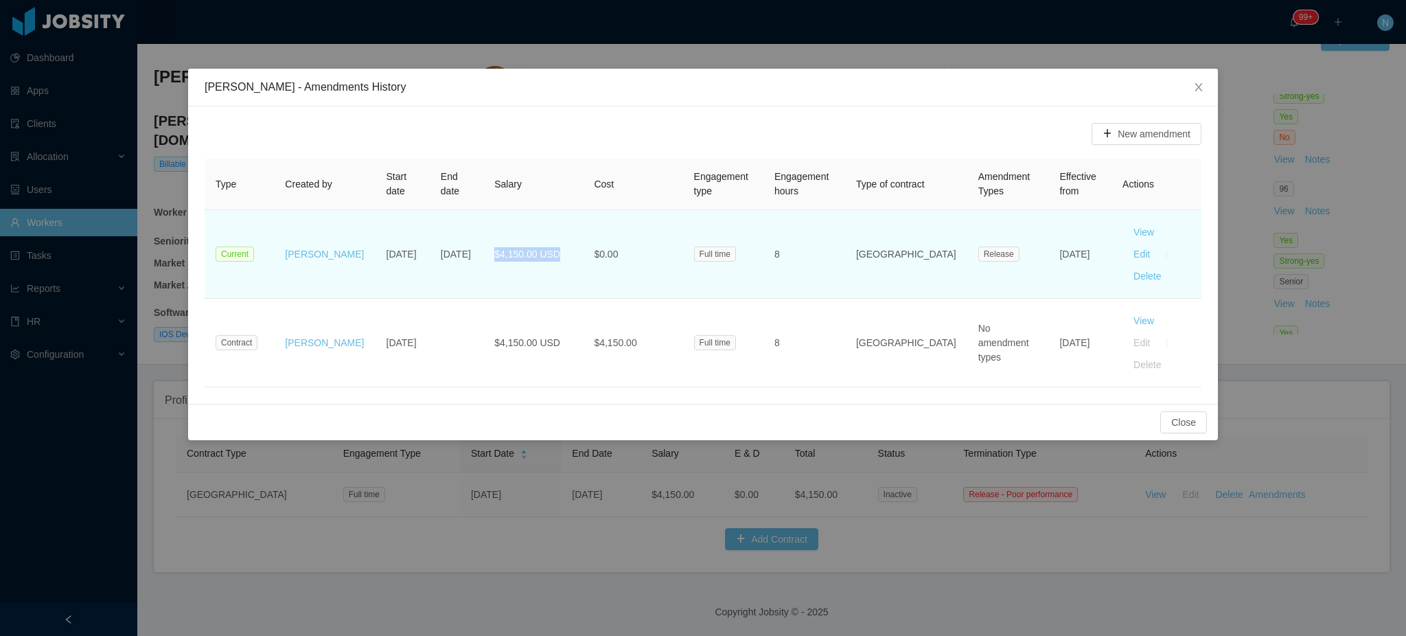
drag, startPoint x: 481, startPoint y: 245, endPoint x: 556, endPoint y: 246, distance: 74.9
click at [556, 246] on td "$4,150.00 USD" at bounding box center [533, 254] width 100 height 89
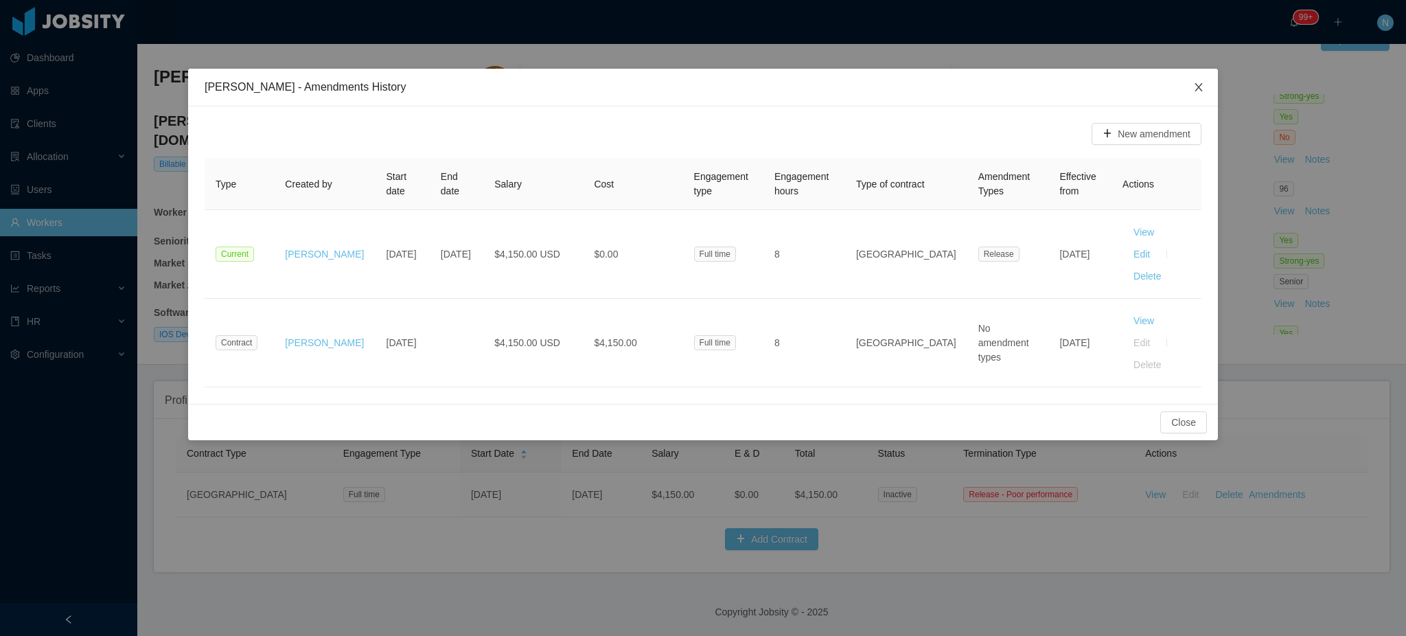
click at [1193, 88] on icon "icon: close" at bounding box center [1198, 87] width 11 height 11
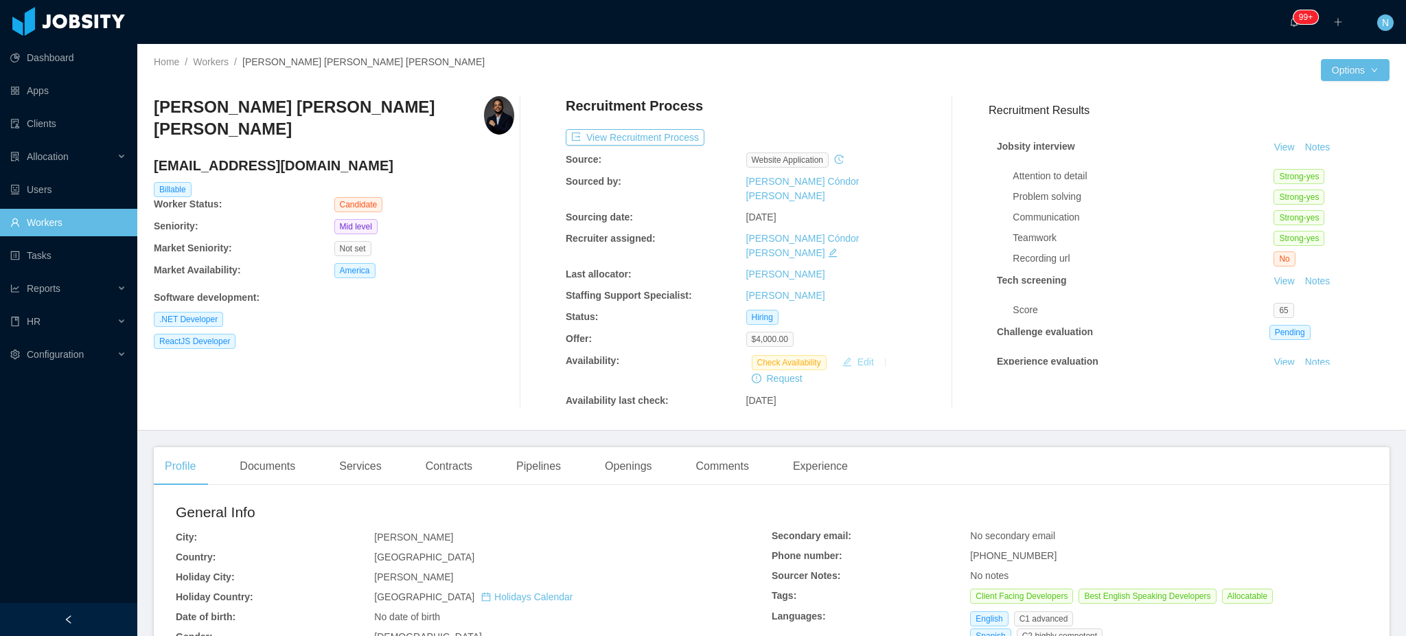
click at [850, 354] on button "Edit" at bounding box center [858, 362] width 43 height 16
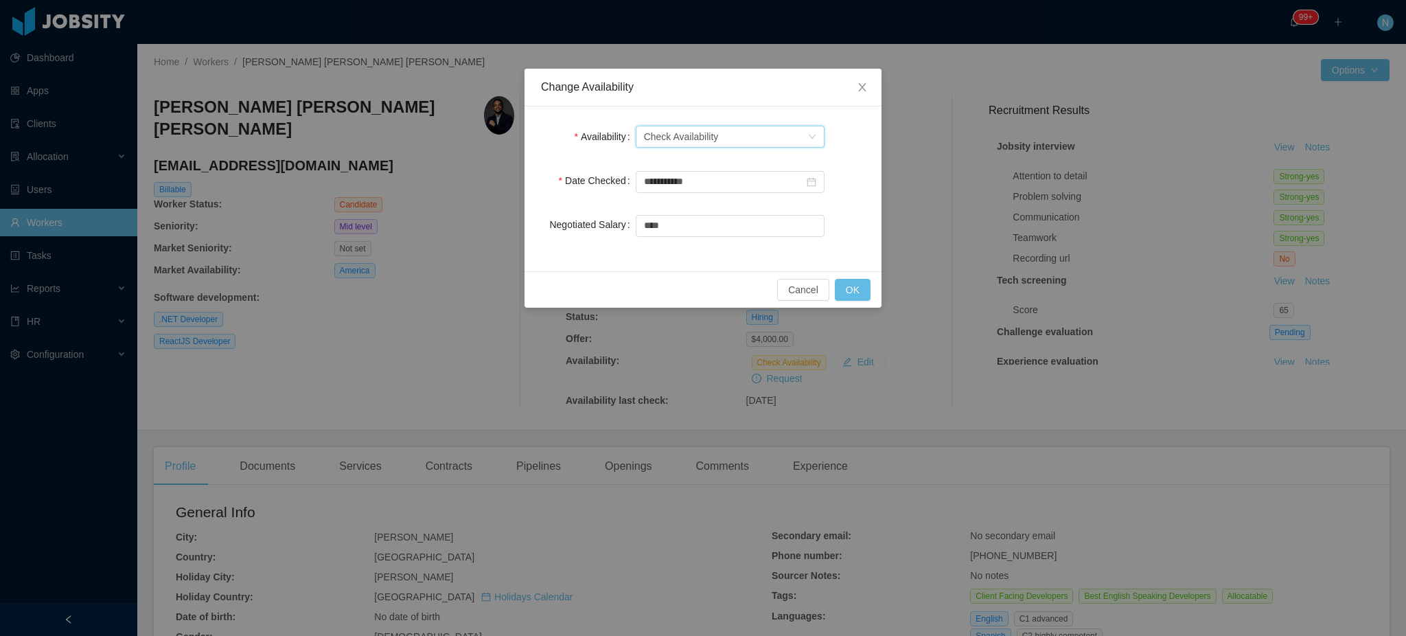
click at [696, 130] on div "Check Availability" at bounding box center [681, 136] width 75 height 21
click at [689, 183] on li "Not Available" at bounding box center [730, 187] width 189 height 22
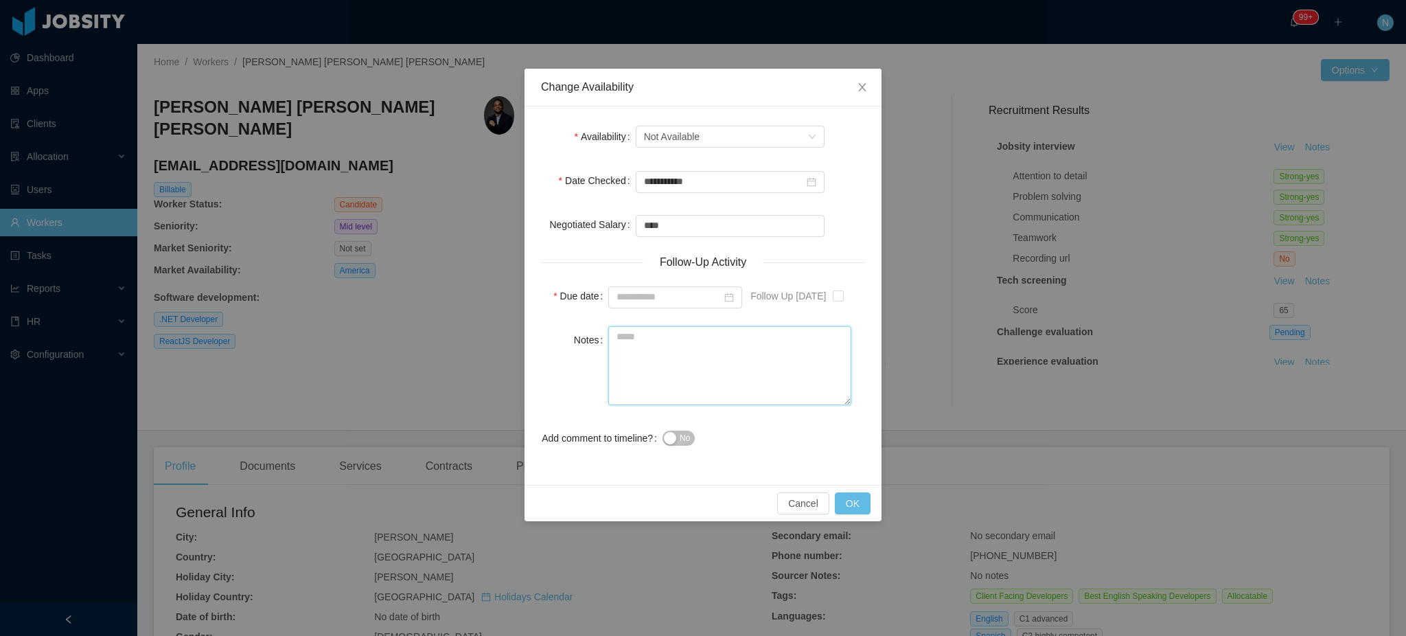
click at [675, 355] on textarea "Notes" at bounding box center [729, 365] width 243 height 79
paste textarea "**********"
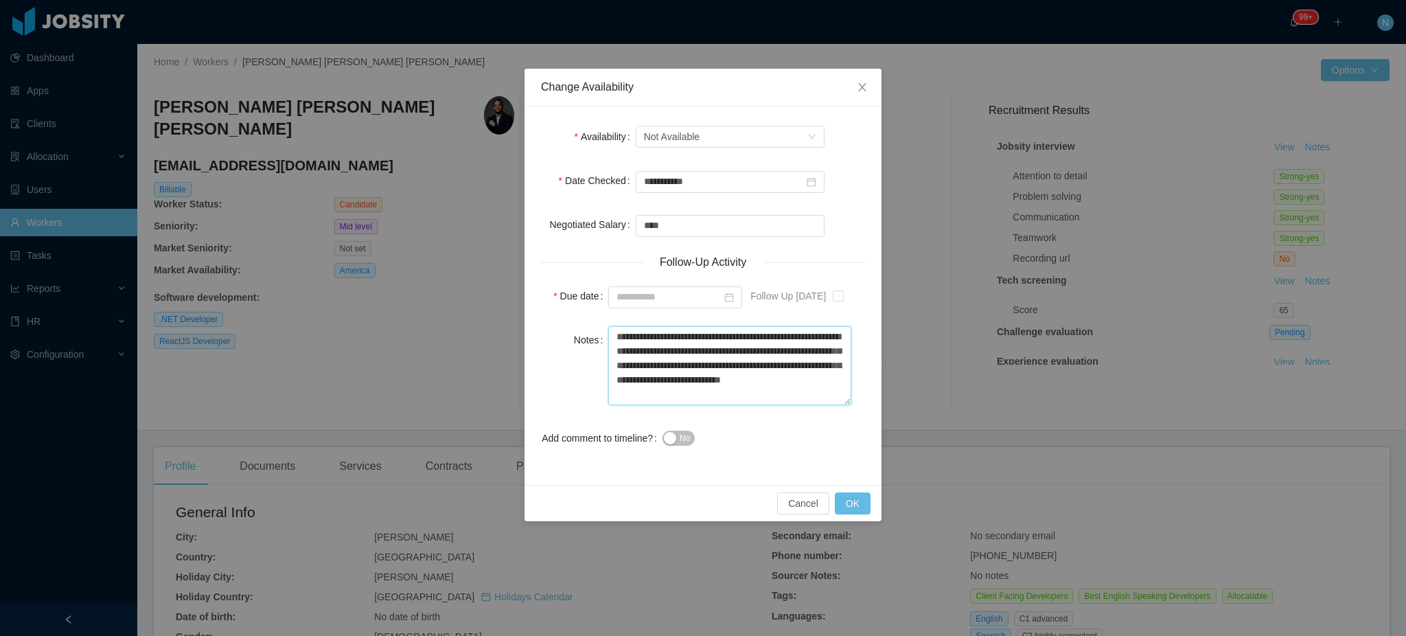
type textarea "**********"
click at [679, 437] on button "No" at bounding box center [679, 438] width 32 height 15
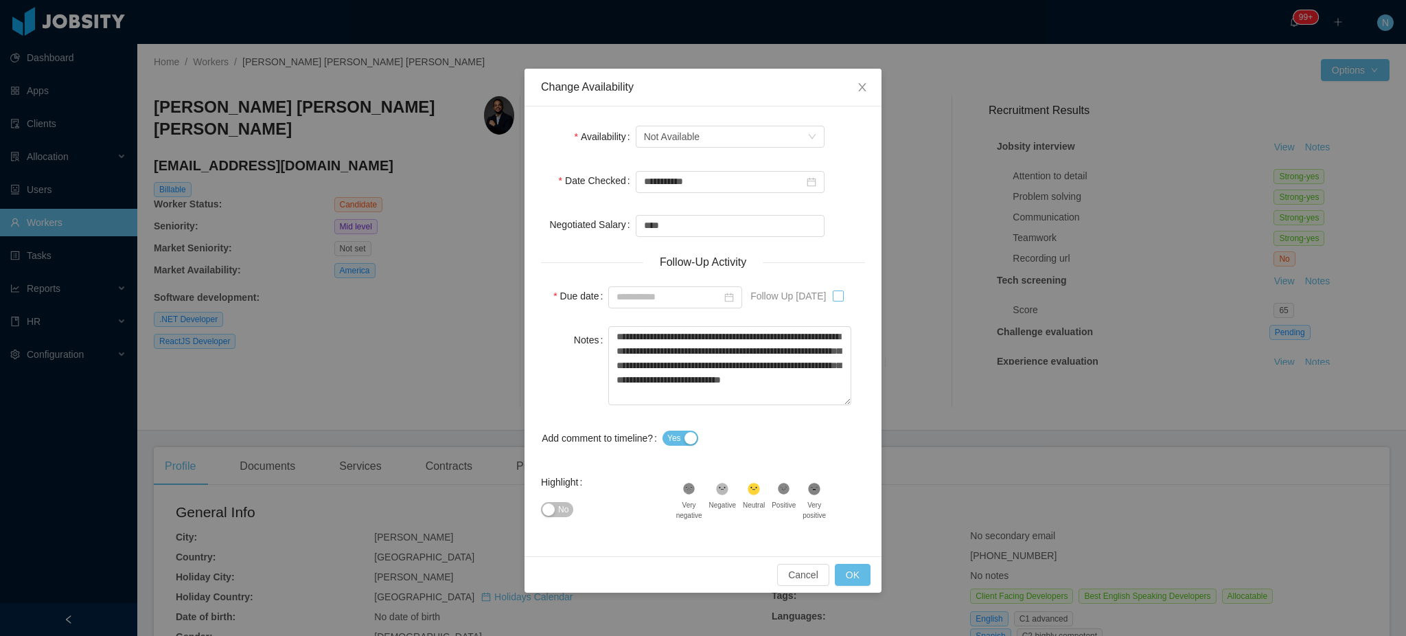
type input "**********"
click at [548, 515] on button "No" at bounding box center [557, 509] width 32 height 15
click at [644, 339] on textarea "**********" at bounding box center [729, 365] width 243 height 79
type textarea "**********"
click at [851, 581] on button "OK" at bounding box center [853, 575] width 36 height 22
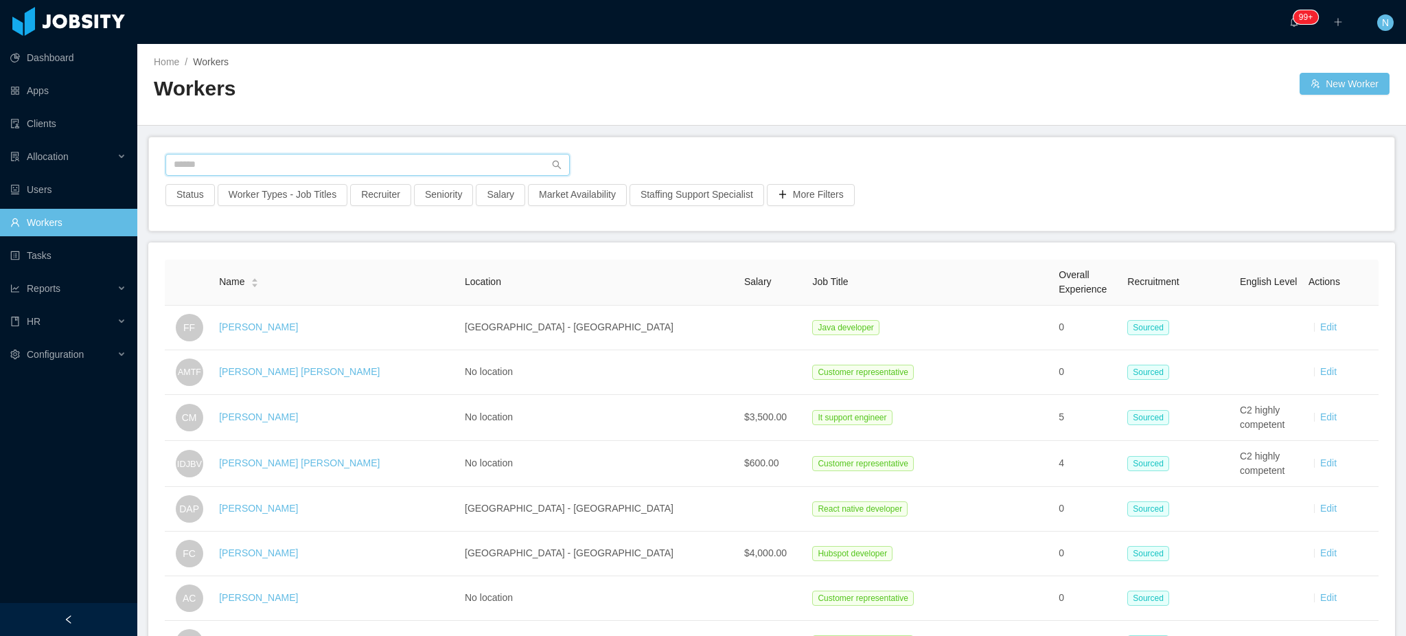
click at [261, 163] on input "text" at bounding box center [367, 165] width 404 height 22
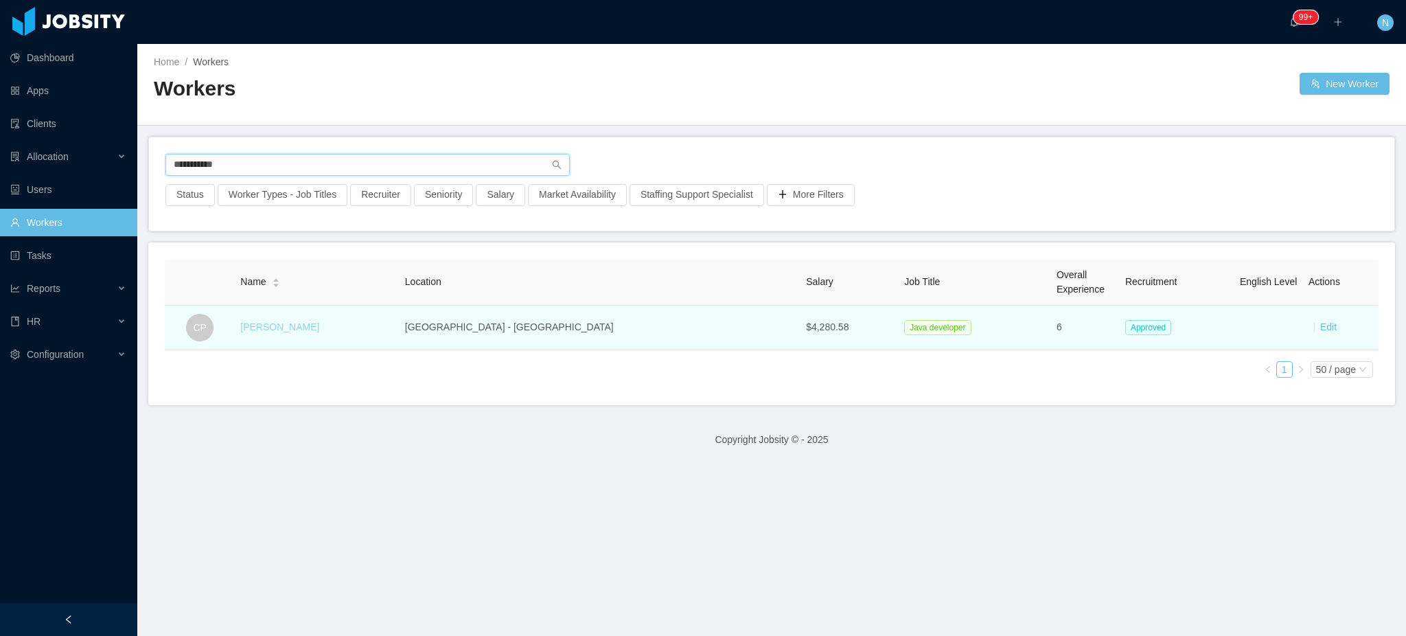
type input "**********"
click at [295, 329] on link "[PERSON_NAME]" at bounding box center [279, 326] width 79 height 11
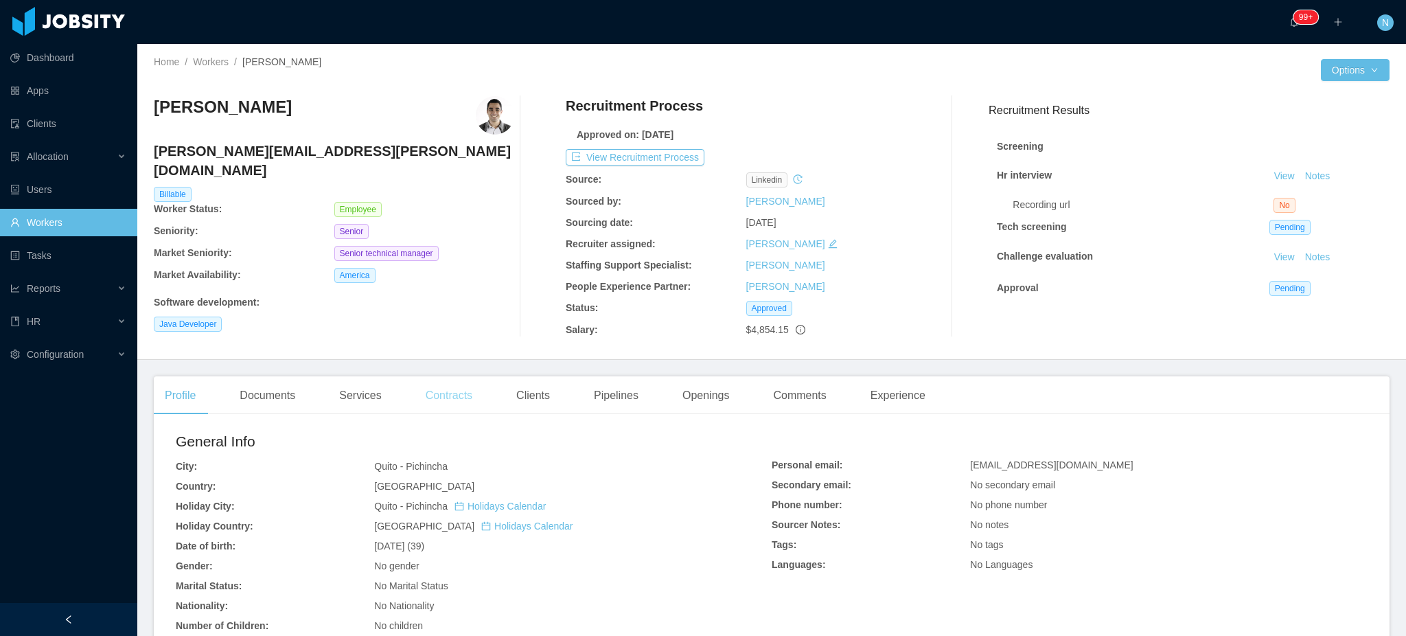
click at [457, 392] on div "Contracts" at bounding box center [449, 395] width 69 height 38
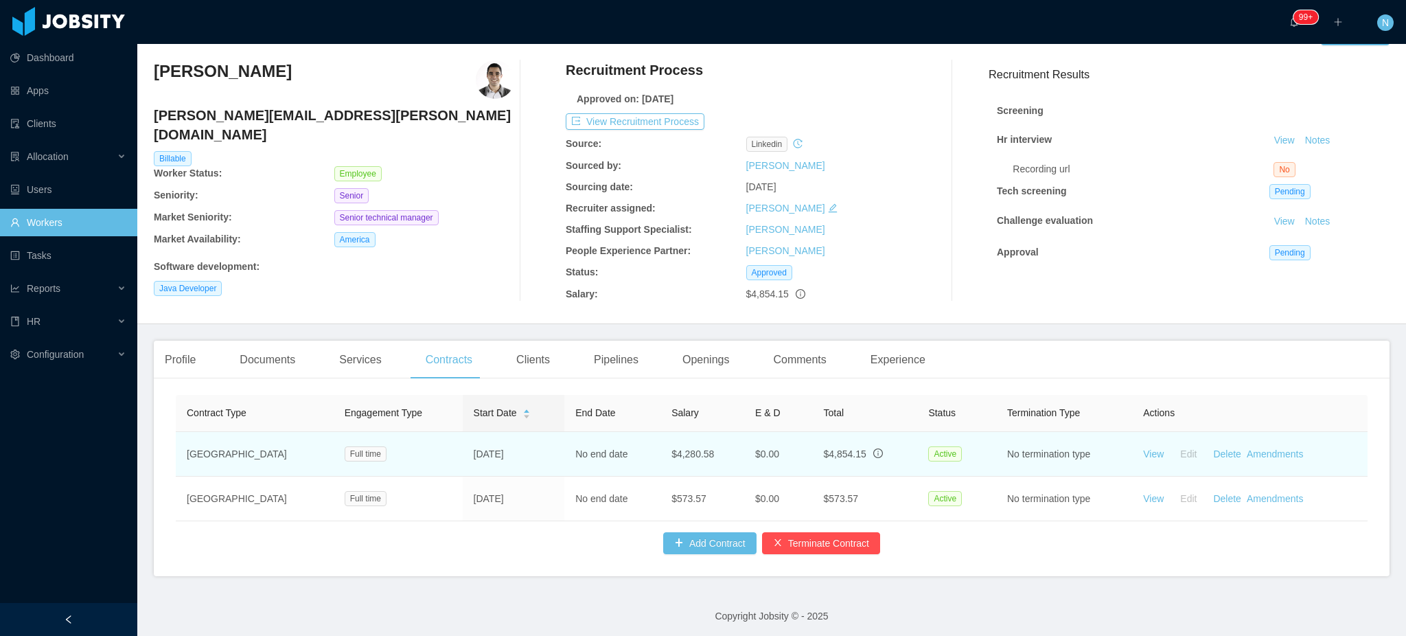
scroll to position [55, 0]
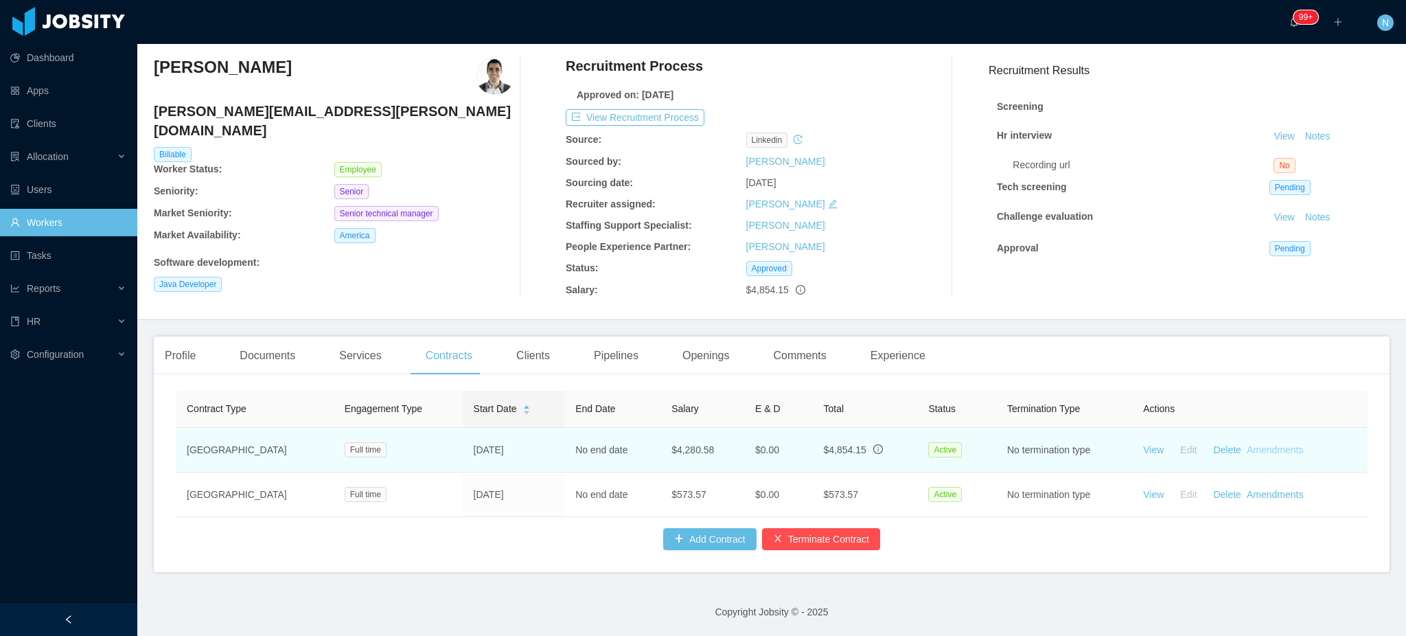
click at [1247, 444] on link "Amendments" at bounding box center [1275, 449] width 56 height 11
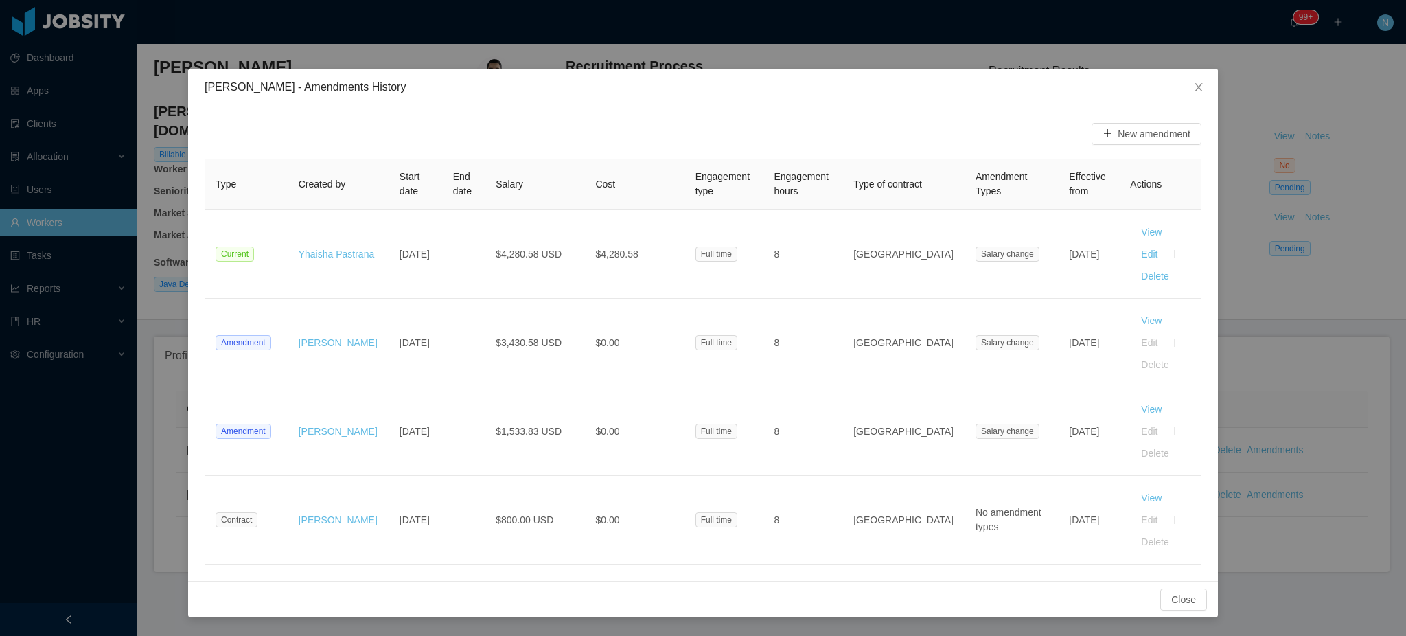
click at [1264, 418] on div "Carlos Pupo - Amendments History New amendment Type Created by Start date End d…" at bounding box center [703, 318] width 1406 height 636
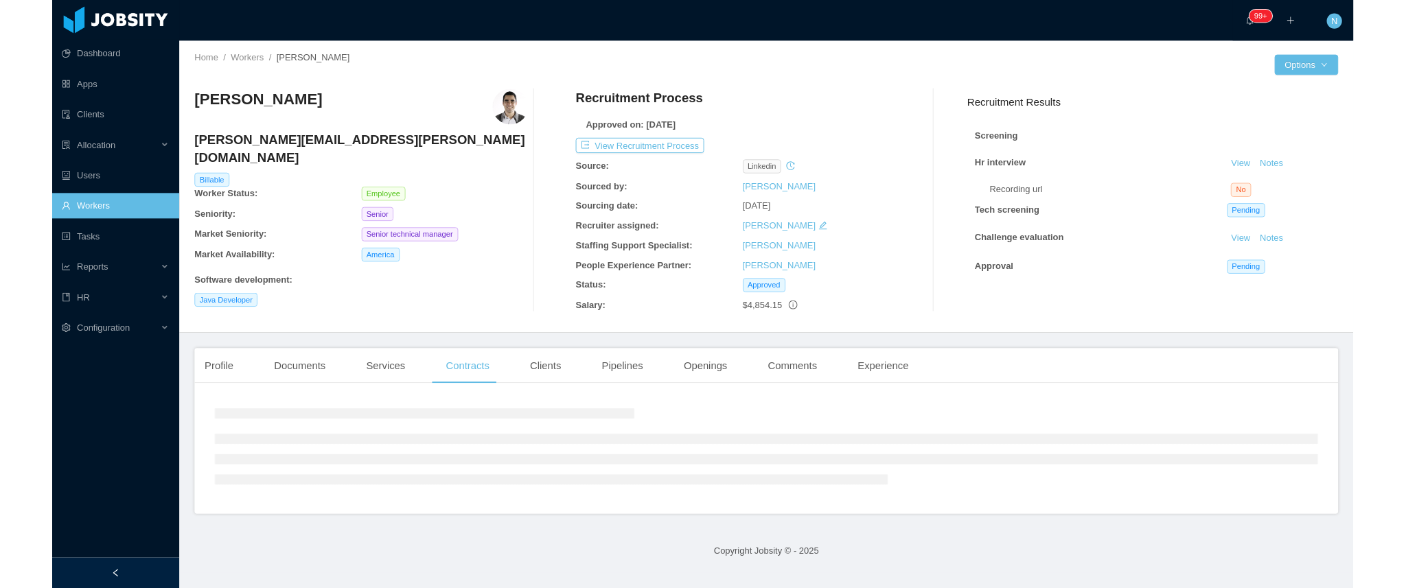
scroll to position [0, 0]
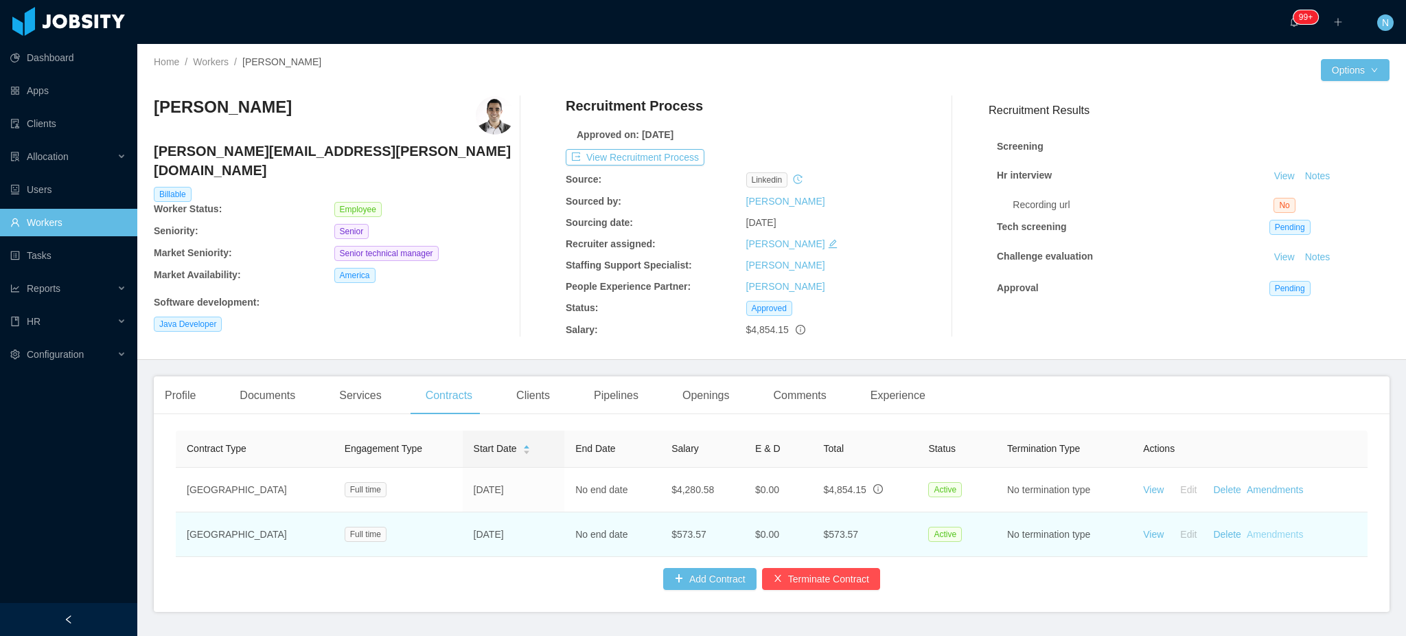
click at [1266, 539] on link "Amendments" at bounding box center [1275, 534] width 56 height 11
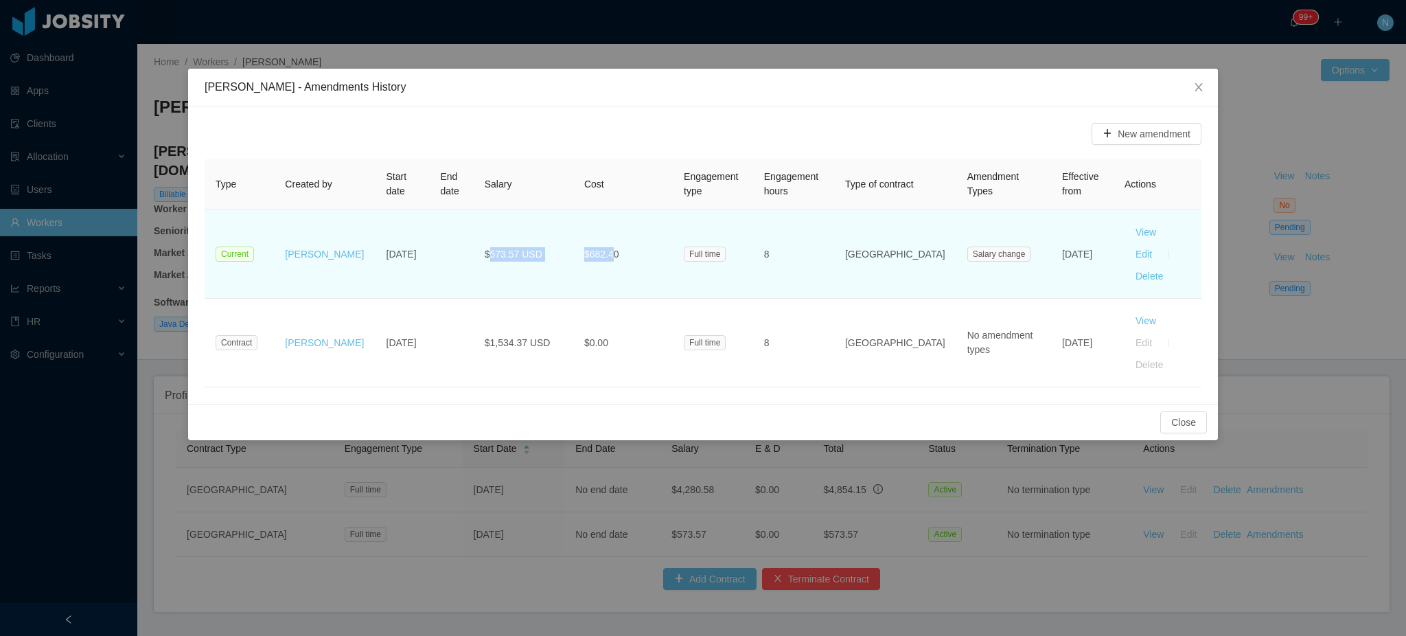
drag, startPoint x: 552, startPoint y: 242, endPoint x: 610, endPoint y: 242, distance: 57.7
click at [610, 242] on tr "Current Daniela Orellana Ospina Oct 10th, 2017 $573.57 USD $682.40 Full time 8 …" at bounding box center [703, 254] width 997 height 89
click at [610, 249] on span "$682.40" at bounding box center [601, 254] width 35 height 11
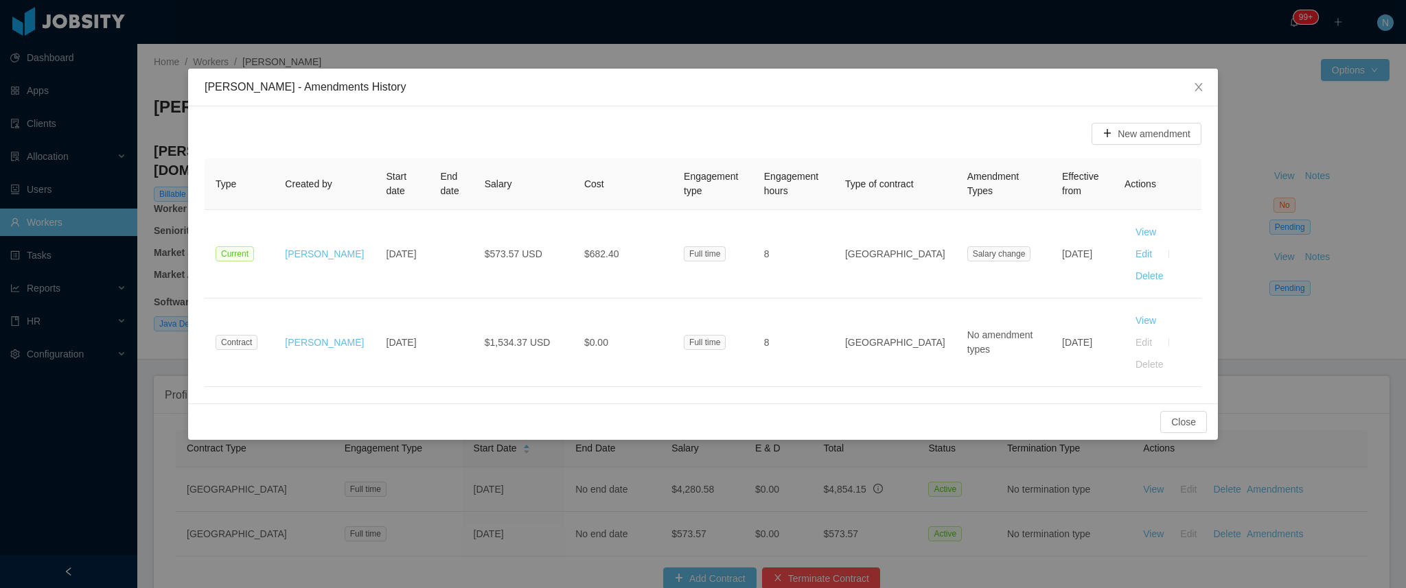
click at [523, 478] on div "Carlos Pupo - Amendments History New amendment Type Created by Start date End d…" at bounding box center [703, 294] width 1406 height 588
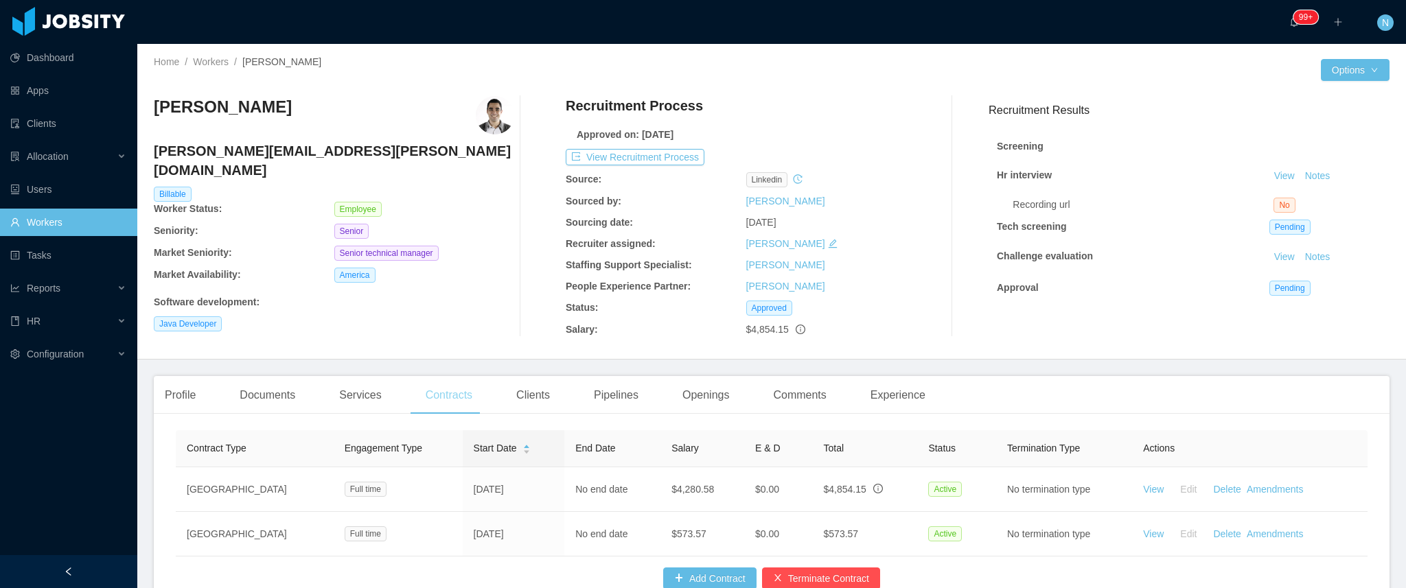
click at [435, 393] on div "Contracts" at bounding box center [449, 395] width 69 height 38
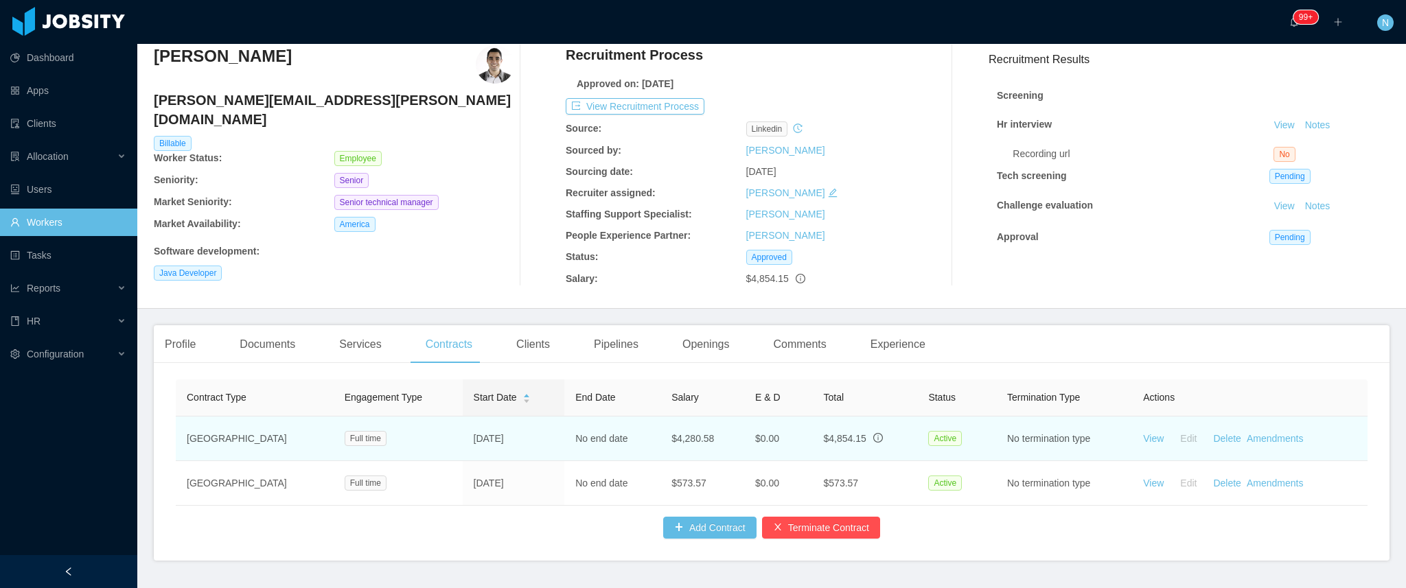
scroll to position [102, 0]
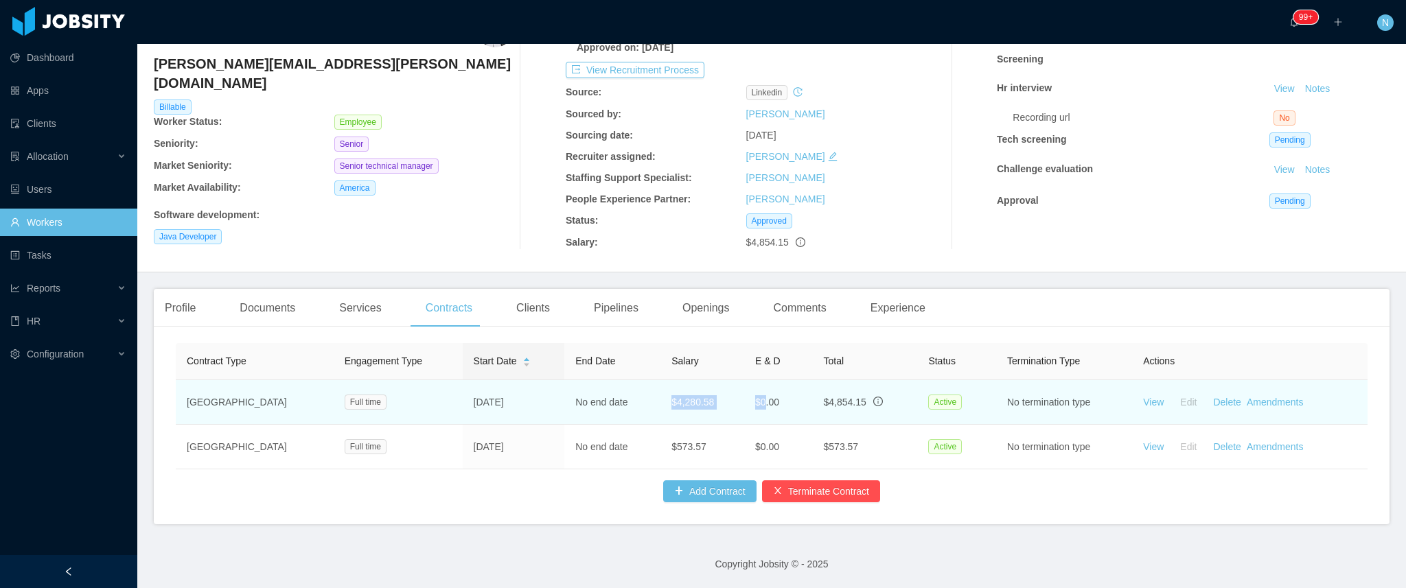
drag, startPoint x: 645, startPoint y: 393, endPoint x: 736, endPoint y: 395, distance: 91.4
click at [736, 395] on tr "USA Full time Oct 10th, 2017 No end date $4,280.58 $0.00 $4,854.15 Active No te…" at bounding box center [772, 402] width 1192 height 45
click at [744, 395] on td "$0.00" at bounding box center [778, 402] width 69 height 45
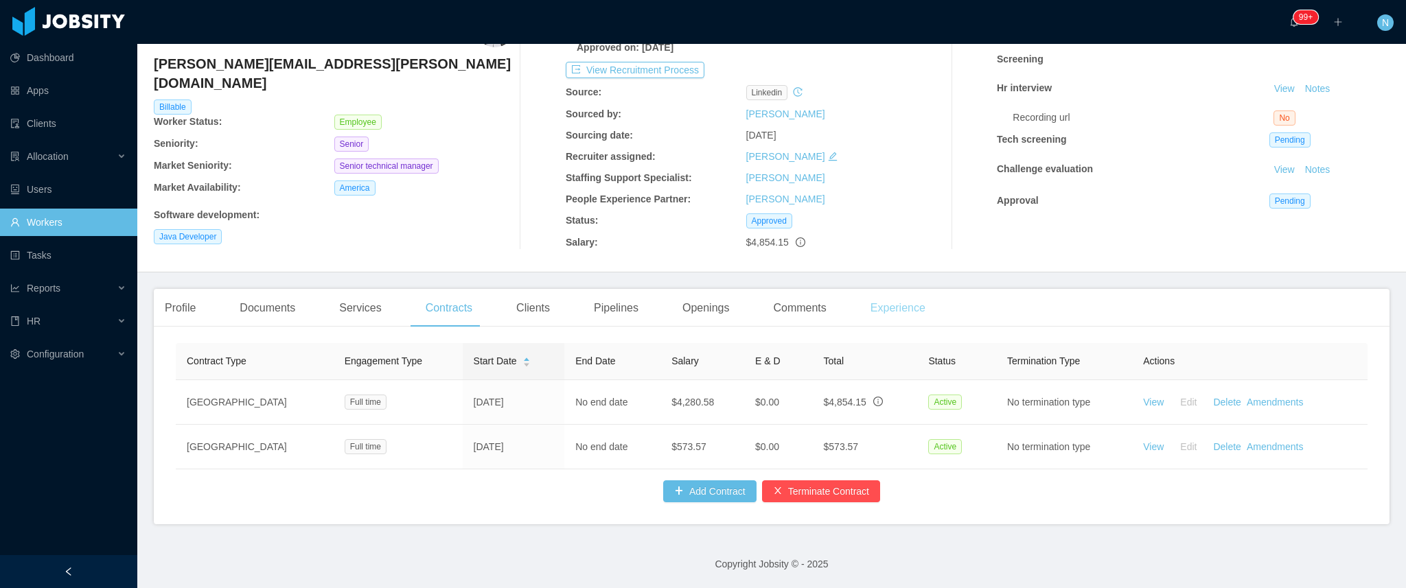
click at [895, 299] on div "Experience" at bounding box center [898, 308] width 77 height 38
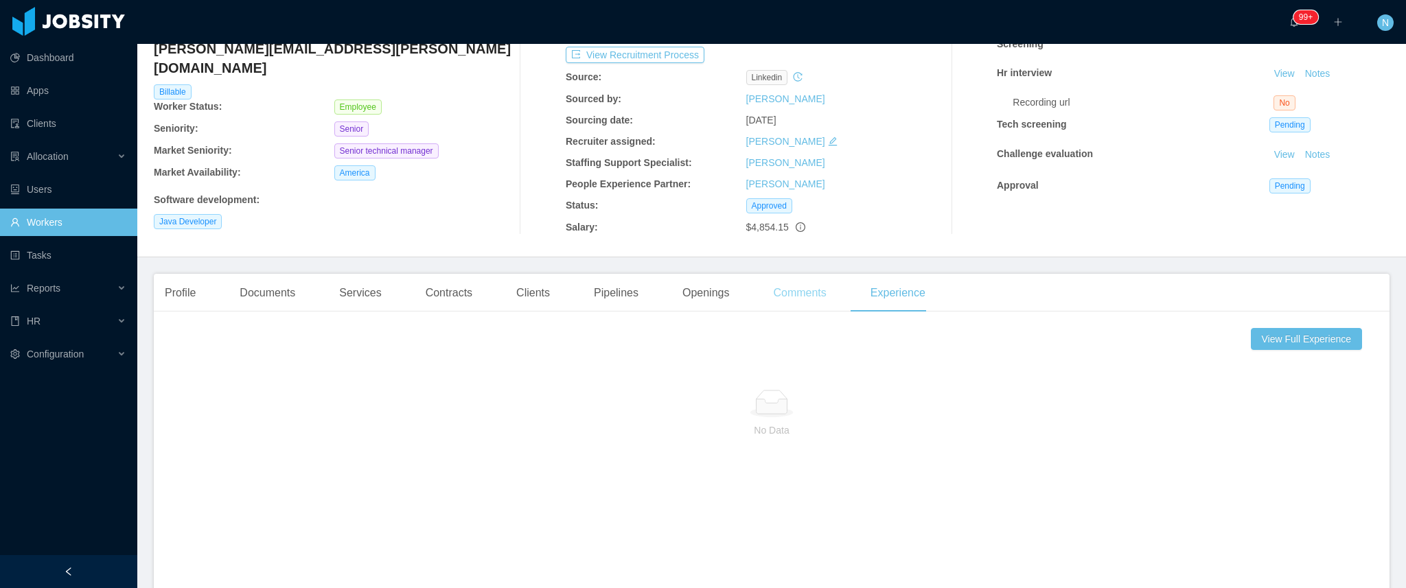
click at [786, 301] on div "Comments" at bounding box center [799, 293] width 75 height 38
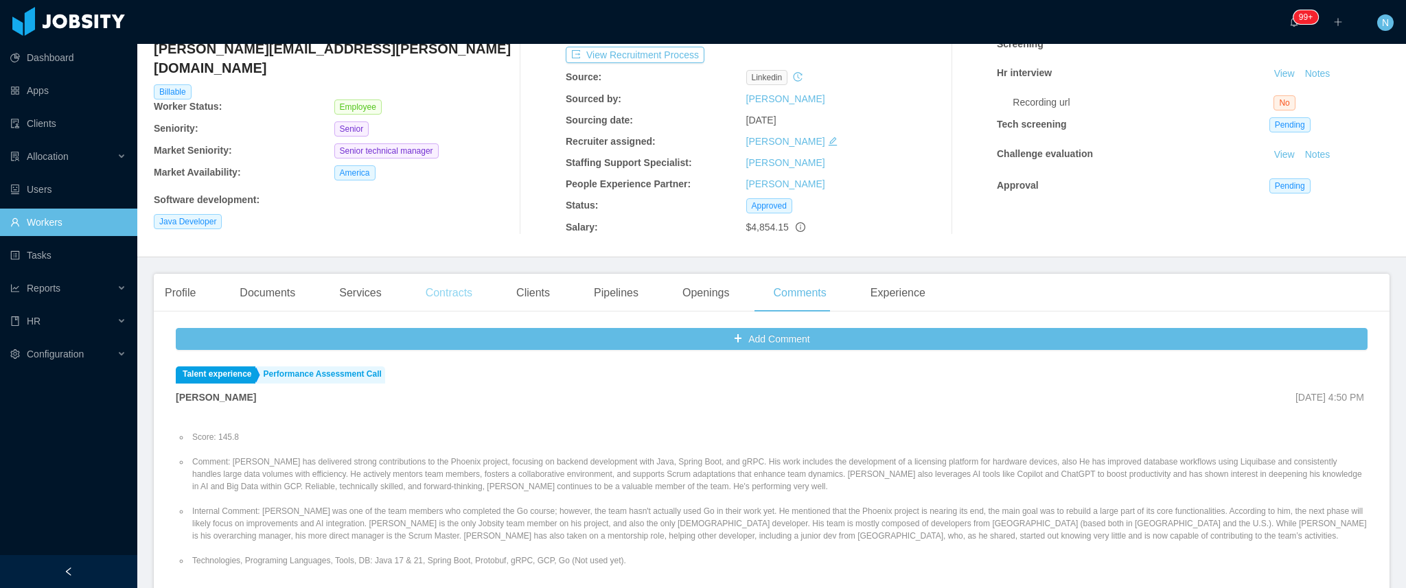
click at [424, 300] on div "Contracts" at bounding box center [449, 293] width 69 height 38
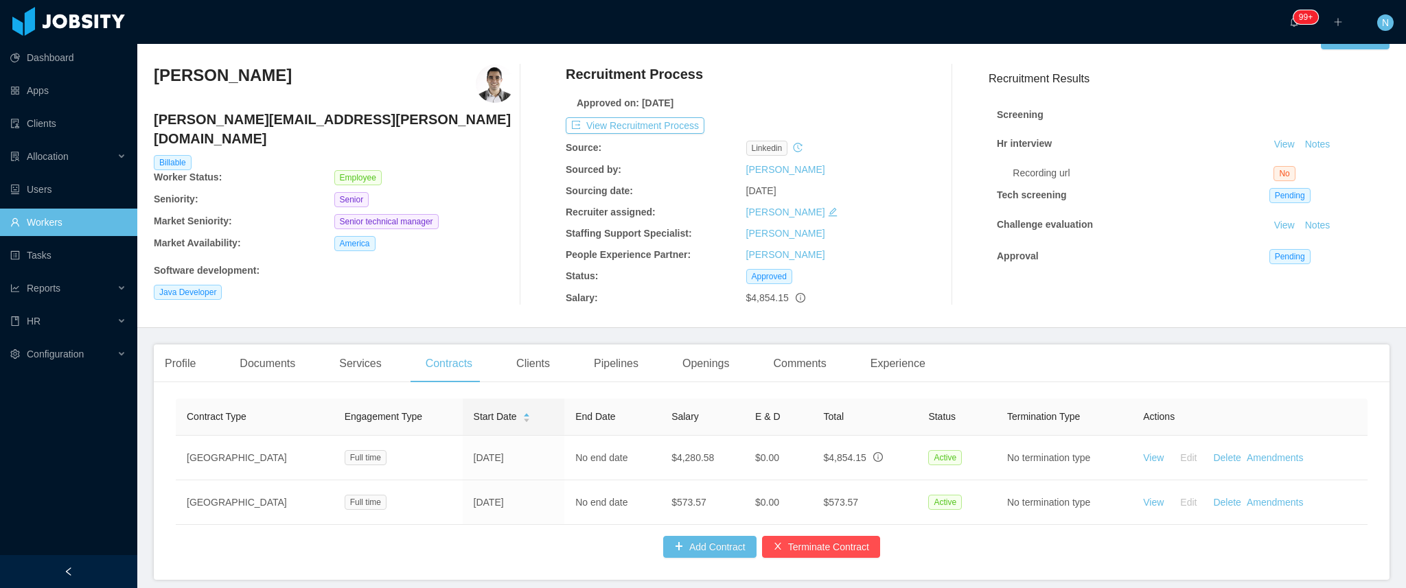
scroll to position [102, 0]
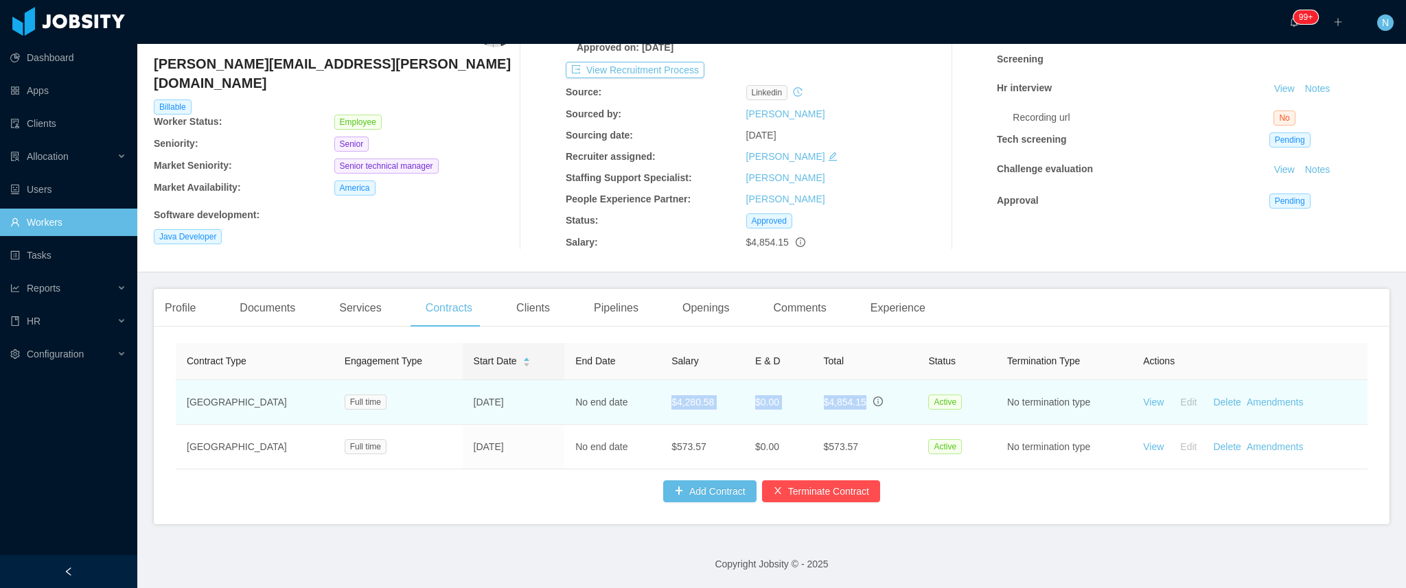
drag, startPoint x: 638, startPoint y: 392, endPoint x: 851, endPoint y: 386, distance: 213.7
click at [851, 386] on tr "USA Full time Oct 10th, 2017 No end date $4,280.58 $0.00 $4,854.15 Active No te…" at bounding box center [772, 402] width 1192 height 45
click at [770, 396] on td "$0.00" at bounding box center [778, 402] width 69 height 45
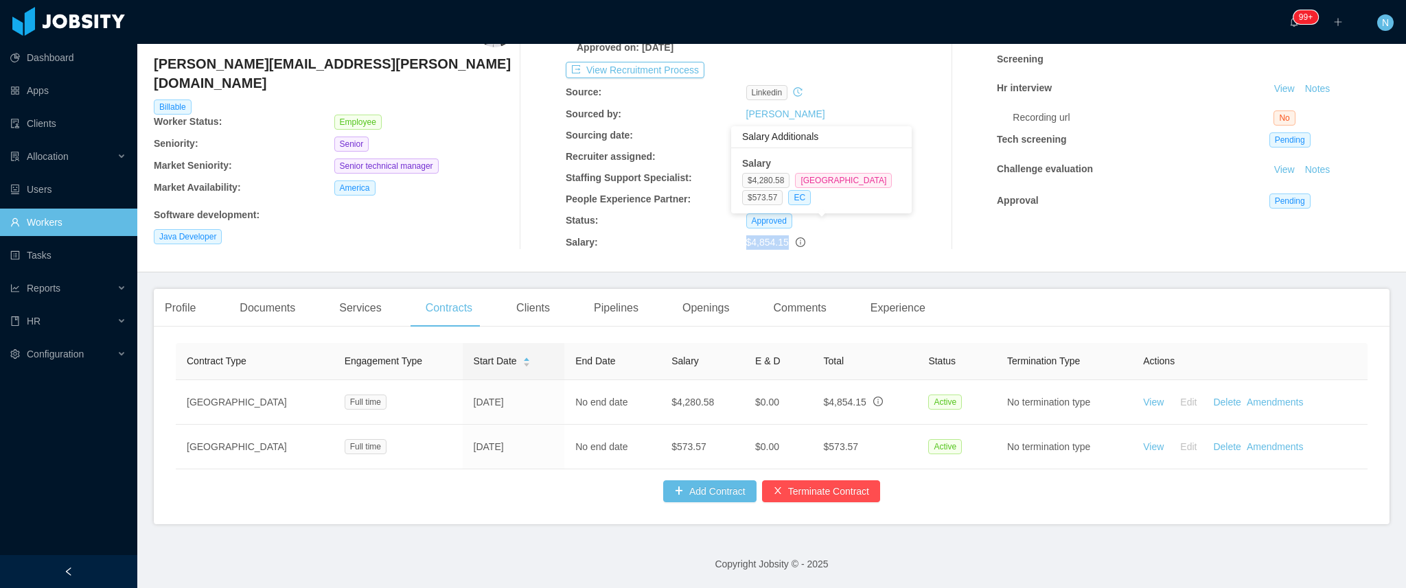
drag, startPoint x: 736, startPoint y: 227, endPoint x: 786, endPoint y: 227, distance: 50.1
click at [786, 236] on div "Salary: $4,854.15" at bounding box center [746, 243] width 361 height 14
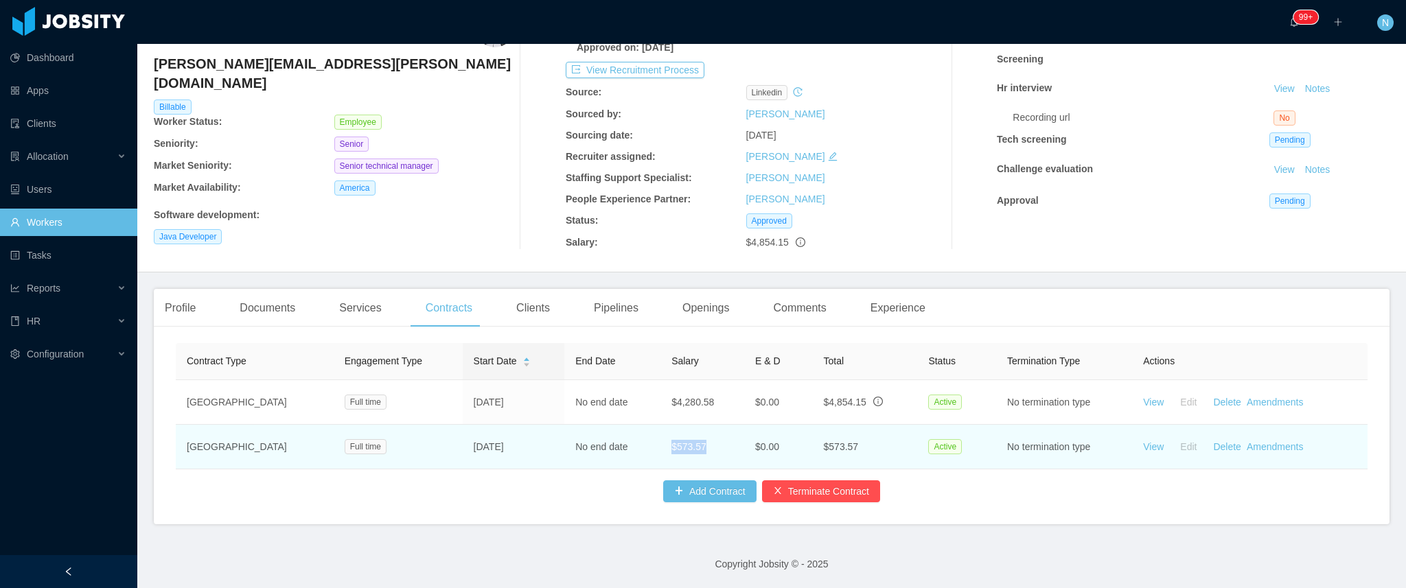
drag, startPoint x: 639, startPoint y: 436, endPoint x: 685, endPoint y: 435, distance: 45.3
click at [685, 435] on td "$573.57" at bounding box center [703, 447] width 84 height 45
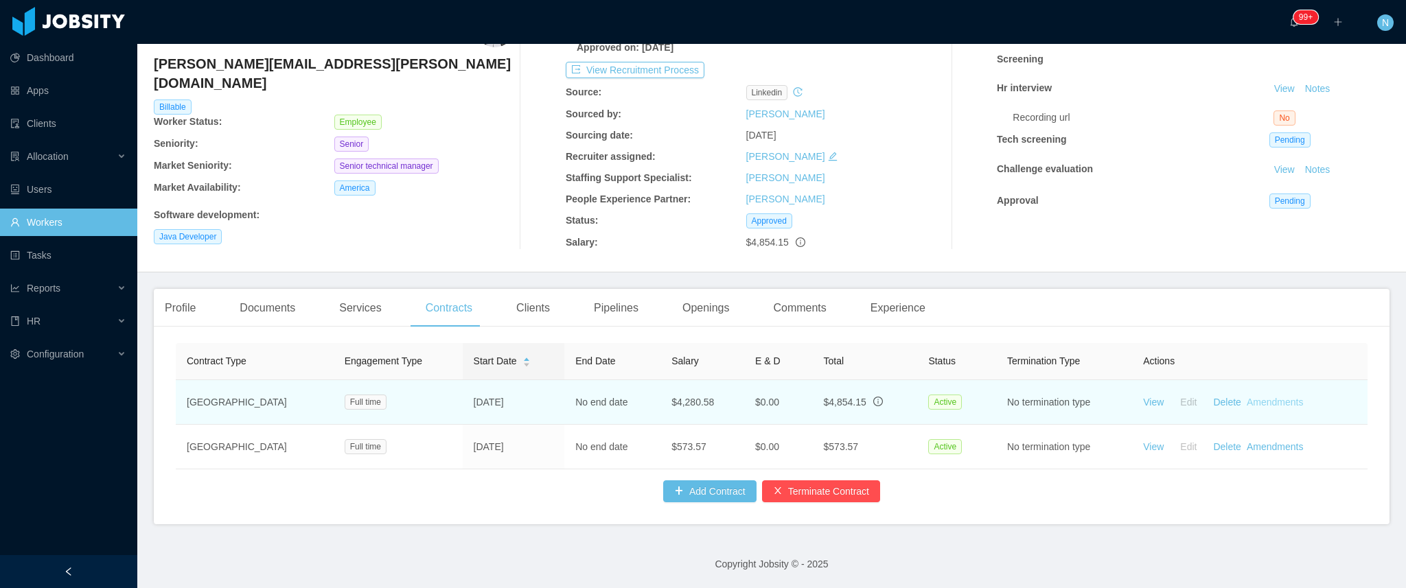
click at [1253, 397] on link "Amendments" at bounding box center [1275, 402] width 56 height 11
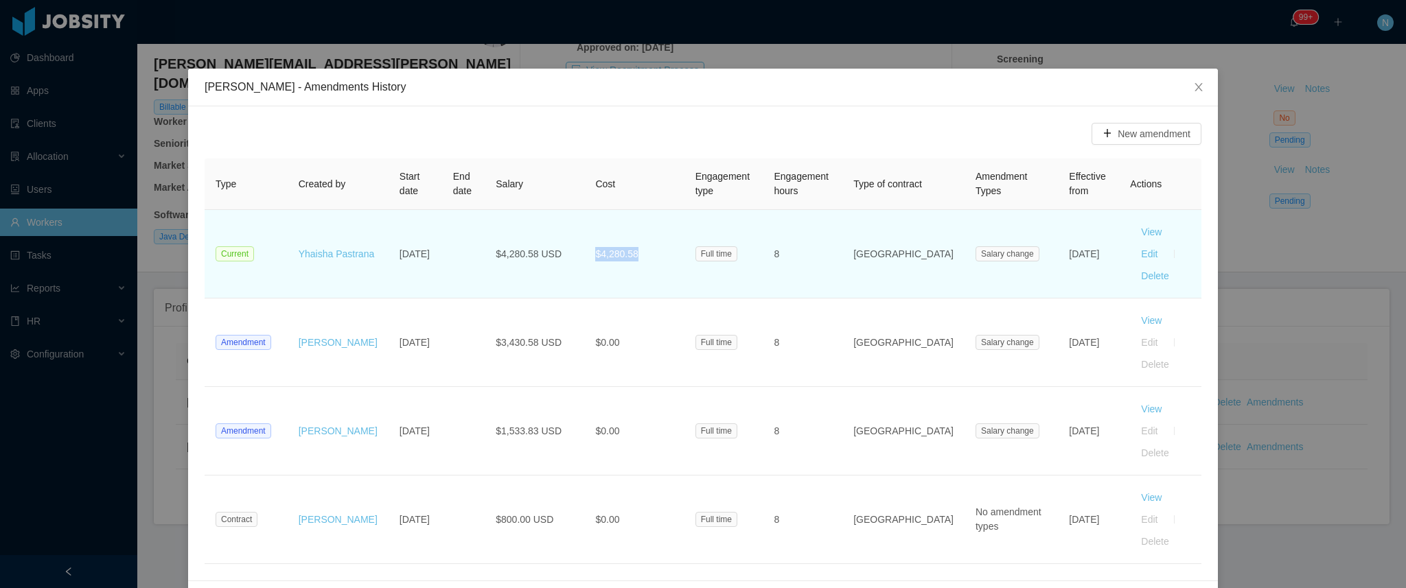
drag, startPoint x: 585, startPoint y: 246, endPoint x: 645, endPoint y: 243, distance: 60.5
click at [645, 243] on td "$4,280.58" at bounding box center [634, 254] width 100 height 89
click at [645, 244] on td "$4,280.58" at bounding box center [634, 254] width 100 height 89
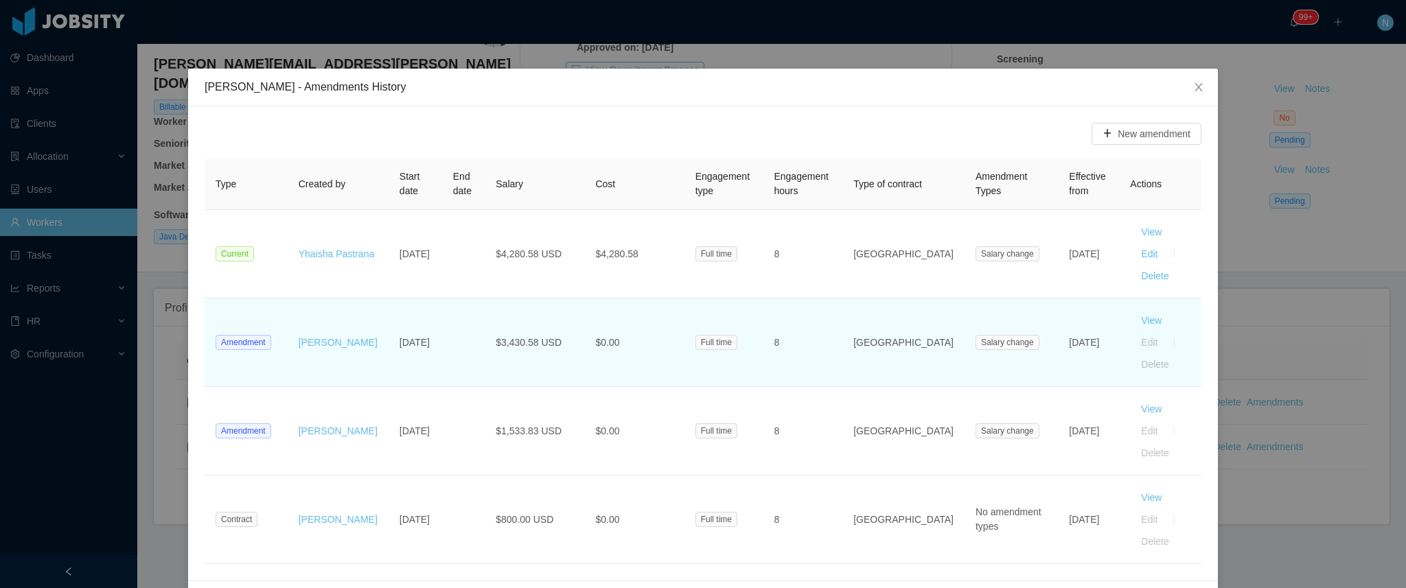
click at [521, 337] on span "$3,430.58 USD" at bounding box center [529, 342] width 66 height 11
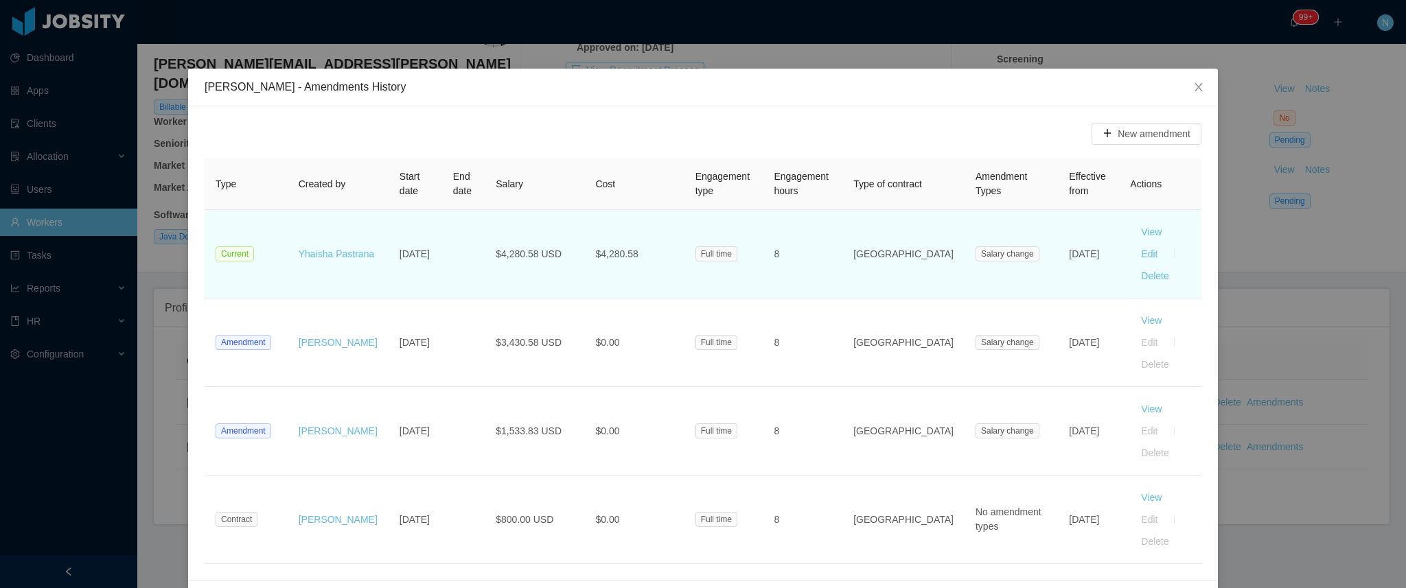
click at [624, 250] on td "$4,280.58" at bounding box center [634, 254] width 100 height 89
drag, startPoint x: 599, startPoint y: 245, endPoint x: 633, endPoint y: 244, distance: 33.7
click at [633, 244] on td "$4,280.58" at bounding box center [634, 254] width 100 height 89
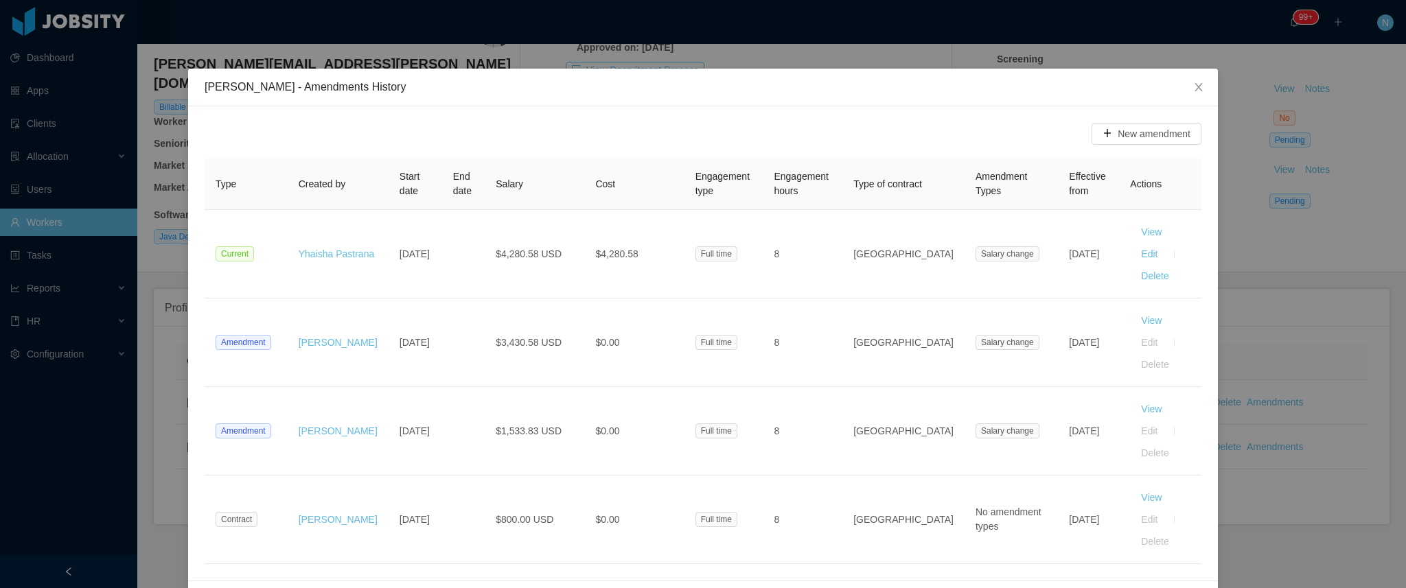
click at [170, 345] on div "Carlos Pupo - Amendments History New amendment Type Created by Start date End d…" at bounding box center [703, 294] width 1406 height 588
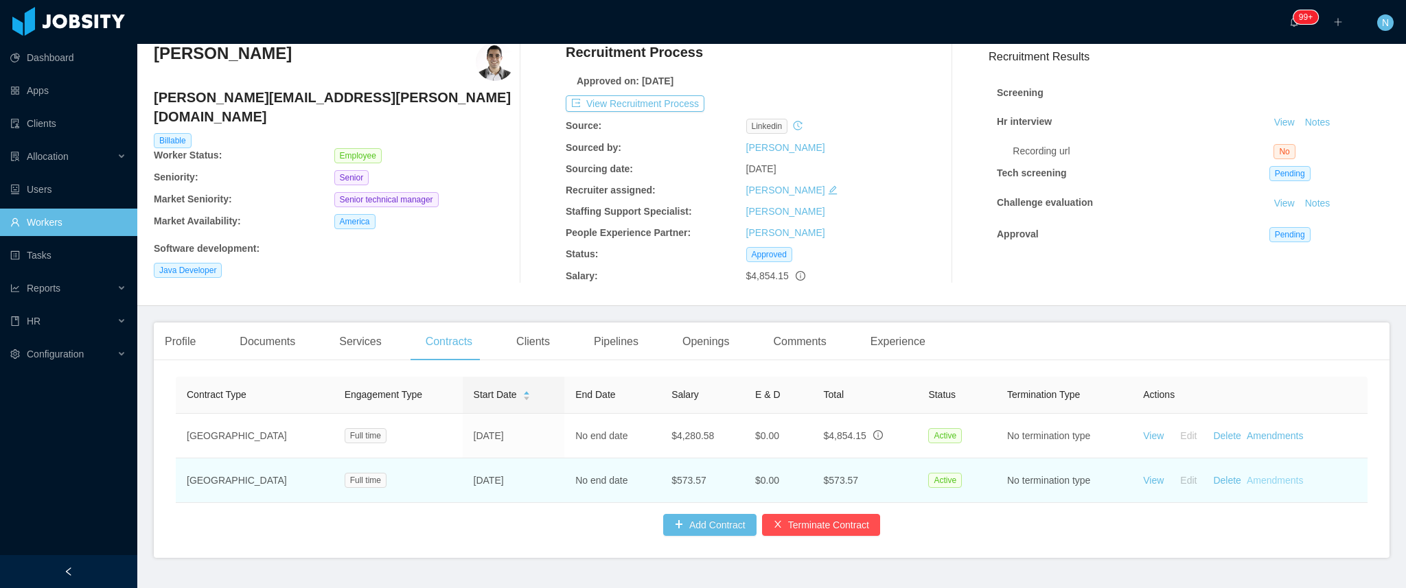
scroll to position [0, 0]
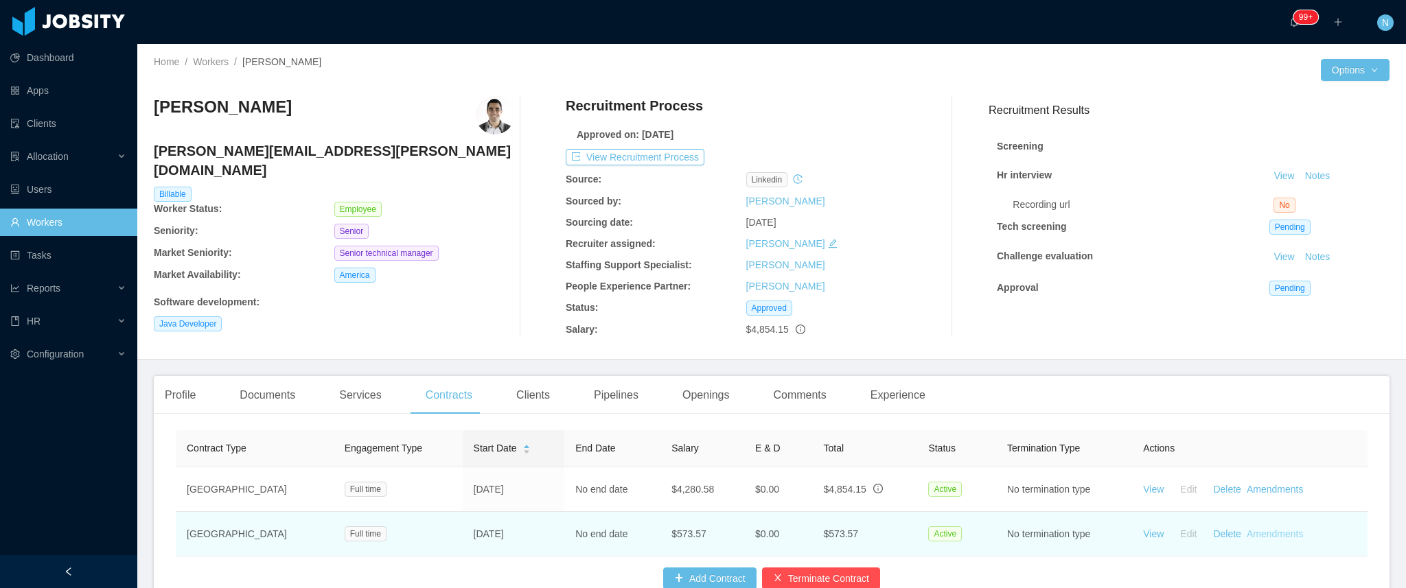
click at [1265, 537] on link "Amendments" at bounding box center [1275, 534] width 56 height 11
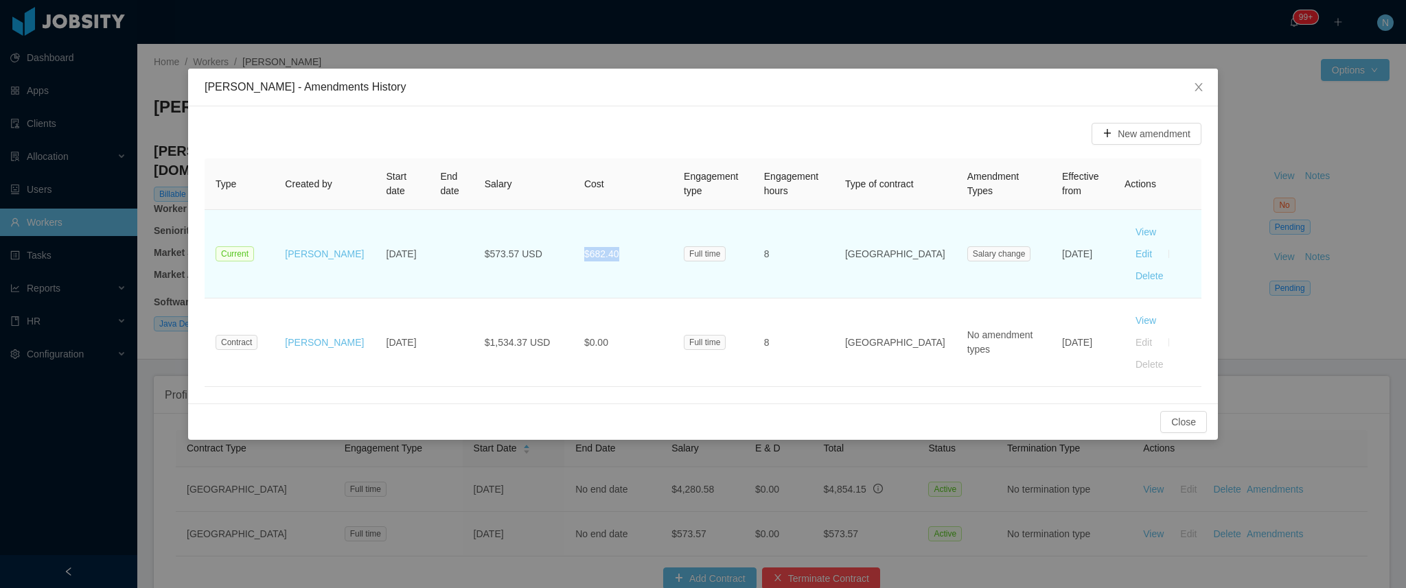
drag, startPoint x: 581, startPoint y: 243, endPoint x: 625, endPoint y: 242, distance: 44.0
click at [625, 242] on td "$682.40" at bounding box center [623, 254] width 100 height 89
click at [624, 242] on td "$682.40" at bounding box center [623, 254] width 100 height 89
drag, startPoint x: 580, startPoint y: 241, endPoint x: 619, endPoint y: 247, distance: 40.2
click at [619, 247] on td "$682.40" at bounding box center [623, 254] width 100 height 89
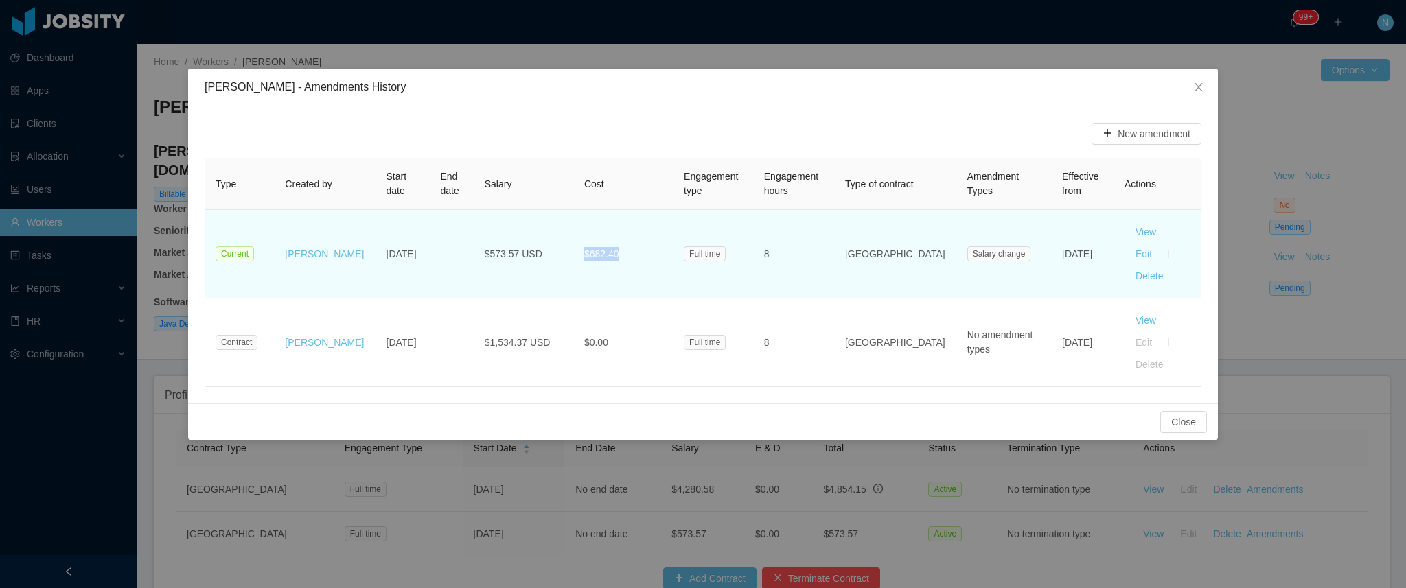
click at [619, 247] on td "$682.40" at bounding box center [623, 254] width 100 height 89
drag, startPoint x: 481, startPoint y: 245, endPoint x: 540, endPoint y: 246, distance: 58.4
click at [540, 246] on td "$573.57 USD" at bounding box center [524, 254] width 100 height 89
click at [1125, 231] on button "View" at bounding box center [1146, 232] width 43 height 22
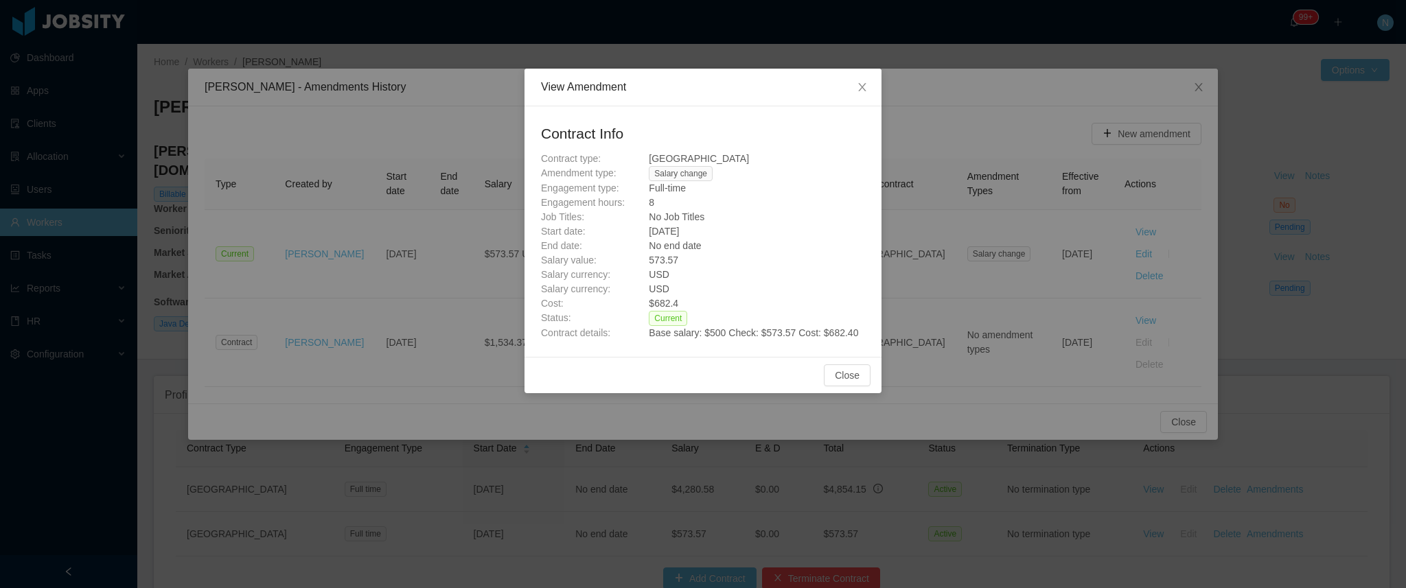
click at [495, 342] on div "View Amendment Contract Info Contract type: Ecuador Amendment type: Salary chan…" at bounding box center [703, 294] width 1406 height 588
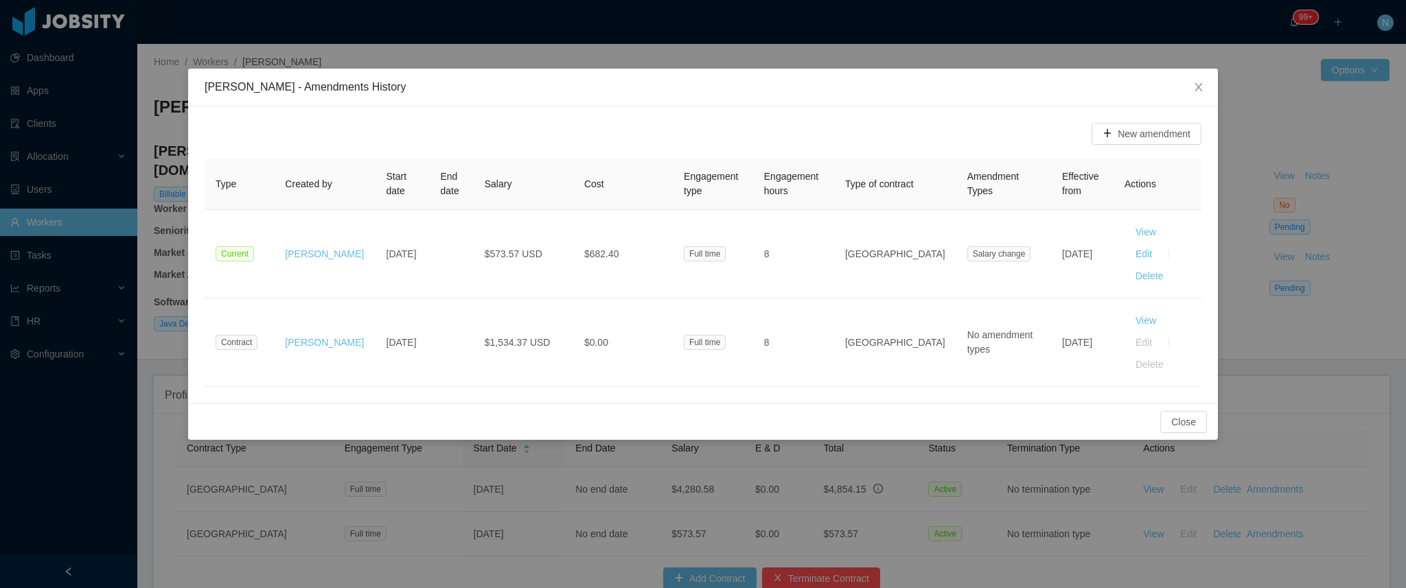
click at [558, 436] on div "Carlos Pupo - Amendments History New amendment Type Created by Start date End d…" at bounding box center [703, 294] width 1406 height 588
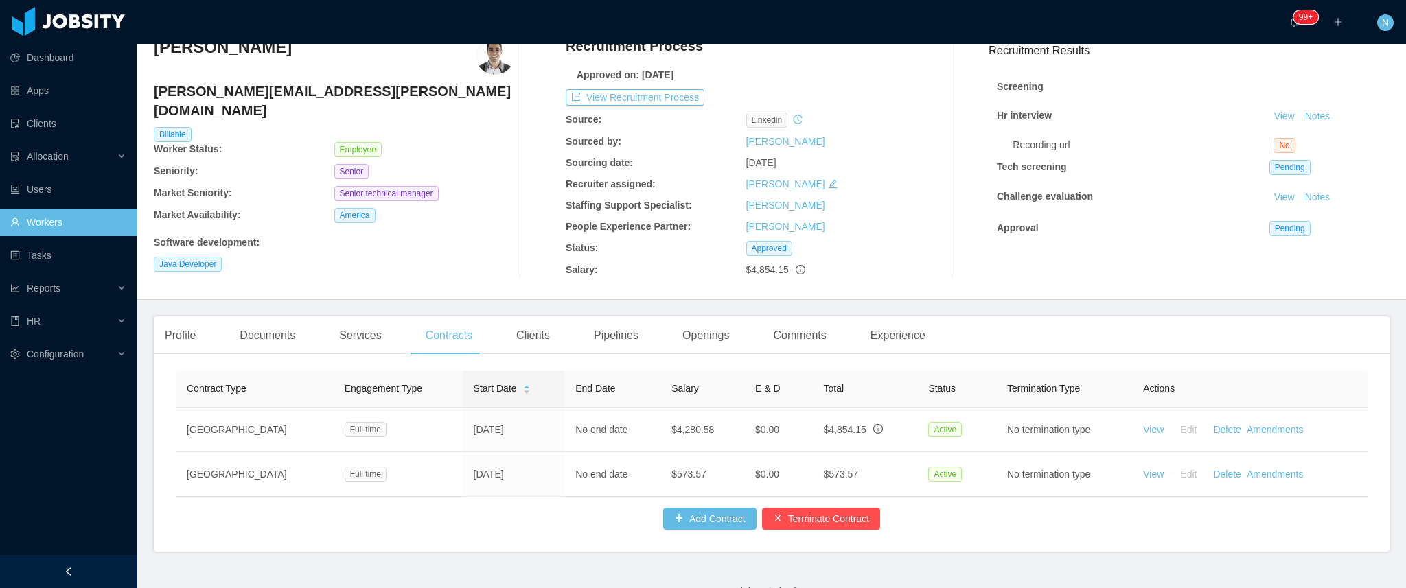
scroll to position [91, 0]
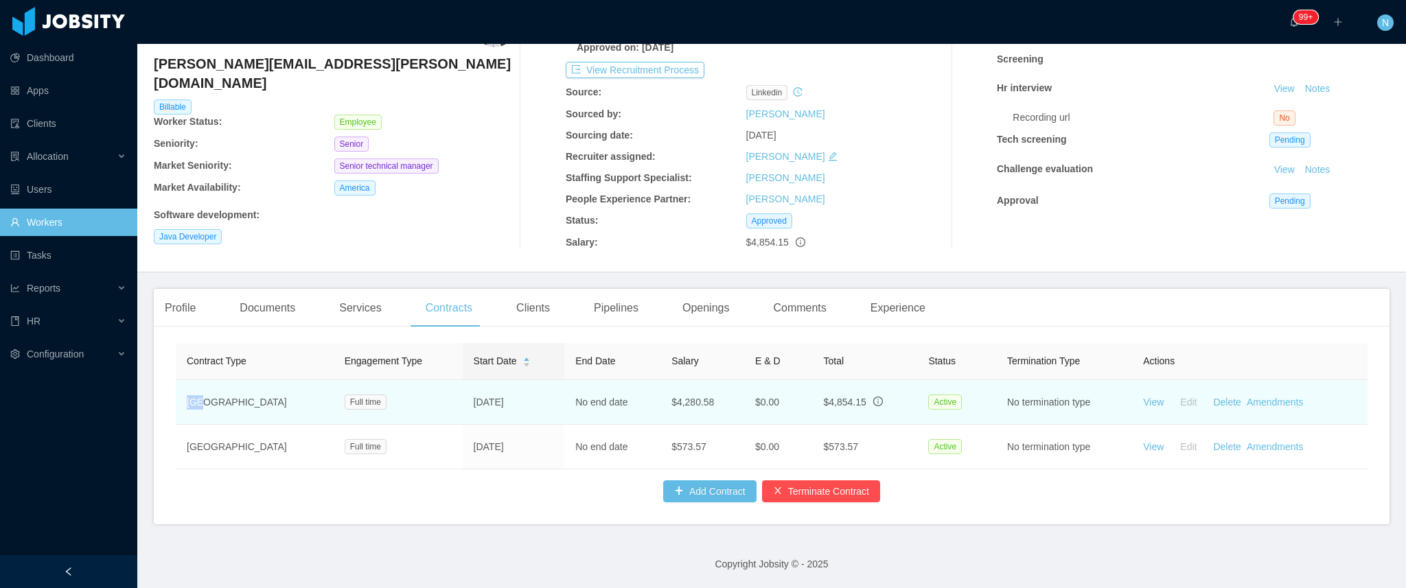
drag, startPoint x: 187, startPoint y: 400, endPoint x: 217, endPoint y: 398, distance: 29.6
click at [217, 398] on td "USA" at bounding box center [255, 402] width 158 height 45
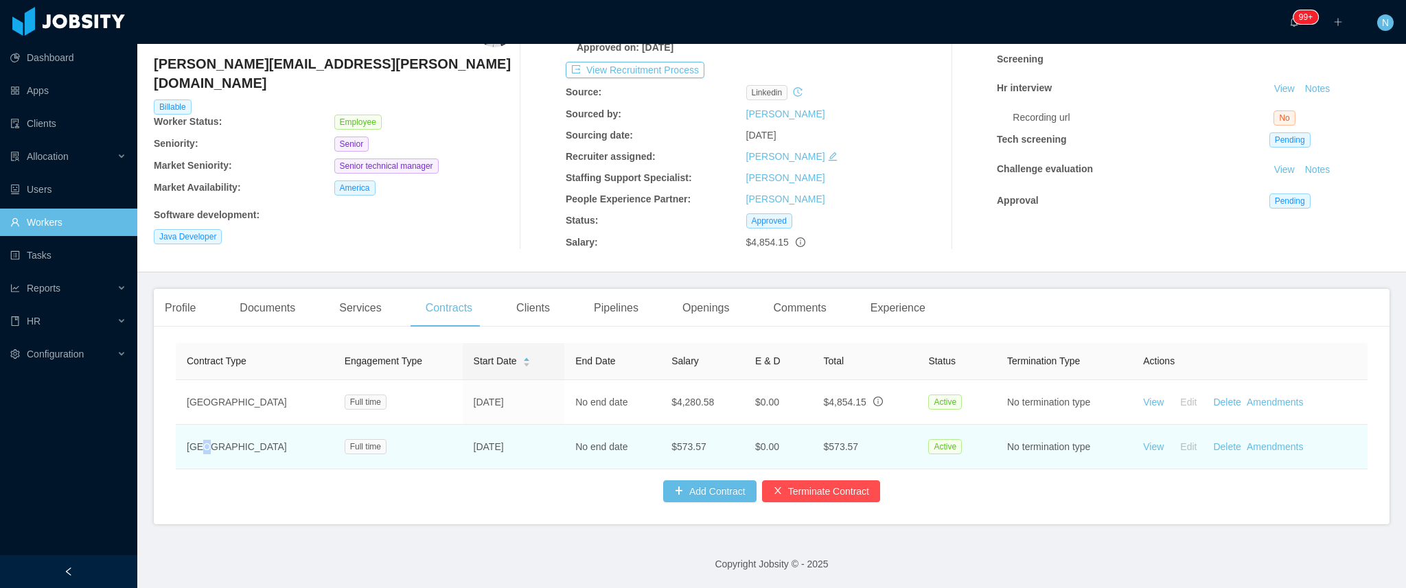
click at [205, 437] on td "Ecuador" at bounding box center [255, 447] width 158 height 45
click at [205, 442] on td "Ecuador" at bounding box center [255, 447] width 158 height 45
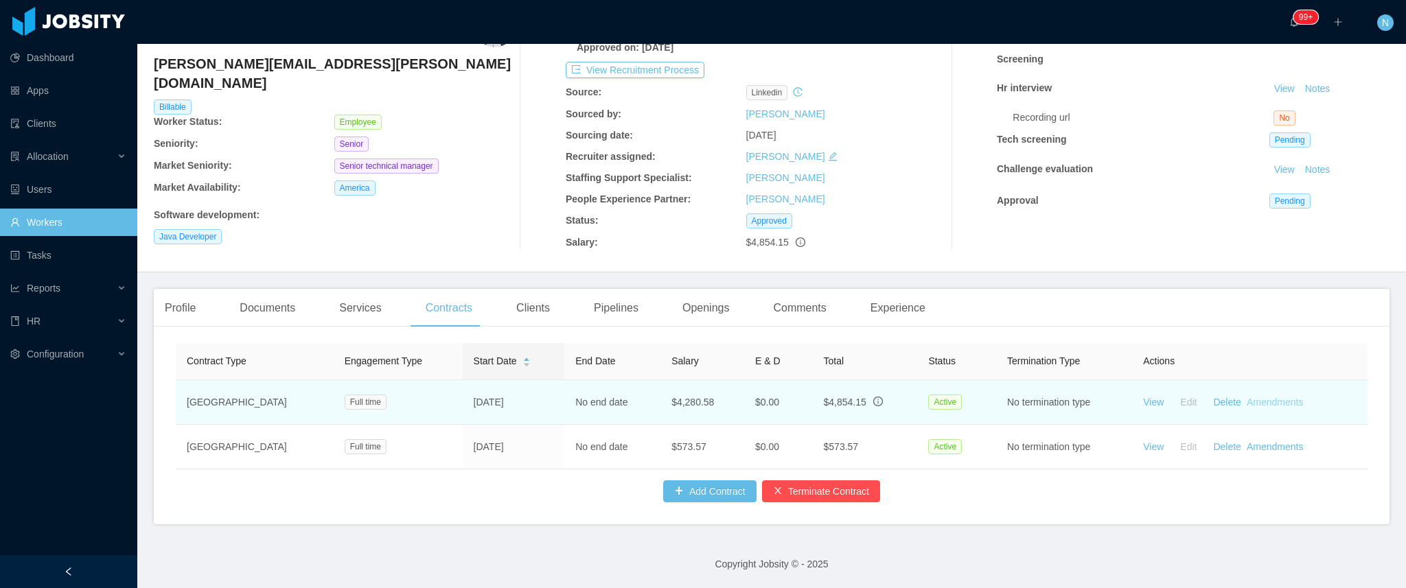
click at [1266, 402] on link "Amendments" at bounding box center [1275, 402] width 56 height 11
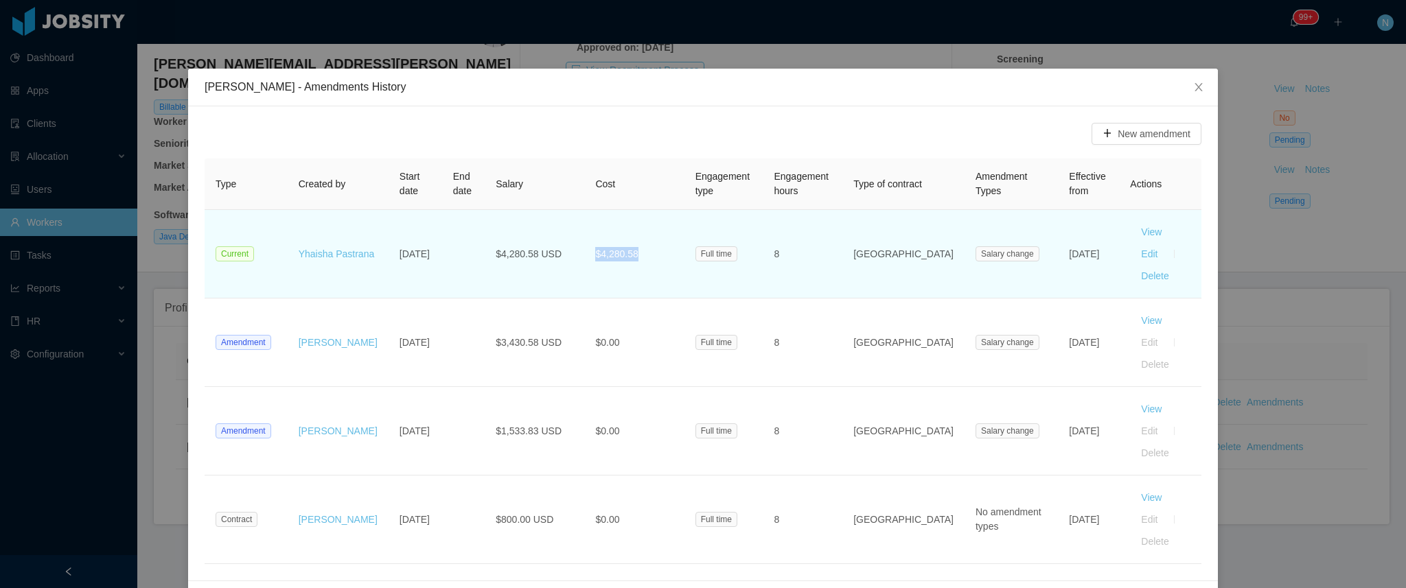
drag, startPoint x: 593, startPoint y: 240, endPoint x: 643, endPoint y: 242, distance: 49.5
click at [643, 242] on td "$4,280.58" at bounding box center [634, 254] width 100 height 89
drag, startPoint x: 584, startPoint y: 245, endPoint x: 643, endPoint y: 244, distance: 59.1
click at [643, 244] on td "$4,280.58" at bounding box center [634, 254] width 100 height 89
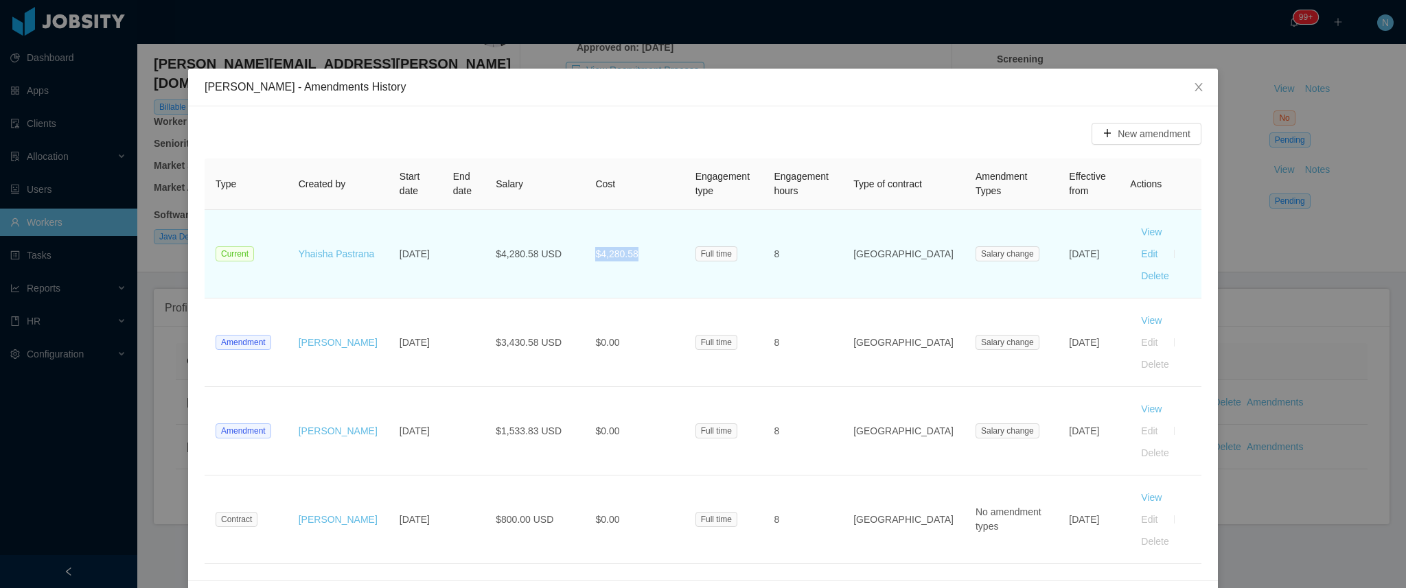
click at [643, 244] on td "$4,280.58" at bounding box center [634, 254] width 100 height 89
click at [1130, 229] on button "View" at bounding box center [1151, 232] width 43 height 22
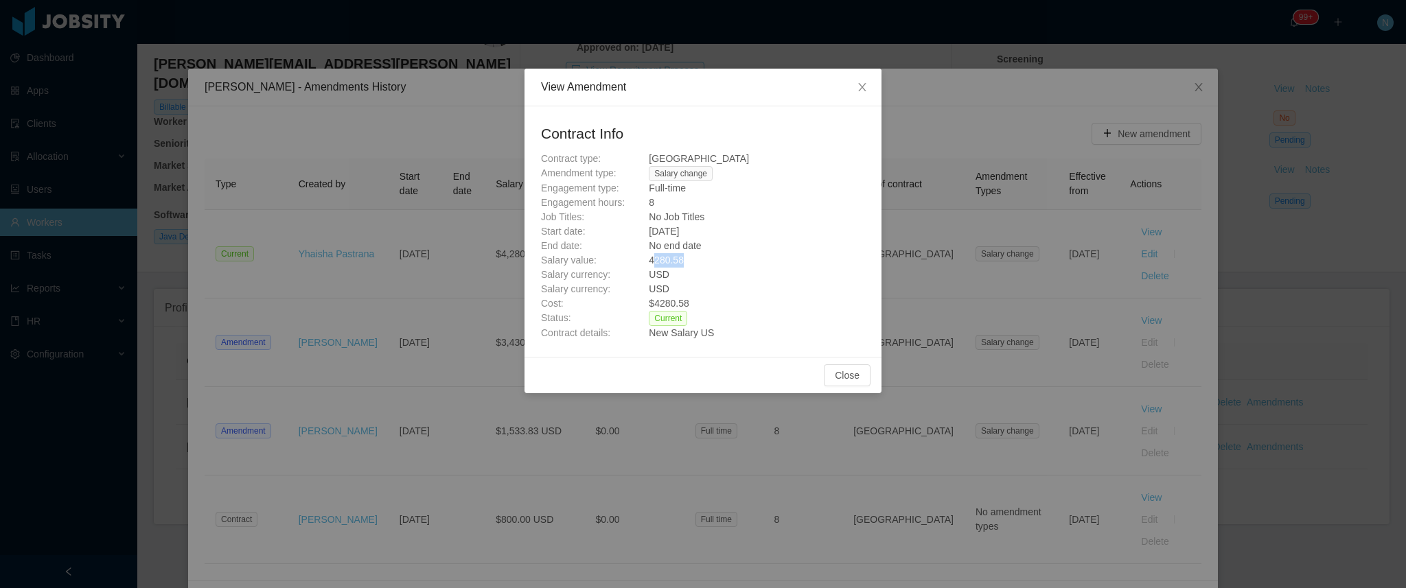
drag, startPoint x: 652, startPoint y: 260, endPoint x: 686, endPoint y: 262, distance: 33.7
click at [686, 262] on div "4280.58" at bounding box center [757, 260] width 216 height 14
drag, startPoint x: 659, startPoint y: 306, endPoint x: 698, endPoint y: 306, distance: 38.5
click at [698, 306] on div "$ 4280.58" at bounding box center [757, 304] width 216 height 14
click at [475, 324] on div "View Amendment Contract Info Contract type: USA Amendment type: Salary change E…" at bounding box center [703, 294] width 1406 height 588
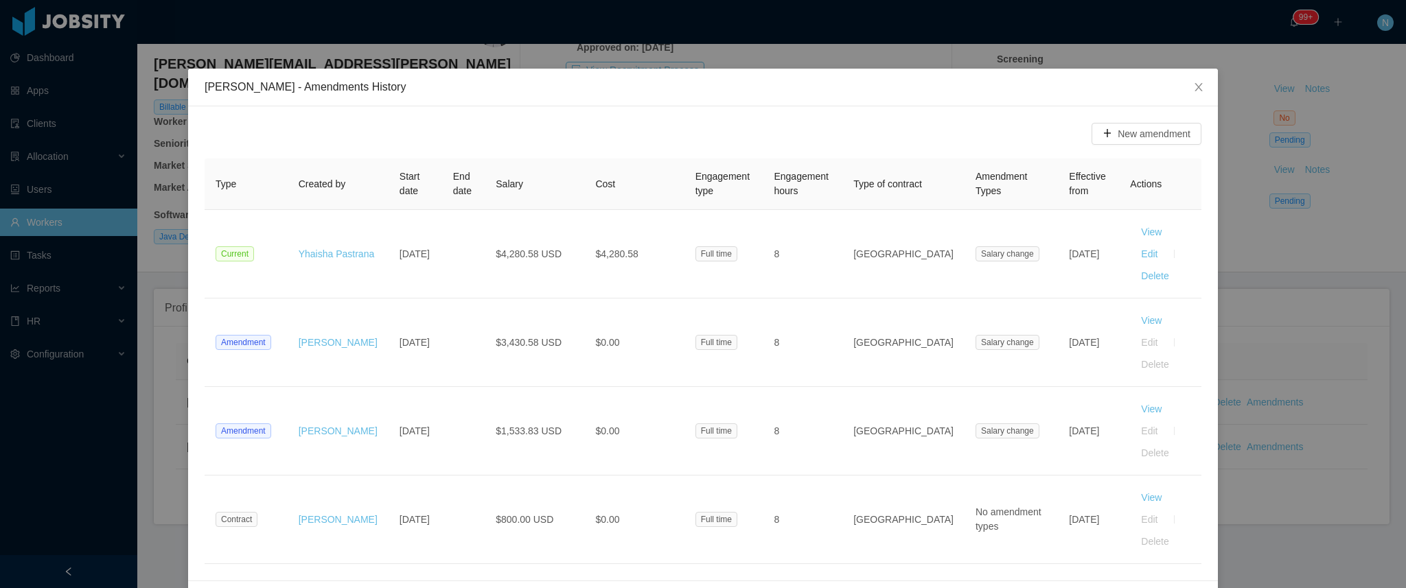
click at [1282, 388] on div "Carlos Pupo - Amendments History New amendment Type Created by Start date End d…" at bounding box center [703, 294] width 1406 height 588
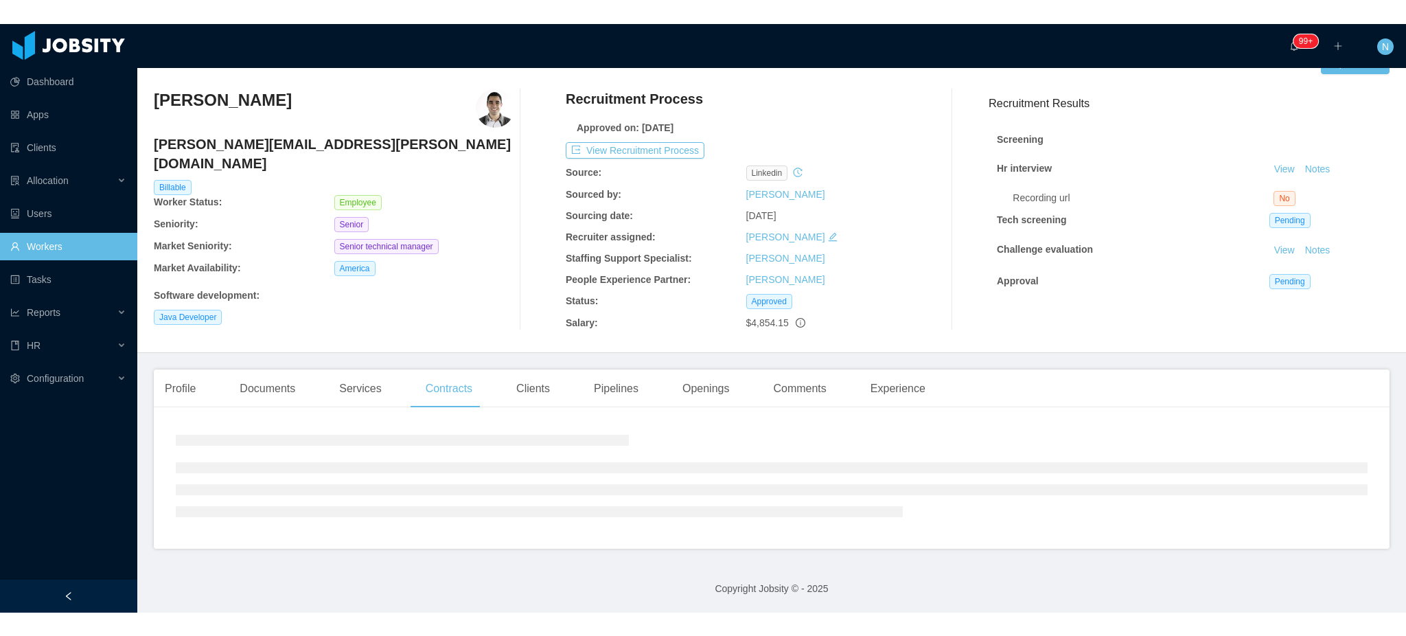
scroll to position [0, 0]
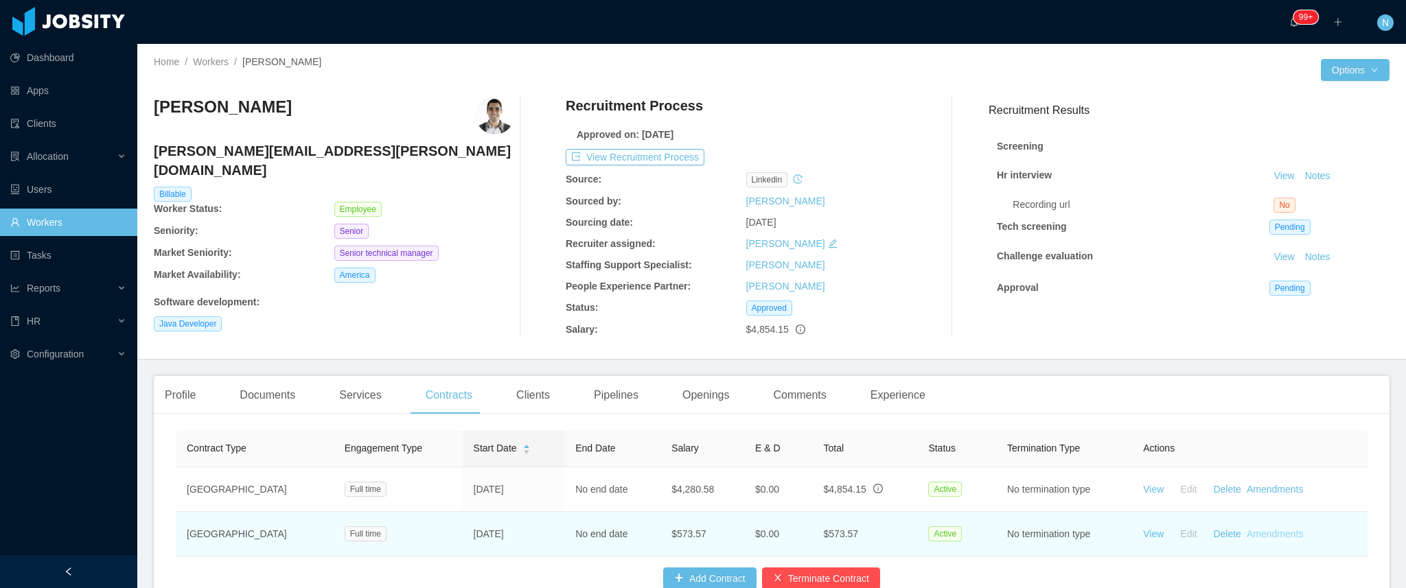
click at [1255, 537] on link "Amendments" at bounding box center [1275, 534] width 56 height 11
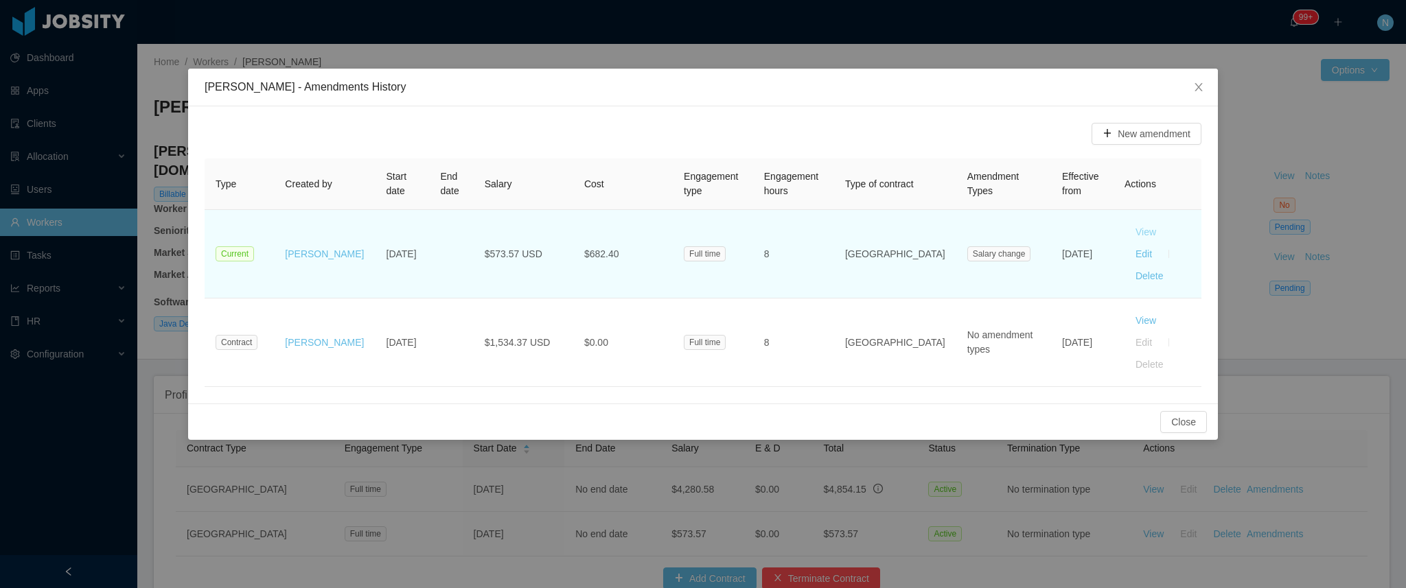
click at [1125, 231] on button "View" at bounding box center [1146, 232] width 43 height 22
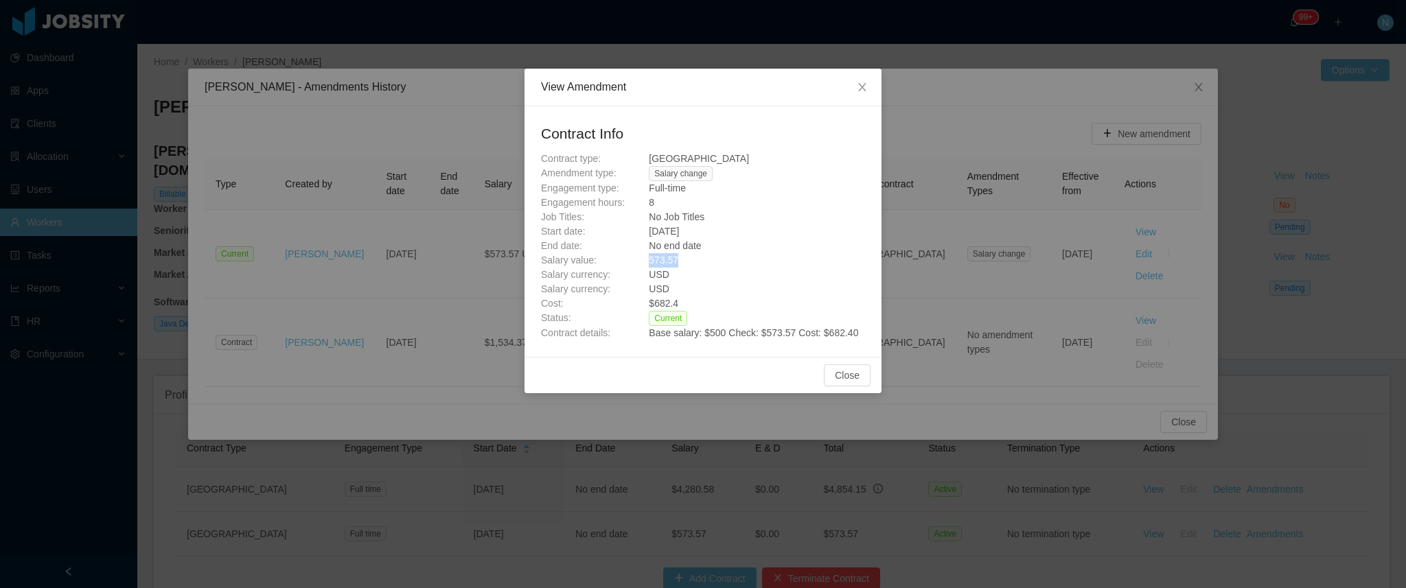
drag, startPoint x: 644, startPoint y: 260, endPoint x: 694, endPoint y: 267, distance: 49.9
click at [694, 267] on div "Salary value: 573.57" at bounding box center [703, 260] width 324 height 14
click at [670, 265] on span "573.57" at bounding box center [664, 260] width 30 height 11
drag, startPoint x: 649, startPoint y: 262, endPoint x: 693, endPoint y: 262, distance: 43.9
click at [693, 262] on div "573.57" at bounding box center [757, 260] width 216 height 14
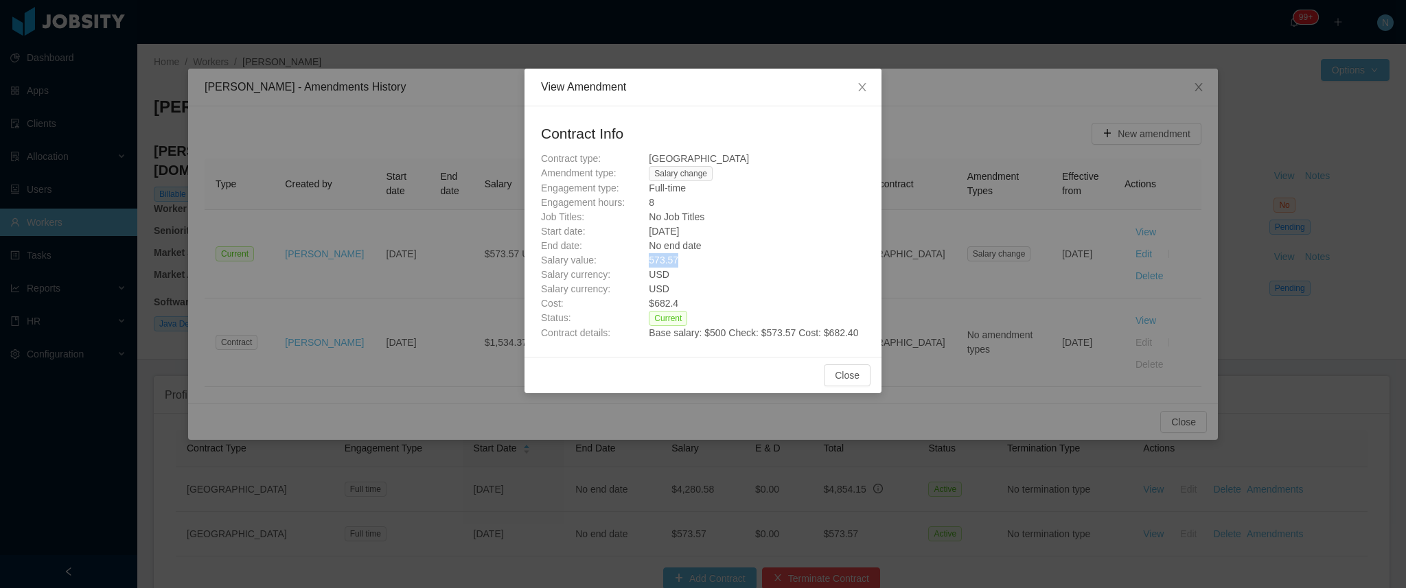
click at [693, 262] on div "573.57" at bounding box center [757, 260] width 216 height 14
drag, startPoint x: 648, startPoint y: 304, endPoint x: 679, endPoint y: 304, distance: 30.9
click at [679, 304] on div "Cost: $ 682.4" at bounding box center [703, 304] width 324 height 14
click at [1007, 290] on div "View Amendment Contract Info Contract type: Ecuador Amendment type: Salary chan…" at bounding box center [703, 294] width 1406 height 588
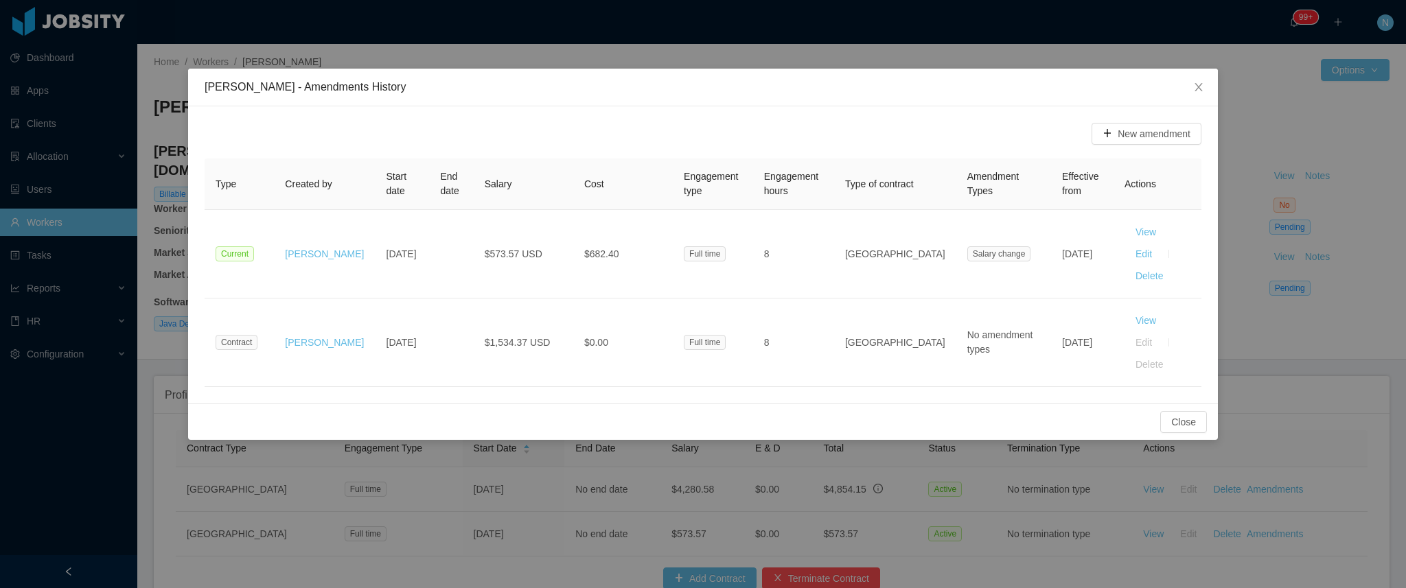
click at [1166, 439] on div "Carlos Pupo - Amendments History New amendment Type Created by Start date End d…" at bounding box center [703, 294] width 1406 height 588
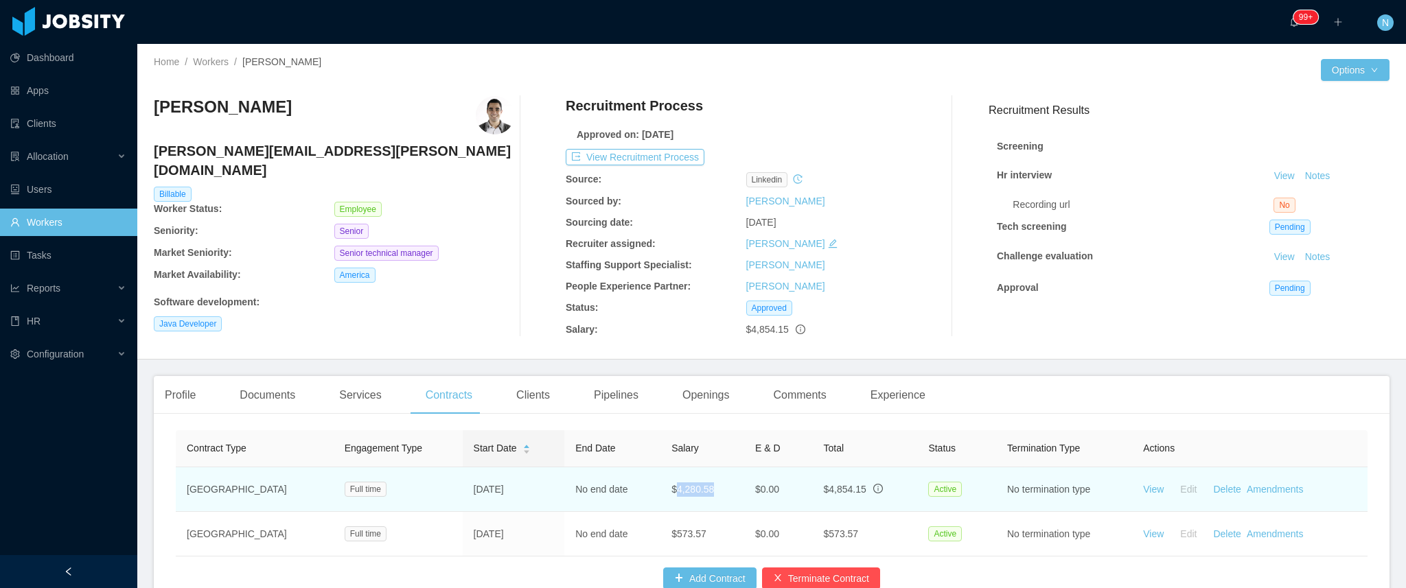
drag, startPoint x: 650, startPoint y: 490, endPoint x: 696, endPoint y: 490, distance: 46.0
click at [696, 490] on td "$4,280.58" at bounding box center [703, 490] width 84 height 45
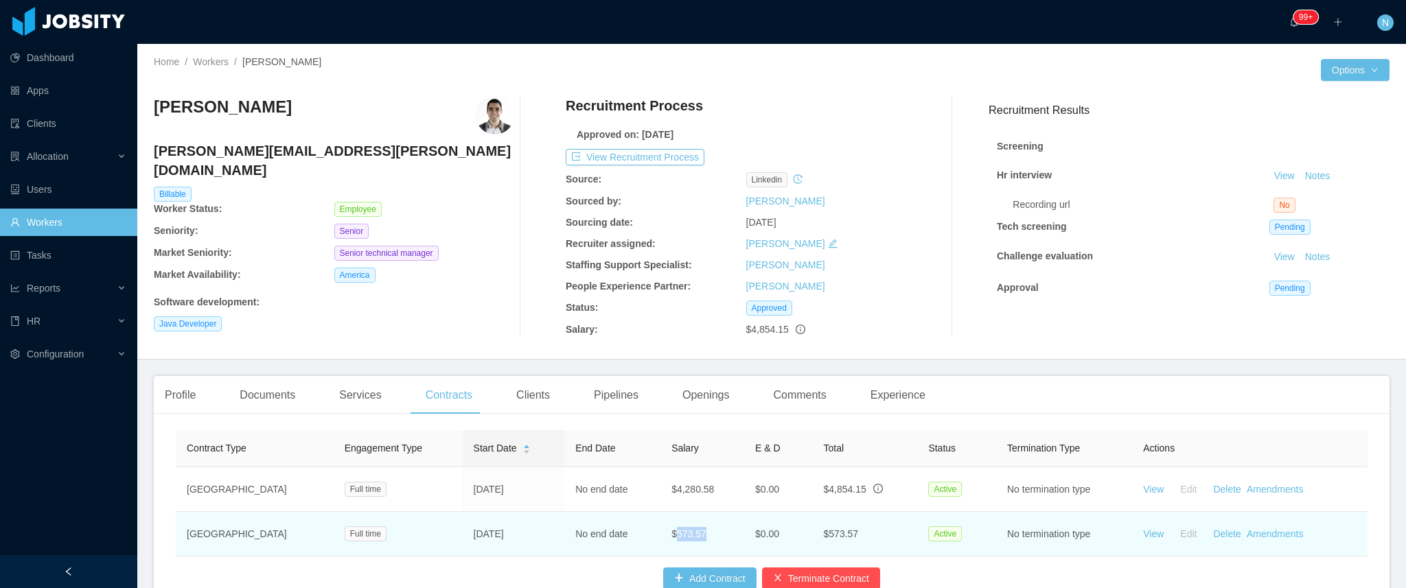
drag, startPoint x: 649, startPoint y: 534, endPoint x: 691, endPoint y: 533, distance: 41.9
click at [691, 533] on td "$573.57" at bounding box center [703, 534] width 84 height 45
click at [691, 534] on td "$573.57" at bounding box center [703, 534] width 84 height 45
click at [672, 536] on span "$573.57" at bounding box center [689, 534] width 35 height 11
drag, startPoint x: 650, startPoint y: 536, endPoint x: 685, endPoint y: 535, distance: 35.0
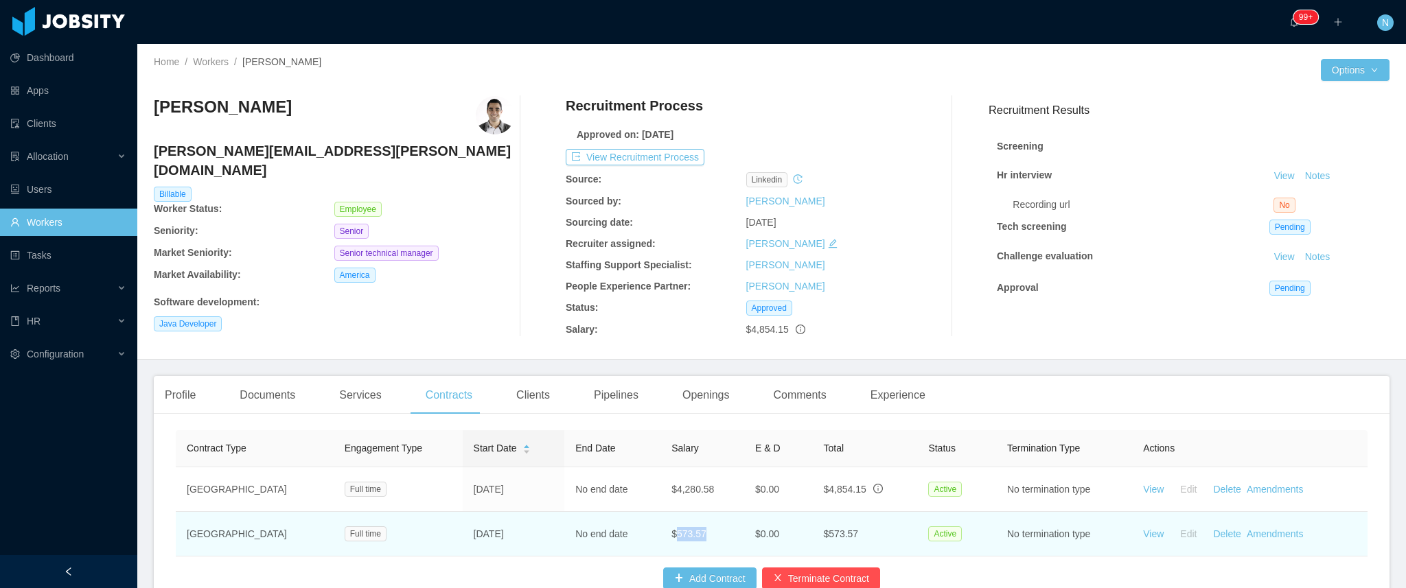
click at [685, 535] on td "$573.57" at bounding box center [703, 534] width 84 height 45
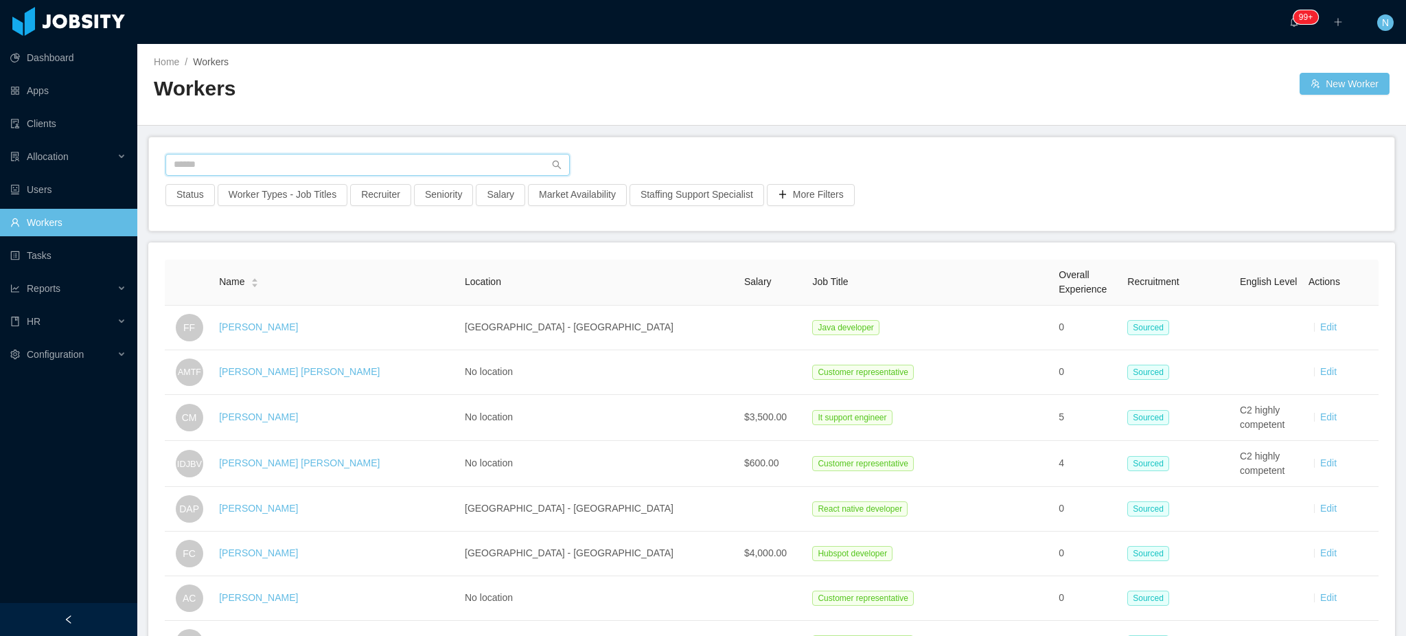
drag, startPoint x: 504, startPoint y: 162, endPoint x: 522, endPoint y: 152, distance: 20.3
click at [506, 161] on input "text" at bounding box center [367, 165] width 404 height 22
type input "**********"
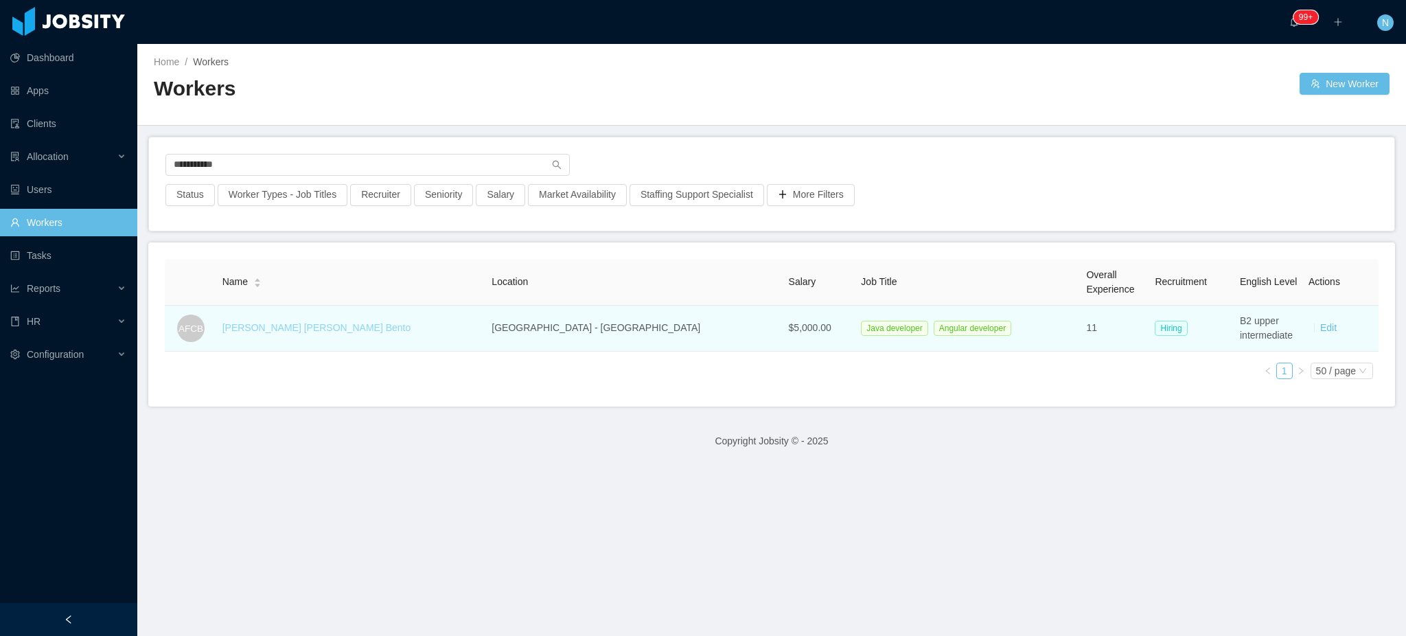
click at [325, 328] on link "[PERSON_NAME] [PERSON_NAME] Bento" at bounding box center [316, 327] width 189 height 11
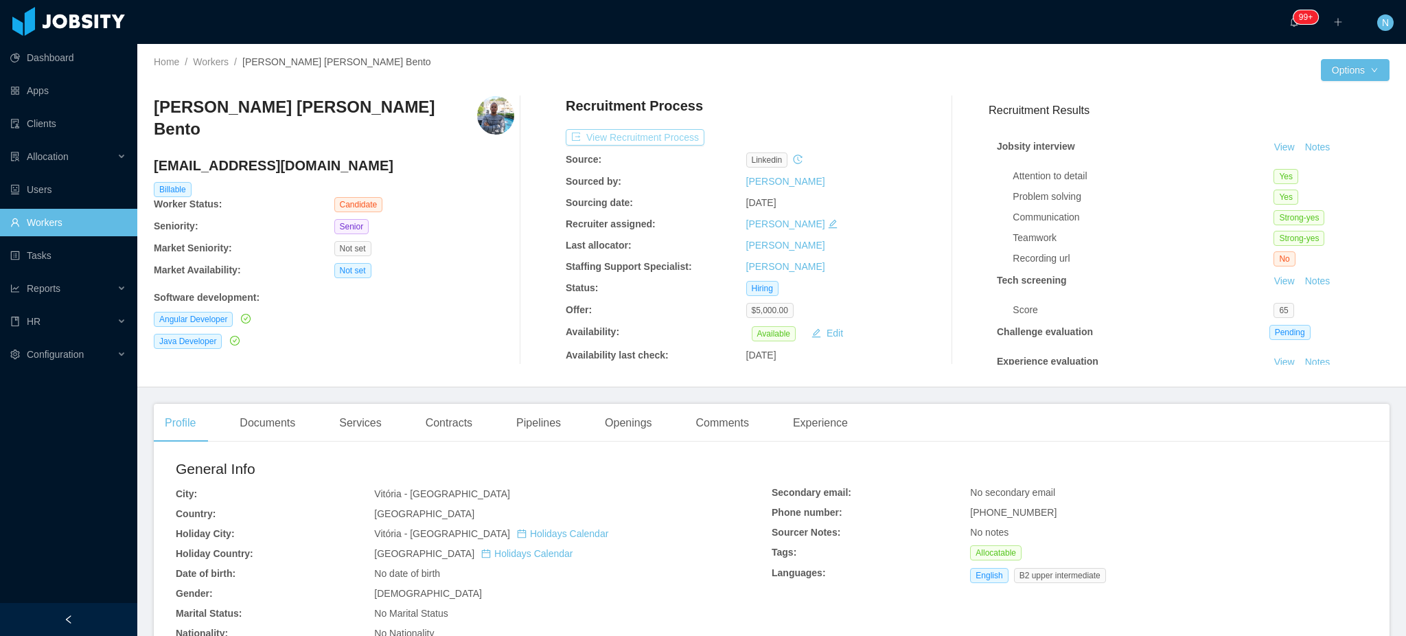
click at [665, 140] on button "View Recruitment Process" at bounding box center [635, 137] width 139 height 16
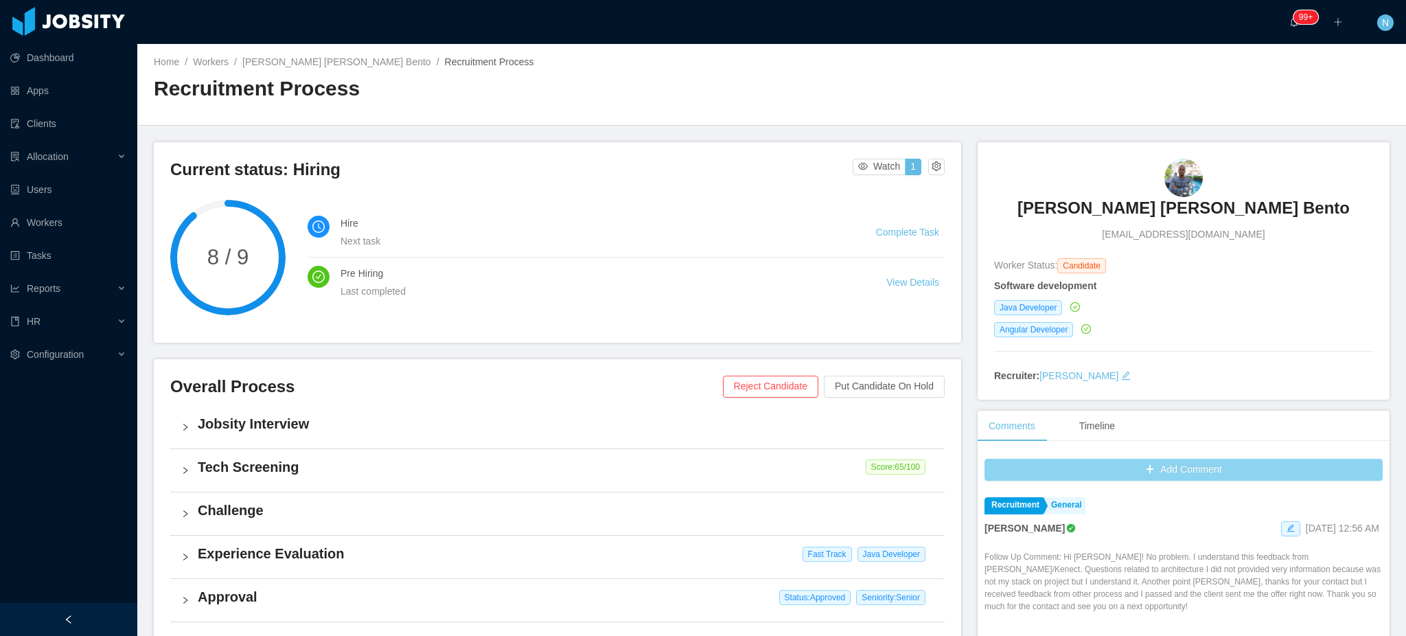
click at [1119, 477] on button "Add Comment" at bounding box center [1184, 470] width 398 height 22
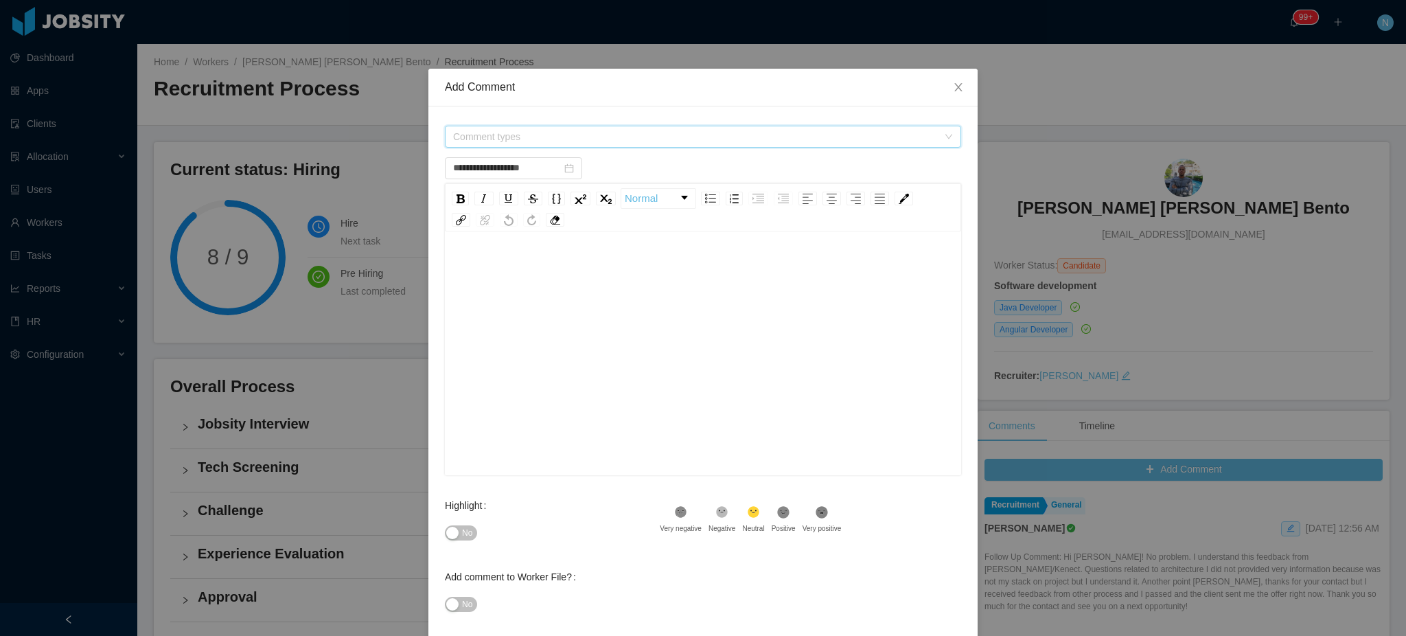
click at [556, 140] on span "Comment types" at bounding box center [695, 137] width 485 height 14
click at [450, 214] on icon "icon: caret-down" at bounding box center [449, 214] width 7 height 7
click at [452, 185] on span at bounding box center [449, 190] width 16 height 16
click at [448, 536] on button "No" at bounding box center [461, 532] width 32 height 15
type input "**********"
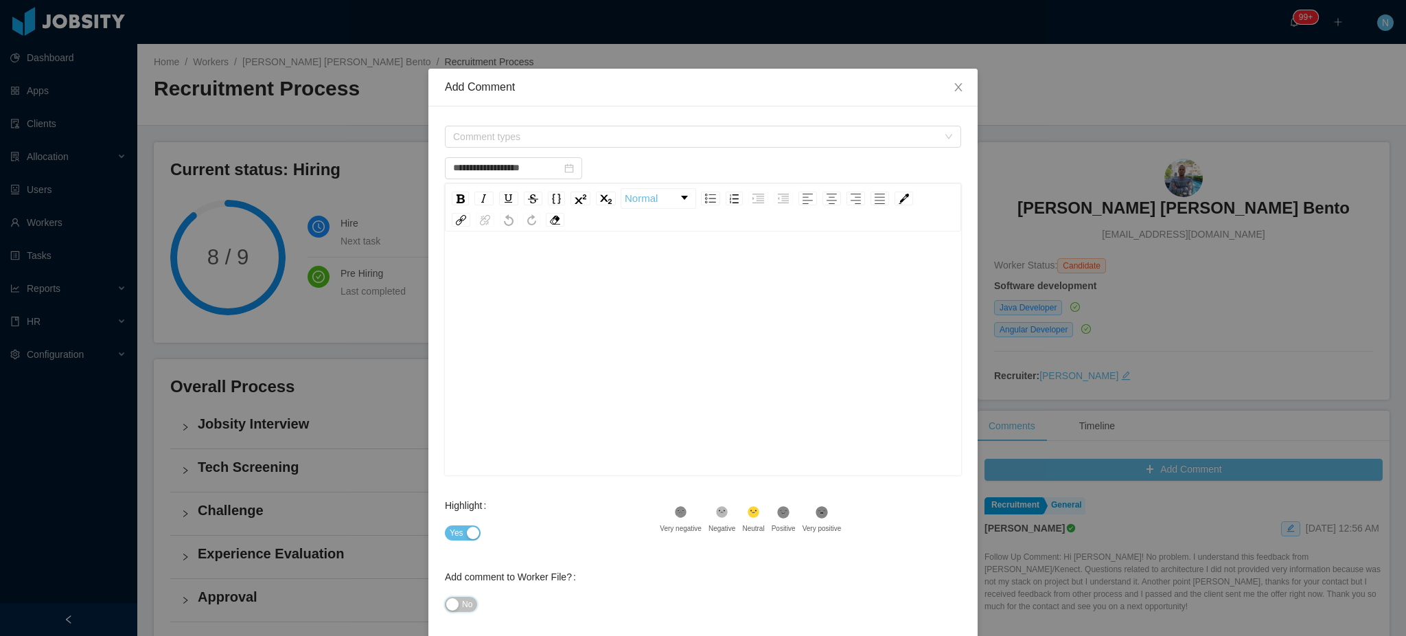
drag, startPoint x: 461, startPoint y: 607, endPoint x: 468, endPoint y: 487, distance: 120.3
click at [462, 606] on span "No" at bounding box center [467, 604] width 10 height 14
click at [524, 333] on div "rdw-editor" at bounding box center [703, 375] width 495 height 240
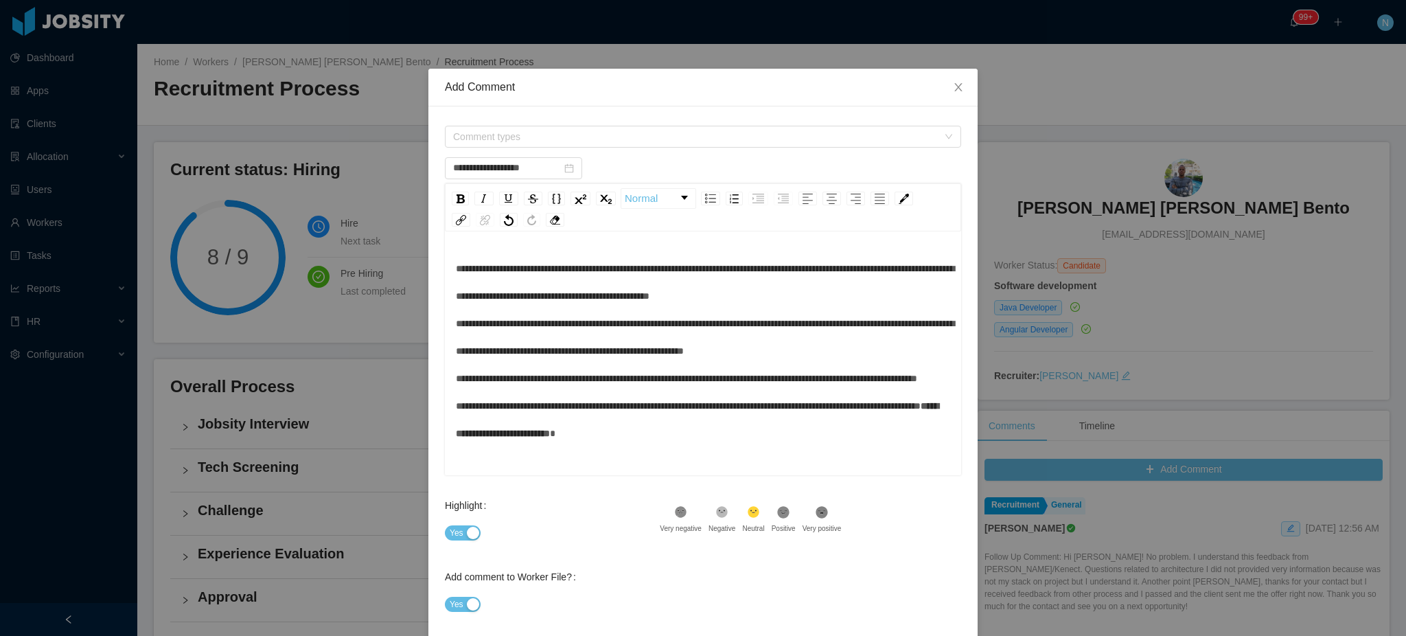
click at [590, 372] on span "**********" at bounding box center [705, 337] width 499 height 147
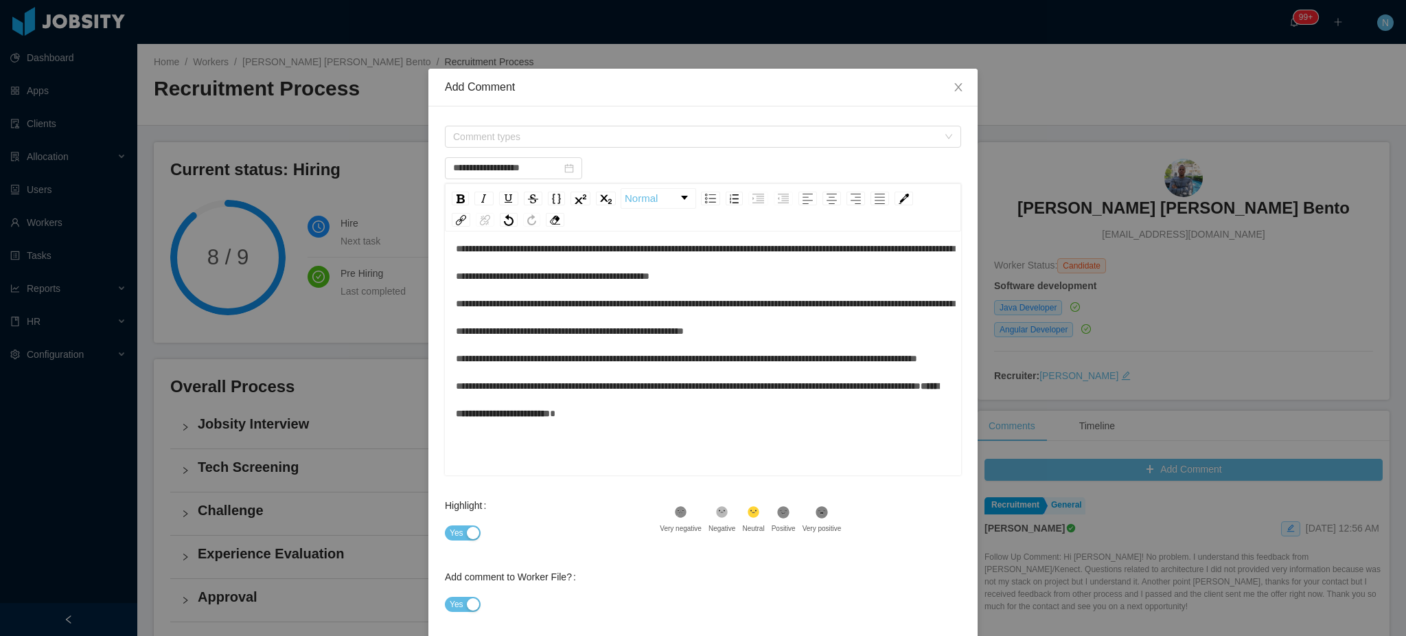
scroll to position [30, 0]
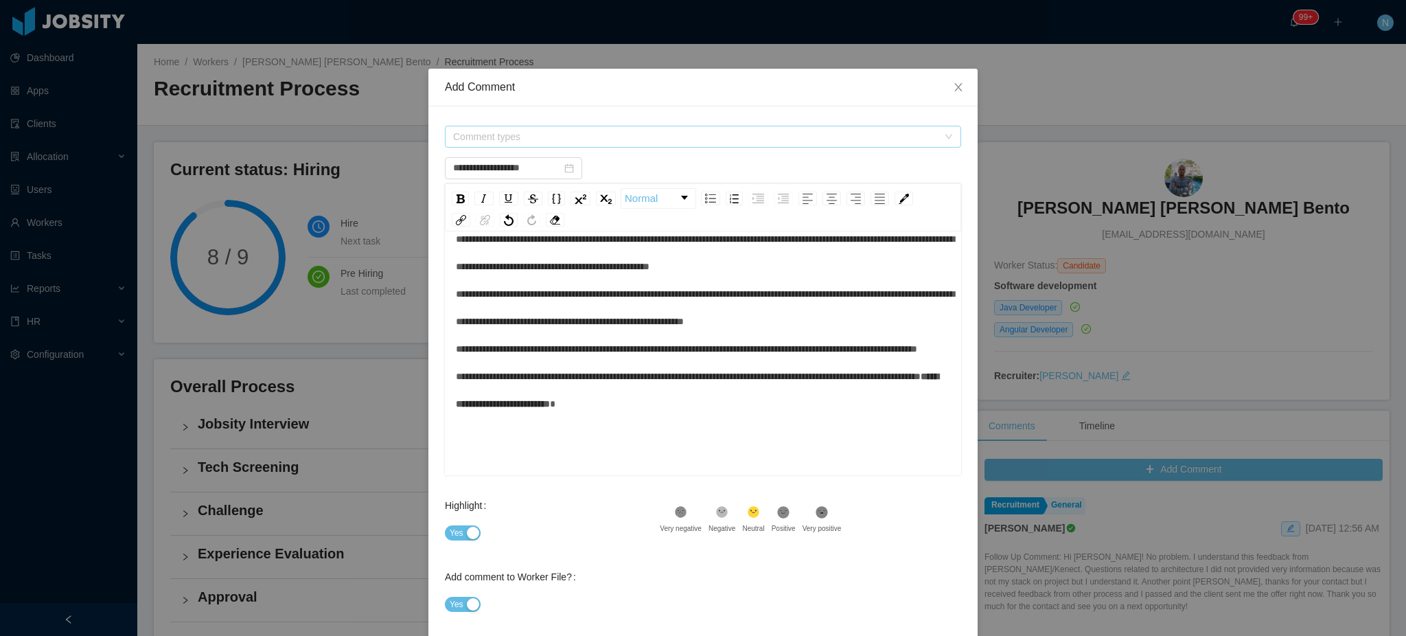
click at [549, 135] on span "Comment types" at bounding box center [695, 137] width 485 height 14
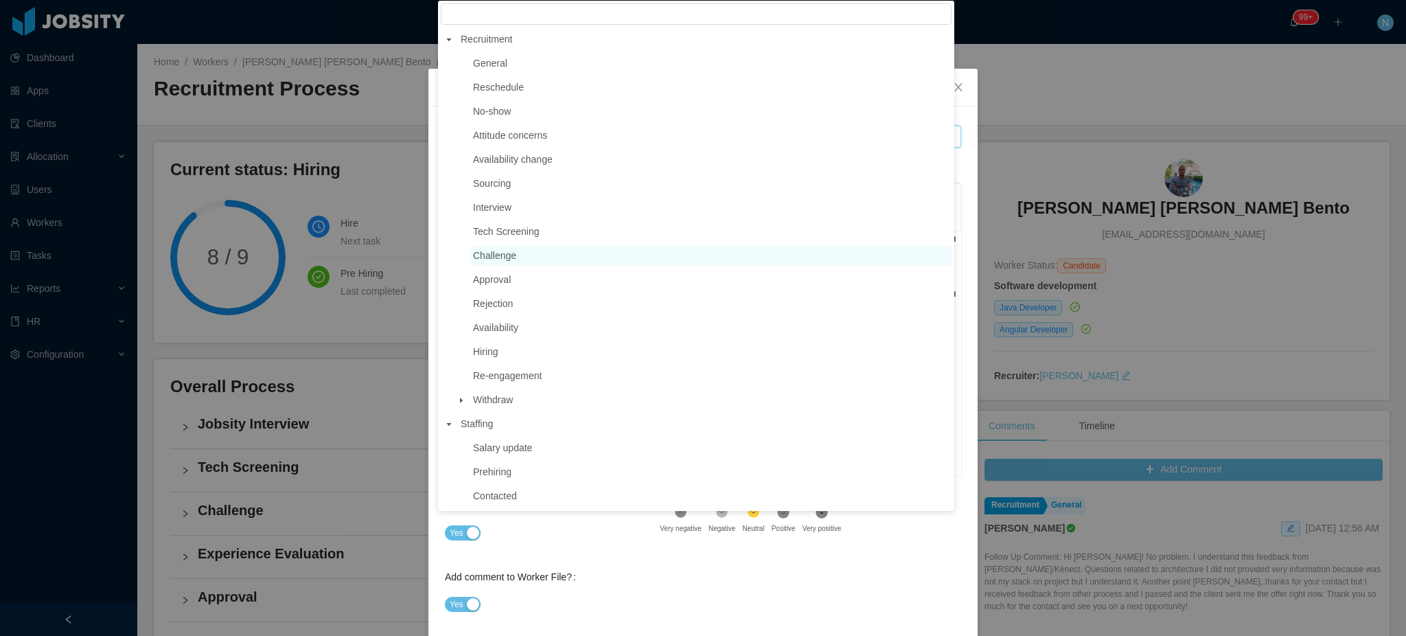
click at [552, 258] on span "Challenge" at bounding box center [711, 256] width 482 height 19
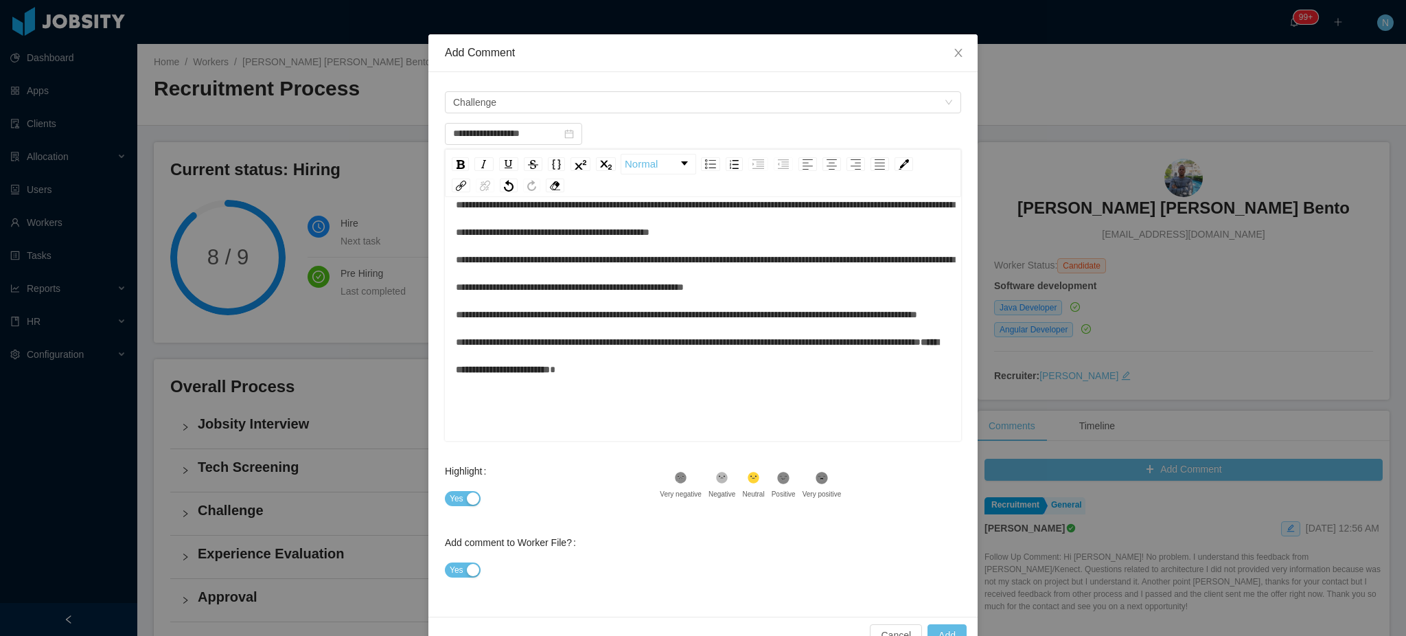
scroll to position [67, 0]
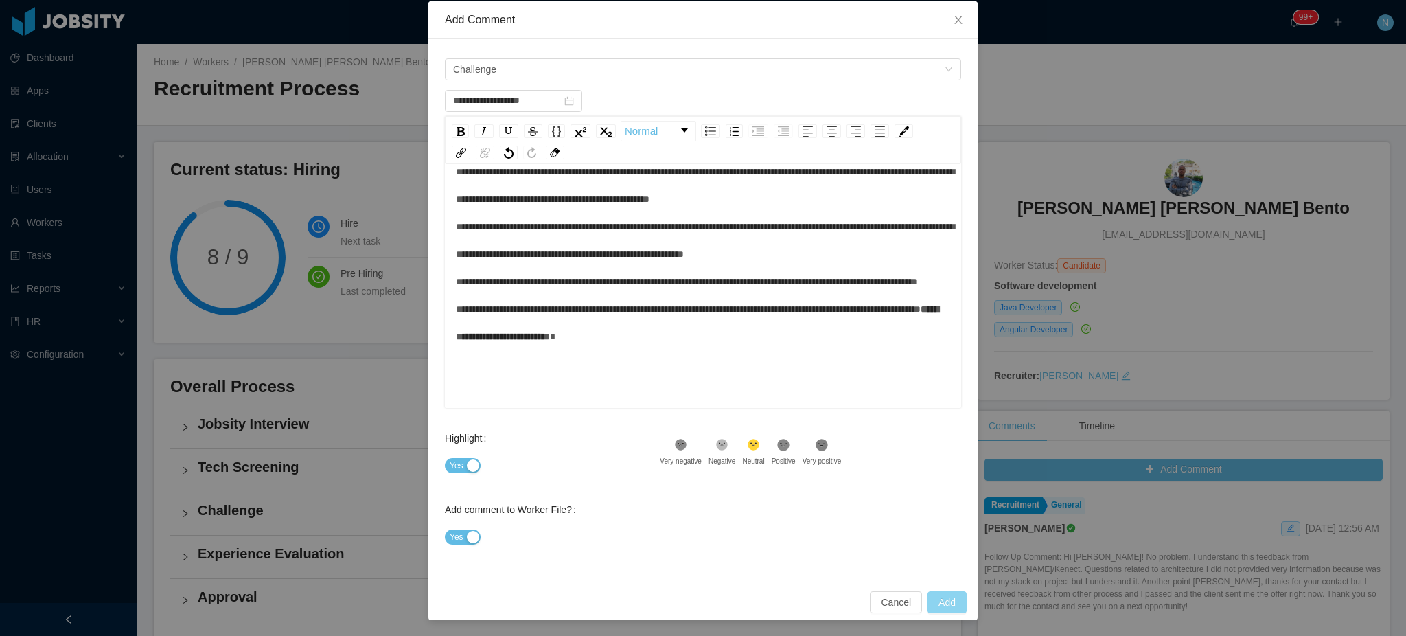
click at [935, 610] on button "Add" at bounding box center [947, 602] width 39 height 22
click at [649, 350] on div "**********" at bounding box center [703, 254] width 495 height 192
click at [668, 350] on div "**********" at bounding box center [703, 254] width 495 height 192
type input "**********"
click at [944, 599] on button "Add" at bounding box center [947, 602] width 39 height 22
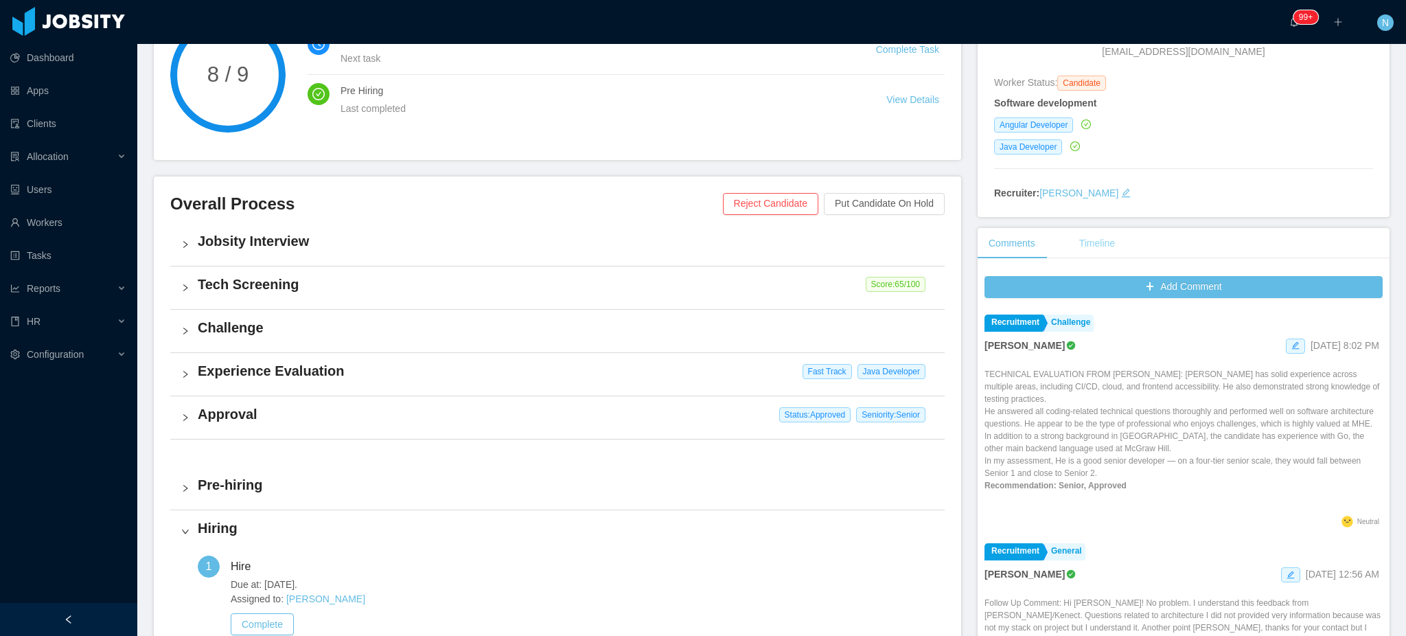
scroll to position [275, 0]
